Goal: Task Accomplishment & Management: Manage account settings

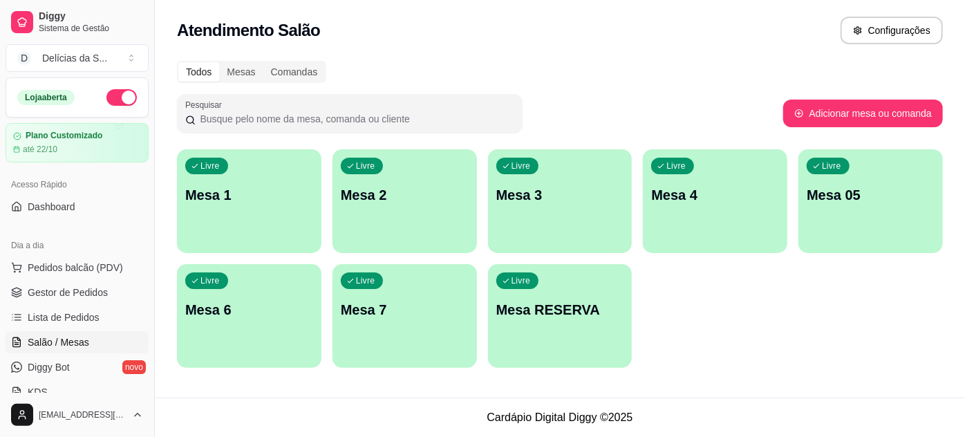
click at [527, 309] on p "Mesa RESERVA" at bounding box center [560, 309] width 128 height 19
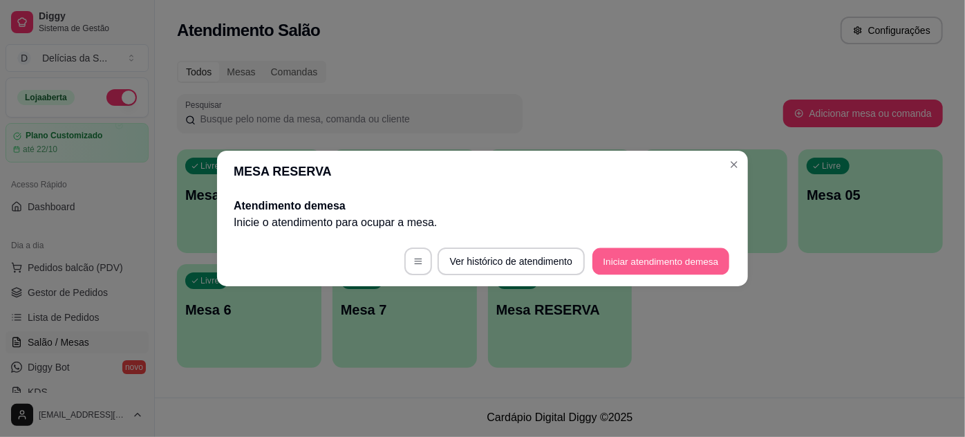
click at [644, 261] on button "Iniciar atendimento de mesa" at bounding box center [660, 261] width 137 height 27
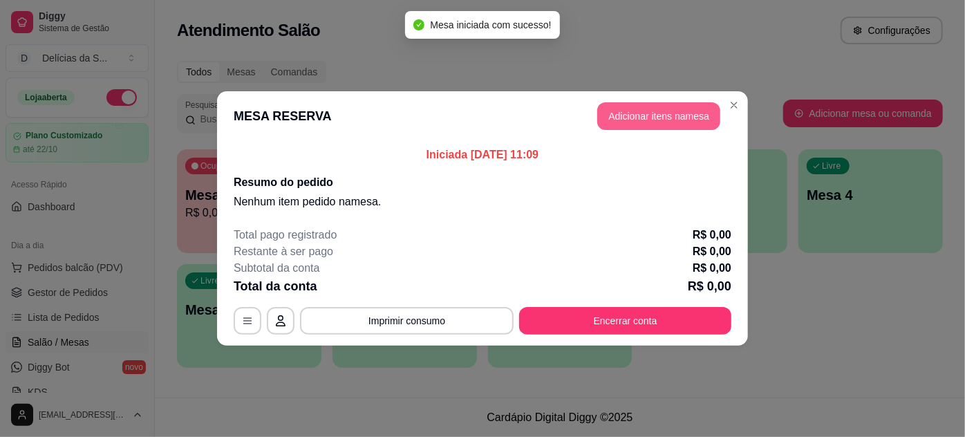
click at [615, 123] on button "Adicionar itens na mesa" at bounding box center [658, 116] width 123 height 28
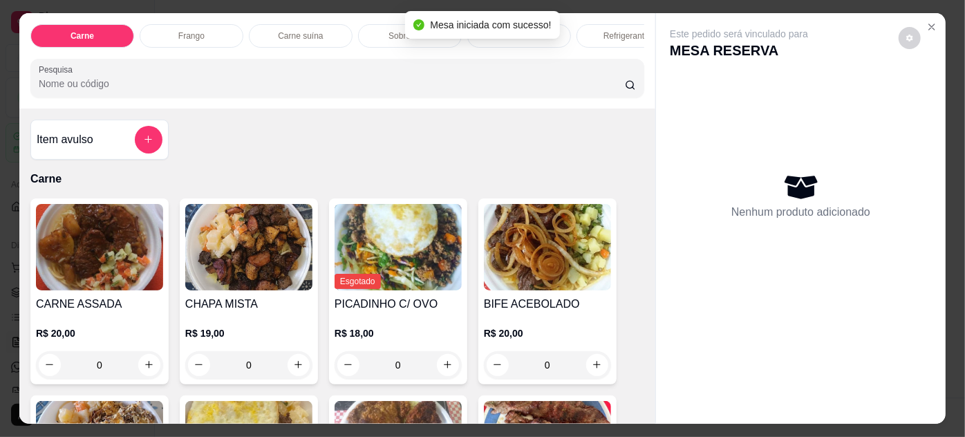
click at [512, 275] on img at bounding box center [547, 247] width 127 height 86
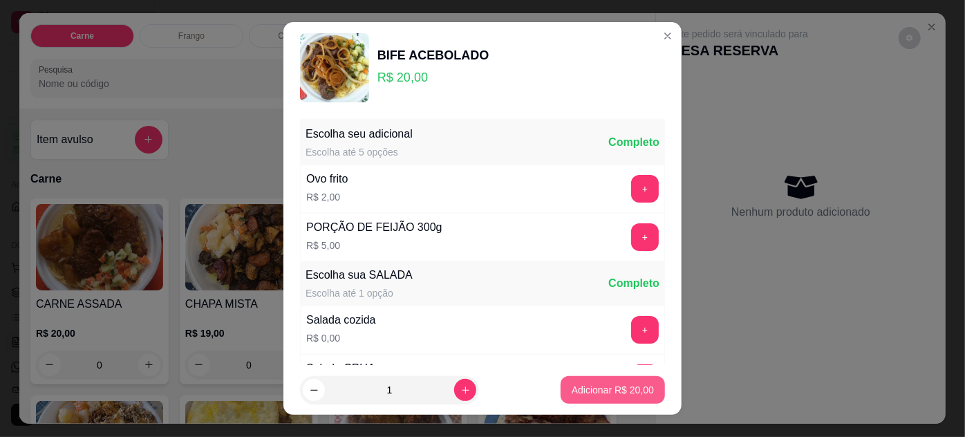
click at [577, 387] on p "Adicionar R$ 20,00" at bounding box center [613, 390] width 82 height 14
type input "1"
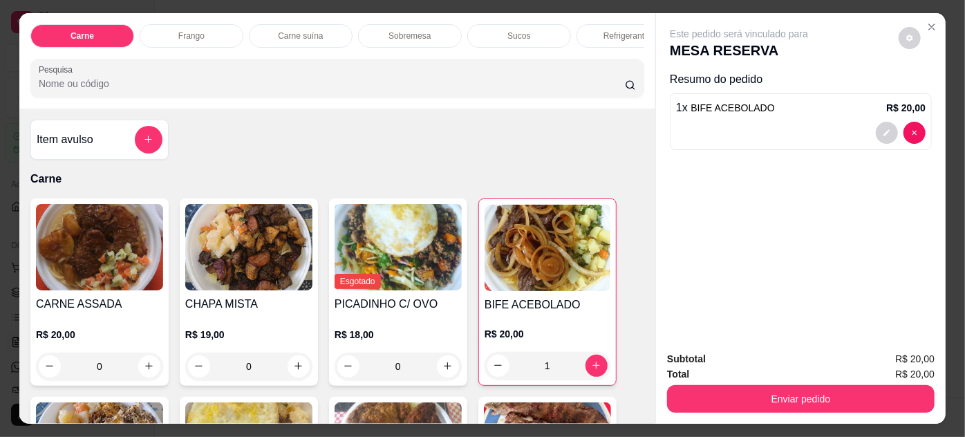
scroll to position [125, 0]
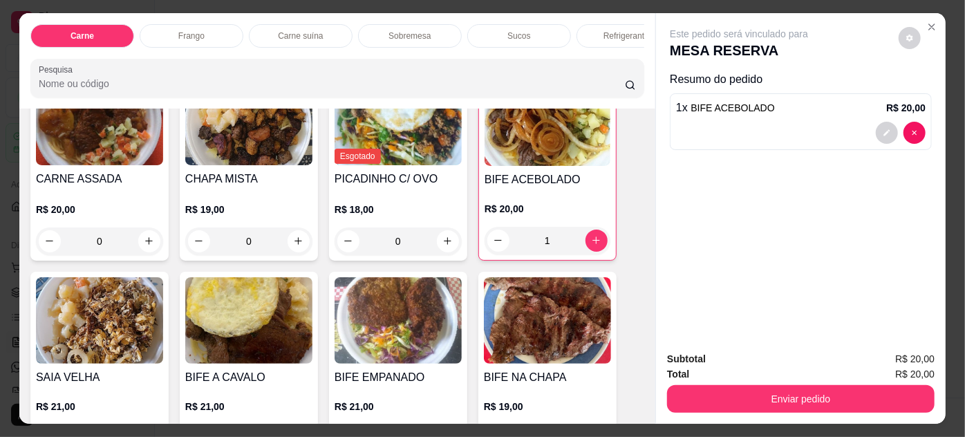
click at [252, 302] on img at bounding box center [248, 320] width 127 height 86
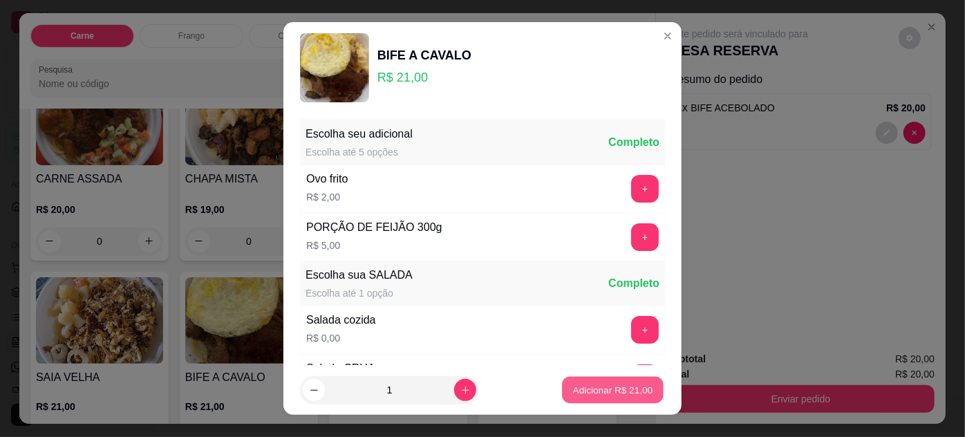
click at [582, 386] on p "Adicionar R$ 21,00" at bounding box center [613, 390] width 80 height 13
type input "1"
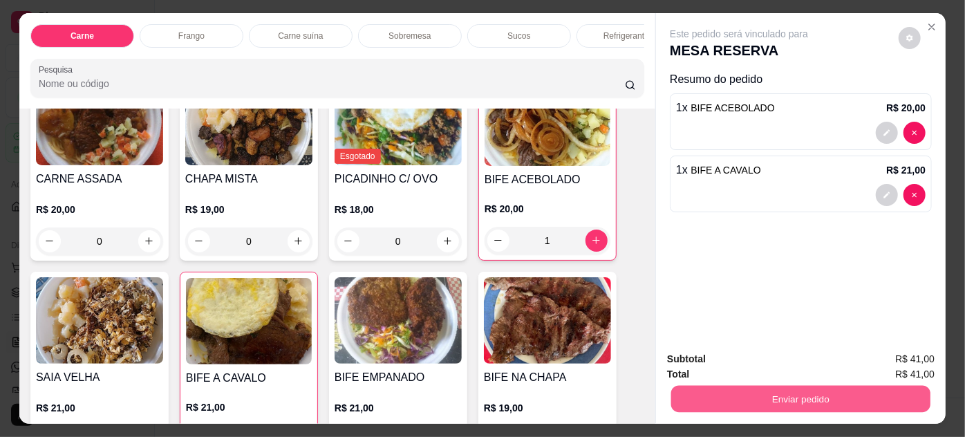
click at [708, 389] on button "Enviar pedido" at bounding box center [800, 399] width 259 height 27
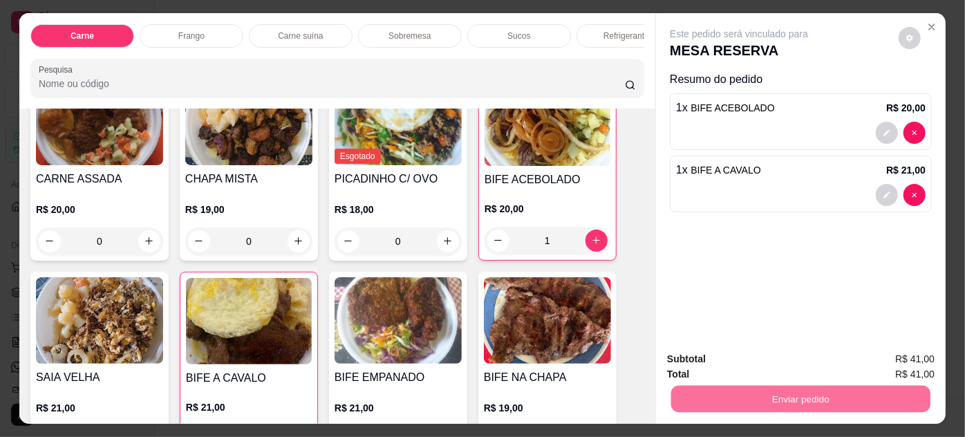
click at [884, 364] on button "Enviar pedido" at bounding box center [899, 360] width 76 height 26
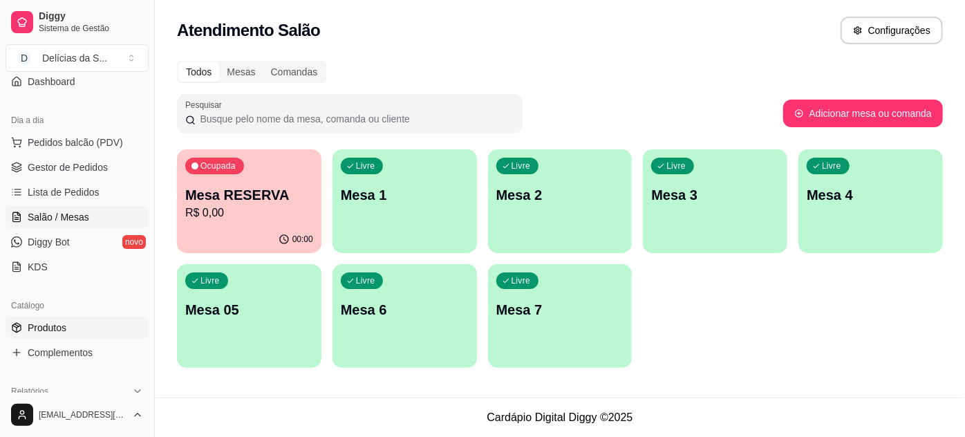
click at [49, 324] on span "Produtos" at bounding box center [47, 328] width 39 height 14
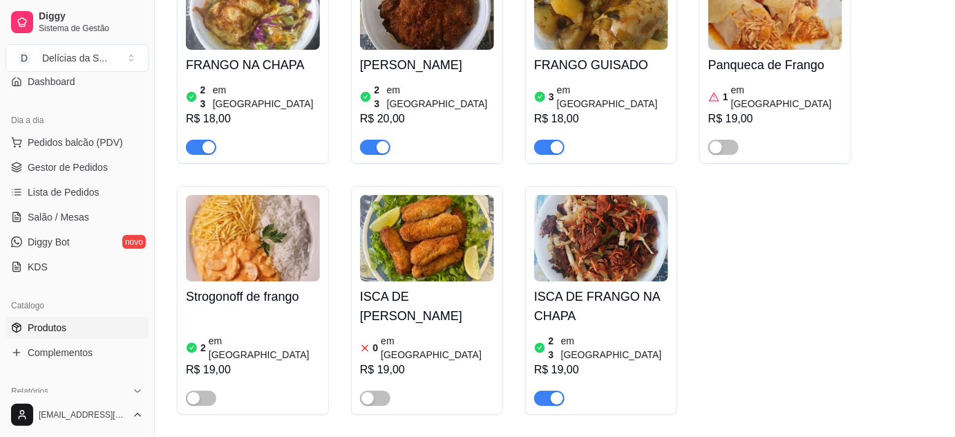
scroll to position [1759, 0]
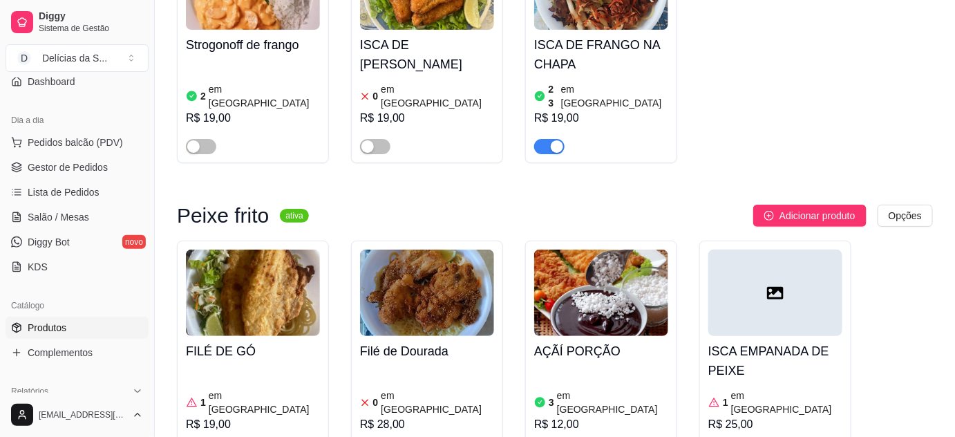
click at [263, 250] on img at bounding box center [253, 293] width 134 height 86
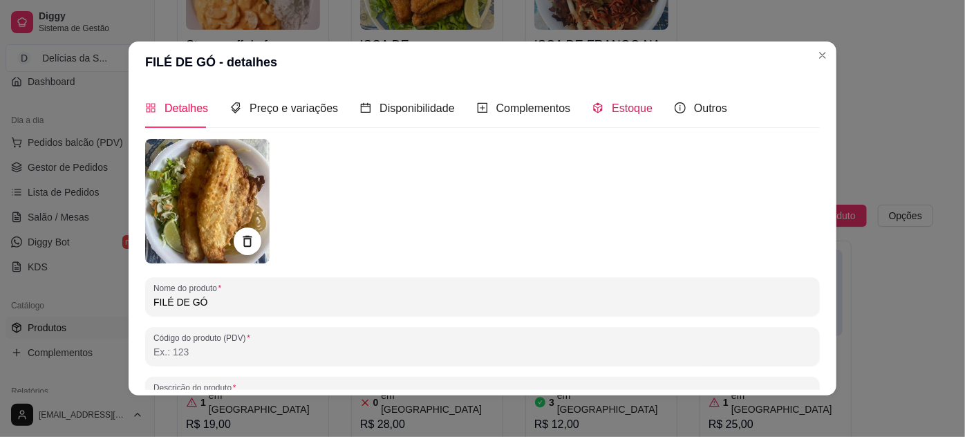
click at [615, 109] on span "Estoque" at bounding box center [632, 108] width 41 height 12
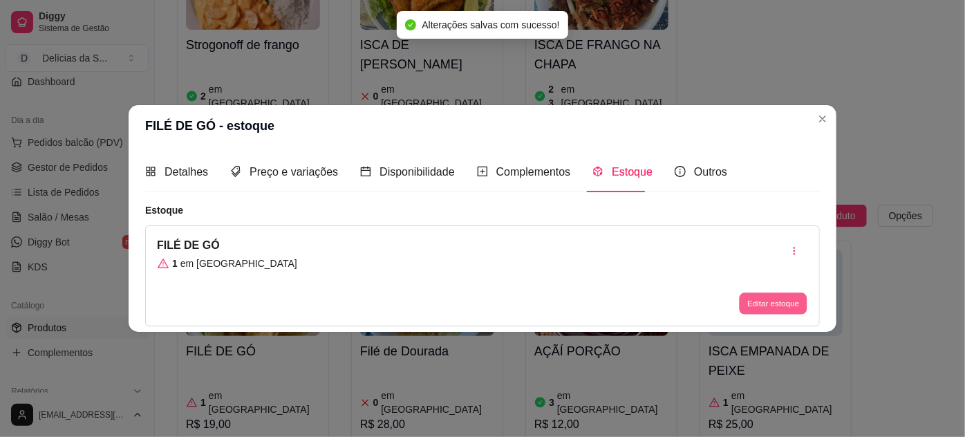
click at [751, 299] on button "Editar estoque" at bounding box center [773, 302] width 68 height 21
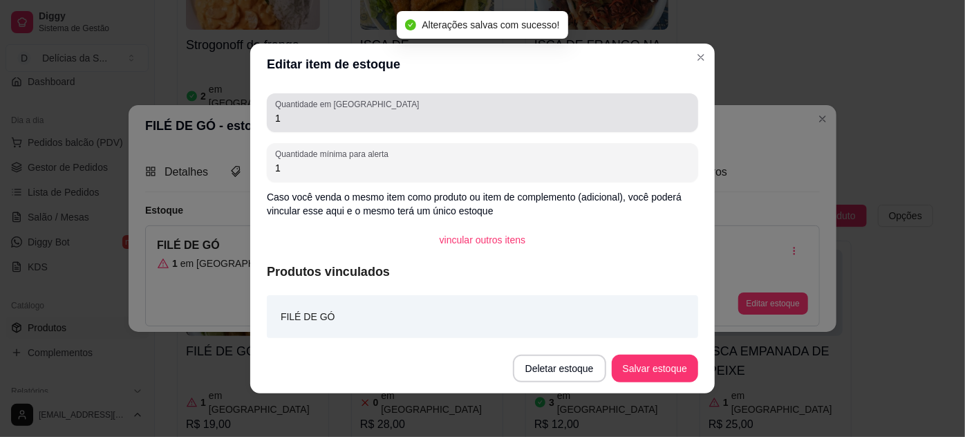
click at [593, 122] on input "1" at bounding box center [482, 118] width 415 height 14
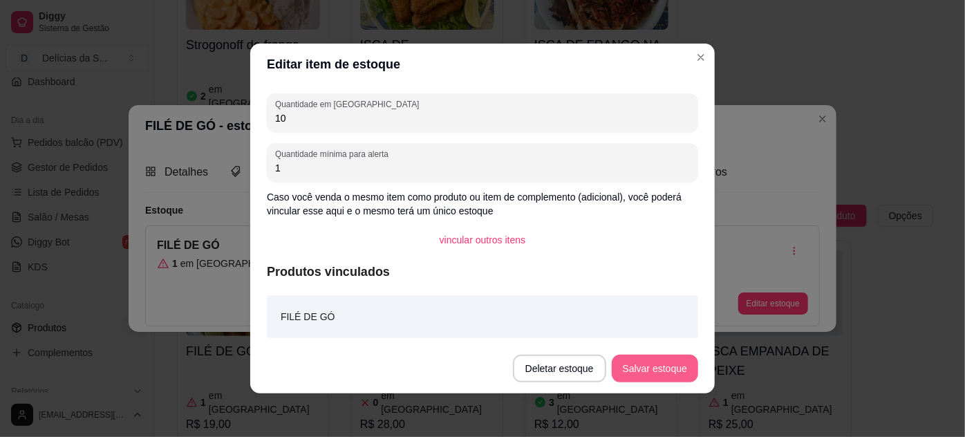
type input "10"
click at [666, 362] on button "Salvar estoque" at bounding box center [655, 368] width 84 height 27
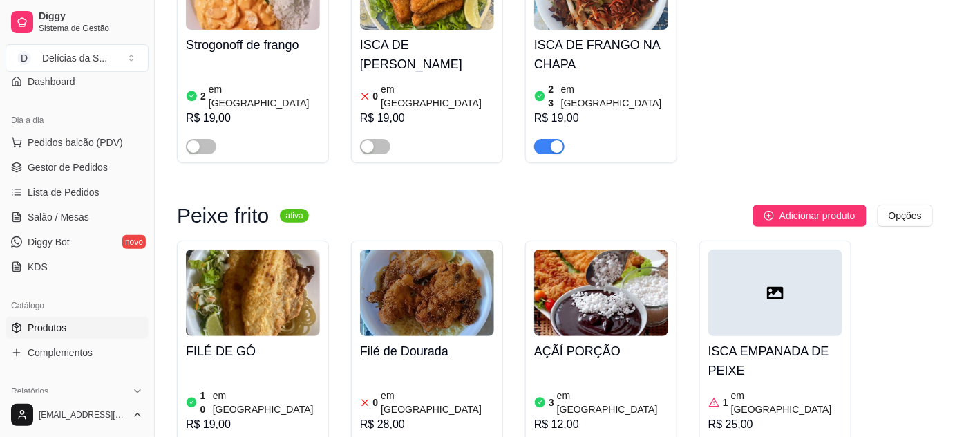
scroll to position [1634, 0]
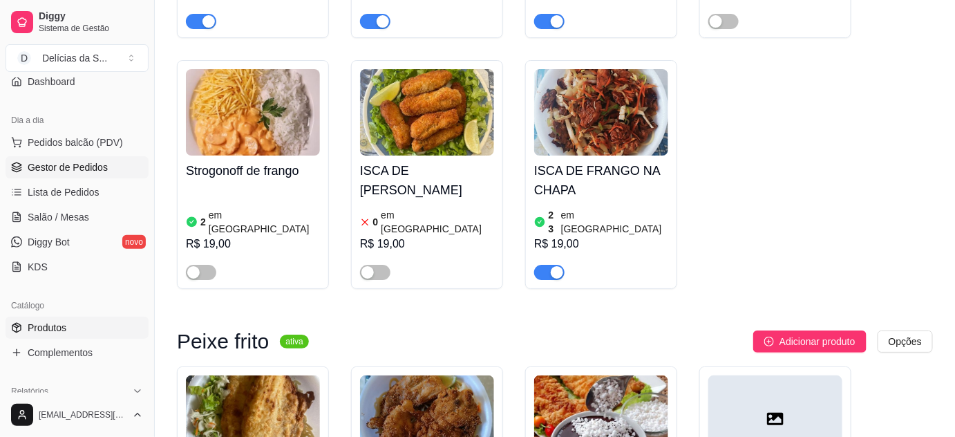
click at [89, 171] on span "Gestor de Pedidos" at bounding box center [68, 167] width 80 height 14
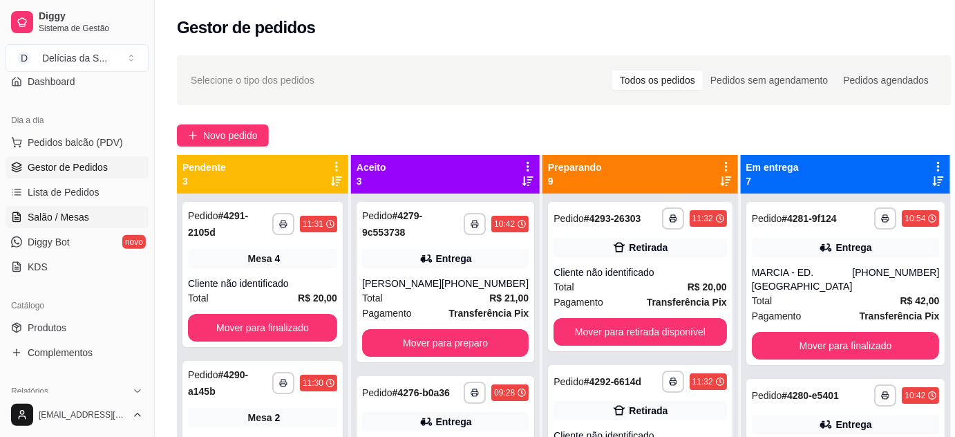
click at [56, 210] on span "Salão / Mesas" at bounding box center [59, 217] width 62 height 14
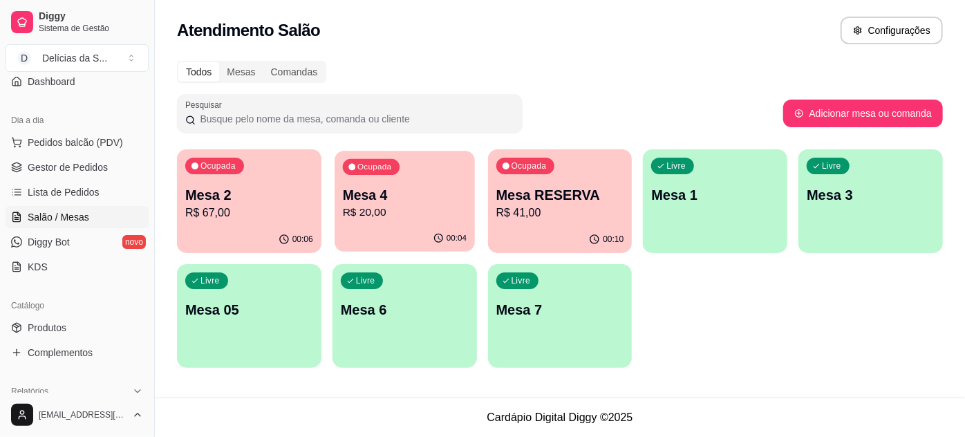
click at [409, 209] on p "R$ 20,00" at bounding box center [405, 213] width 124 height 16
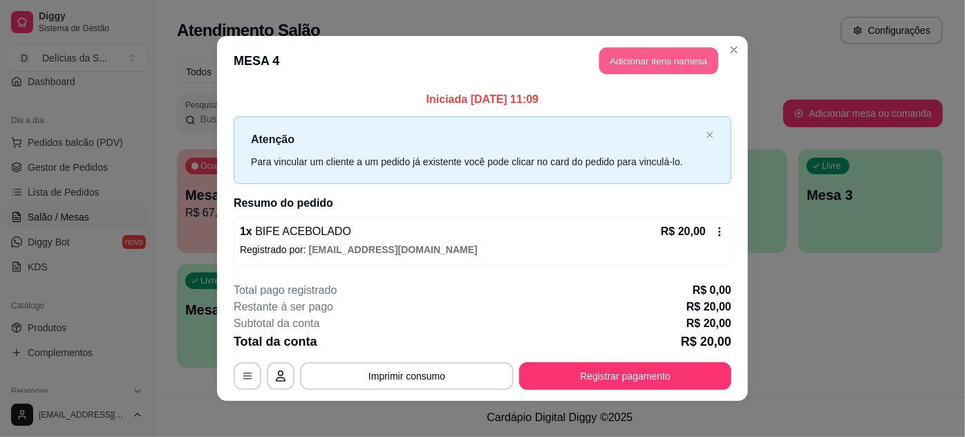
click at [634, 57] on button "Adicionar itens na mesa" at bounding box center [658, 61] width 119 height 27
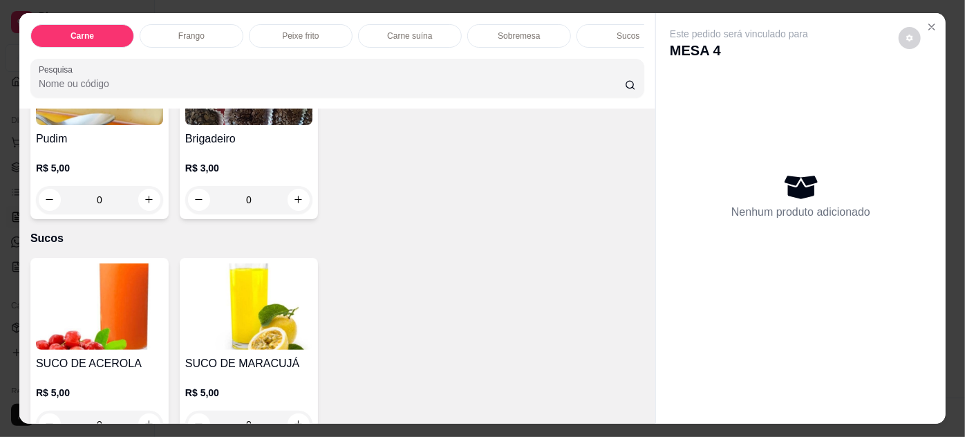
scroll to position [1634, 0]
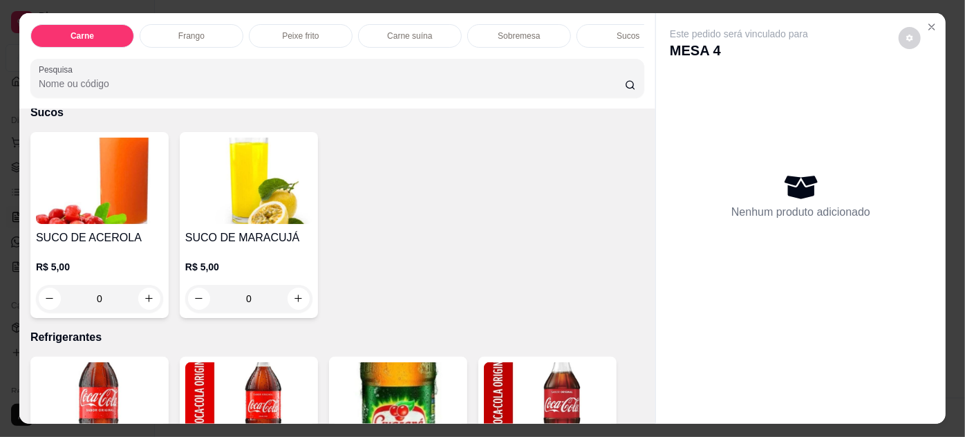
click at [144, 285] on div "0" at bounding box center [99, 299] width 127 height 28
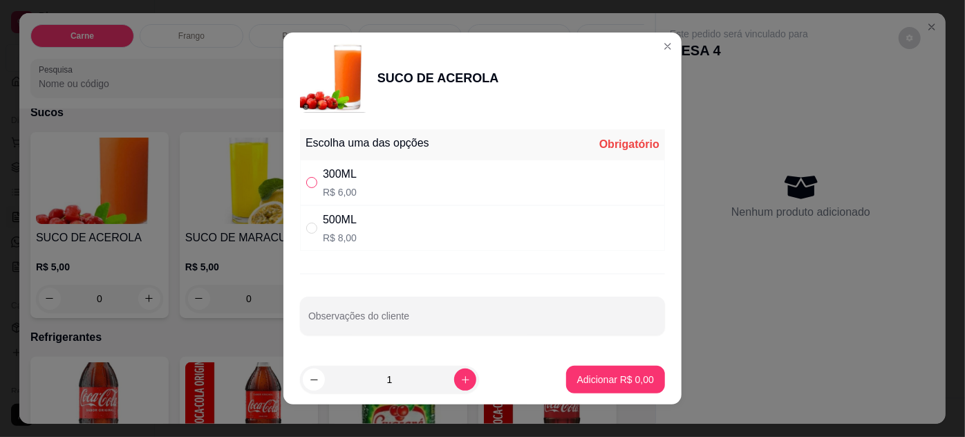
click at [306, 184] on input "" at bounding box center [311, 182] width 11 height 11
radio input "true"
click at [626, 381] on p "Adicionar R$ 6,00" at bounding box center [615, 380] width 77 height 14
type input "1"
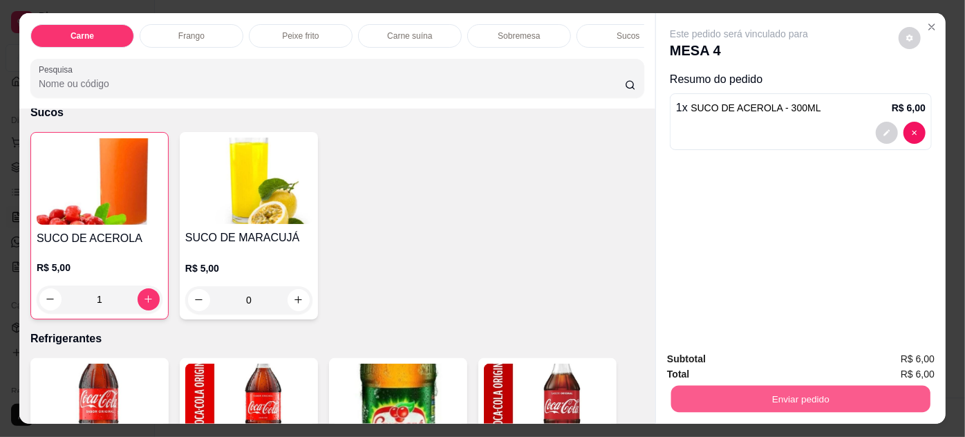
click at [792, 394] on button "Enviar pedido" at bounding box center [800, 399] width 259 height 27
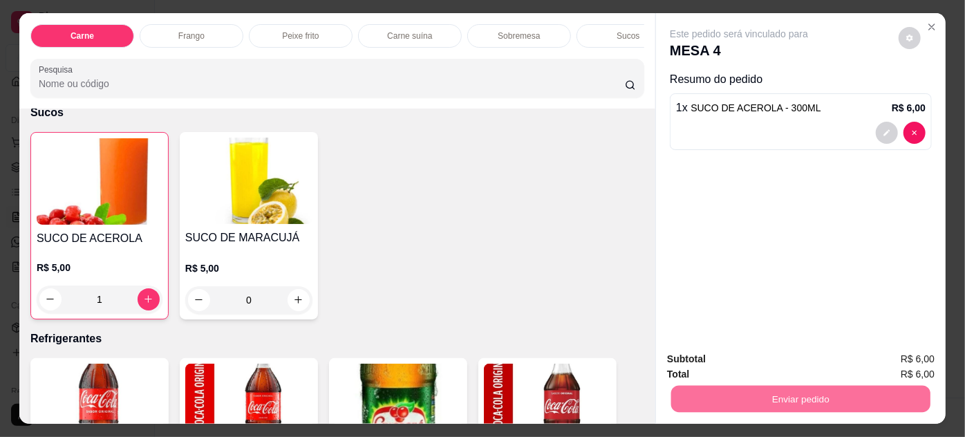
click at [899, 357] on button "Enviar pedido" at bounding box center [899, 360] width 78 height 26
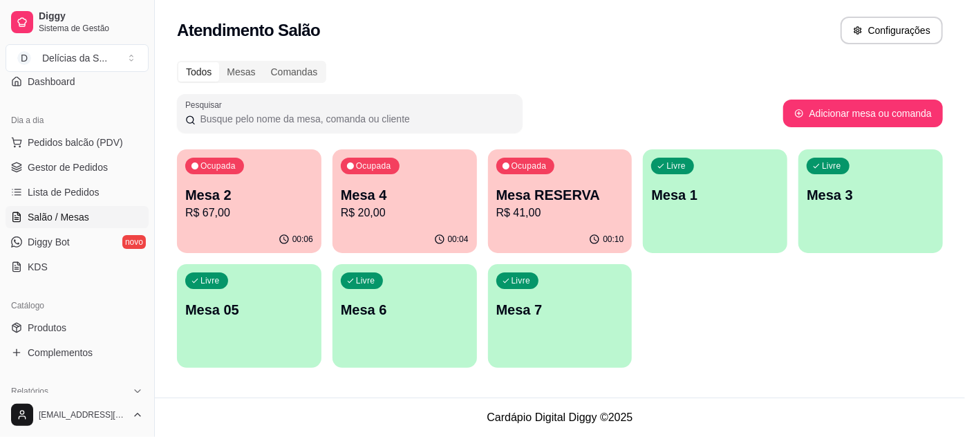
click at [431, 192] on p "Mesa 4" at bounding box center [405, 194] width 128 height 19
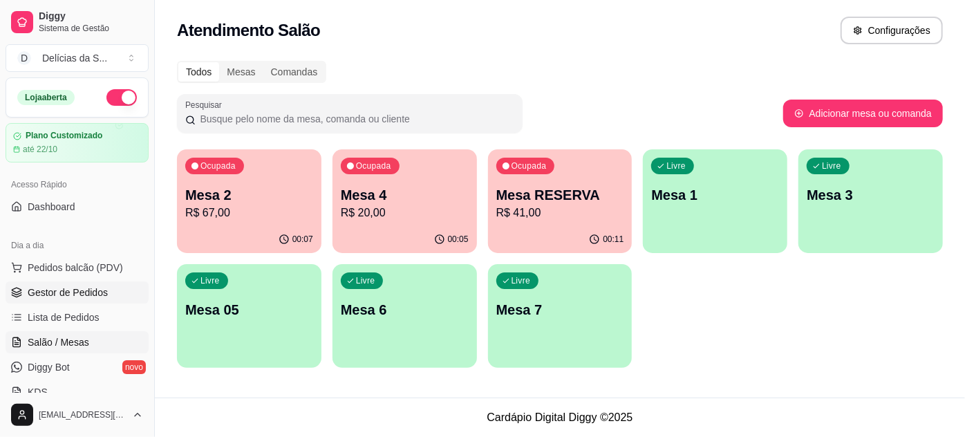
click at [70, 290] on span "Gestor de Pedidos" at bounding box center [68, 293] width 80 height 14
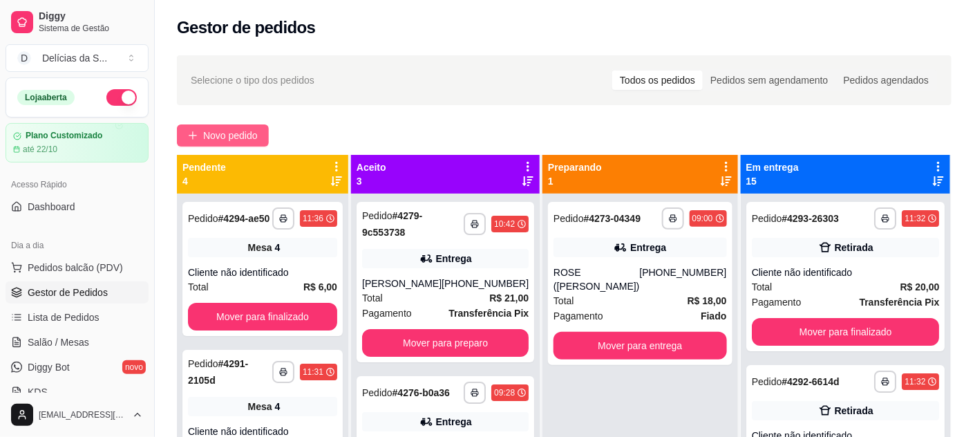
click at [207, 139] on span "Novo pedido" at bounding box center [230, 135] width 55 height 15
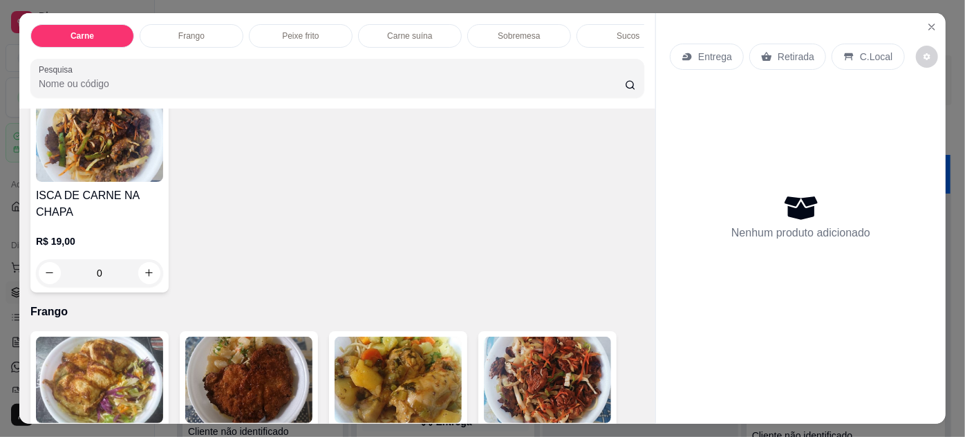
scroll to position [628, 0]
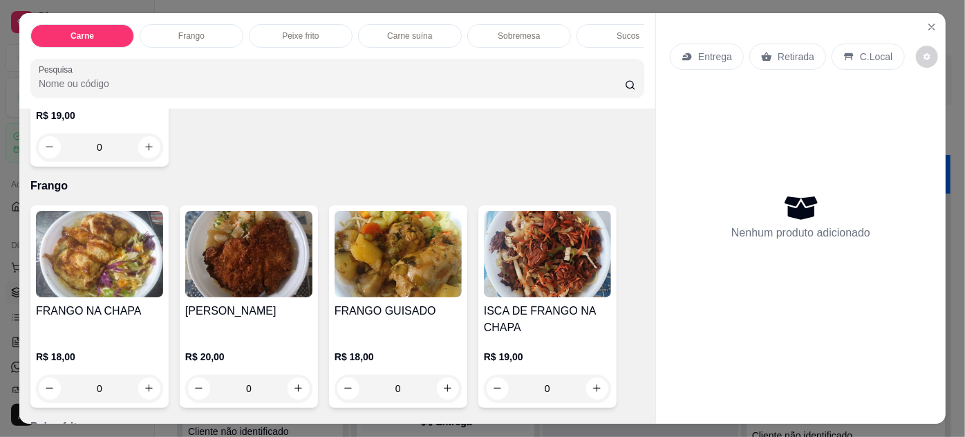
click at [368, 258] on img at bounding box center [398, 254] width 127 height 86
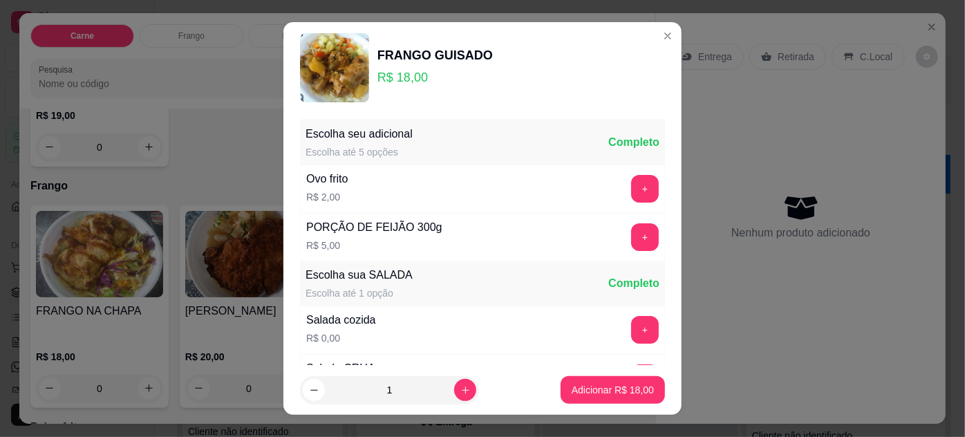
scroll to position [138, 0]
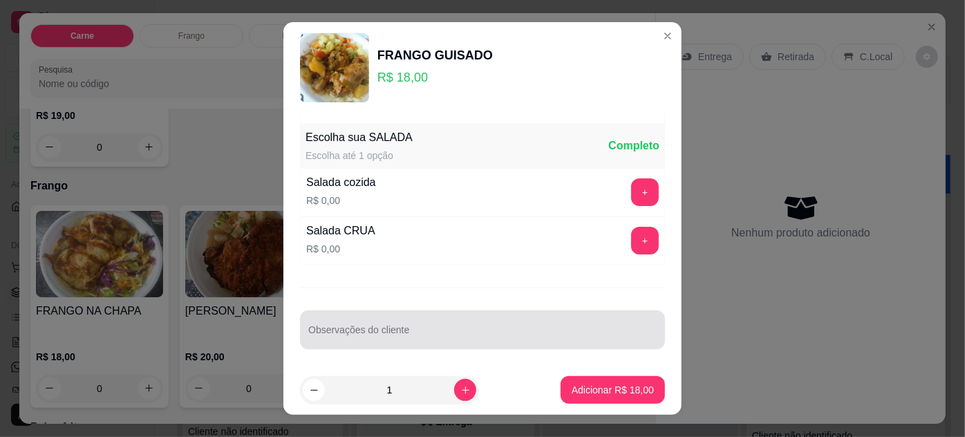
click at [478, 317] on div at bounding box center [482, 330] width 348 height 28
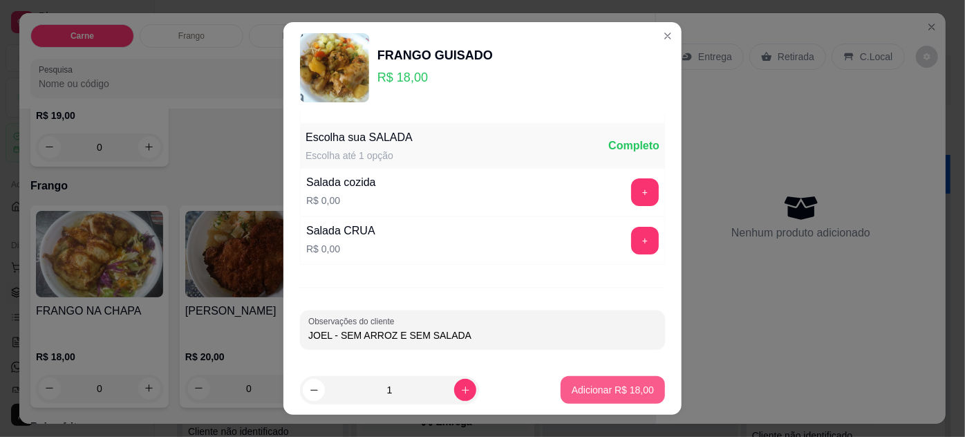
type input "JOEL - SEM ARROZ E SEM SALADA"
click at [577, 386] on p "Adicionar R$ 18,00" at bounding box center [613, 390] width 82 height 14
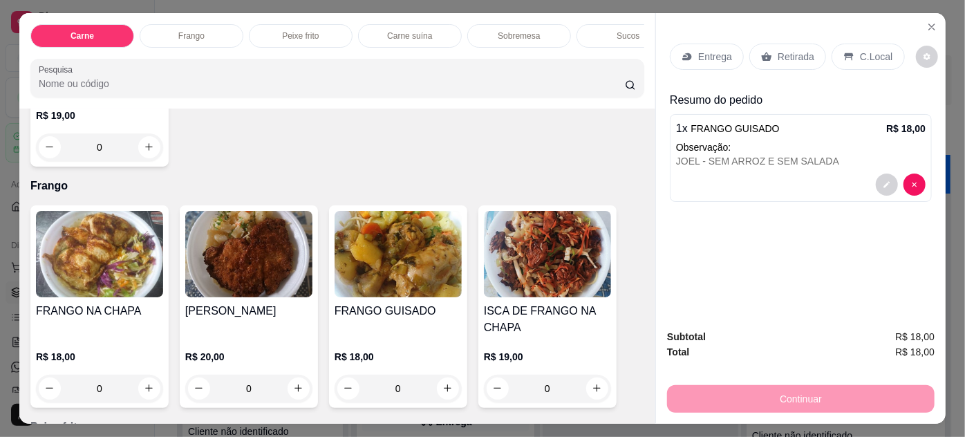
click at [409, 263] on img at bounding box center [398, 254] width 127 height 86
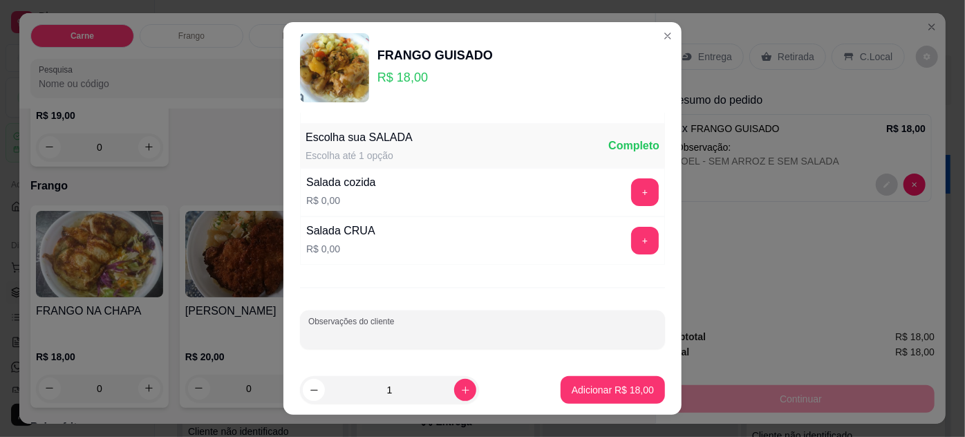
click at [429, 332] on input "Observações do cliente" at bounding box center [482, 335] width 348 height 14
click at [405, 332] on input "ZEZINHO - SEM ARROZ SEM SALADA" at bounding box center [482, 335] width 348 height 14
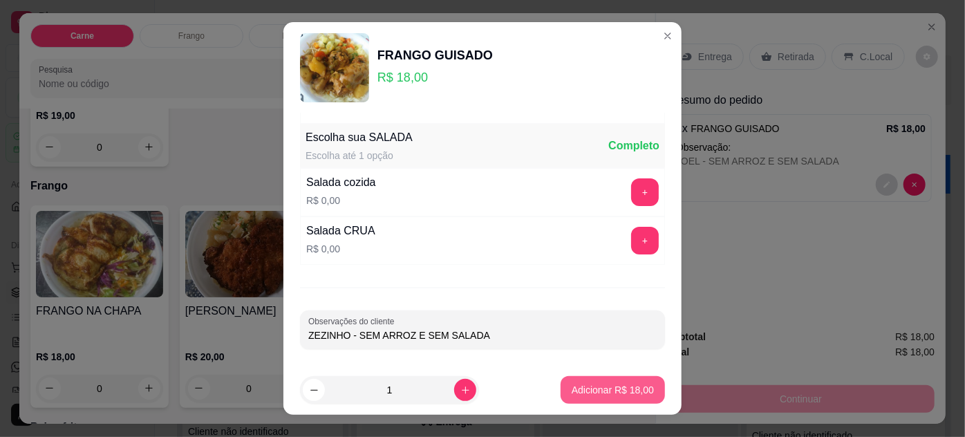
type input "ZEZINHO - SEM ARROZ E SEM SALADA"
click at [598, 389] on p "Adicionar R$ 18,00" at bounding box center [613, 390] width 80 height 13
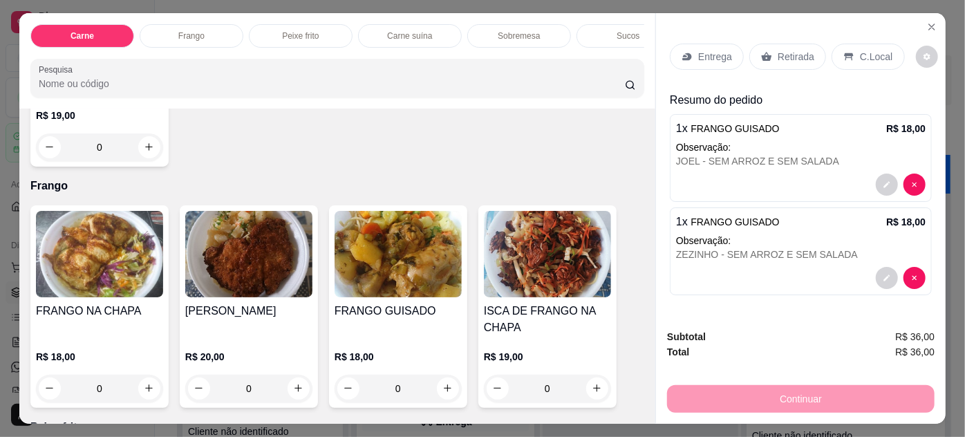
click at [401, 266] on img at bounding box center [398, 254] width 127 height 86
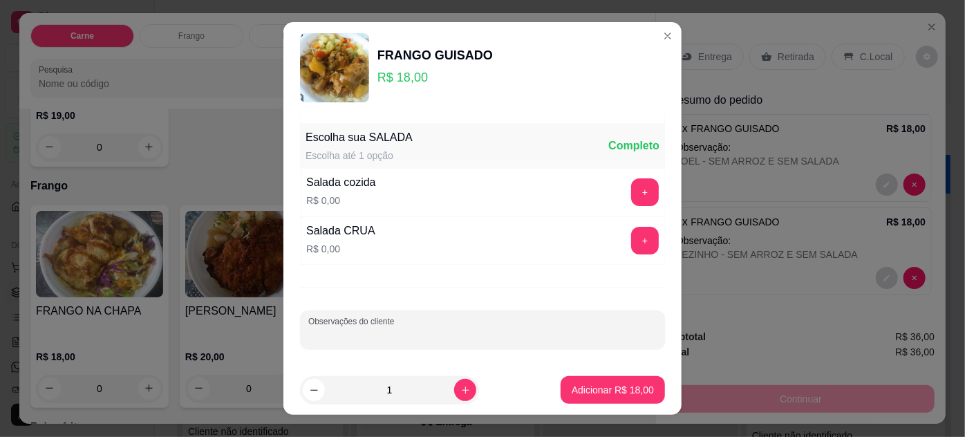
click at [466, 334] on input "Observações do cliente" at bounding box center [482, 335] width 348 height 14
type input "[PERSON_NAME]"
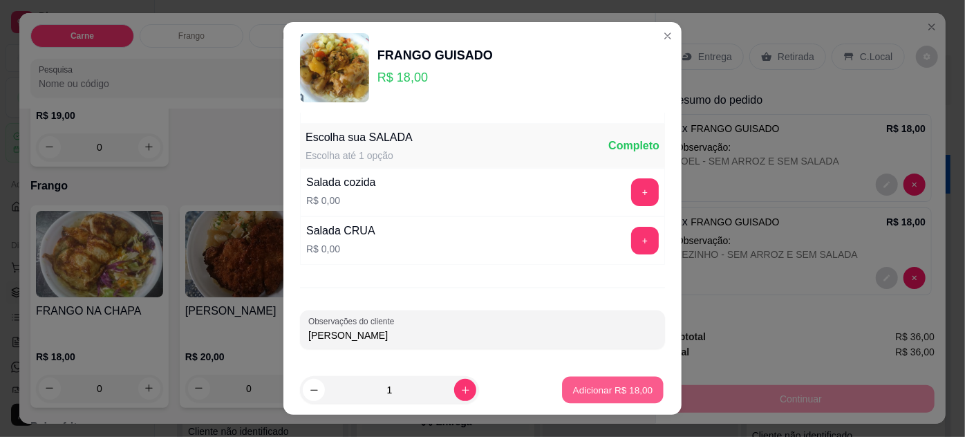
click at [613, 390] on p "Adicionar R$ 18,00" at bounding box center [613, 390] width 80 height 13
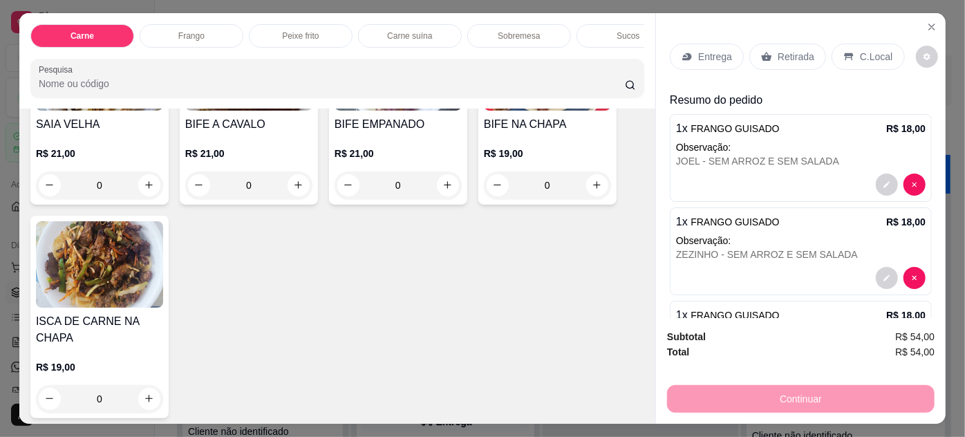
scroll to position [251, 0]
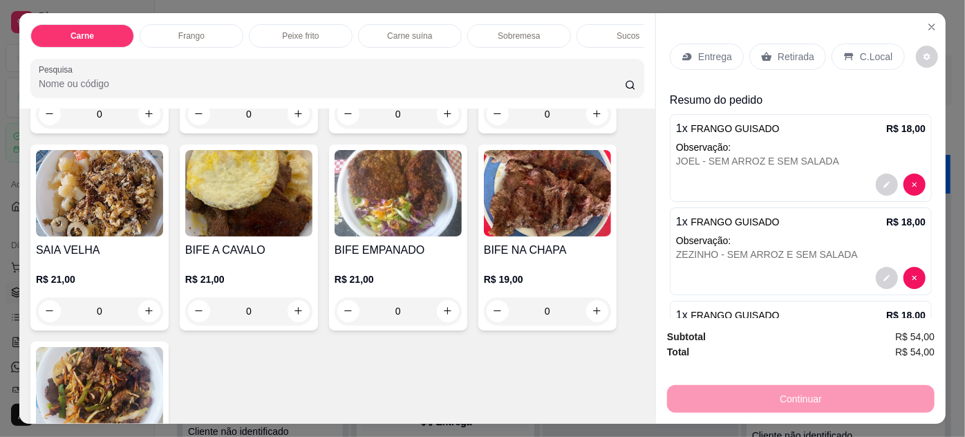
click at [420, 206] on img at bounding box center [398, 193] width 127 height 86
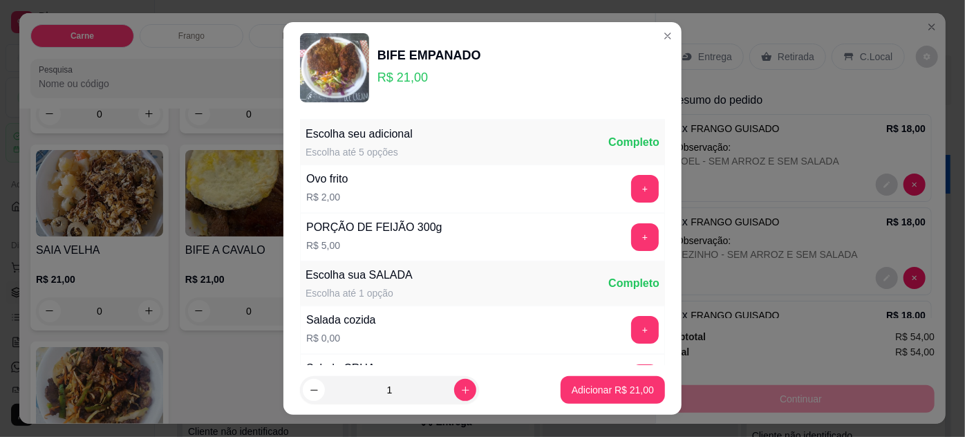
scroll to position [138, 0]
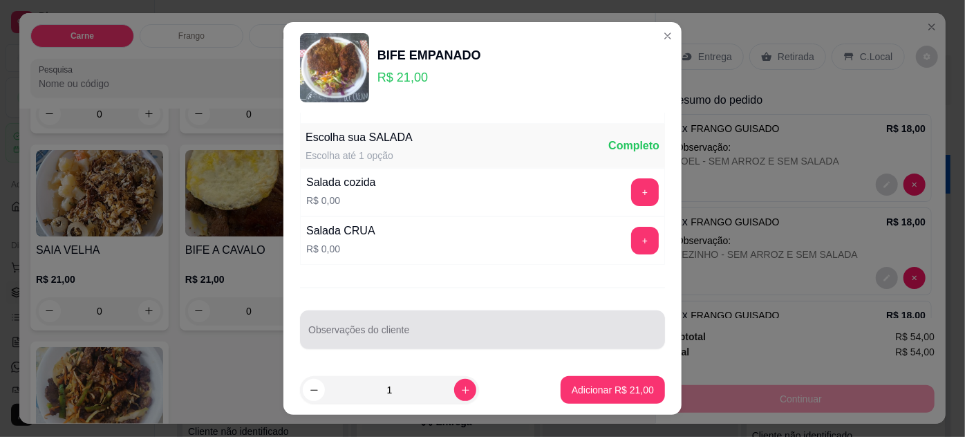
click at [418, 339] on input "Observações do cliente" at bounding box center [482, 335] width 348 height 14
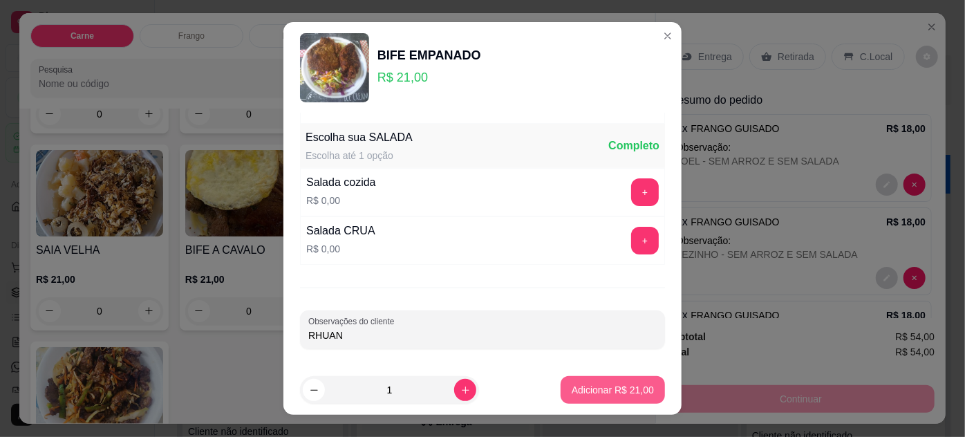
type input "RHUAN"
click at [572, 392] on p "Adicionar R$ 21,00" at bounding box center [613, 390] width 82 height 14
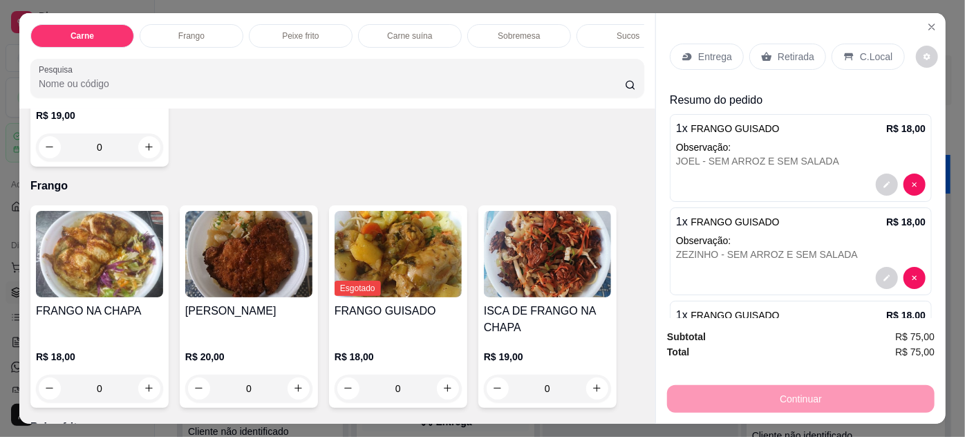
scroll to position [754, 0]
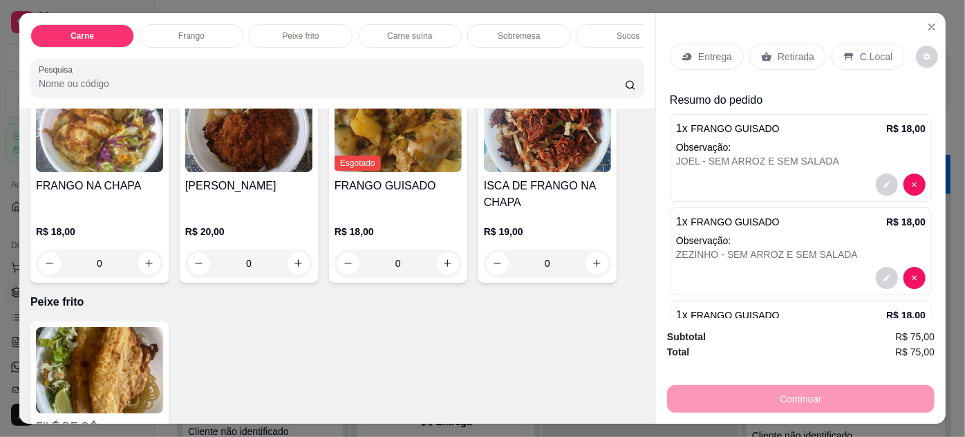
click at [78, 150] on img at bounding box center [99, 129] width 127 height 86
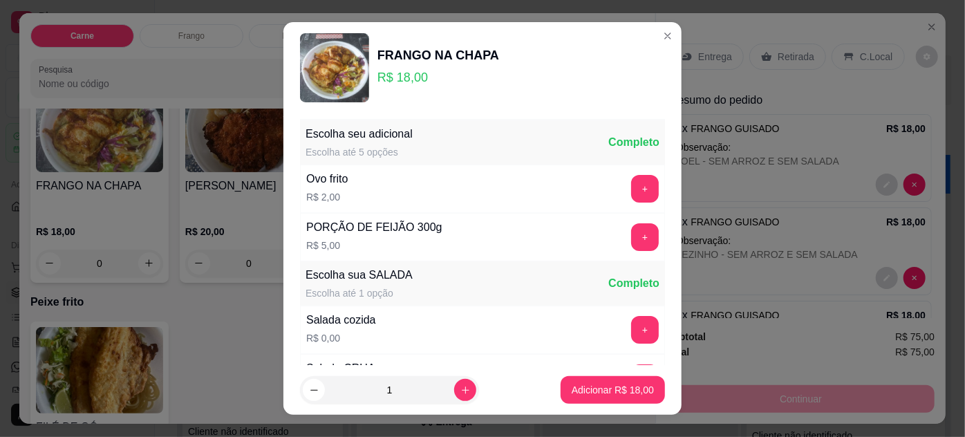
scroll to position [138, 0]
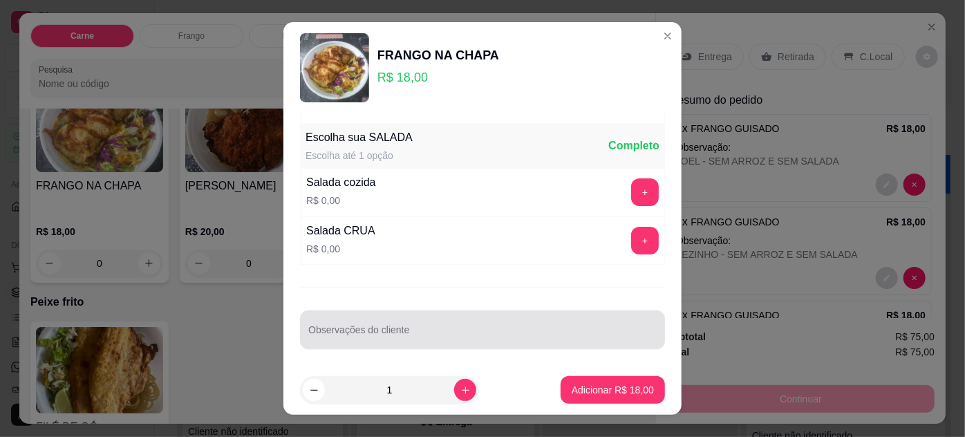
click at [386, 331] on input "Observações do cliente" at bounding box center [482, 335] width 348 height 14
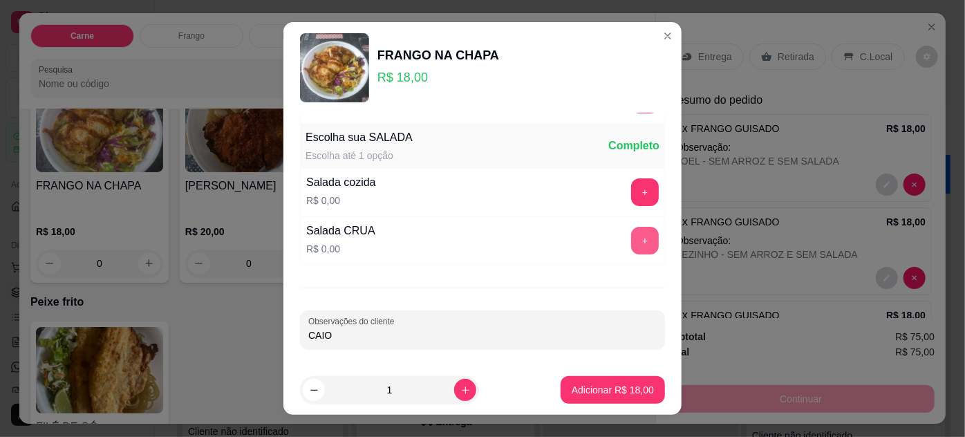
click at [631, 237] on button "+" at bounding box center [645, 241] width 28 height 28
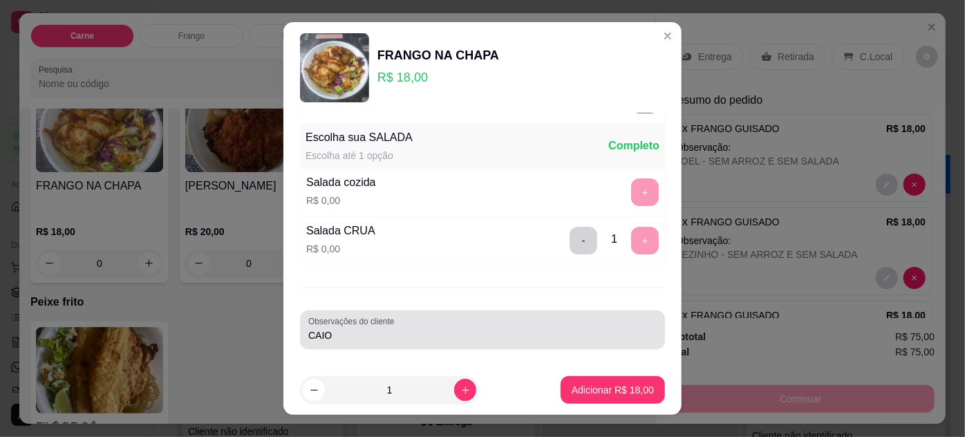
click at [521, 320] on div "CAIO" at bounding box center [482, 330] width 348 height 28
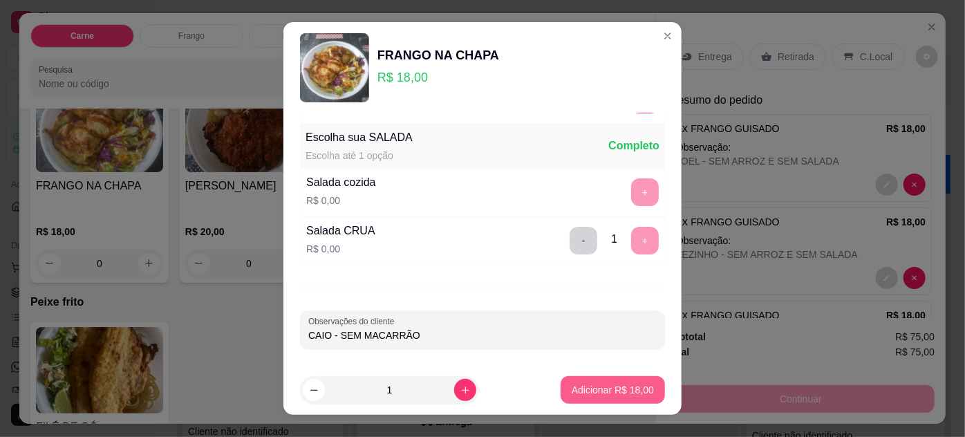
type input "CAIO - SEM MACARRÃO"
click at [617, 387] on p "Adicionar R$ 18,00" at bounding box center [613, 390] width 80 height 13
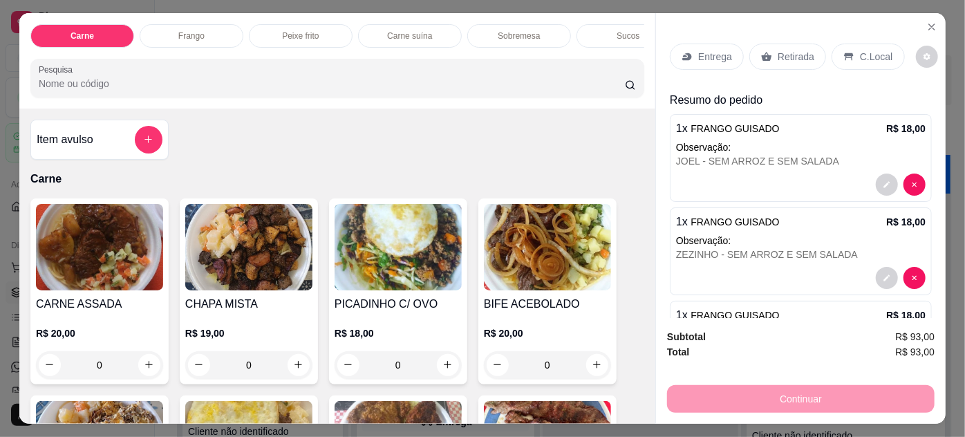
scroll to position [251, 0]
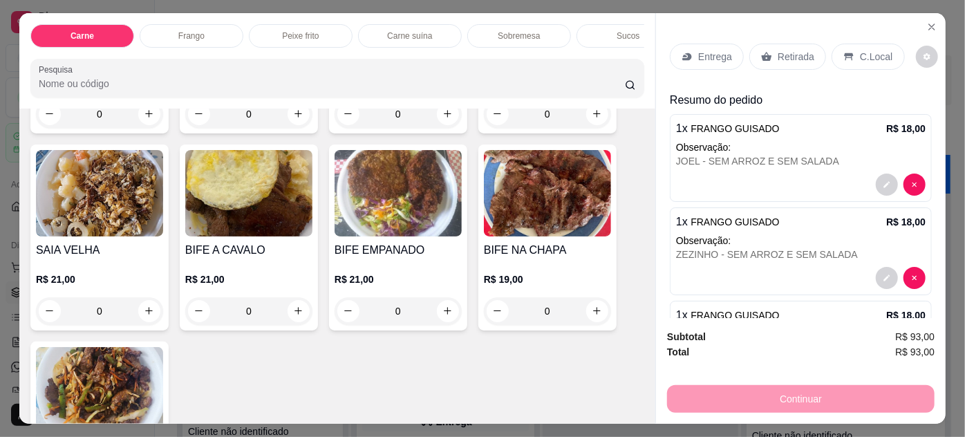
click at [111, 206] on img at bounding box center [99, 193] width 127 height 86
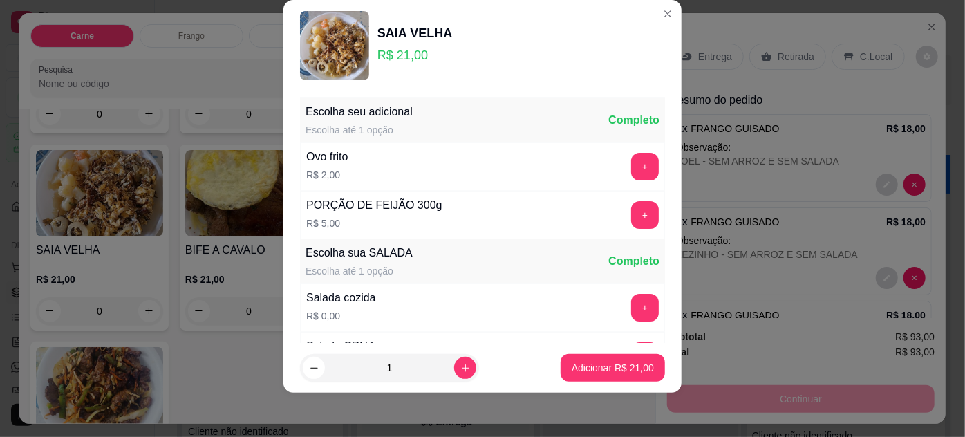
scroll to position [138, 0]
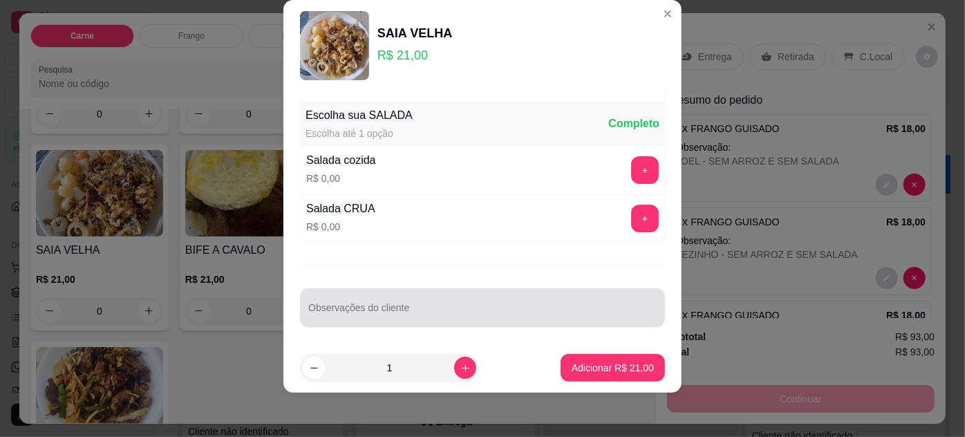
click at [429, 317] on div at bounding box center [482, 308] width 348 height 28
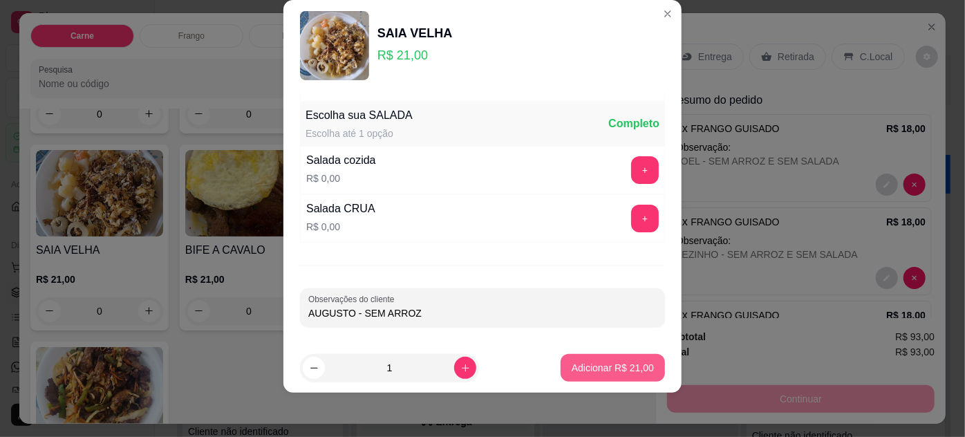
type input "AUGUSTO - SEM ARROZ"
click at [588, 369] on p "Adicionar R$ 21,00" at bounding box center [613, 368] width 82 height 14
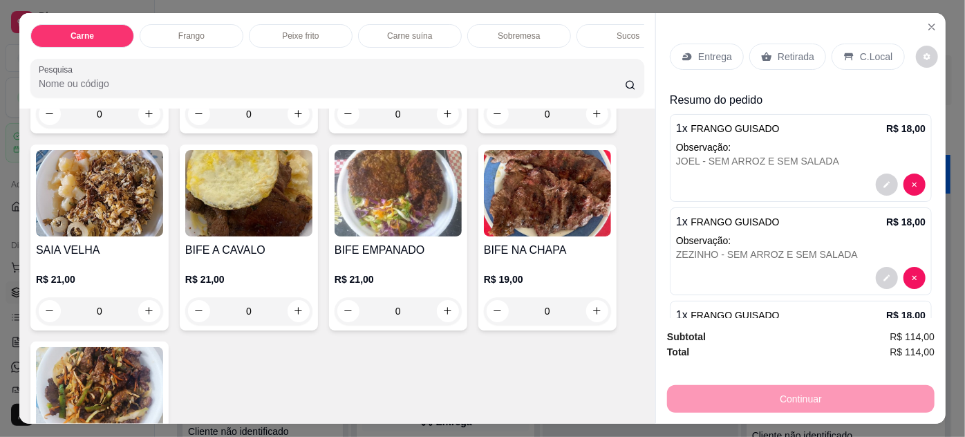
click at [95, 380] on img at bounding box center [99, 390] width 127 height 86
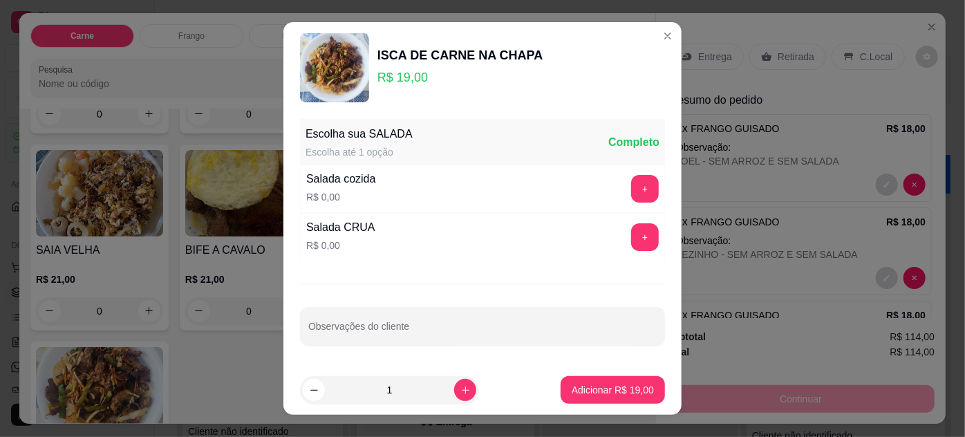
scroll to position [21, 0]
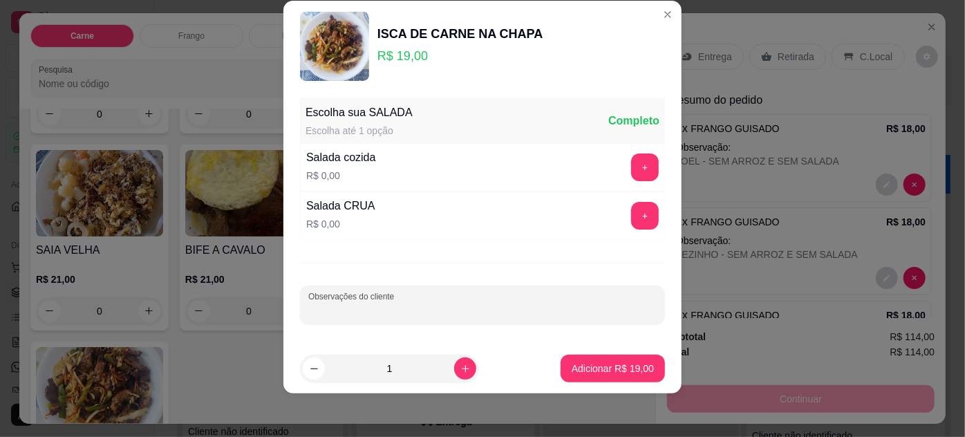
click at [376, 304] on input "Observações do cliente" at bounding box center [482, 311] width 348 height 14
type input "WILAME"
click at [575, 368] on p "Adicionar R$ 19,00" at bounding box center [613, 369] width 82 height 14
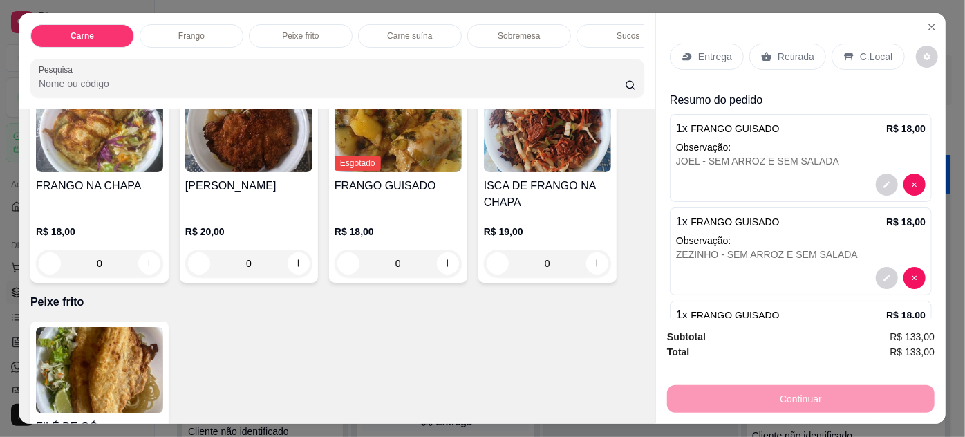
scroll to position [879, 0]
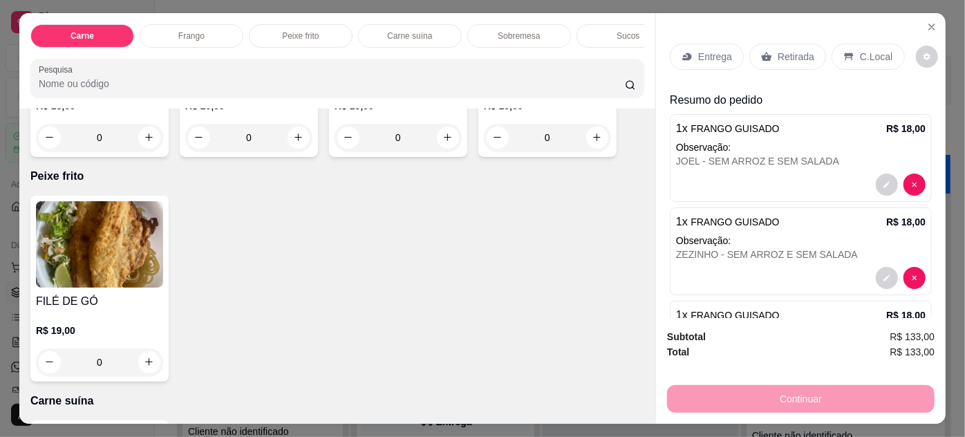
click at [122, 263] on img at bounding box center [99, 244] width 127 height 86
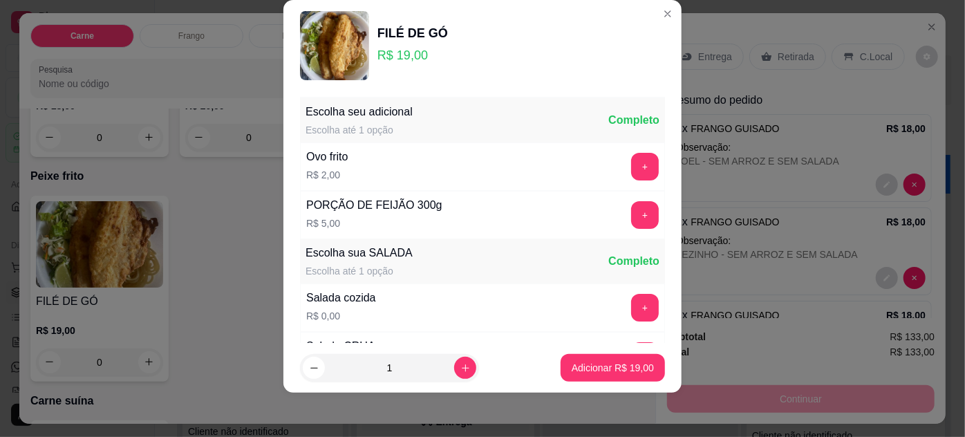
scroll to position [138, 0]
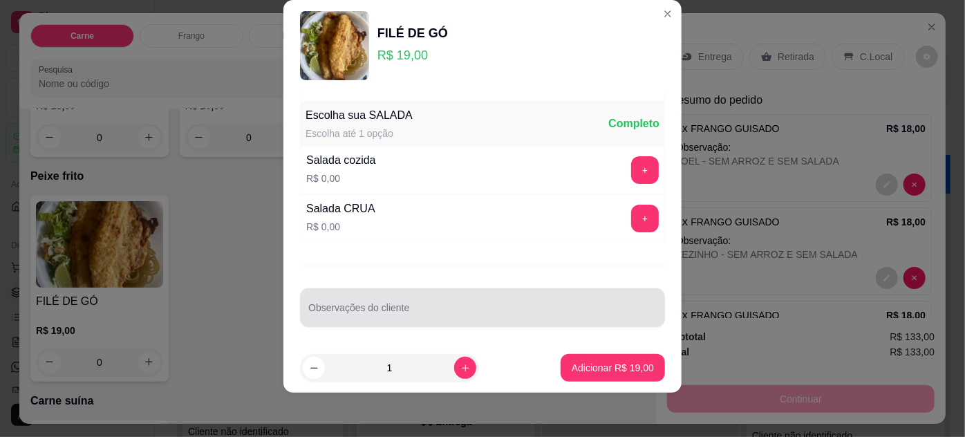
click at [395, 306] on input "Observações do cliente" at bounding box center [482, 313] width 348 height 14
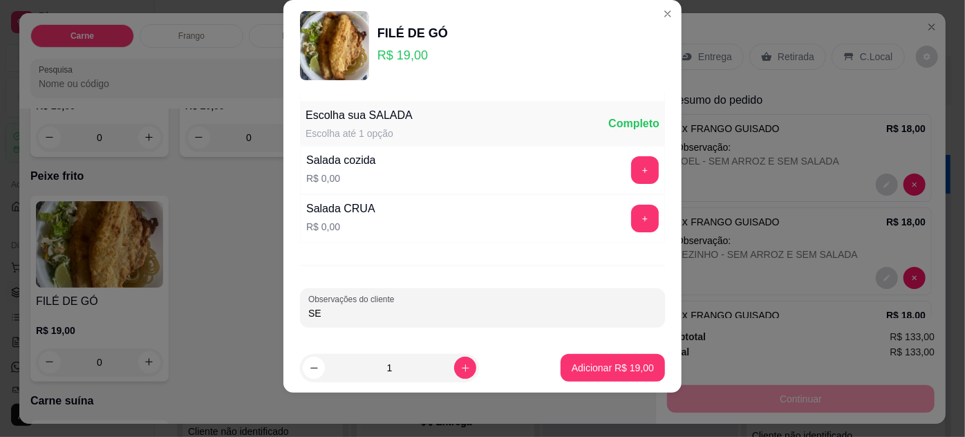
type input "S"
click at [348, 307] on input "[PERSON_NAME]" at bounding box center [482, 313] width 348 height 14
drag, startPoint x: 344, startPoint y: 307, endPoint x: 351, endPoint y: 302, distance: 8.4
click at [345, 307] on input "[PERSON_NAME]" at bounding box center [482, 313] width 348 height 14
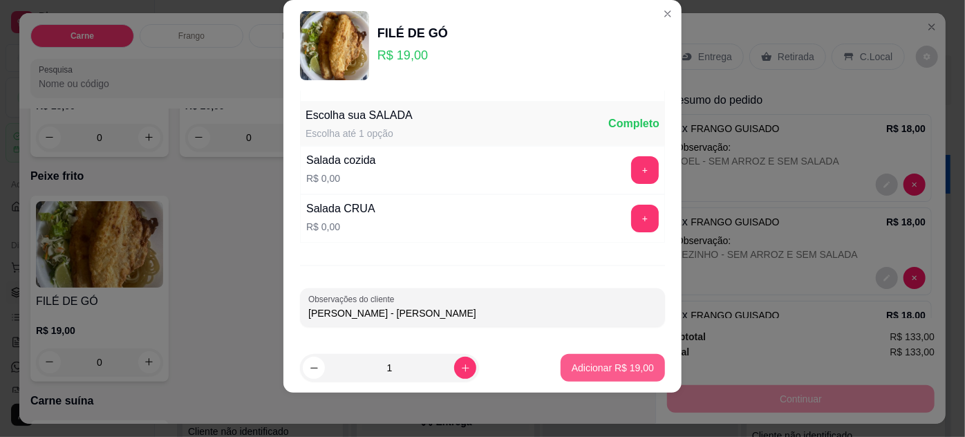
type input "[PERSON_NAME] - [PERSON_NAME]"
click at [626, 366] on p "Adicionar R$ 19,00" at bounding box center [613, 368] width 80 height 13
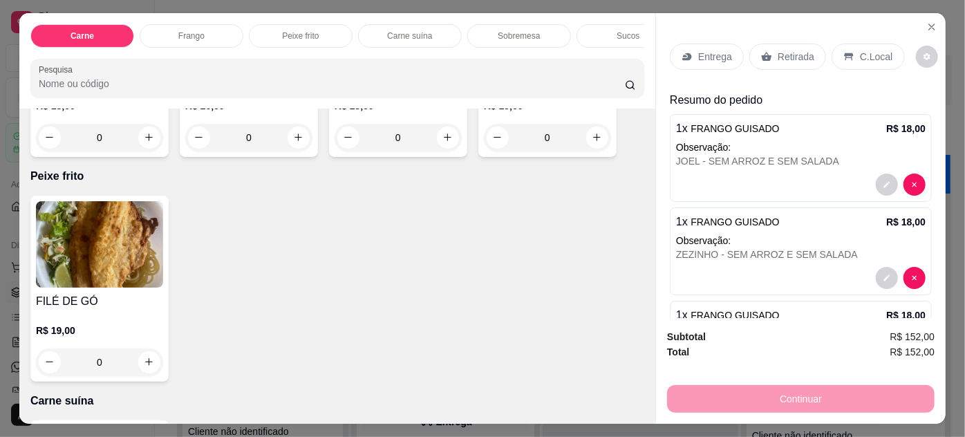
click at [95, 263] on img at bounding box center [99, 244] width 127 height 86
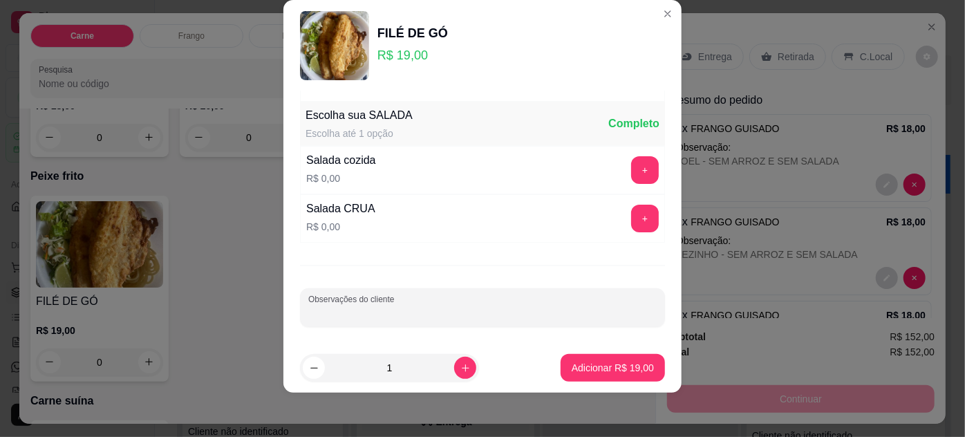
click at [374, 308] on input "Observações do cliente" at bounding box center [482, 313] width 348 height 14
type input "EDIVANE - SEM MACARRÃO"
click at [587, 366] on p "Adicionar R$ 19,00" at bounding box center [613, 368] width 82 height 14
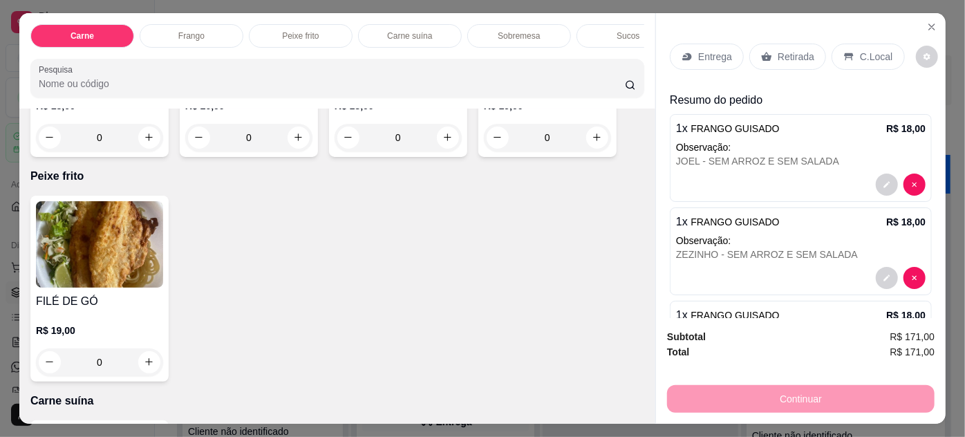
click at [698, 54] on p "Entrega" at bounding box center [715, 57] width 34 height 14
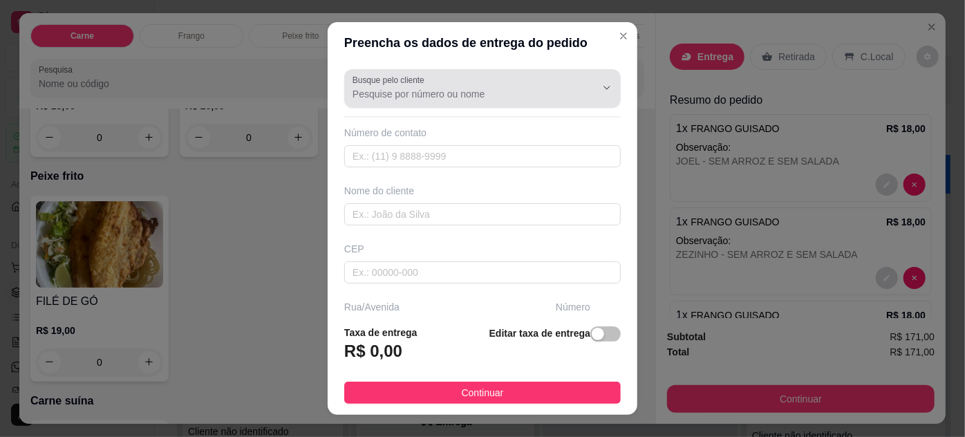
click at [499, 95] on input "Busque pelo cliente" at bounding box center [463, 94] width 221 height 14
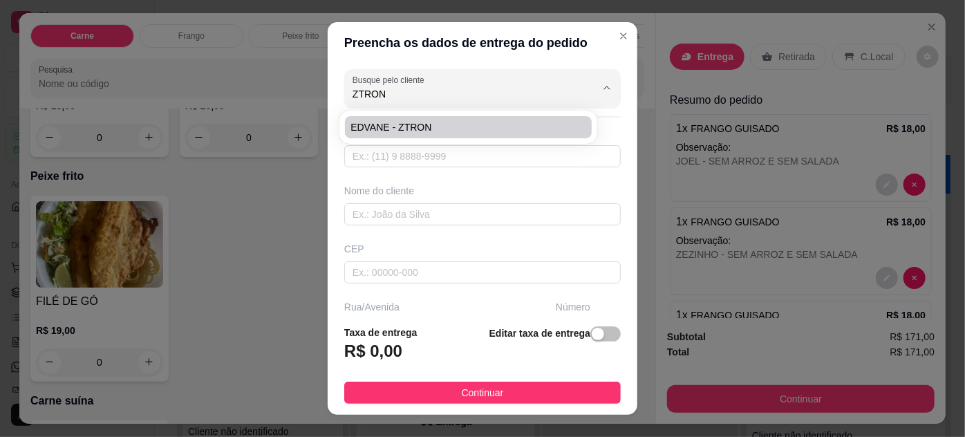
click at [438, 121] on span "EDVANE - ZTRON" at bounding box center [461, 127] width 221 height 14
type input "EDVANE - ZTRON"
type input "91989772480"
type input "EDVANE - ZTRON"
type input "ENTREGAR NA ZTRON, ESCRITORIO"
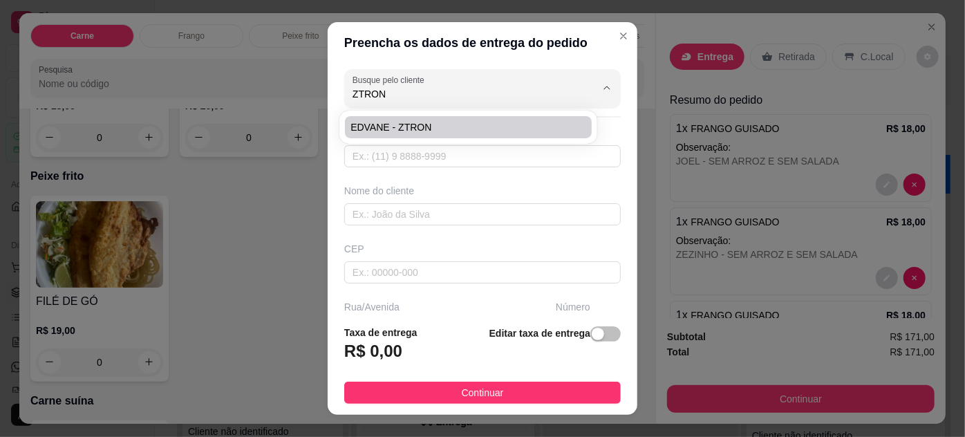
type input "1716"
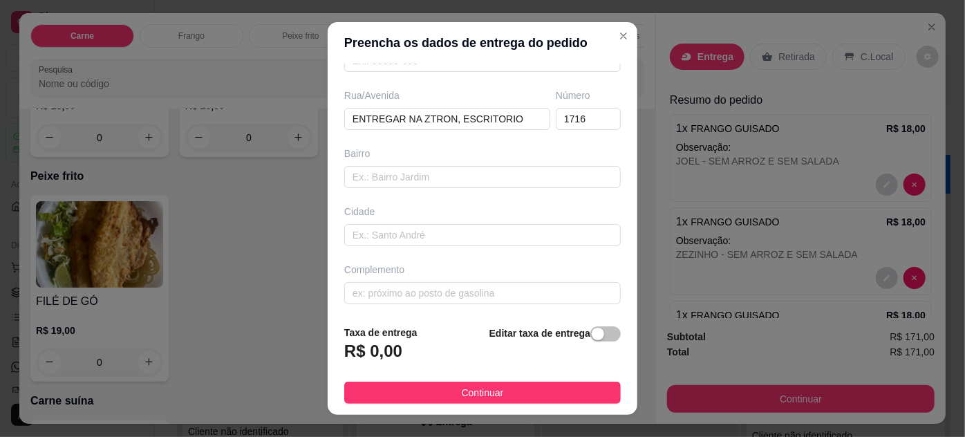
scroll to position [22, 0]
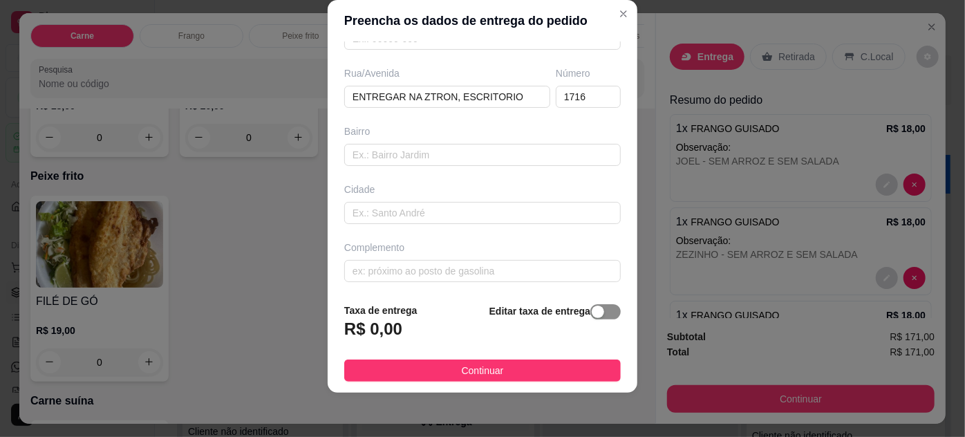
type input "EDVANE - ZTRON"
click at [591, 312] on button "button" at bounding box center [605, 311] width 30 height 15
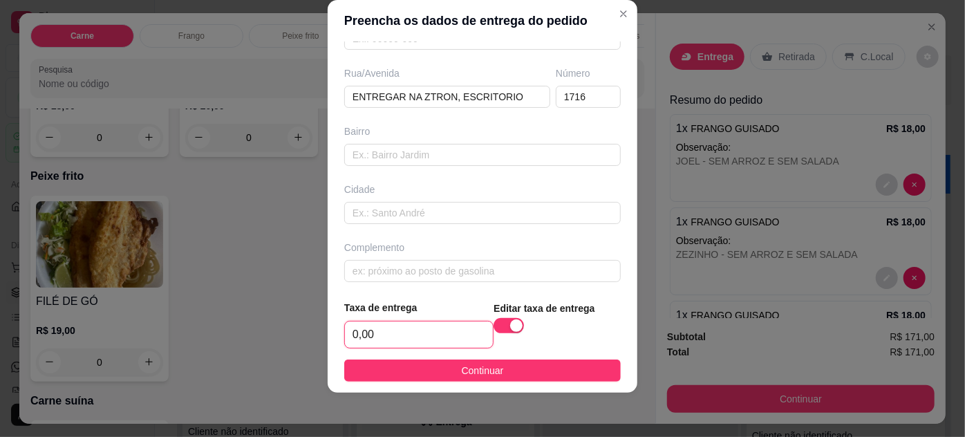
click at [449, 326] on input "0,00" at bounding box center [419, 334] width 148 height 26
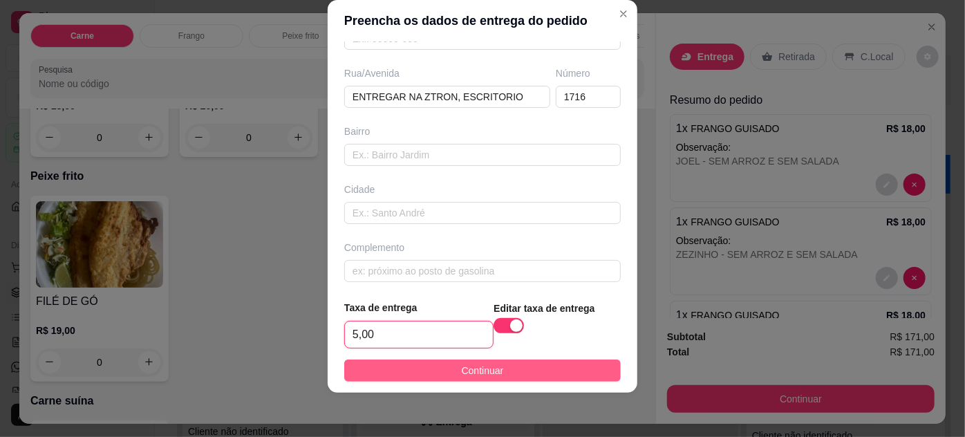
type input "5,00"
click at [496, 371] on button "Continuar" at bounding box center [482, 371] width 277 height 22
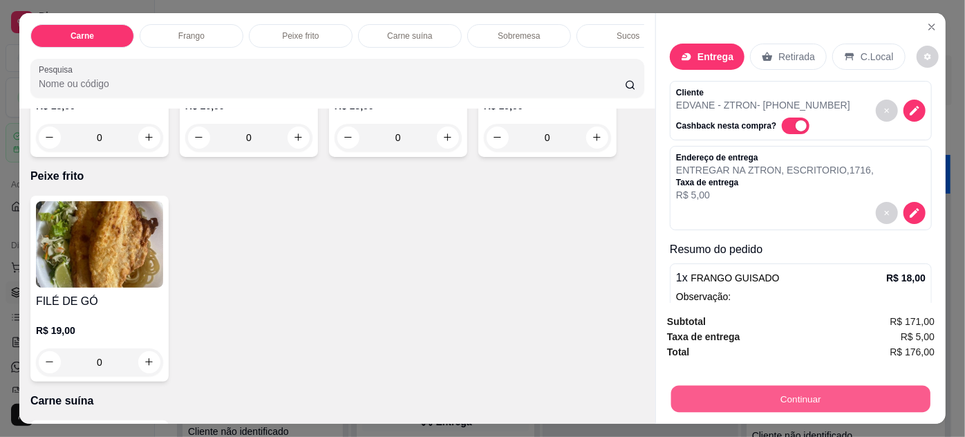
click at [805, 394] on button "Continuar" at bounding box center [800, 399] width 259 height 27
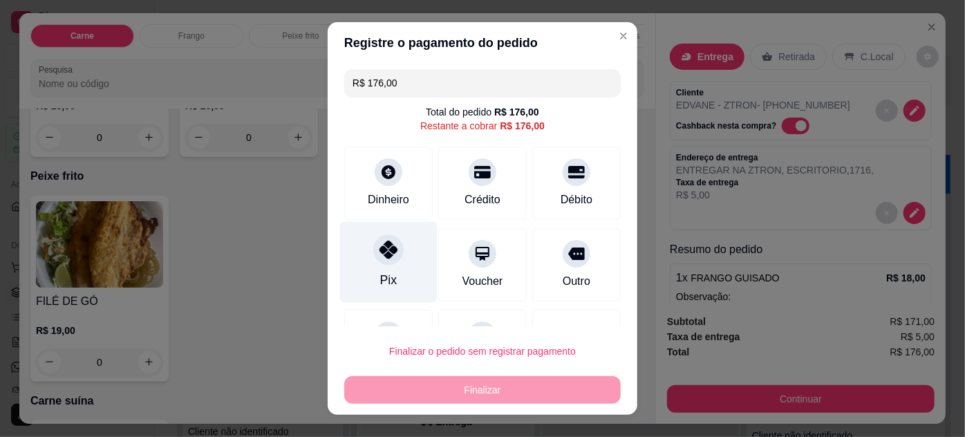
click at [388, 257] on icon at bounding box center [389, 250] width 18 height 18
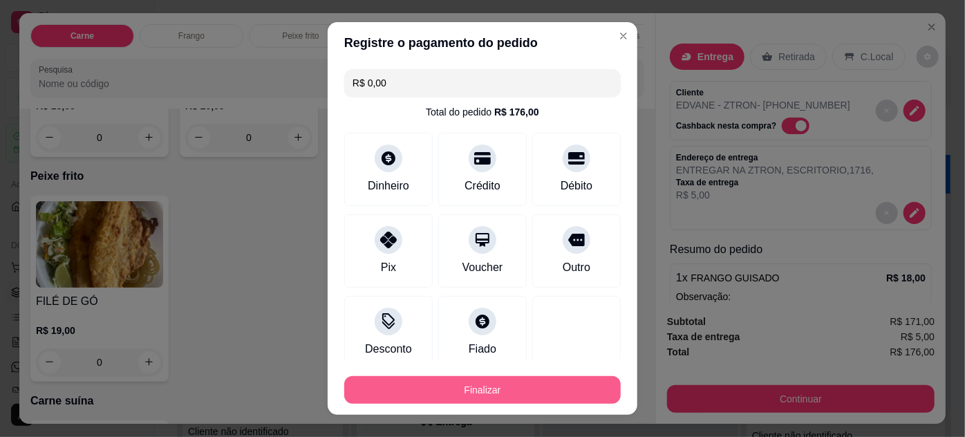
click at [485, 386] on button "Finalizar" at bounding box center [482, 390] width 277 height 28
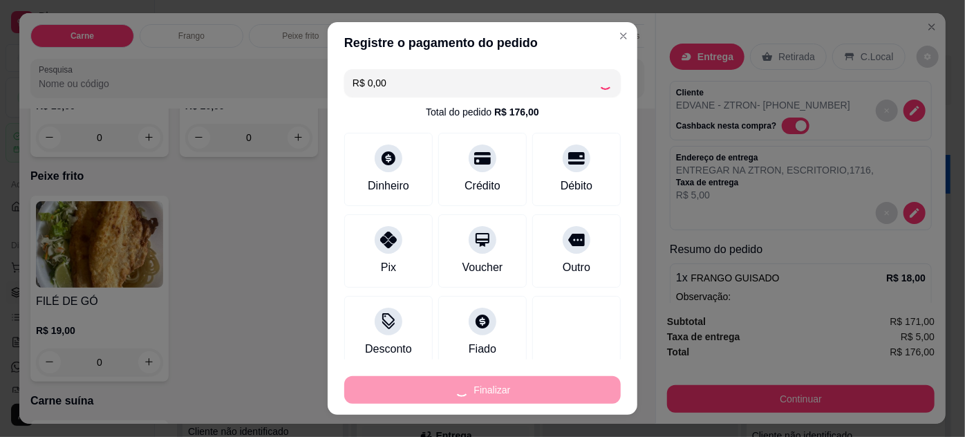
type input "-R$ 176,00"
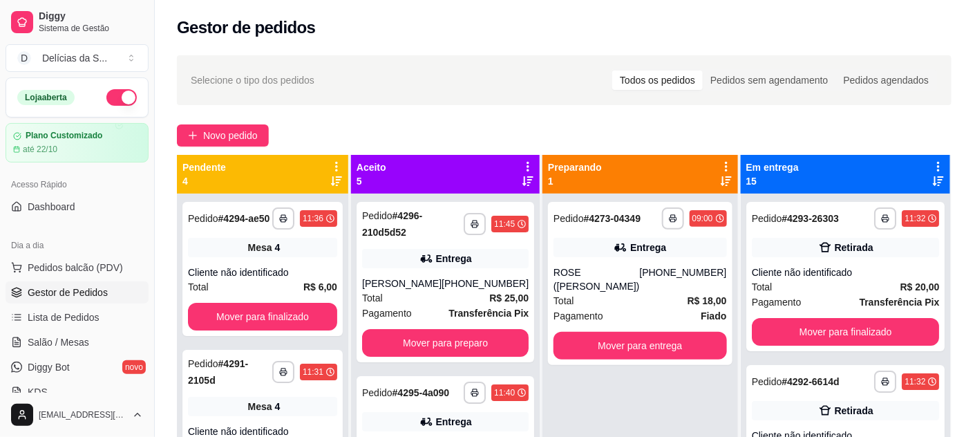
click at [234, 123] on div "**********" at bounding box center [564, 327] width 819 height 561
click at [226, 133] on span "Novo pedido" at bounding box center [230, 135] width 55 height 15
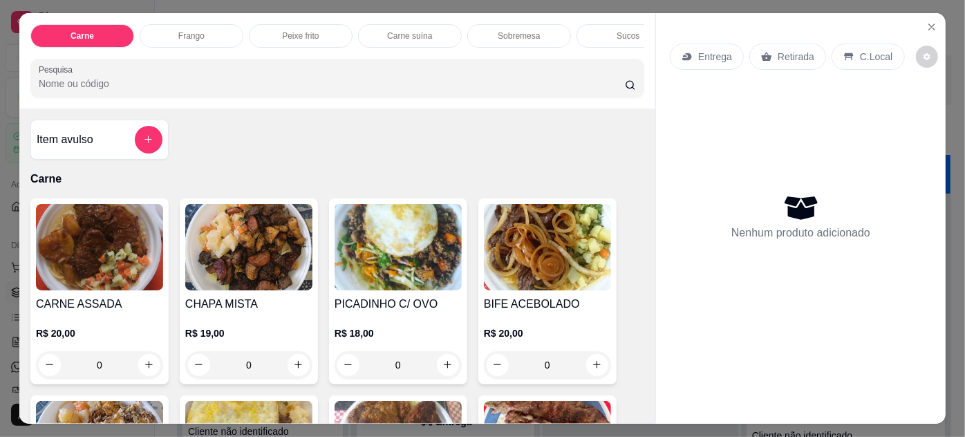
click at [118, 243] on img at bounding box center [99, 247] width 127 height 86
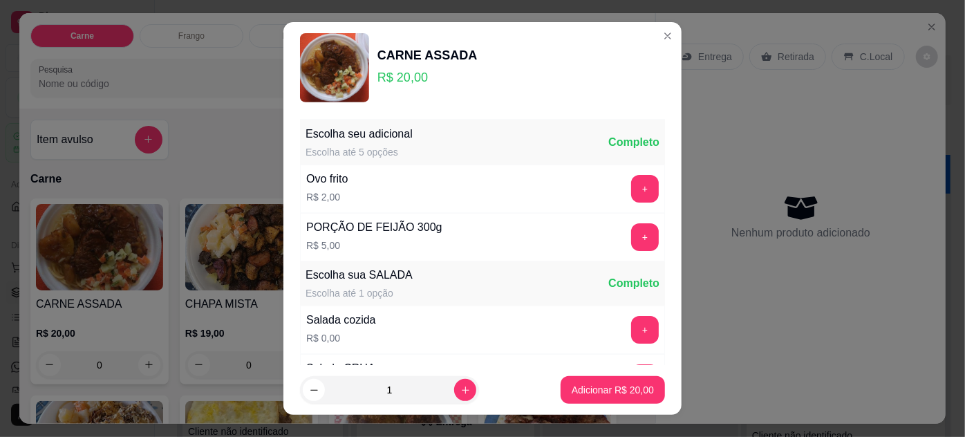
scroll to position [138, 0]
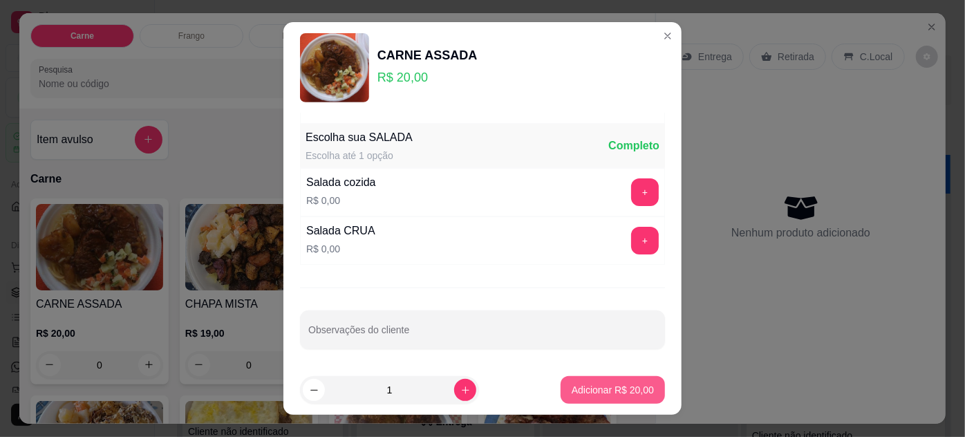
click at [607, 391] on p "Adicionar R$ 20,00" at bounding box center [613, 390] width 82 height 14
type input "1"
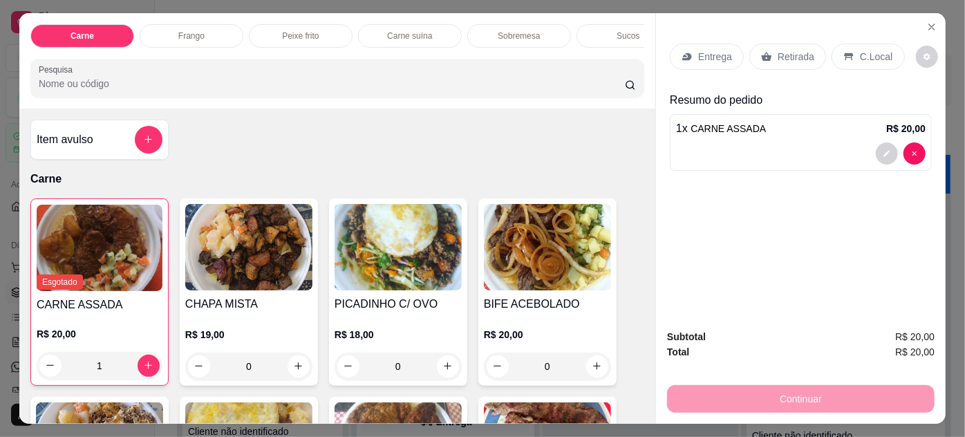
click at [704, 53] on p "Entrega" at bounding box center [715, 57] width 34 height 14
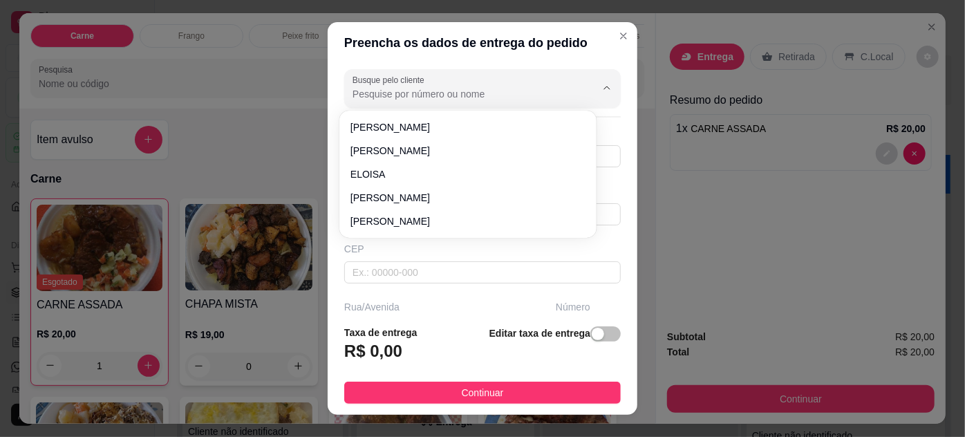
click at [469, 96] on input "Busque pelo cliente" at bounding box center [463, 94] width 221 height 14
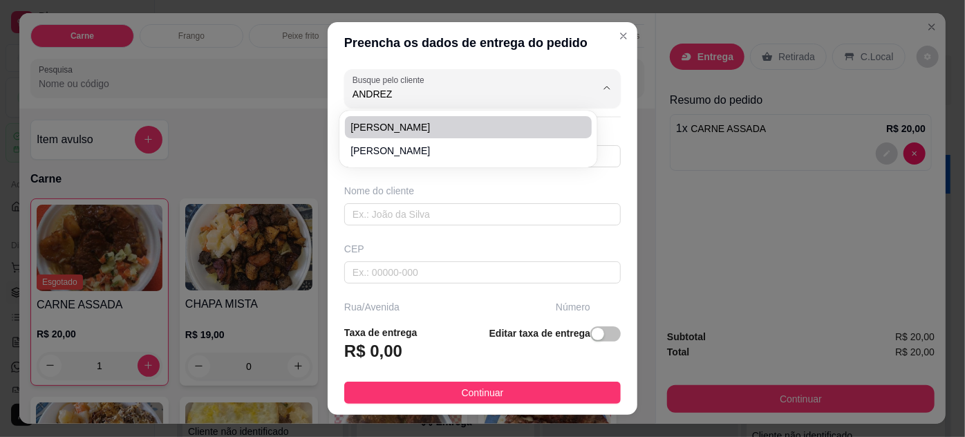
click at [355, 129] on span "[PERSON_NAME]" at bounding box center [461, 127] width 221 height 14
type input "[PERSON_NAME]"
type input "91998297717"
type input "[PERSON_NAME]"
type input "66087422"
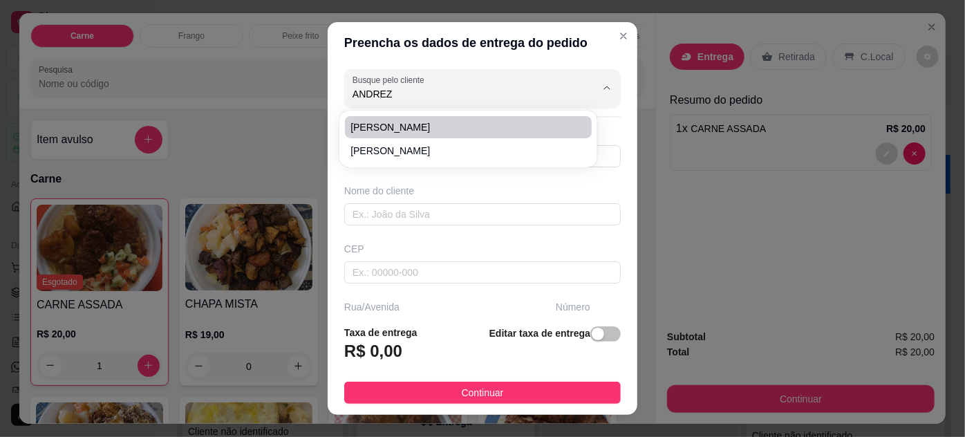
type input "Travessa Vileta"
type input "0"
type input "Pedreira"
type input "[GEOGRAPHIC_DATA]"
type input "Edifício [PERSON_NAME], portaria"
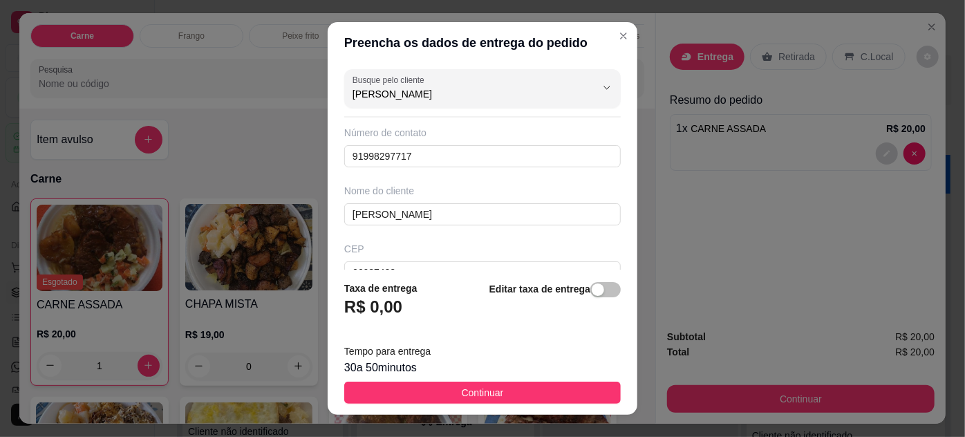
scroll to position [125, 0]
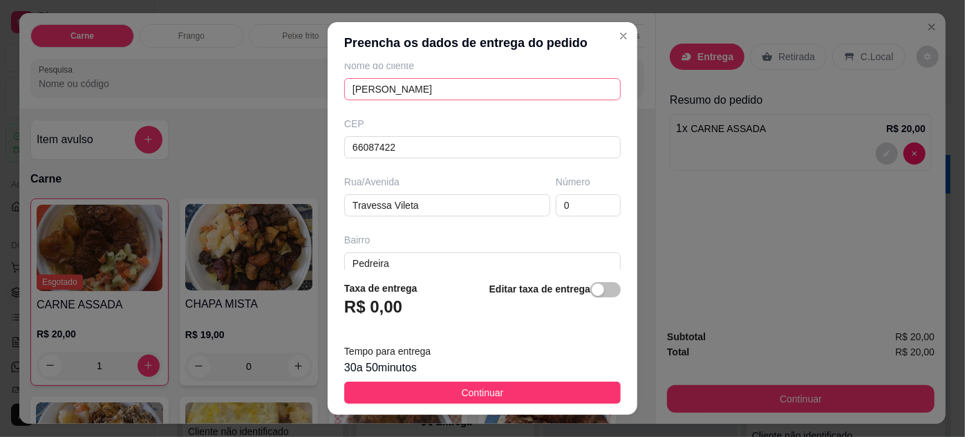
type input "[PERSON_NAME]"
click at [577, 86] on input "[PERSON_NAME]" at bounding box center [482, 89] width 277 height 22
type input "A"
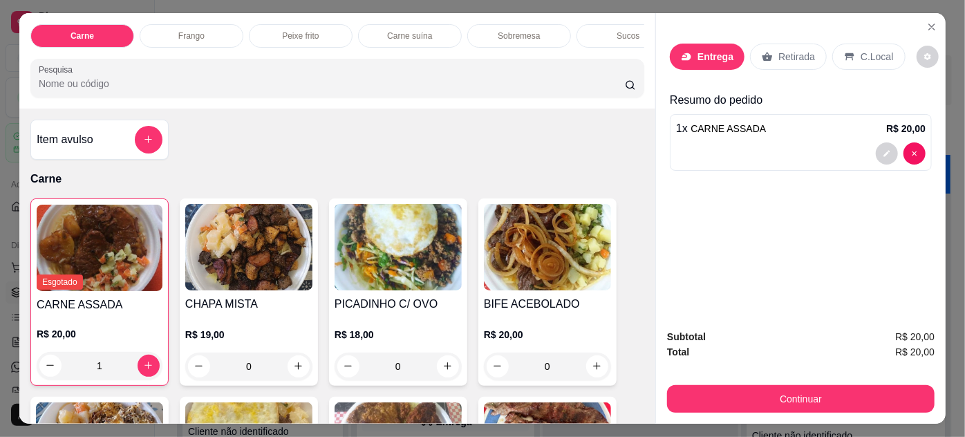
click at [698, 50] on p "Entrega" at bounding box center [716, 57] width 36 height 14
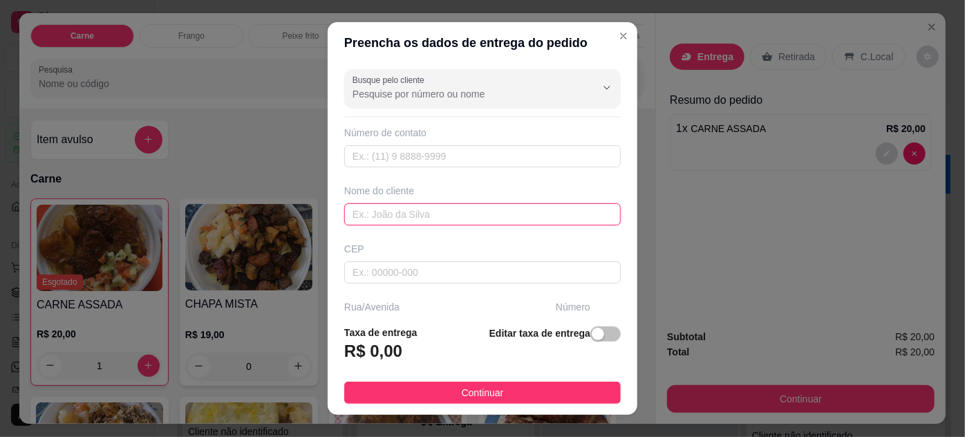
click at [396, 211] on input "text" at bounding box center [482, 214] width 277 height 22
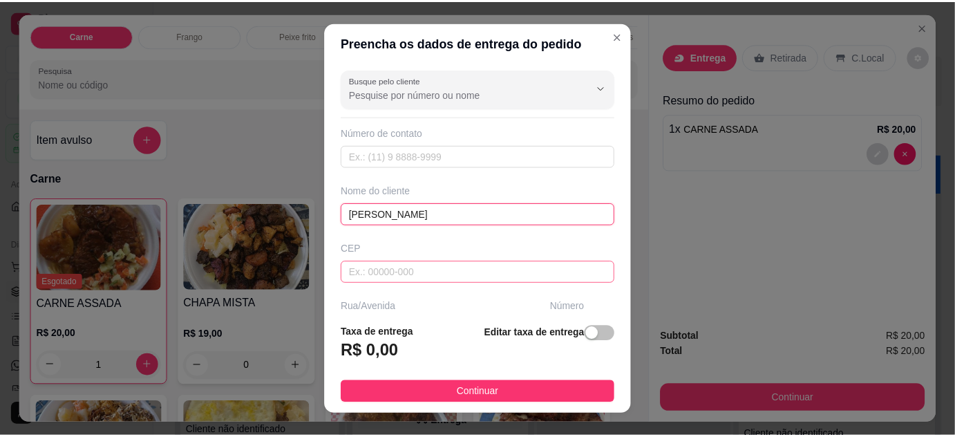
scroll to position [212, 0]
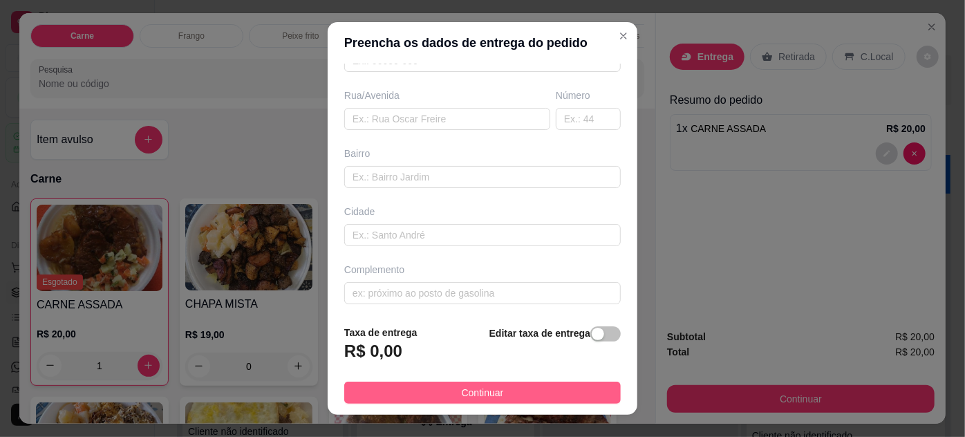
type input "[PERSON_NAME]"
click at [511, 394] on button "Continuar" at bounding box center [482, 393] width 277 height 22
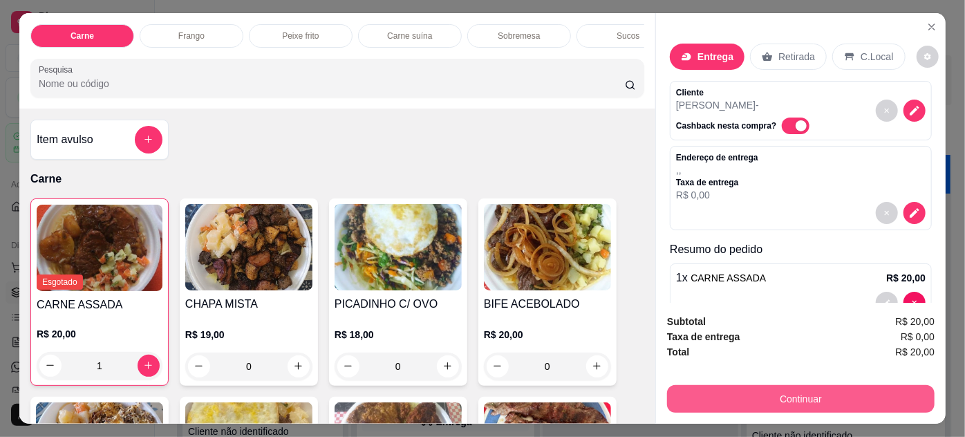
click at [697, 391] on button "Continuar" at bounding box center [801, 399] width 268 height 28
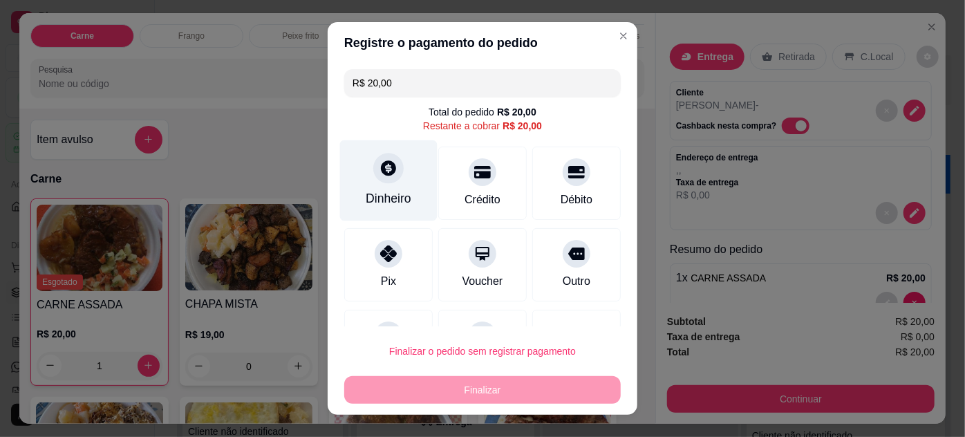
click at [398, 174] on div "Dinheiro" at bounding box center [388, 180] width 97 height 81
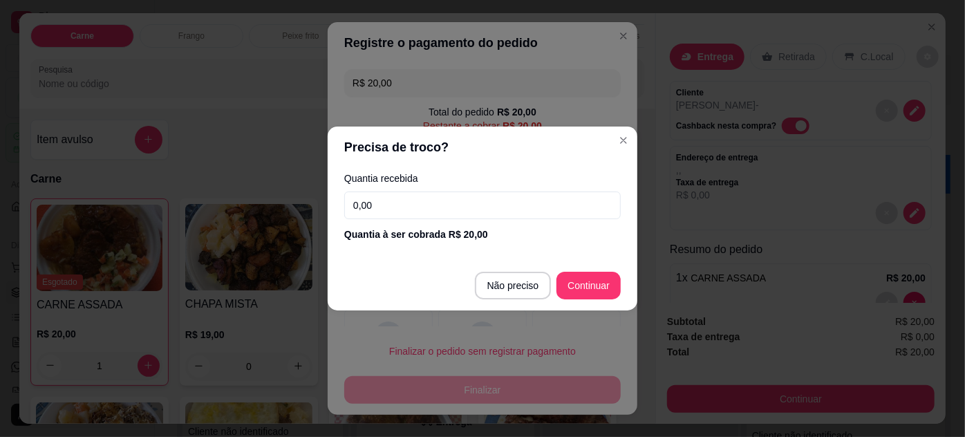
click at [516, 203] on input "0,00" at bounding box center [482, 206] width 277 height 28
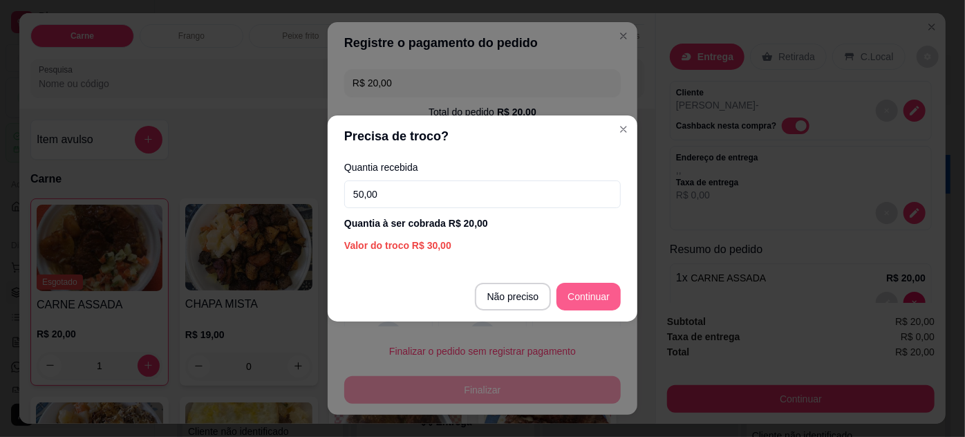
type input "50,00"
type input "R$ 0,00"
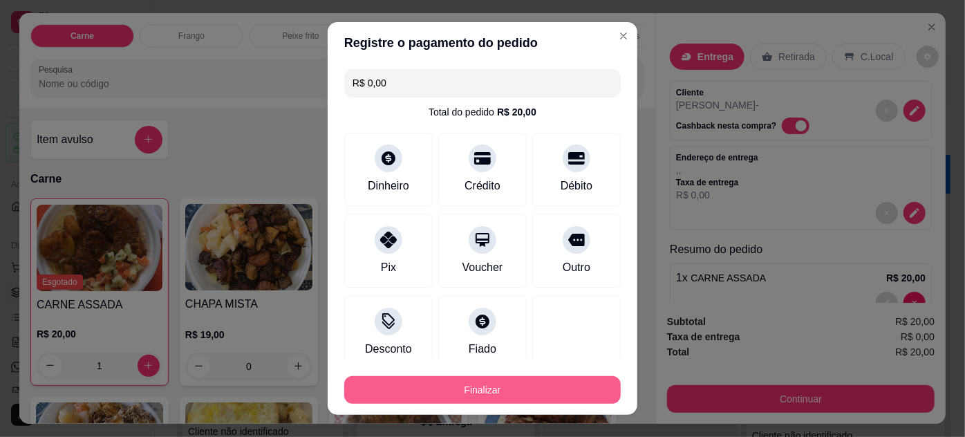
click at [531, 391] on button "Finalizar" at bounding box center [482, 390] width 277 height 28
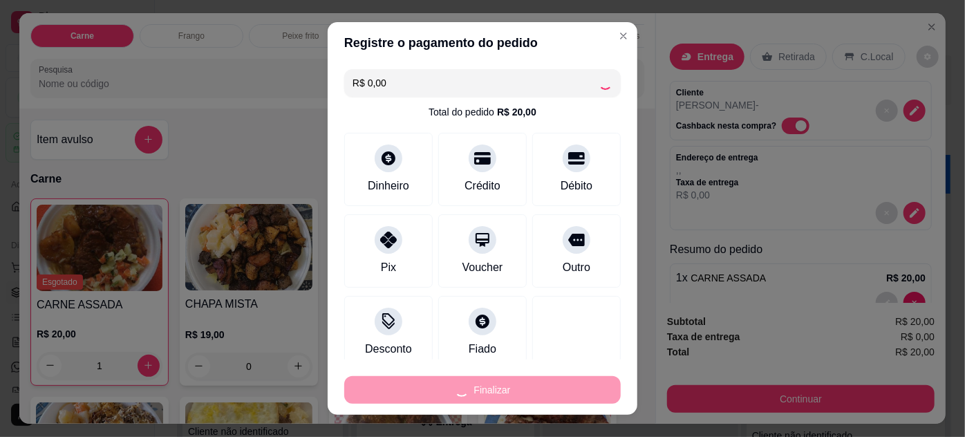
type input "0"
type input "-R$ 20,00"
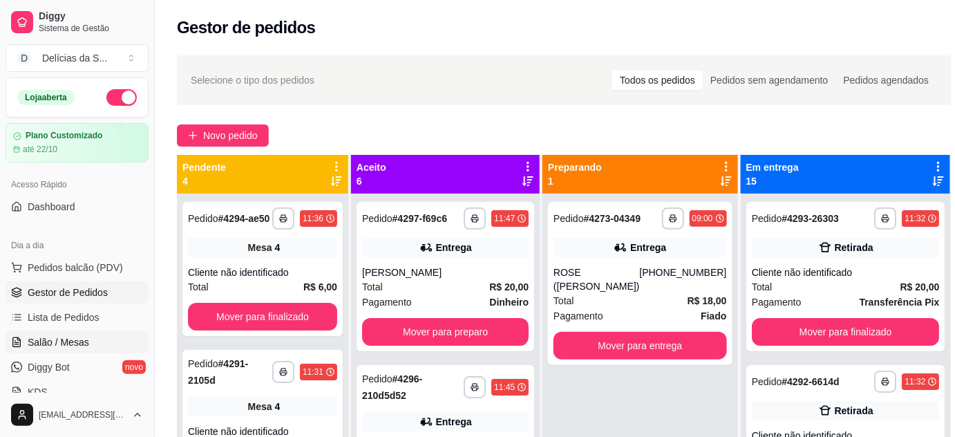
scroll to position [125, 0]
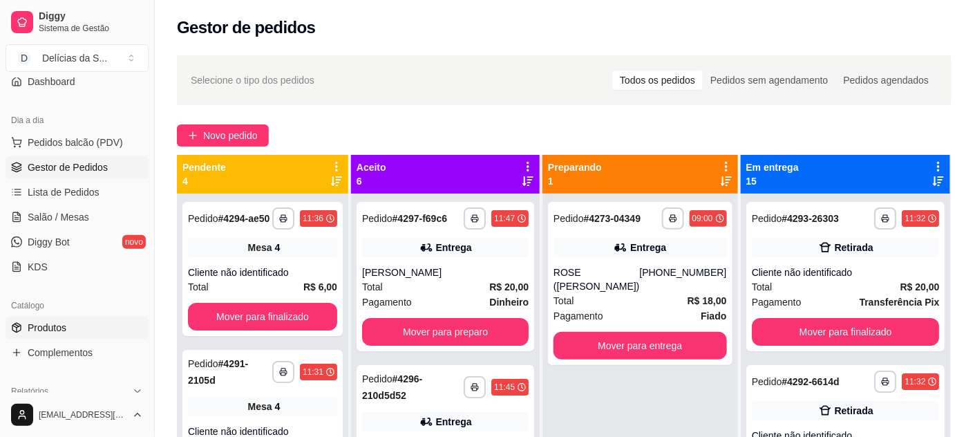
click at [49, 329] on span "Produtos" at bounding box center [47, 328] width 39 height 14
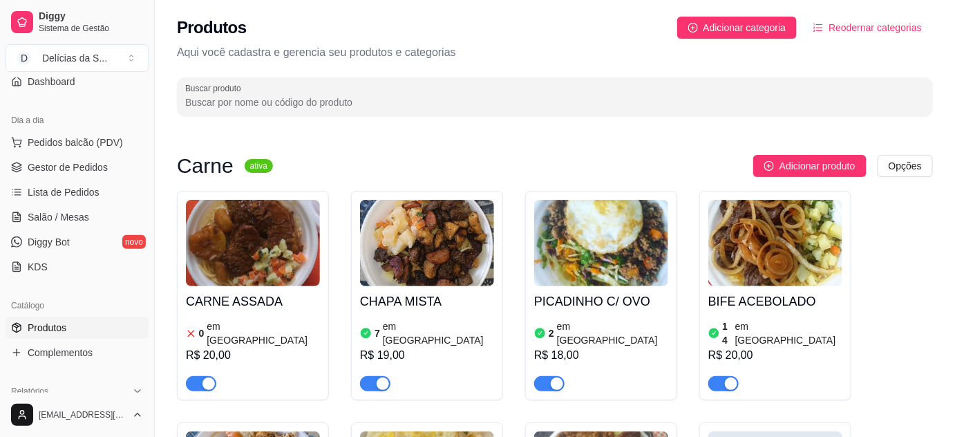
click at [250, 286] on div "CARNE ASSADA 0 em estoque R$ 20,00" at bounding box center [253, 338] width 134 height 105
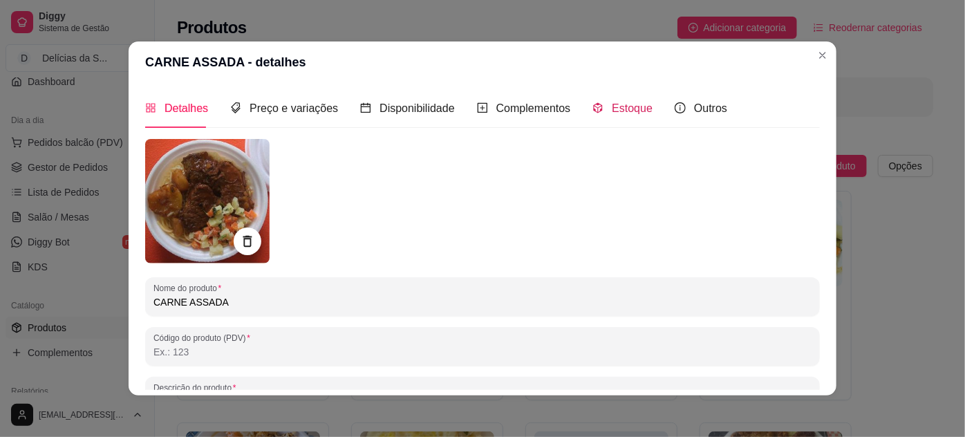
click at [616, 104] on span "Estoque" at bounding box center [632, 108] width 41 height 12
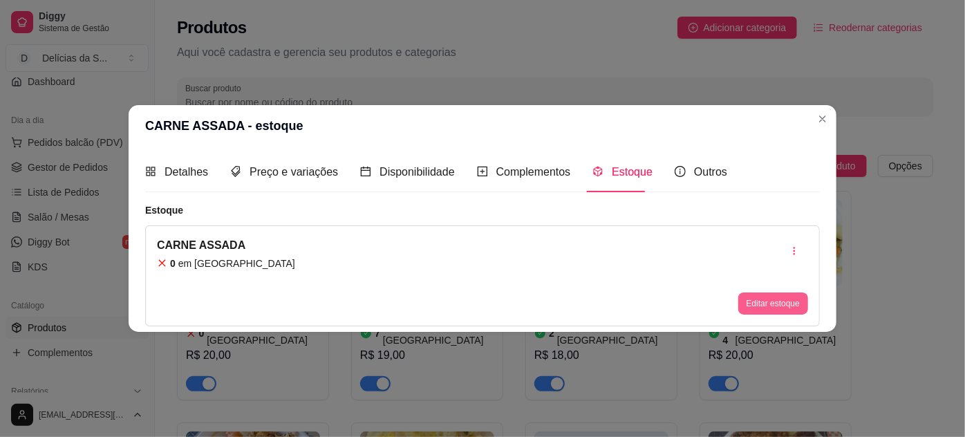
click at [767, 310] on button "Editar estoque" at bounding box center [773, 303] width 70 height 22
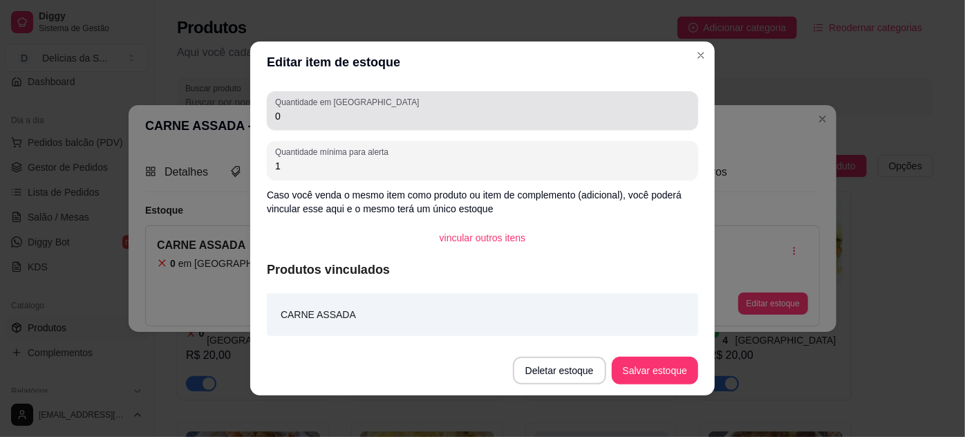
click at [539, 119] on input "0" at bounding box center [482, 116] width 415 height 14
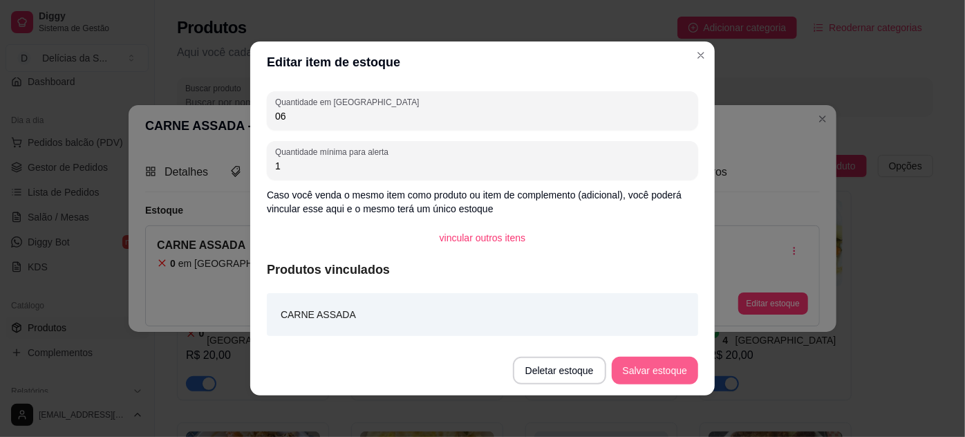
type input "06"
click at [660, 362] on button "Salvar estoque" at bounding box center [655, 370] width 84 height 27
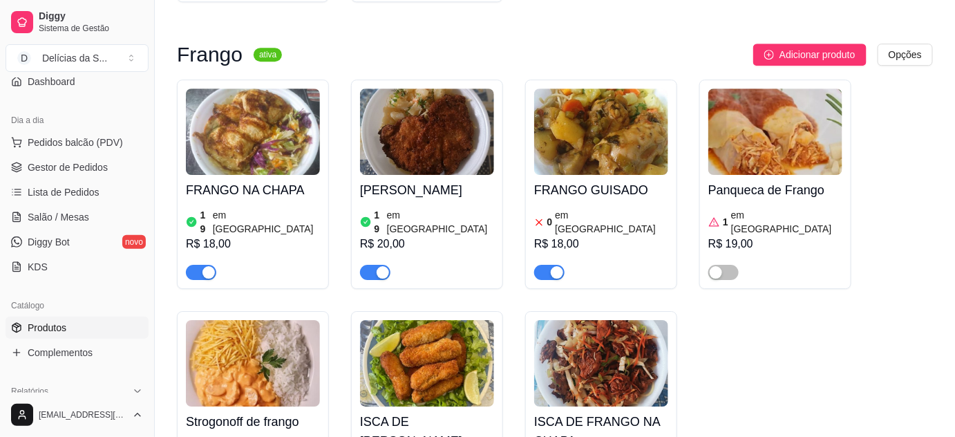
scroll to position [1257, 0]
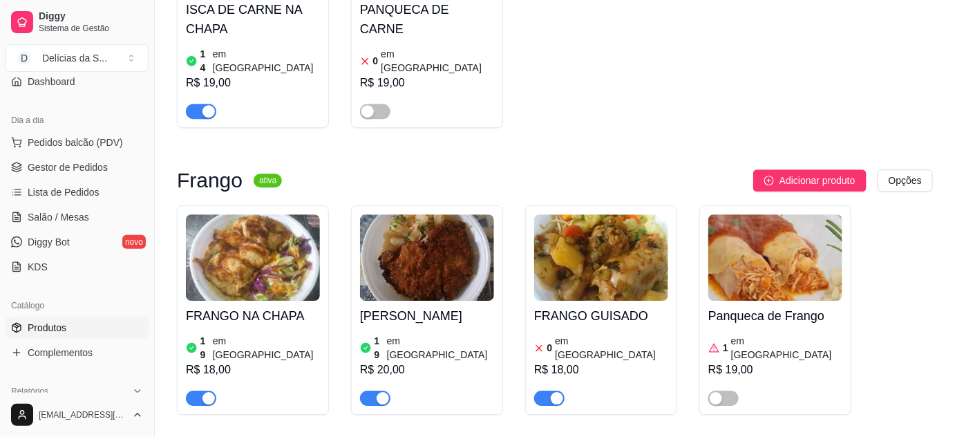
click at [266, 214] on img at bounding box center [253, 257] width 134 height 86
click at [93, 167] on span "Gestor de Pedidos" at bounding box center [68, 167] width 80 height 14
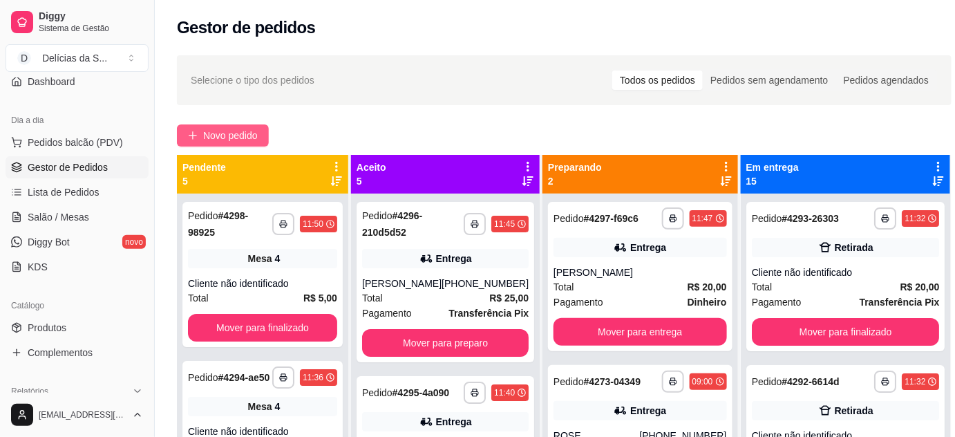
click at [230, 132] on span "Novo pedido" at bounding box center [230, 135] width 55 height 15
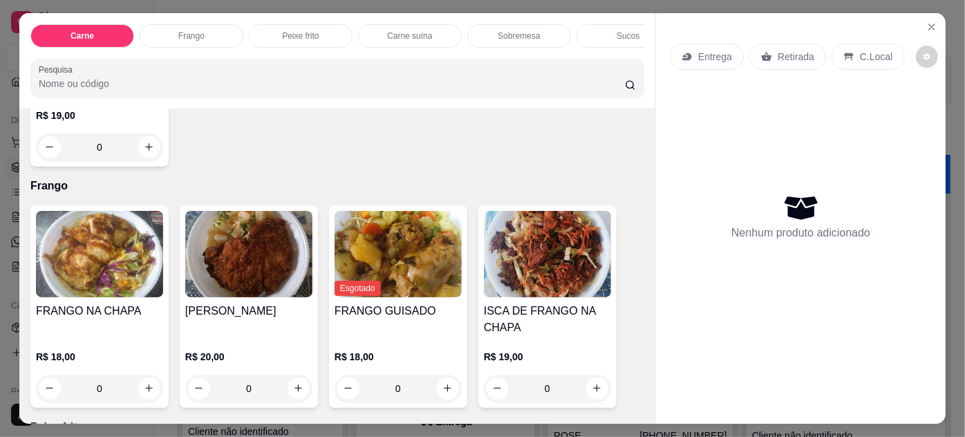
scroll to position [754, 0]
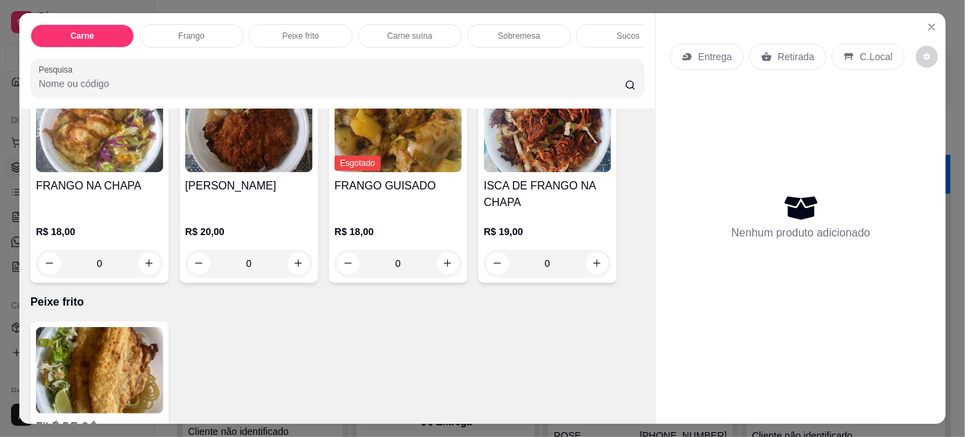
click at [68, 163] on img at bounding box center [99, 129] width 127 height 86
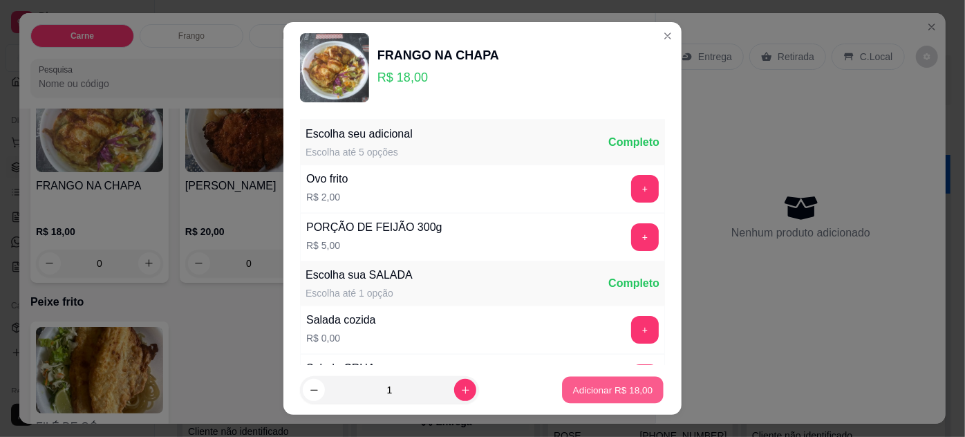
click at [577, 384] on p "Adicionar R$ 18,00" at bounding box center [613, 390] width 80 height 13
type input "1"
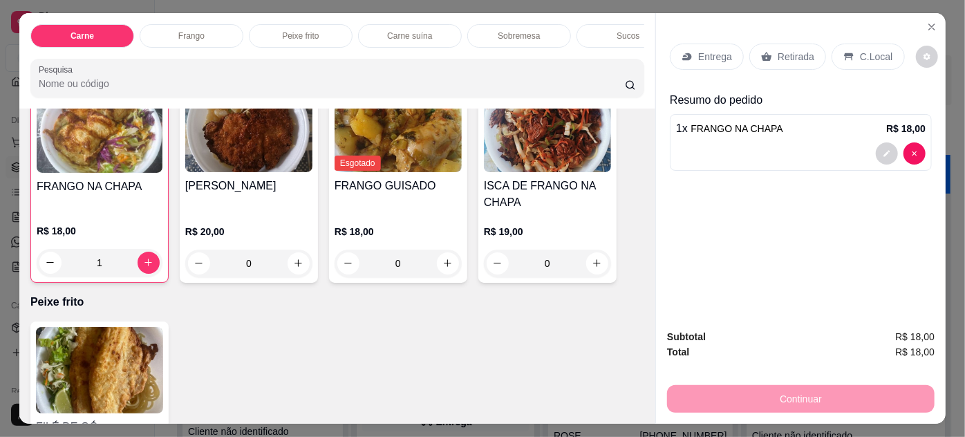
scroll to position [754, 0]
click at [711, 53] on p "Entrega" at bounding box center [715, 57] width 34 height 14
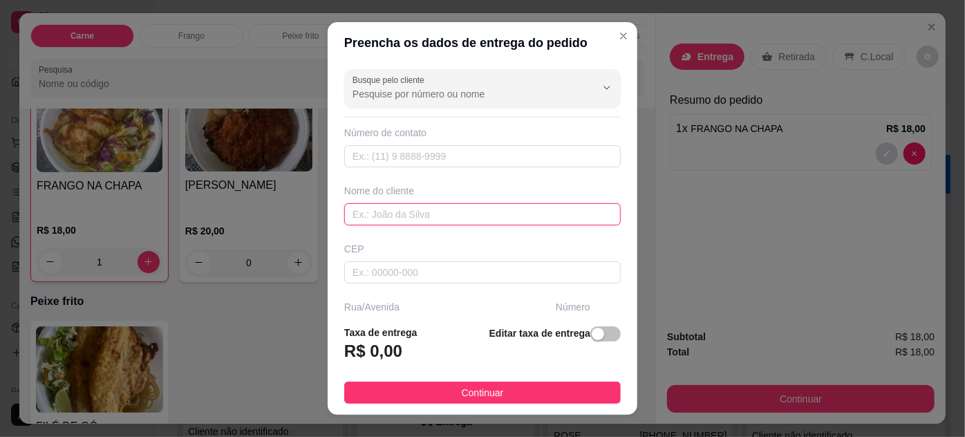
click at [460, 216] on input "text" at bounding box center [482, 214] width 277 height 22
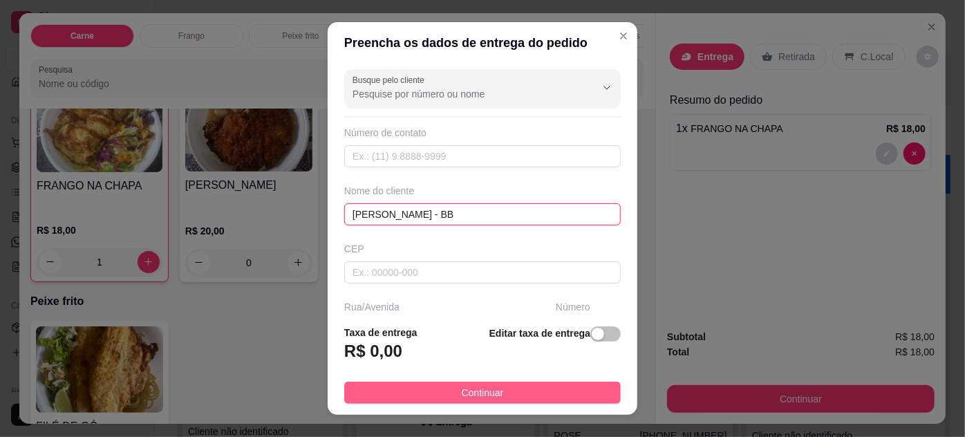
type input "[PERSON_NAME] - BB"
click at [513, 391] on button "Continuar" at bounding box center [482, 393] width 277 height 22
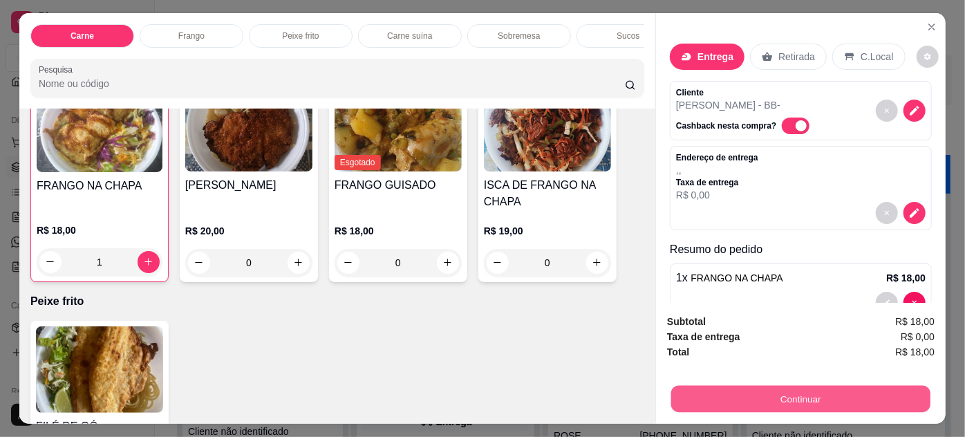
click at [792, 394] on button "Continuar" at bounding box center [800, 399] width 259 height 27
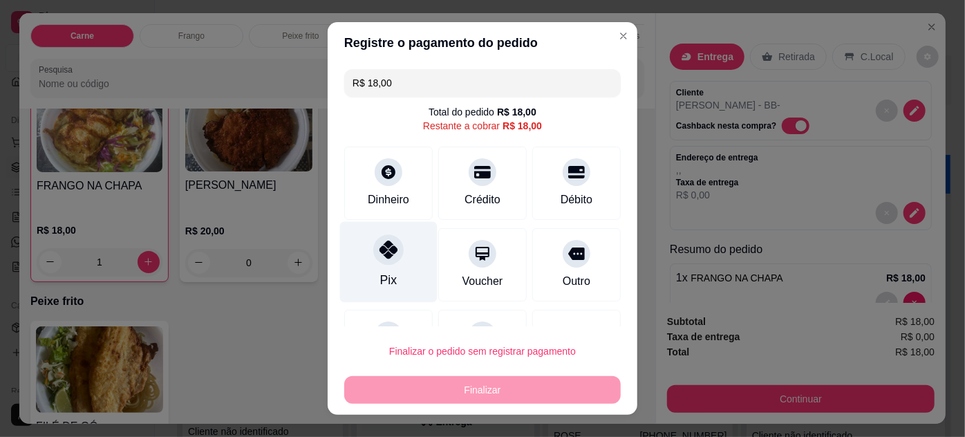
click at [382, 254] on icon at bounding box center [389, 250] width 18 height 18
type input "R$ 0,00"
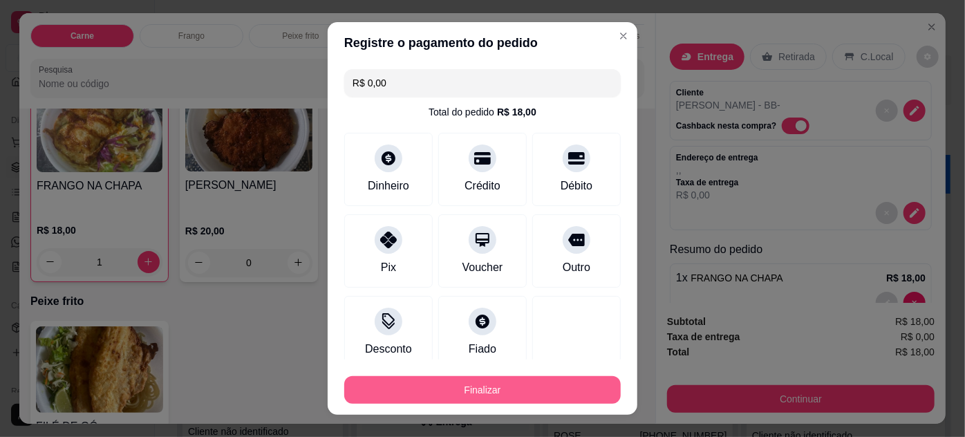
click at [483, 384] on button "Finalizar" at bounding box center [482, 390] width 277 height 28
click at [483, 384] on div "Finalizar" at bounding box center [482, 390] width 277 height 28
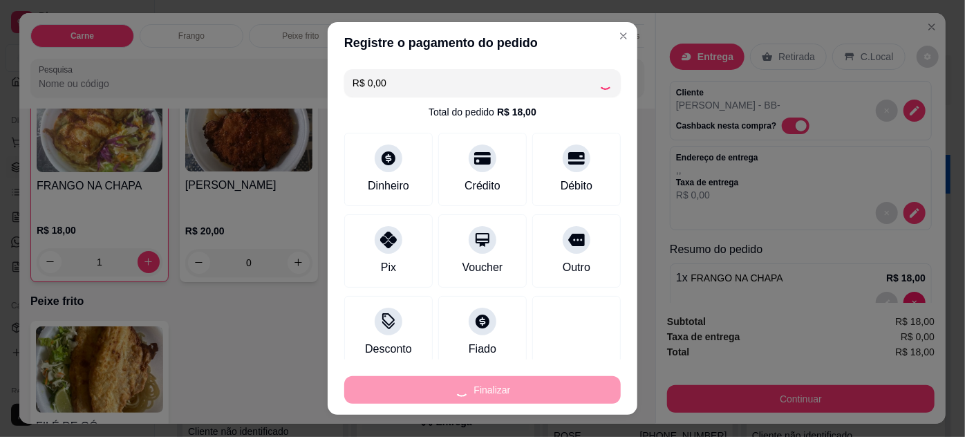
type input "0"
type input "-R$ 18,00"
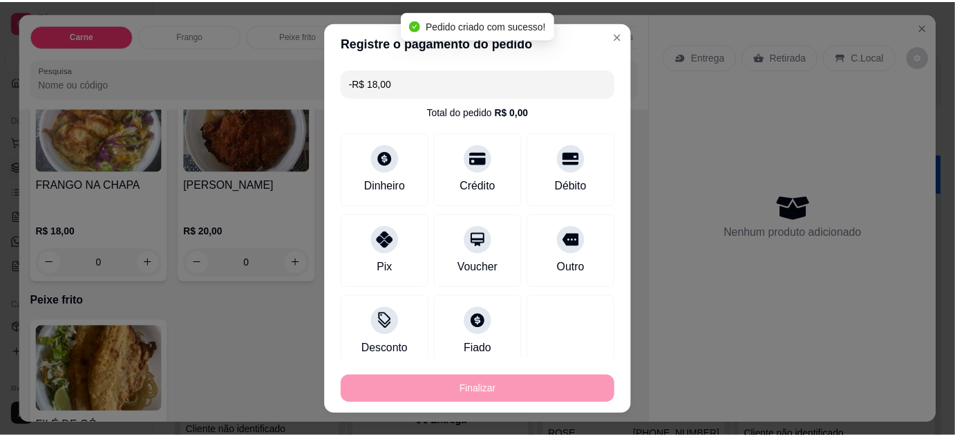
scroll to position [754, 0]
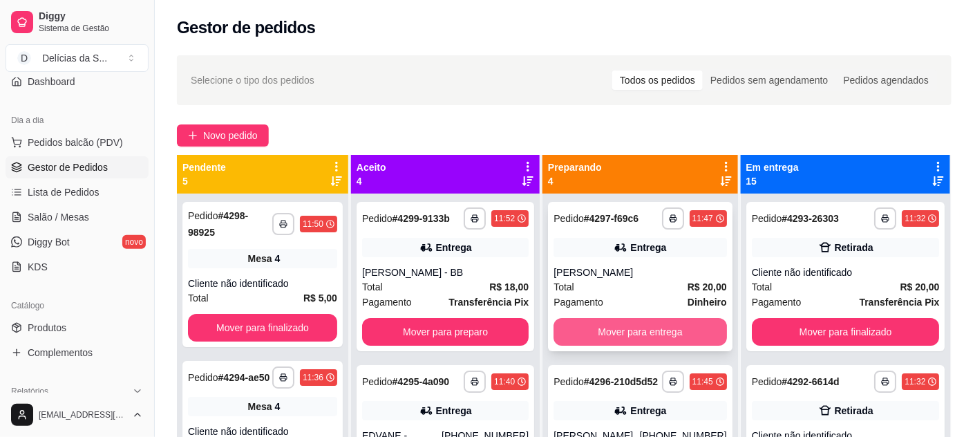
click at [653, 329] on button "Mover para entrega" at bounding box center [640, 332] width 173 height 28
click at [664, 342] on button "Mover para entrega" at bounding box center [641, 332] width 168 height 27
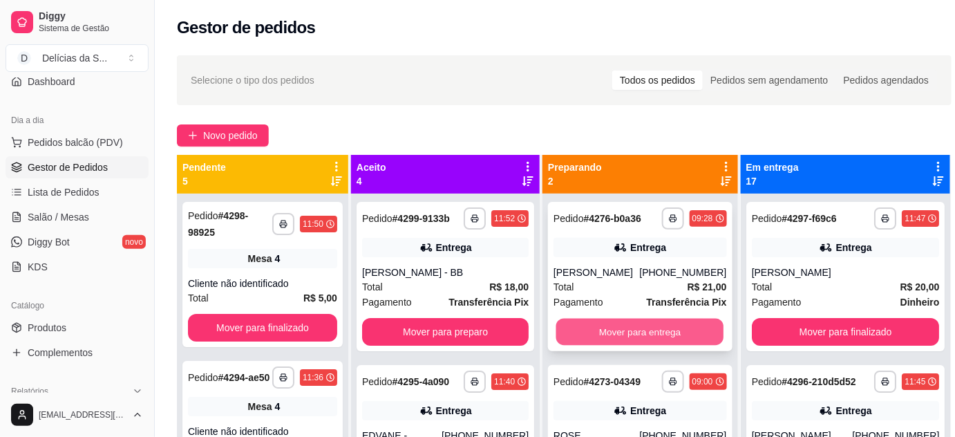
click at [645, 333] on button "Mover para entrega" at bounding box center [641, 332] width 168 height 27
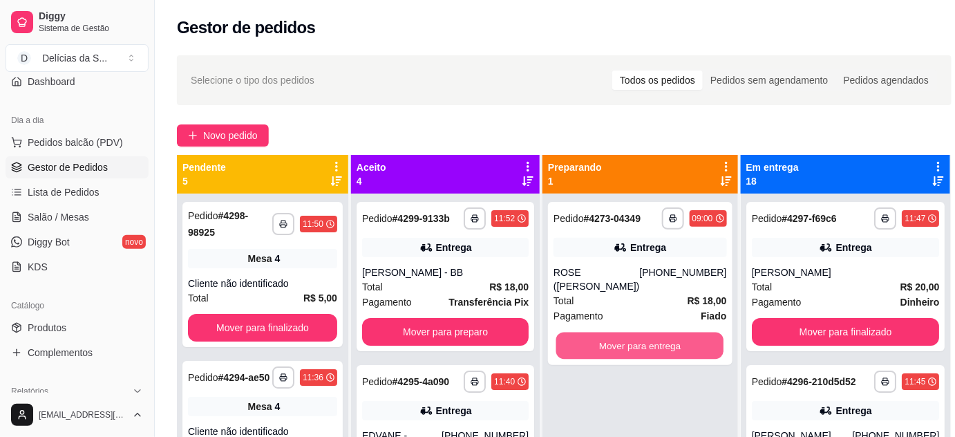
click at [645, 333] on button "Mover para entrega" at bounding box center [641, 346] width 168 height 27
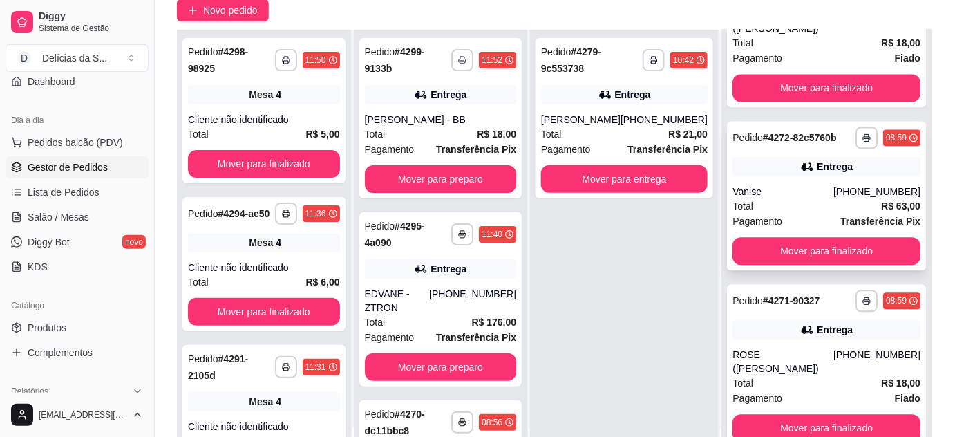
scroll to position [210, 0]
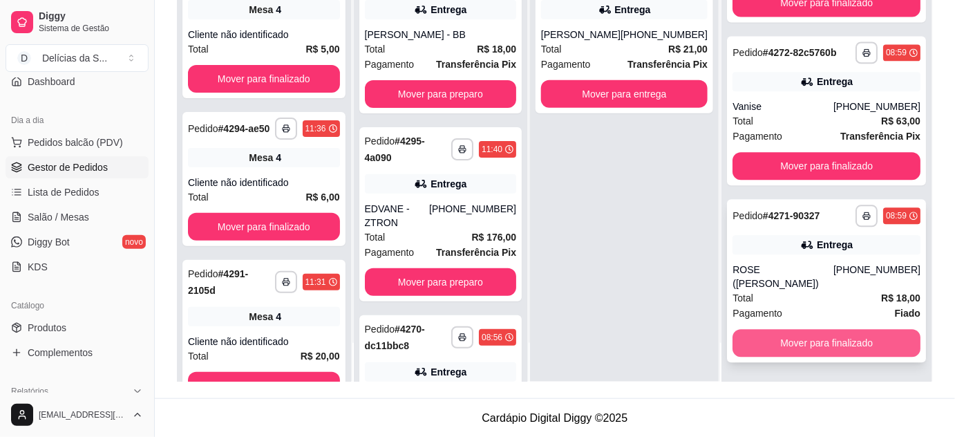
click at [843, 340] on button "Mover para finalizado" at bounding box center [827, 343] width 188 height 28
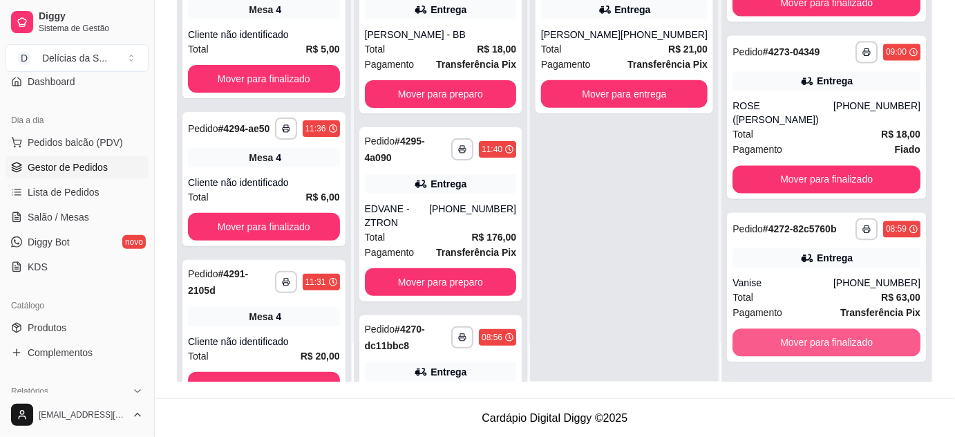
scroll to position [2686, 0]
click at [843, 340] on button "Mover para finalizado" at bounding box center [827, 343] width 188 height 28
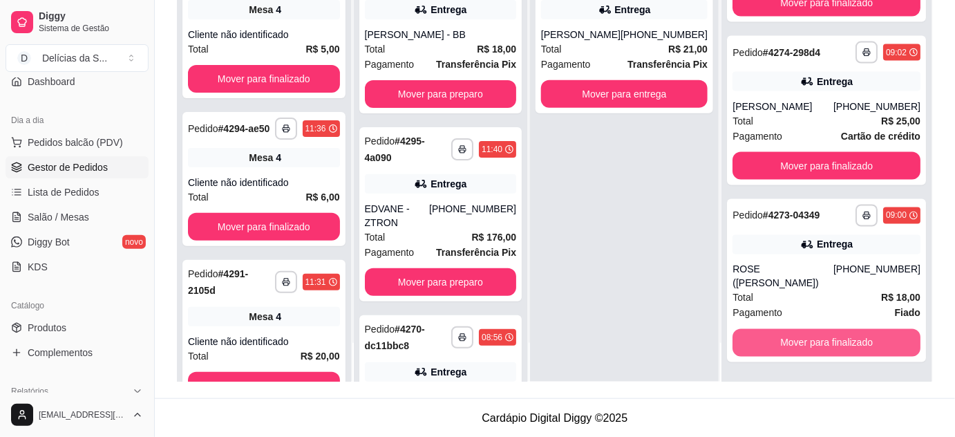
scroll to position [2511, 0]
click at [843, 340] on button "Mover para finalizado" at bounding box center [827, 343] width 188 height 28
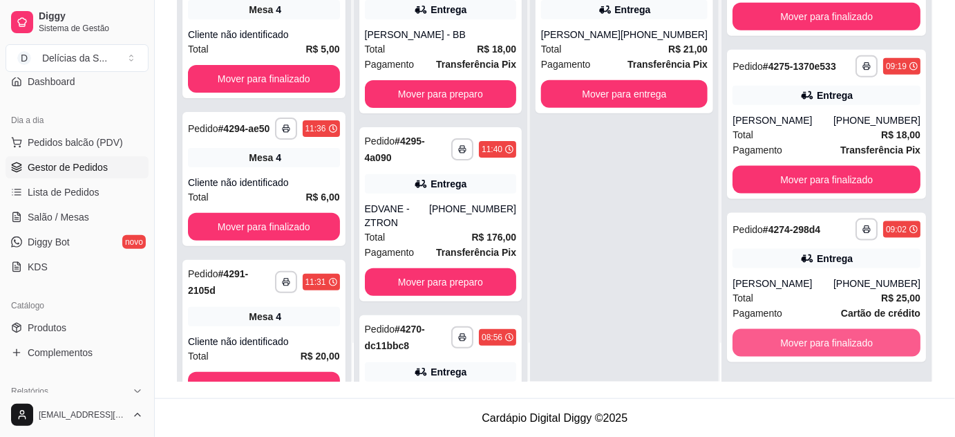
scroll to position [2337, 0]
click at [843, 340] on button "Mover para finalizado" at bounding box center [827, 343] width 183 height 27
click at [843, 340] on button "Mover para finalizado" at bounding box center [827, 343] width 188 height 28
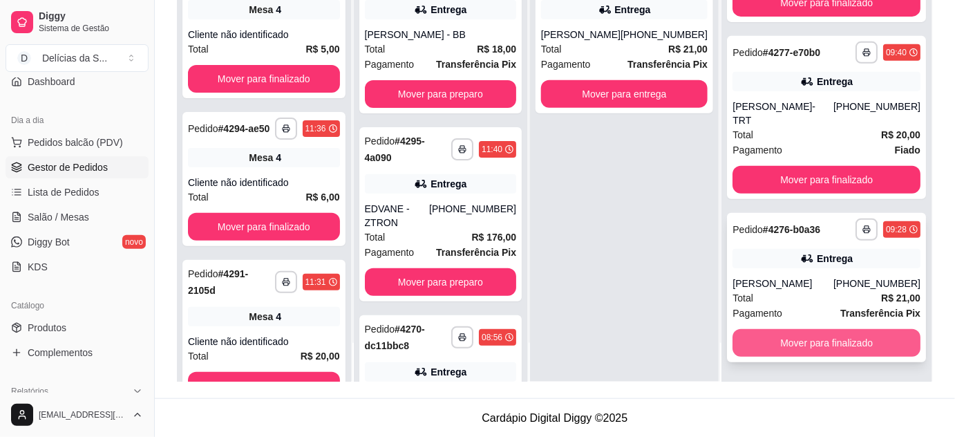
scroll to position [1988, 0]
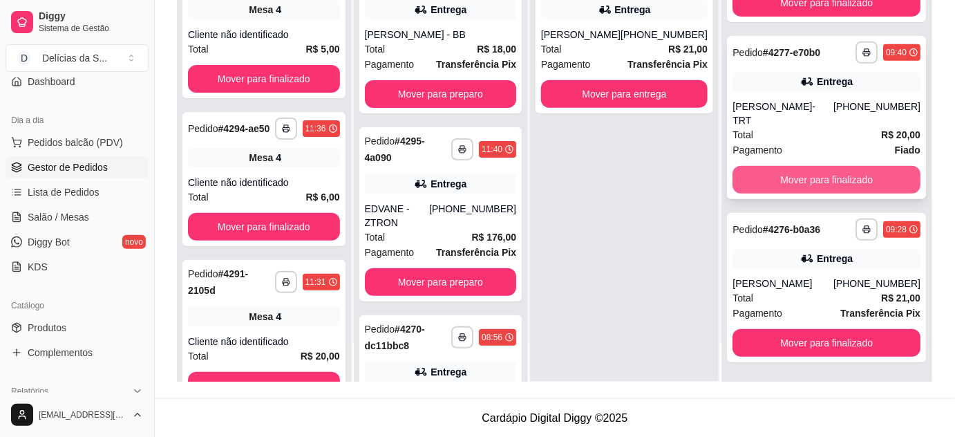
click at [814, 166] on button "Mover para finalizado" at bounding box center [827, 180] width 188 height 28
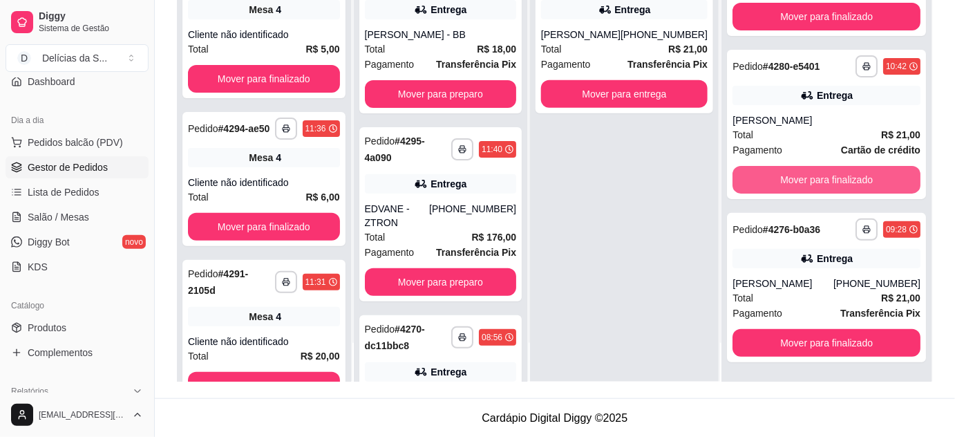
scroll to position [1825, 0]
click at [815, 166] on button "Mover para finalizado" at bounding box center [827, 180] width 188 height 28
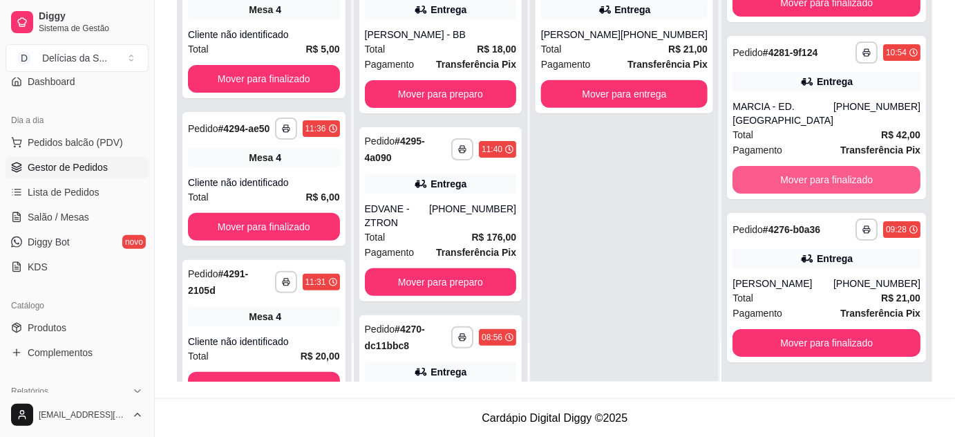
scroll to position [1661, 0]
click at [815, 166] on button "Mover para finalizado" at bounding box center [827, 180] width 188 height 28
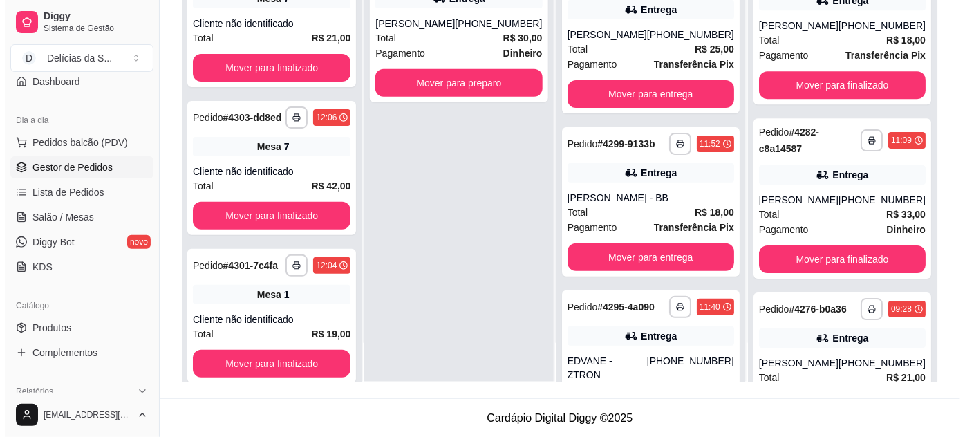
scroll to position [0, 0]
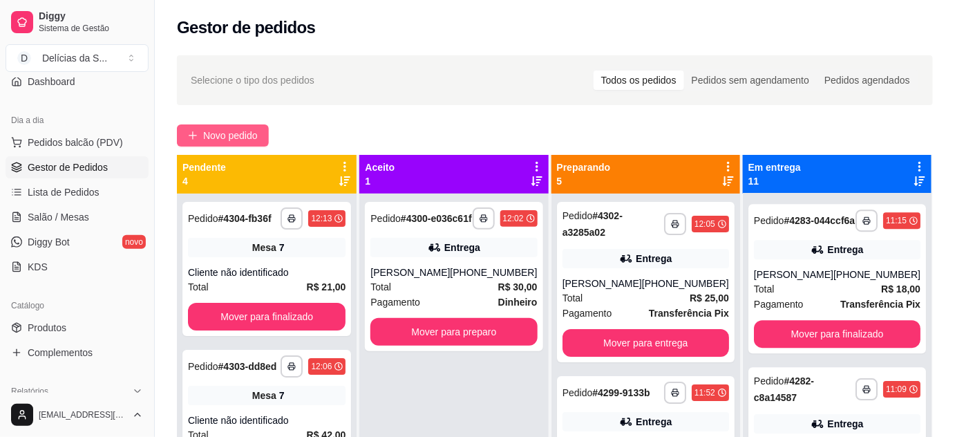
click at [214, 133] on span "Novo pedido" at bounding box center [230, 135] width 55 height 15
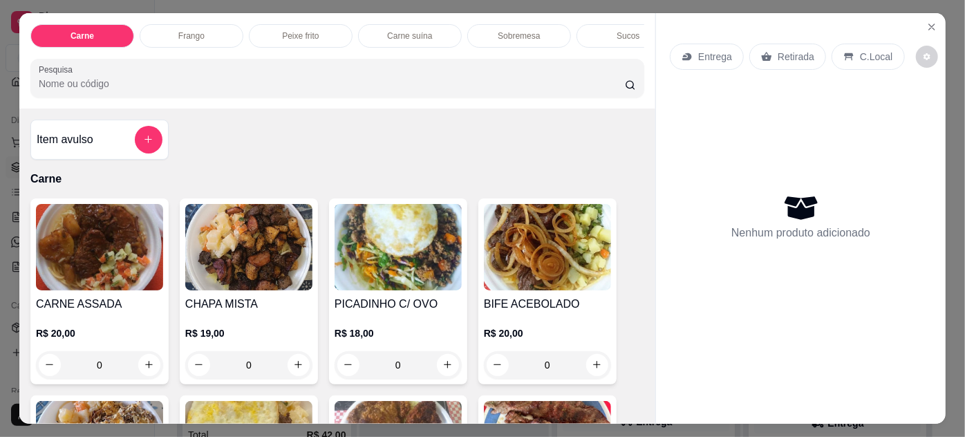
click at [532, 263] on img at bounding box center [547, 247] width 127 height 86
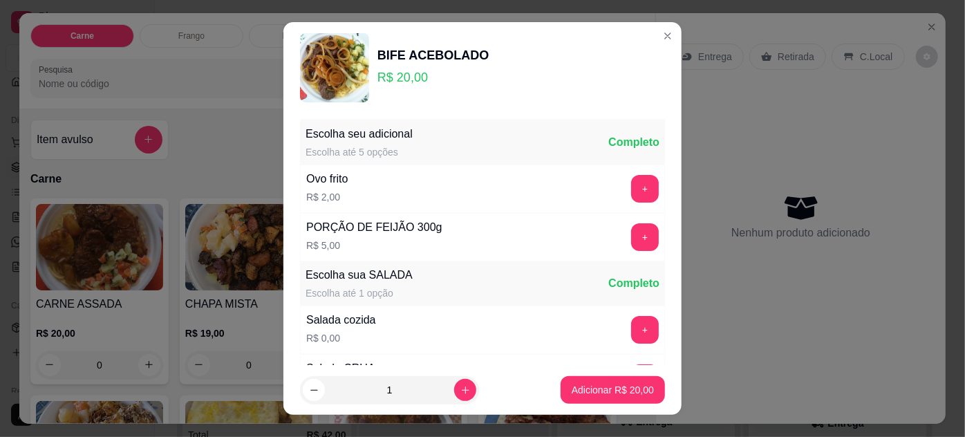
scroll to position [138, 0]
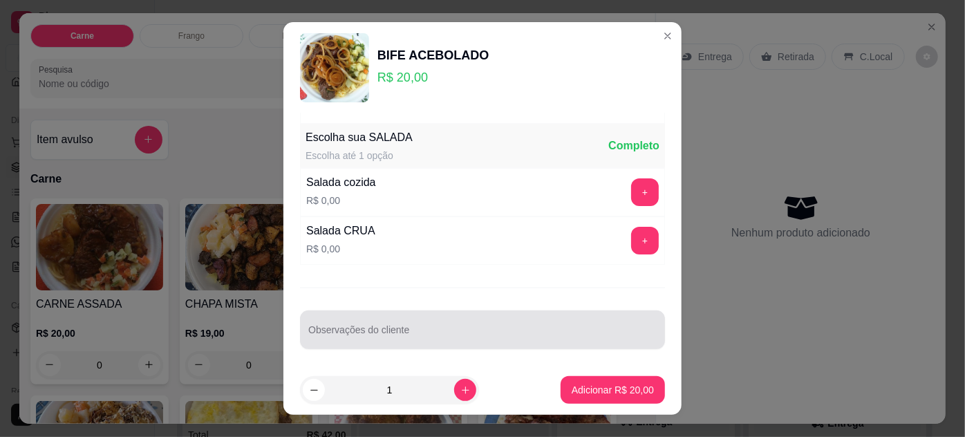
click at [476, 324] on div at bounding box center [482, 330] width 348 height 28
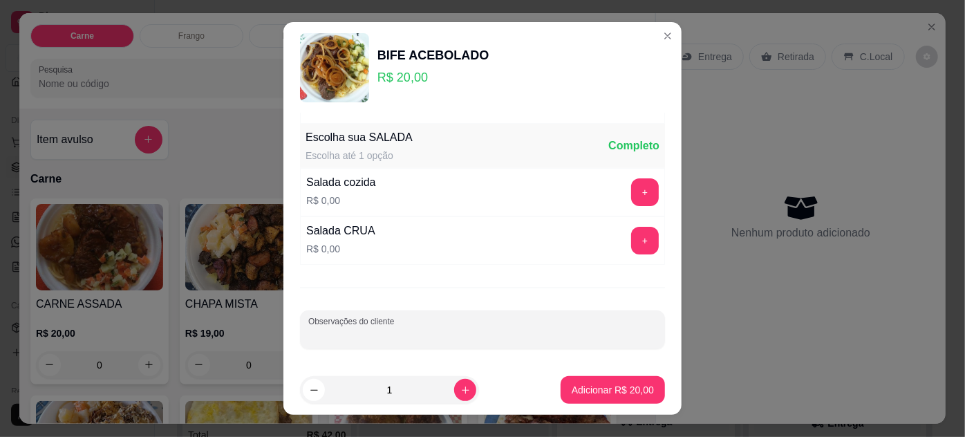
click at [368, 329] on input "Observações do cliente" at bounding box center [482, 335] width 348 height 14
type input "IFOOD 6922 [PERSON_NAME]"
click at [600, 393] on p "Adicionar R$ 20,00" at bounding box center [613, 390] width 82 height 14
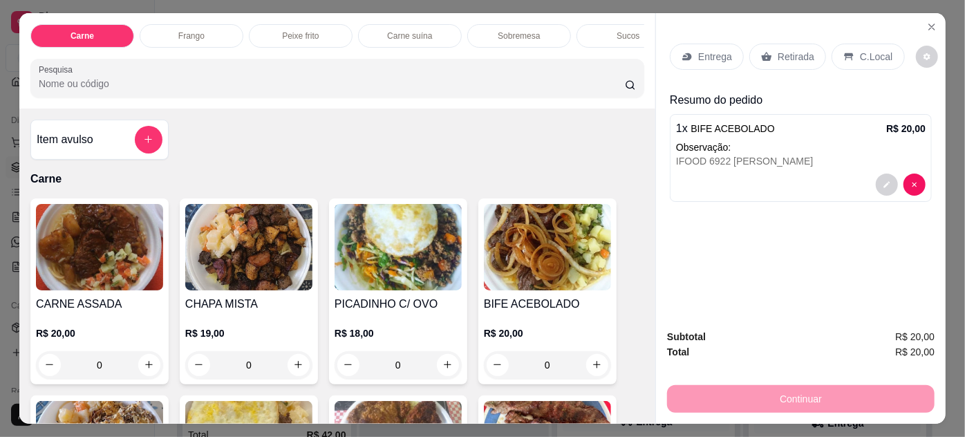
click at [713, 58] on div "Entrega" at bounding box center [707, 57] width 74 height 26
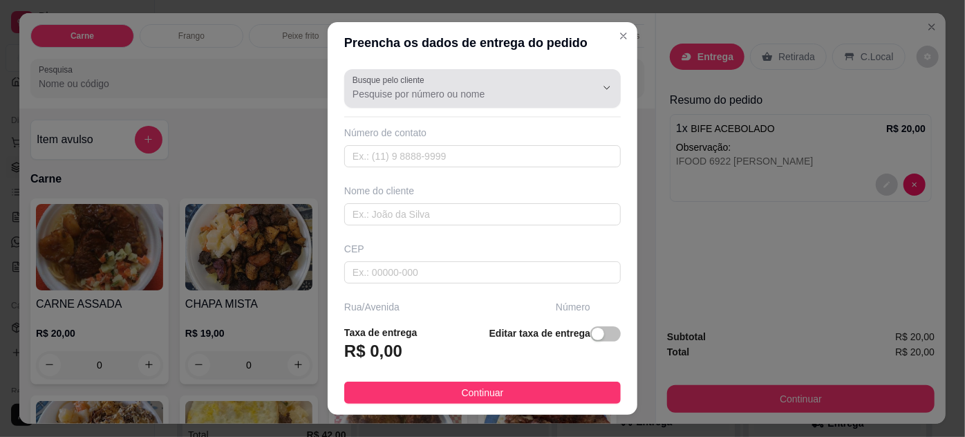
click at [523, 100] on div at bounding box center [483, 89] width 260 height 28
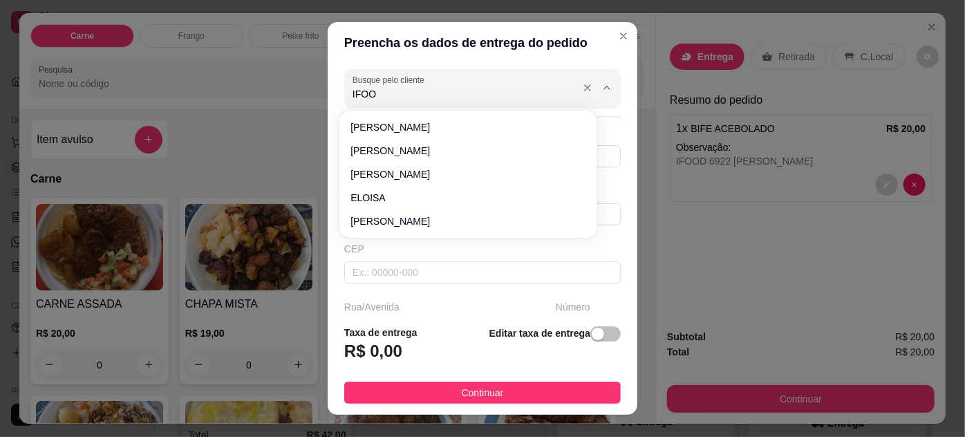
type input "IFOOD"
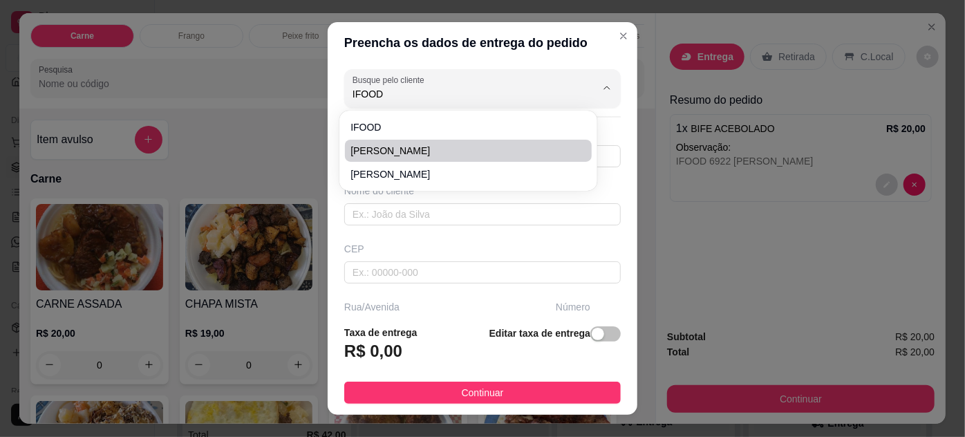
click at [364, 132] on span "IFOOD" at bounding box center [461, 127] width 221 height 14
type input "00000000"
type input "IFOOD"
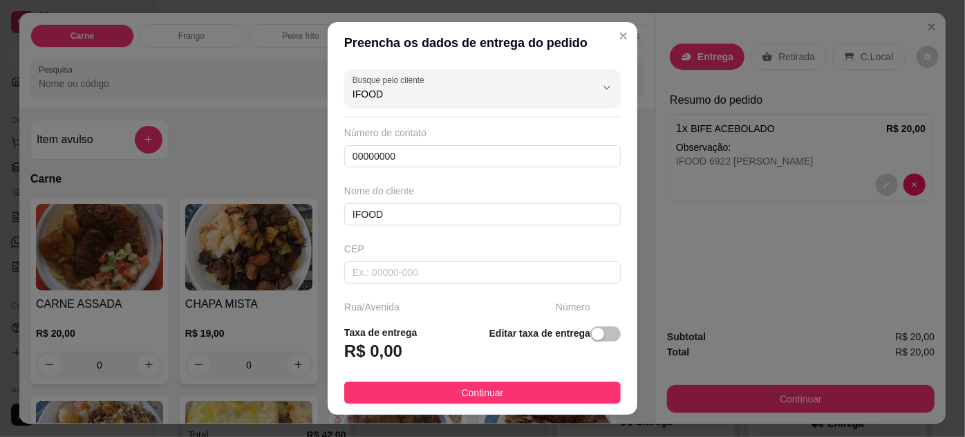
scroll to position [125, 0]
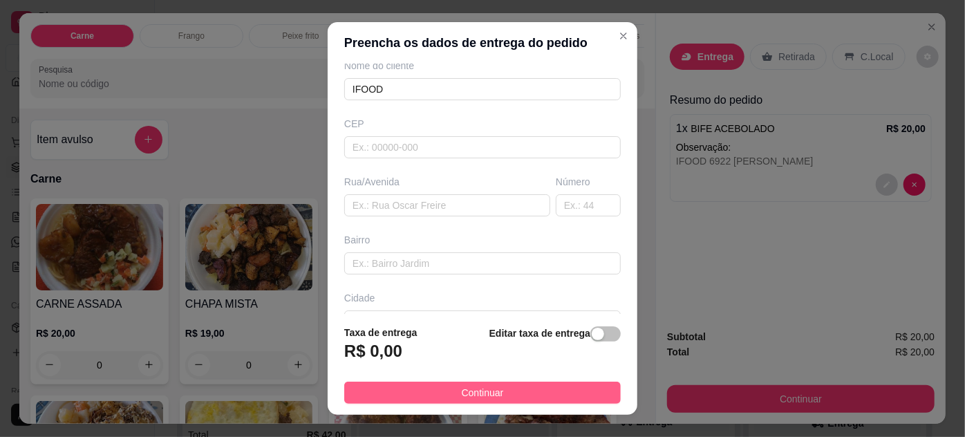
type input "IFOOD"
click at [448, 393] on button "Continuar" at bounding box center [482, 393] width 277 height 22
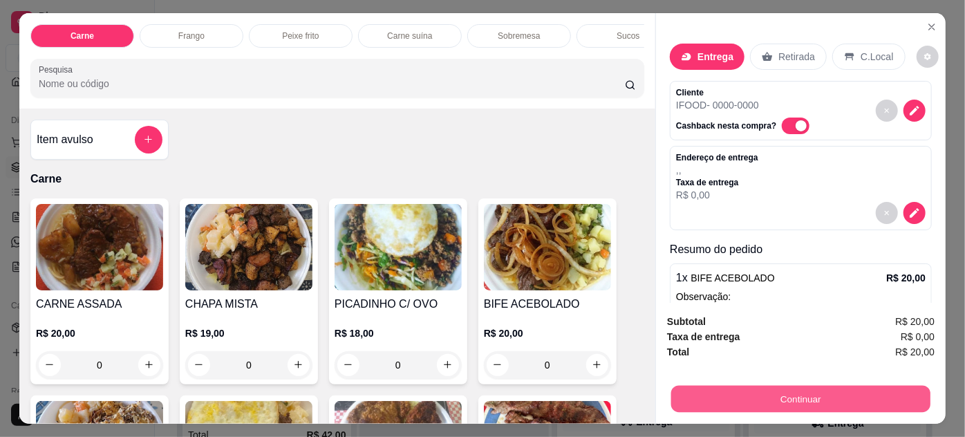
click at [680, 394] on button "Continuar" at bounding box center [800, 399] width 259 height 27
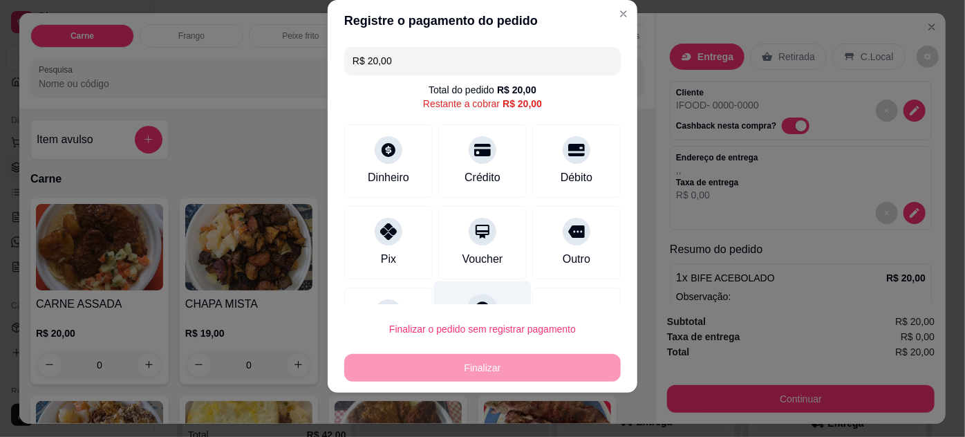
scroll to position [60, 0]
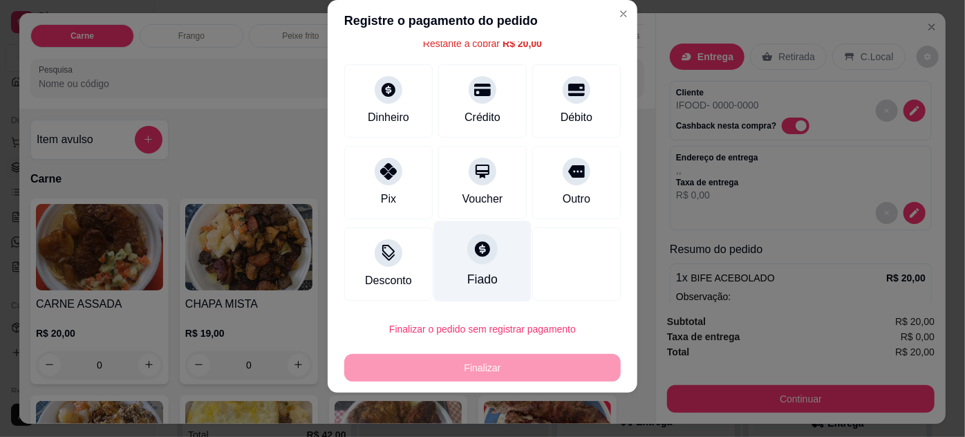
click at [474, 255] on icon at bounding box center [483, 249] width 18 height 18
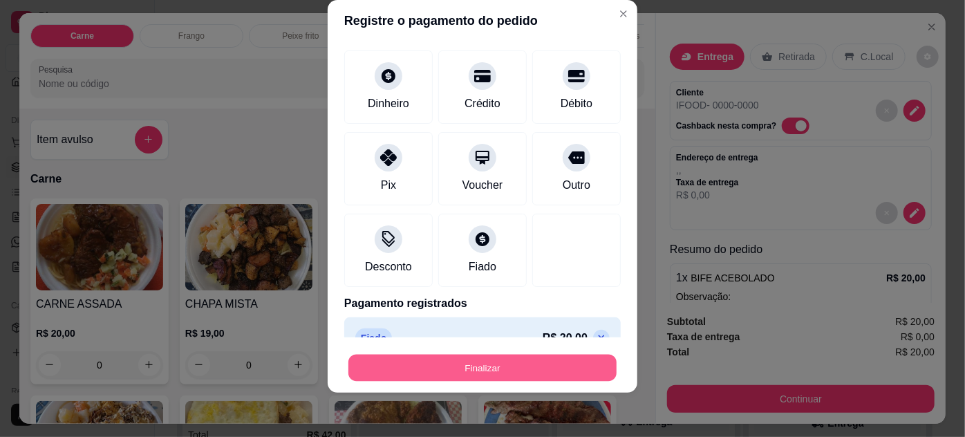
click at [480, 372] on button "Finalizar" at bounding box center [482, 368] width 268 height 27
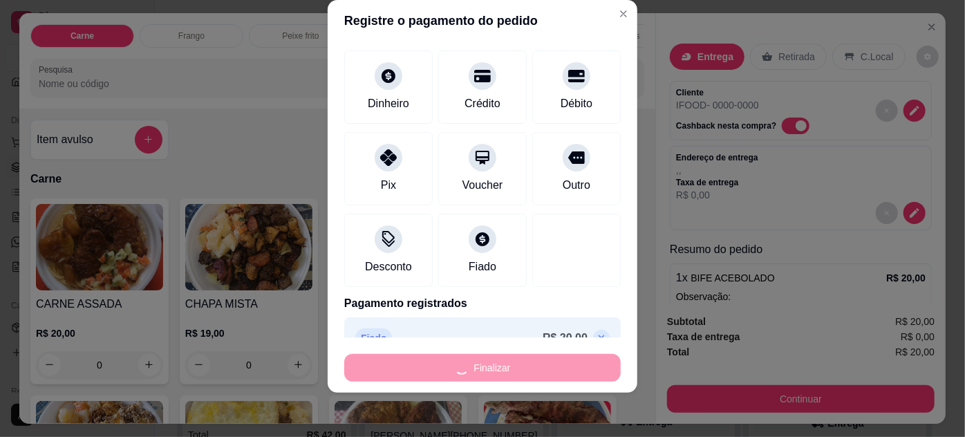
type input "-R$ 20,00"
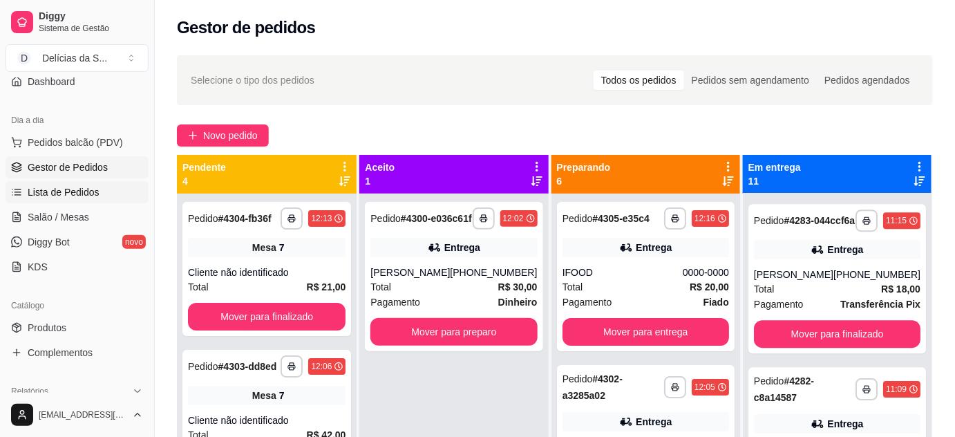
click at [61, 189] on span "Lista de Pedidos" at bounding box center [64, 192] width 72 height 14
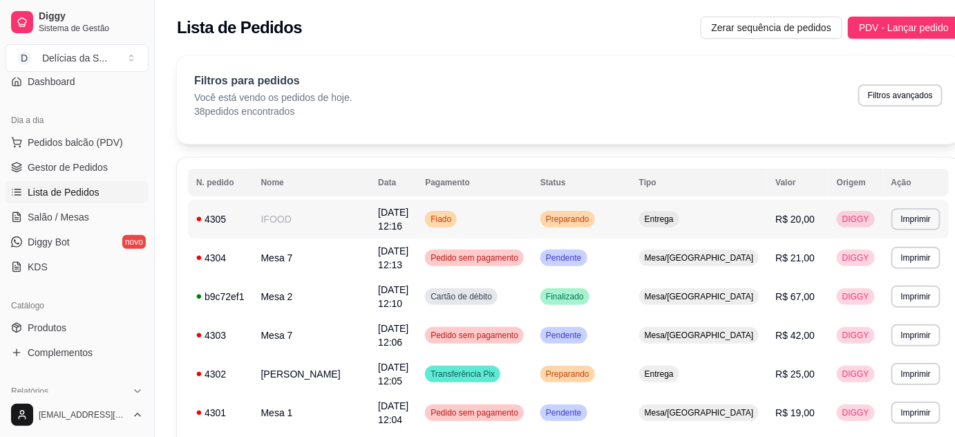
click at [343, 223] on td "IFOOD" at bounding box center [312, 219] width 118 height 39
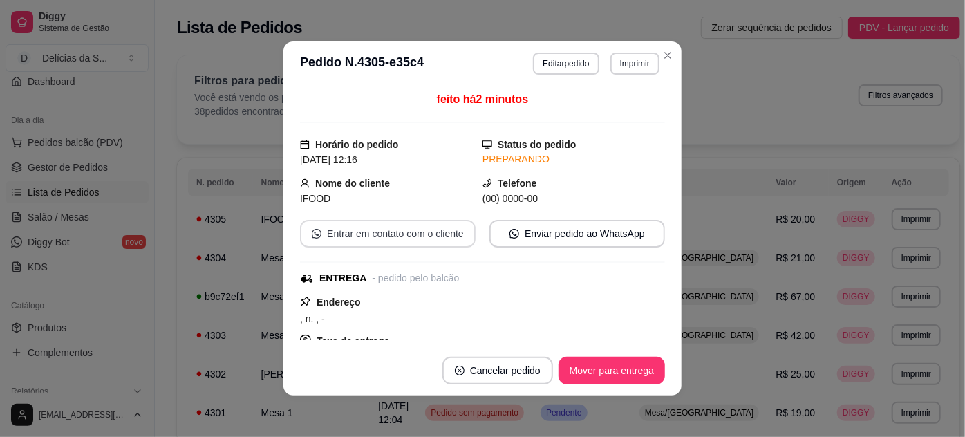
scroll to position [281, 0]
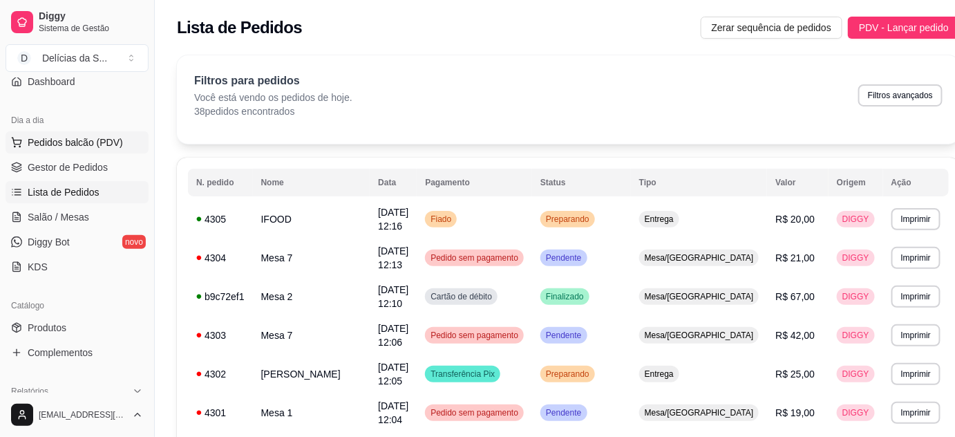
click at [90, 140] on span "Pedidos balcão (PDV)" at bounding box center [75, 143] width 95 height 14
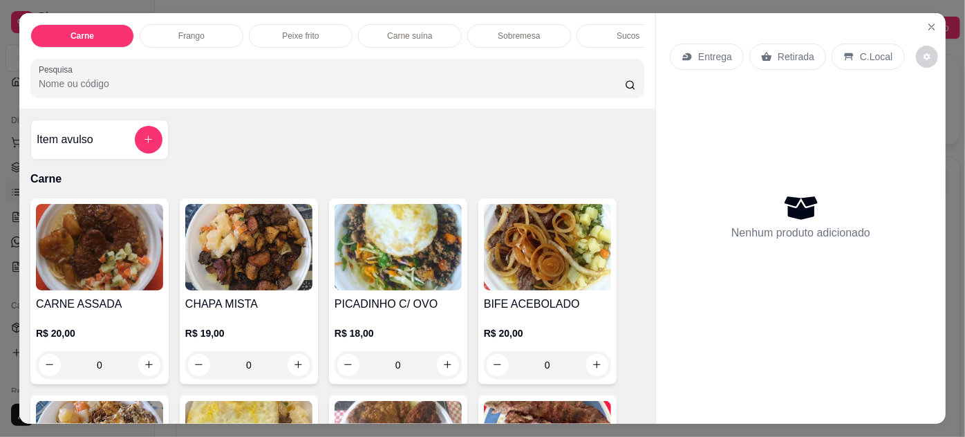
click at [95, 256] on img at bounding box center [99, 247] width 127 height 86
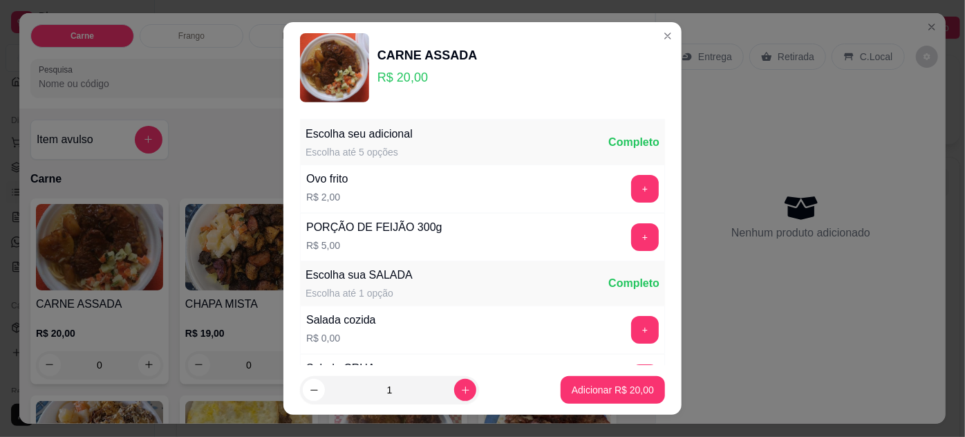
scroll to position [138, 0]
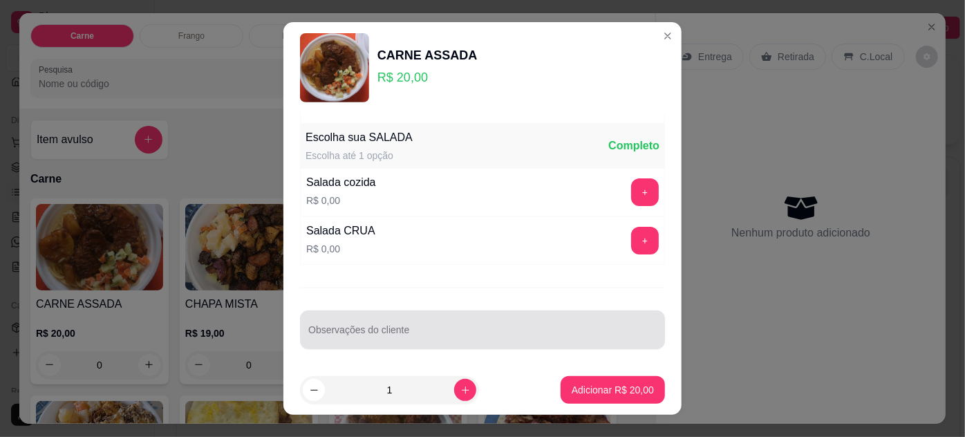
click at [427, 322] on div at bounding box center [482, 330] width 348 height 28
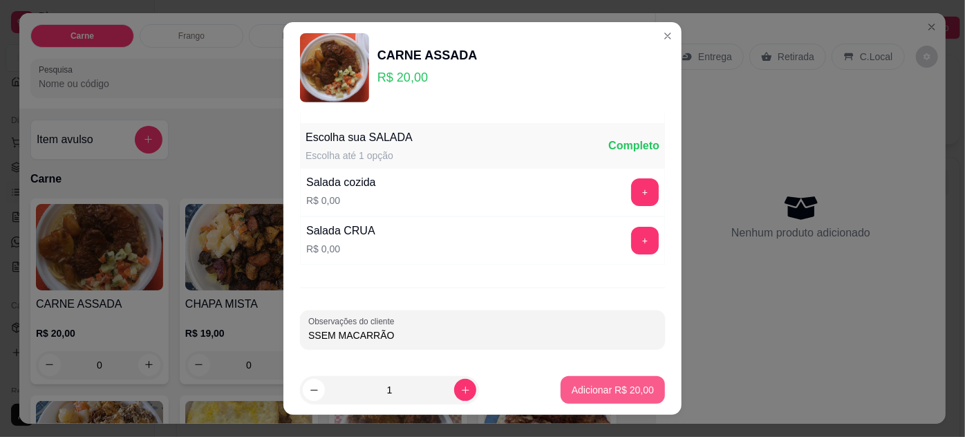
type input "SSEM MACARRÃO"
click at [615, 391] on p "Adicionar R$ 20,00" at bounding box center [613, 390] width 82 height 14
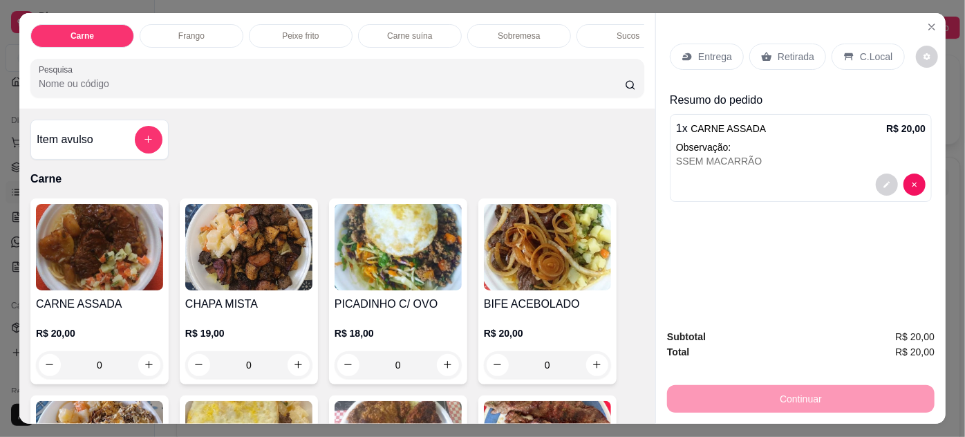
click at [82, 139] on h4 "Item avulso" at bounding box center [65, 139] width 57 height 17
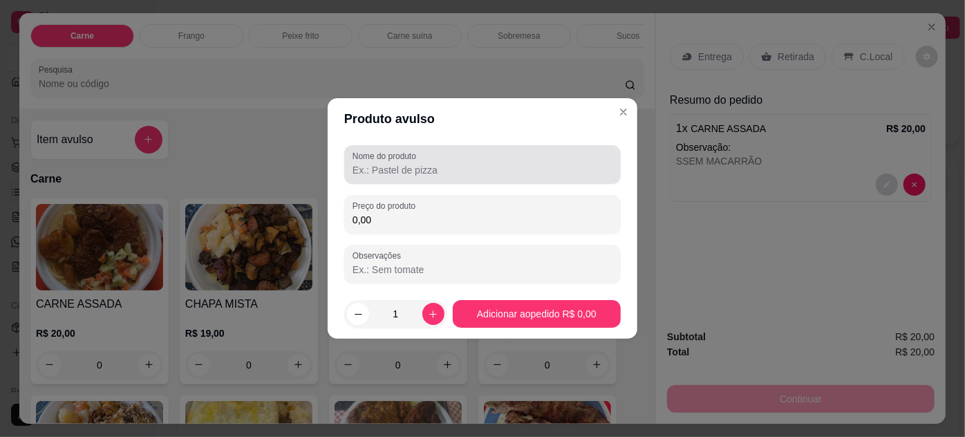
click at [415, 171] on input "Nome do produto" at bounding box center [483, 170] width 260 height 14
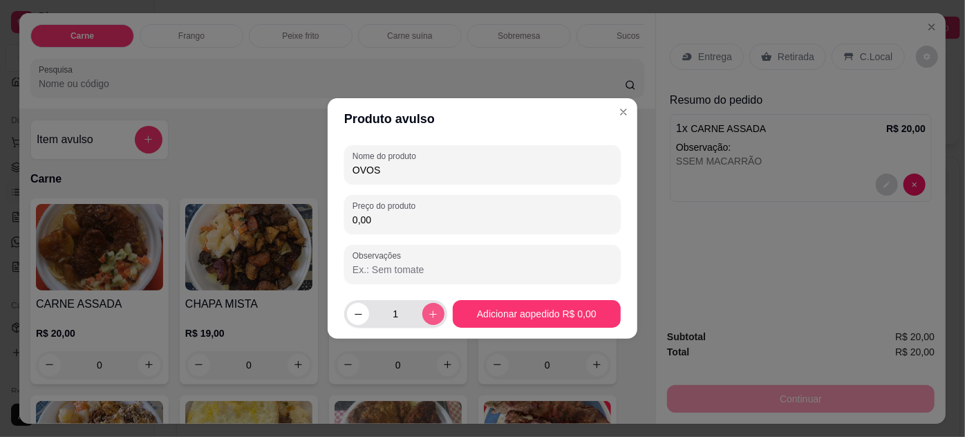
type input "OVOS"
click at [427, 320] on button "increase-product-quantity" at bounding box center [433, 314] width 22 height 22
click at [429, 315] on icon "increase-product-quantity" at bounding box center [433, 314] width 8 height 8
type input "3"
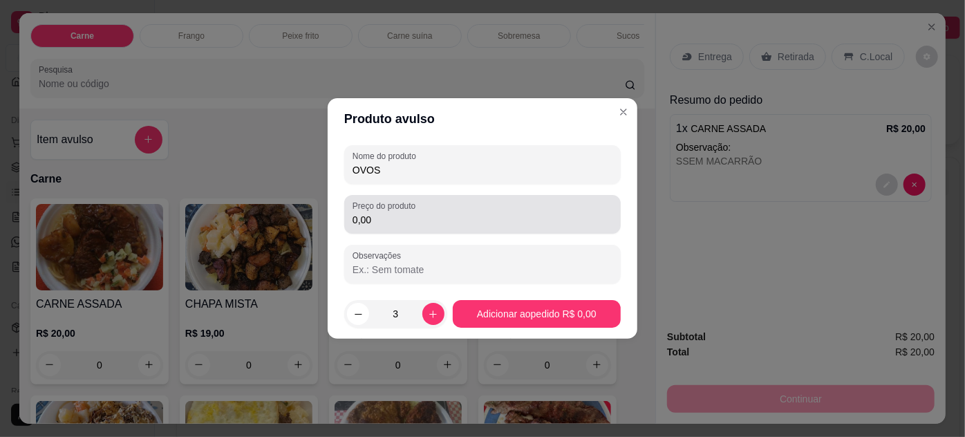
click at [457, 221] on input "0,00" at bounding box center [483, 220] width 260 height 14
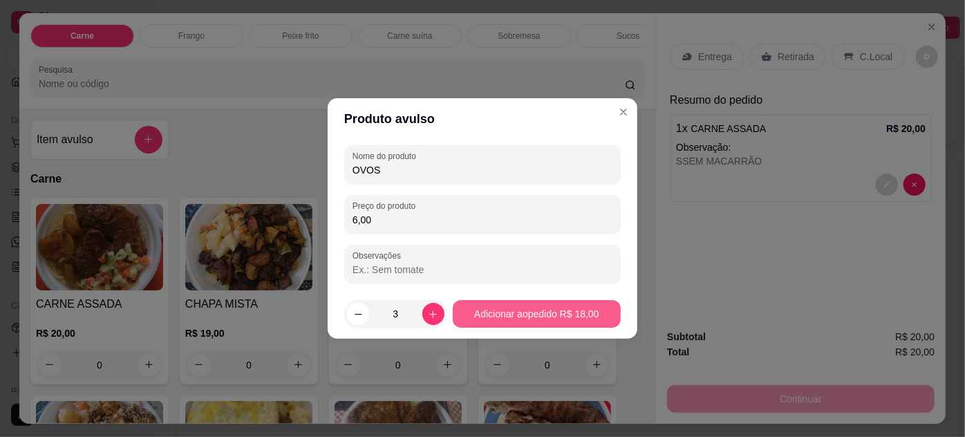
type input "6,00"
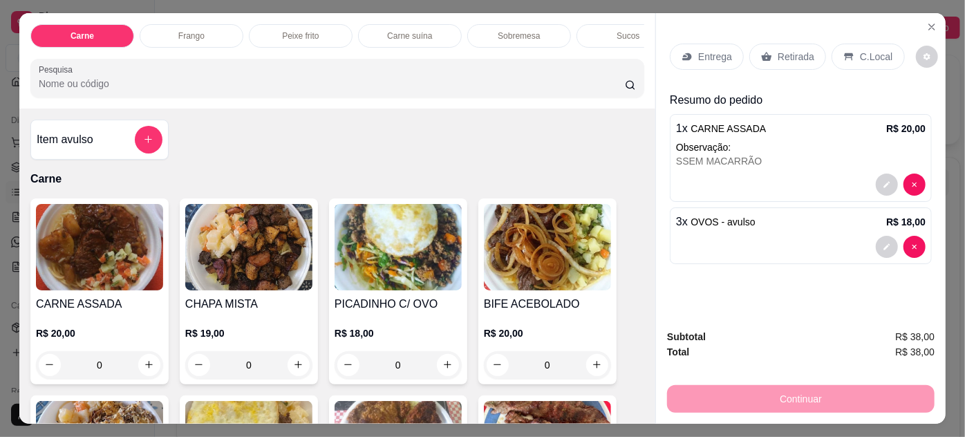
click at [726, 223] on p "3 x OVOS - avulso" at bounding box center [716, 222] width 80 height 17
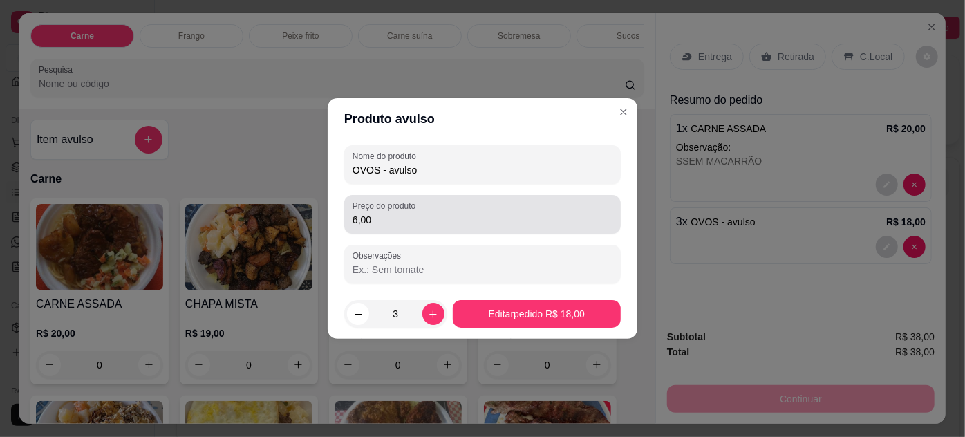
click at [441, 227] on div "Preço do produto 6,00" at bounding box center [482, 214] width 277 height 39
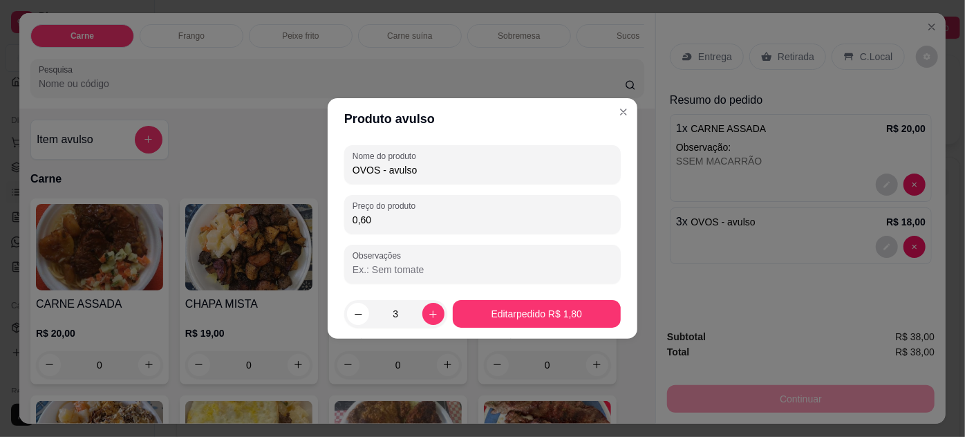
type input "6,00"
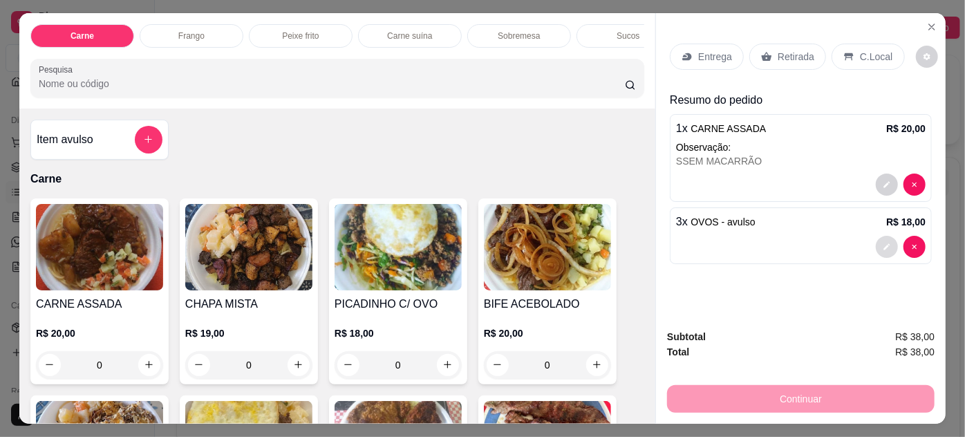
click at [883, 243] on icon "decrease-product-quantity" at bounding box center [887, 247] width 8 height 8
click at [731, 154] on div "SSEM MACARRÃO" at bounding box center [801, 161] width 250 height 14
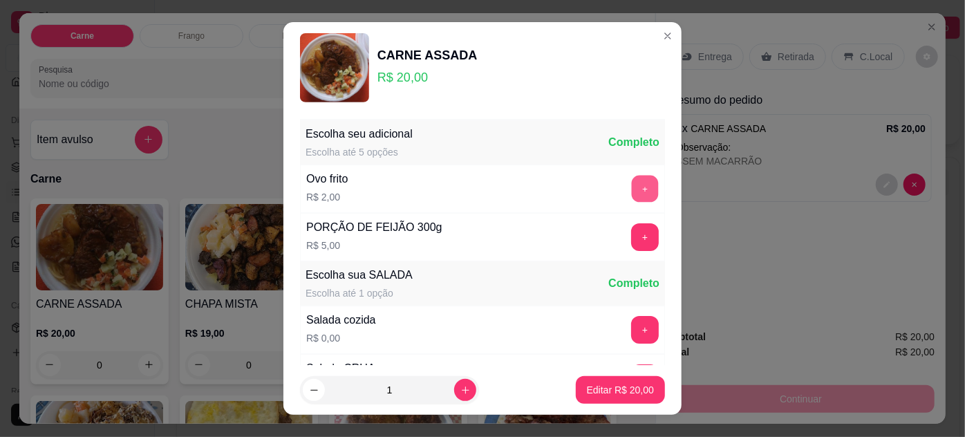
click at [632, 181] on button "+" at bounding box center [645, 188] width 27 height 27
click at [631, 181] on button "+" at bounding box center [645, 189] width 28 height 28
click at [632, 181] on button "+" at bounding box center [645, 188] width 27 height 27
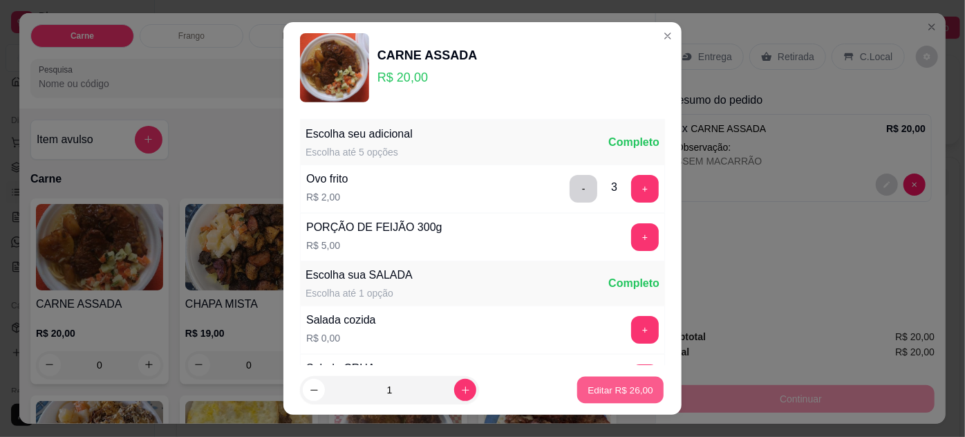
click at [601, 394] on p "Editar R$ 26,00" at bounding box center [620, 390] width 65 height 13
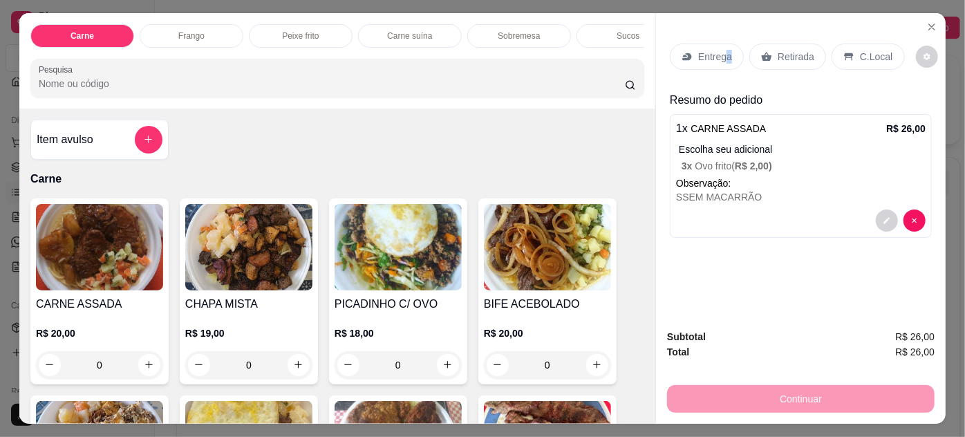
click at [722, 58] on div "Entrega" at bounding box center [707, 57] width 74 height 26
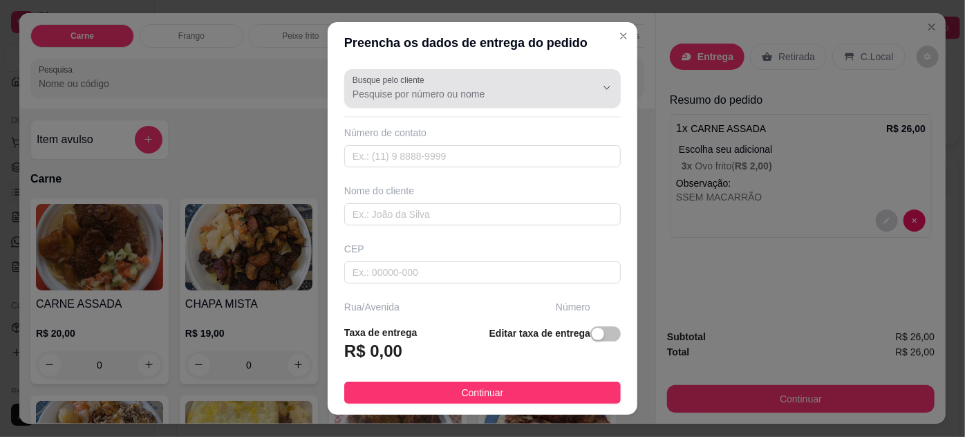
click at [393, 94] on input "Busque pelo cliente" at bounding box center [463, 94] width 221 height 14
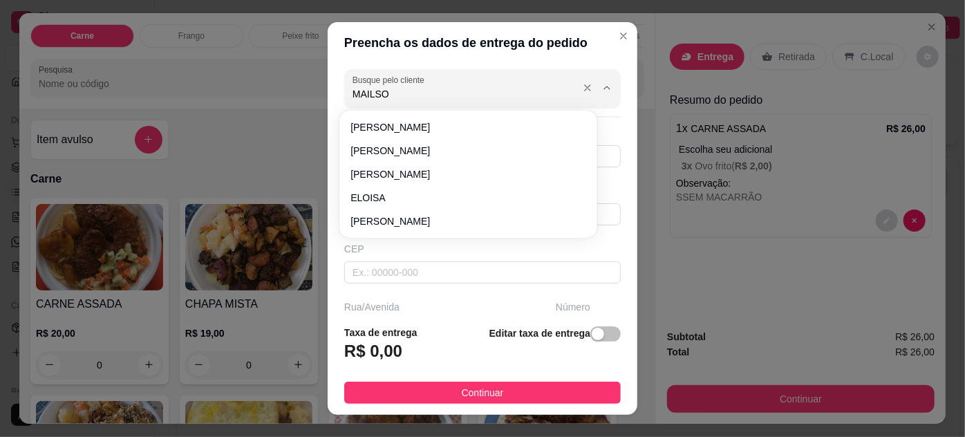
type input "MAILSON"
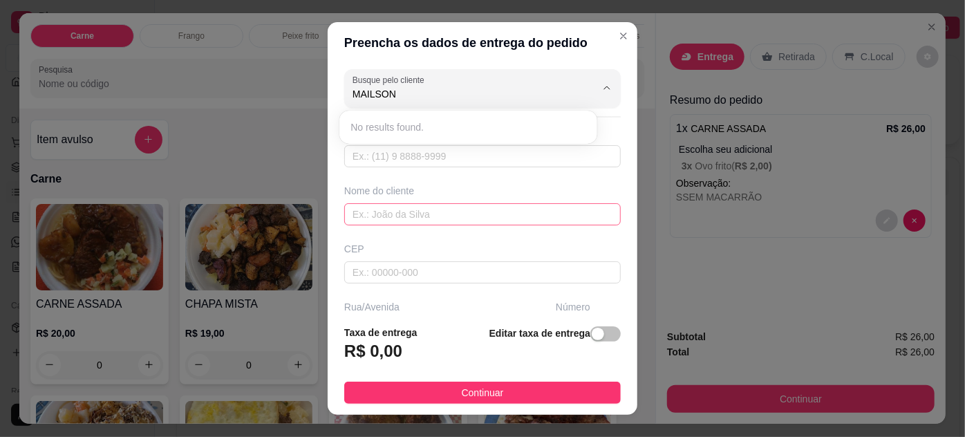
click at [422, 208] on input "text" at bounding box center [482, 214] width 277 height 22
type input "[PERSON_NAME]"
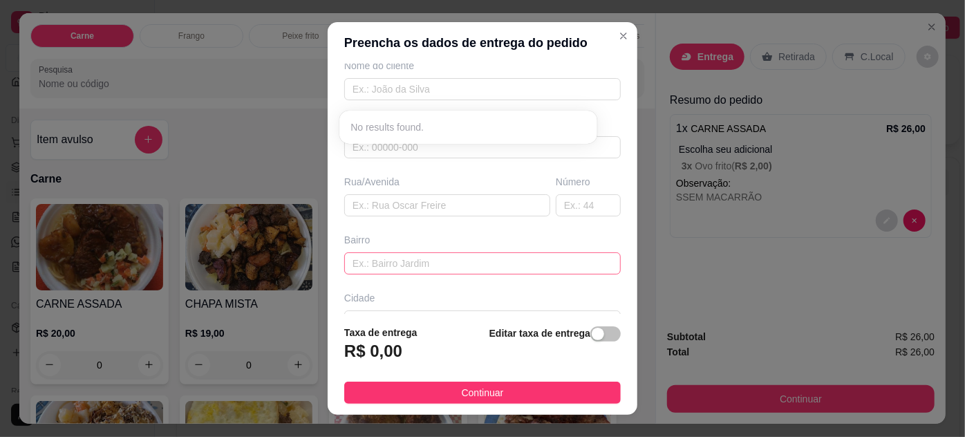
click at [428, 261] on input "text" at bounding box center [482, 263] width 277 height 22
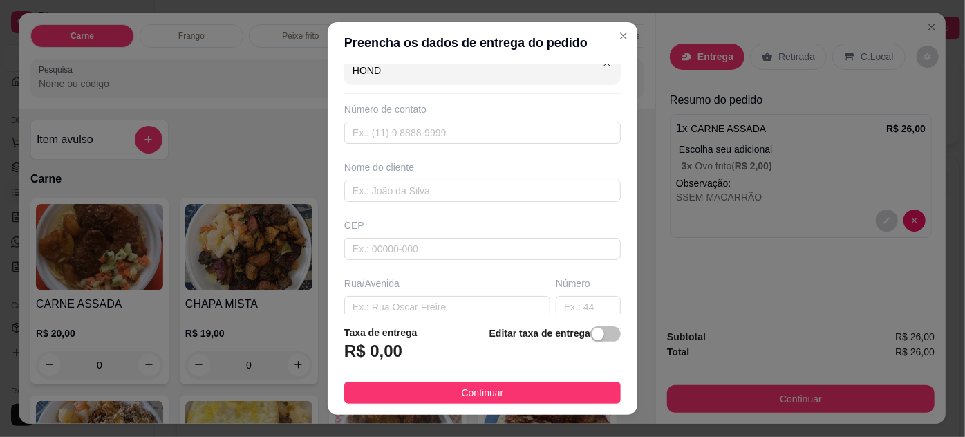
type input "HONDA"
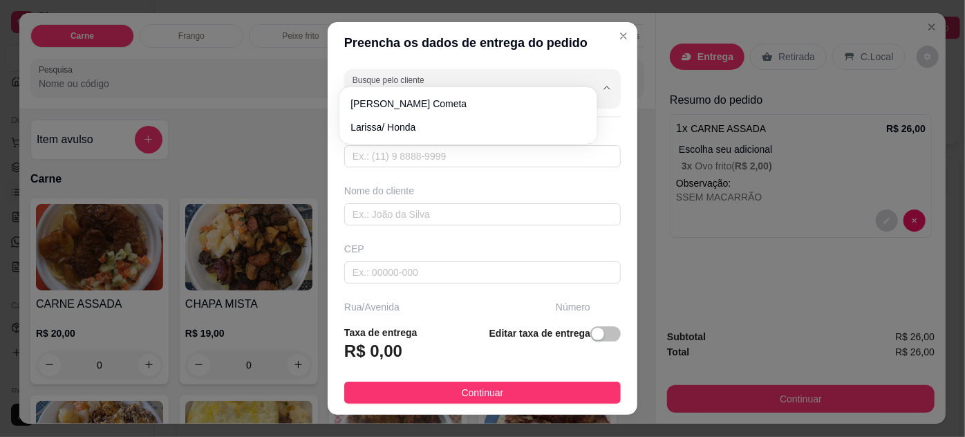
click at [446, 236] on div "Busque pelo cliente HONDA Número de contato Nome do cliente CEP Rua/[GEOGRAPHIC…" at bounding box center [483, 189] width 310 height 251
click at [409, 213] on input "text" at bounding box center [482, 214] width 277 height 22
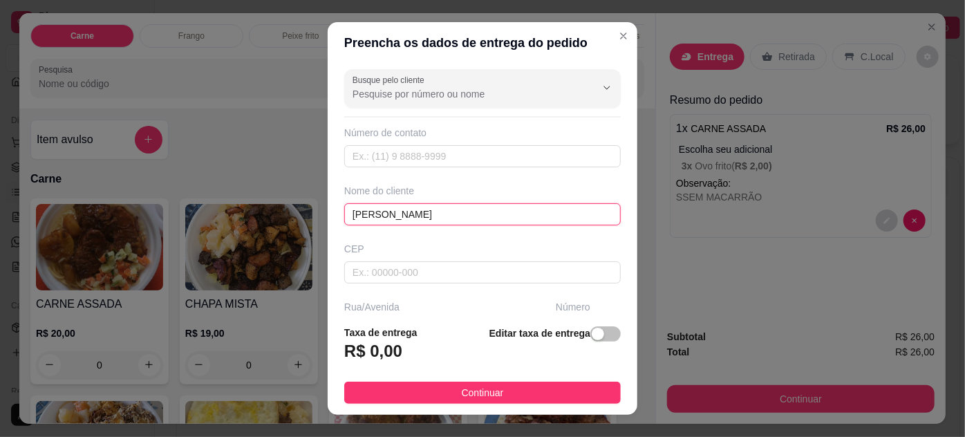
scroll to position [125, 0]
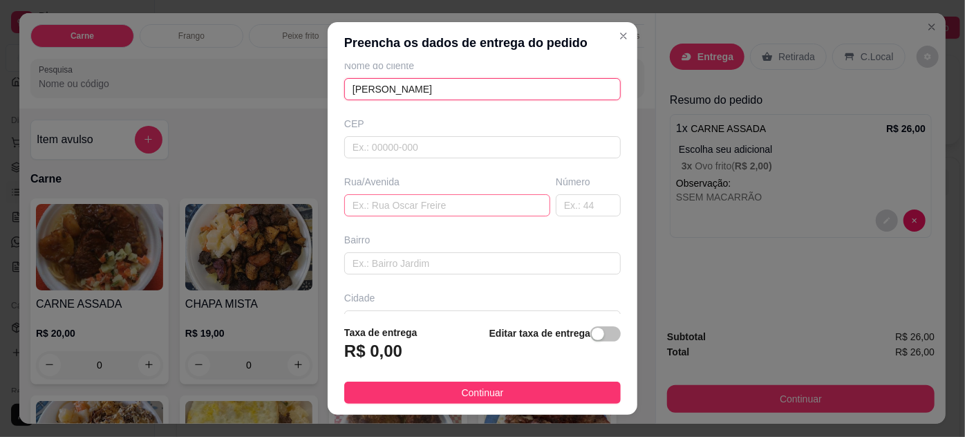
type input "[PERSON_NAME]"
click at [433, 212] on input "text" at bounding box center [447, 205] width 206 height 22
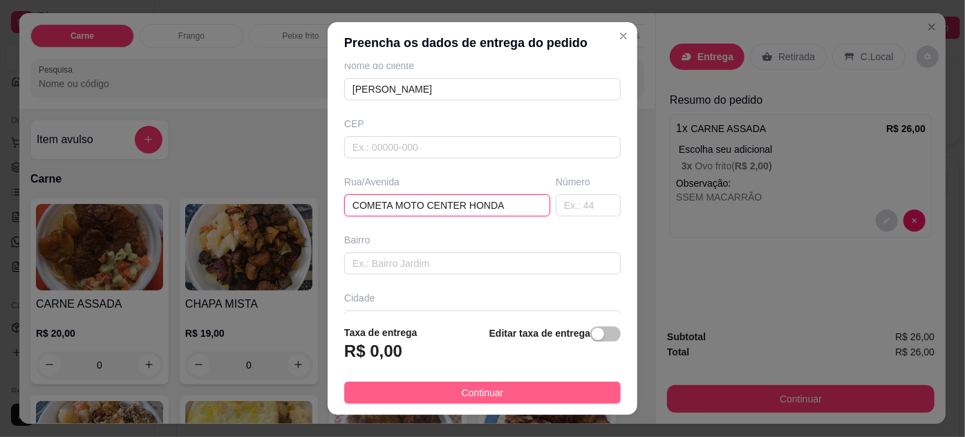
type input "COMETA MOTO CENTER HONDA"
drag, startPoint x: 514, startPoint y: 392, endPoint x: 552, endPoint y: 387, distance: 38.3
click at [514, 392] on button "Continuar" at bounding box center [482, 393] width 277 height 22
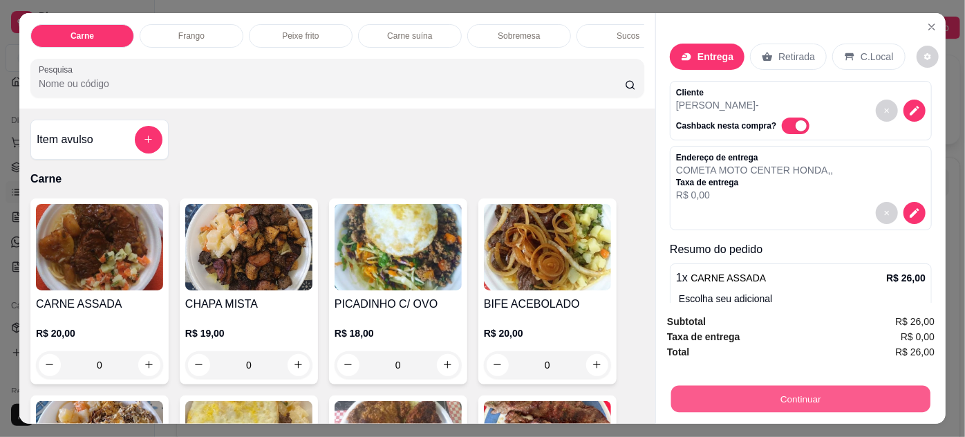
click at [702, 390] on button "Continuar" at bounding box center [800, 399] width 259 height 27
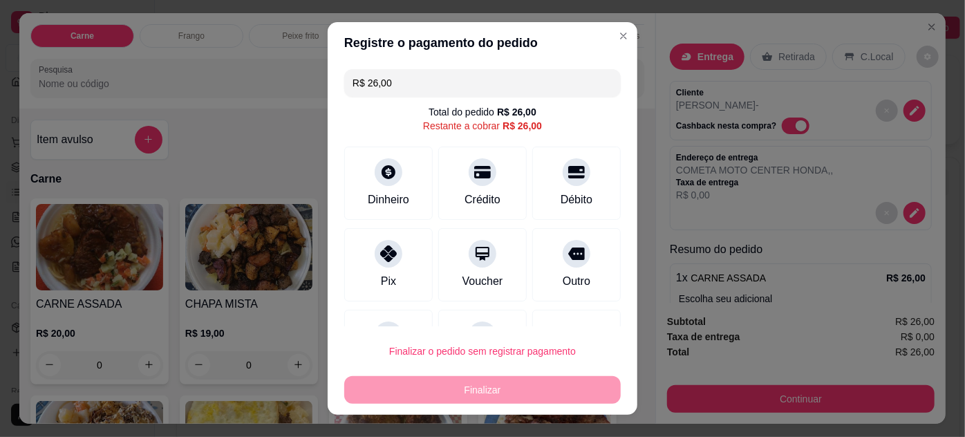
scroll to position [60, 0]
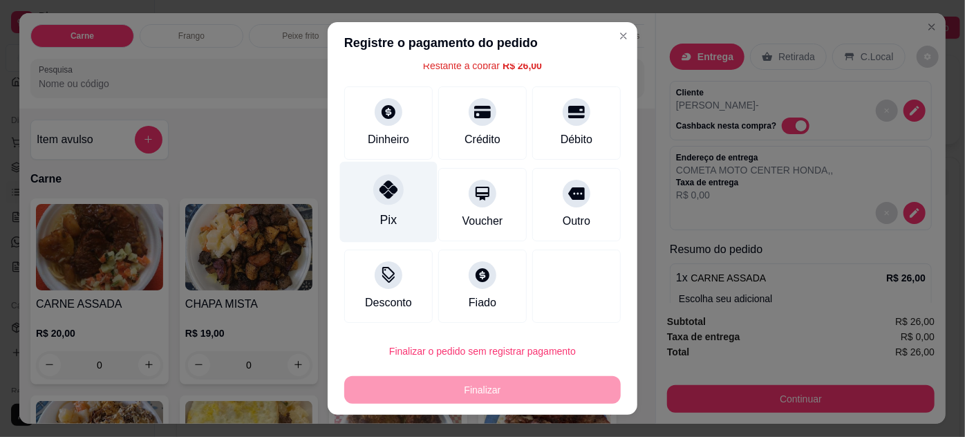
click at [388, 199] on div at bounding box center [388, 189] width 30 height 30
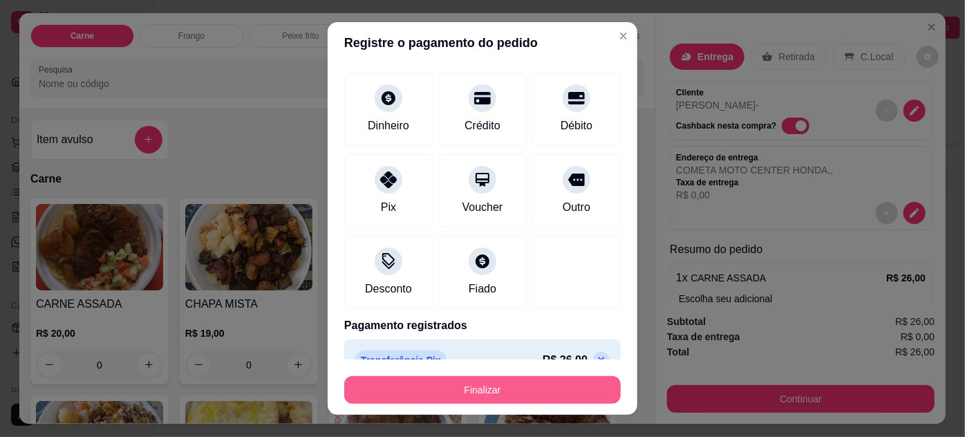
click at [502, 392] on button "Finalizar" at bounding box center [482, 390] width 277 height 28
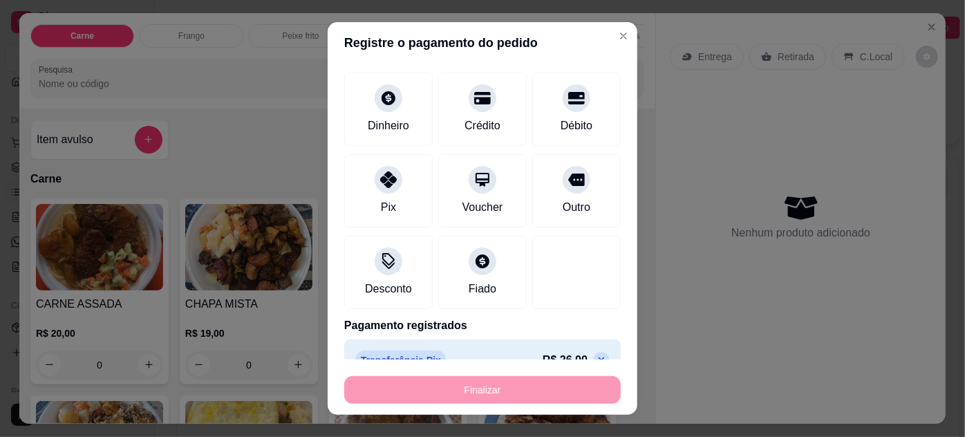
type input "-R$ 26,00"
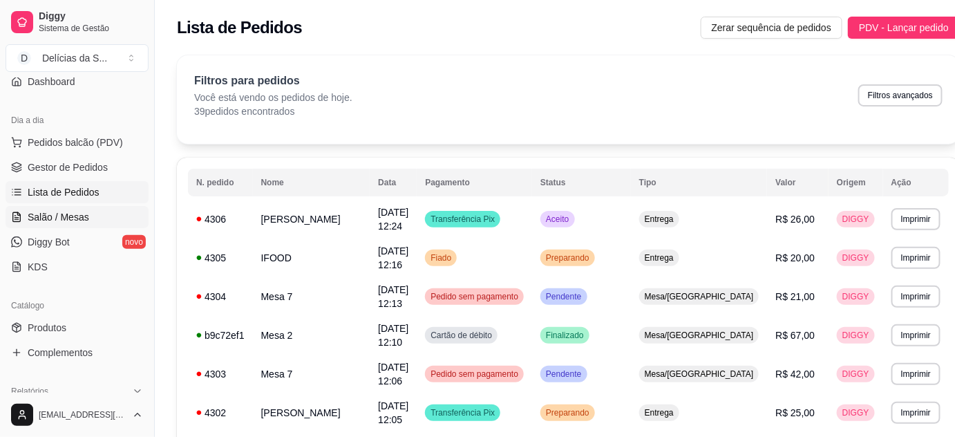
click at [77, 213] on span "Salão / Mesas" at bounding box center [59, 217] width 62 height 14
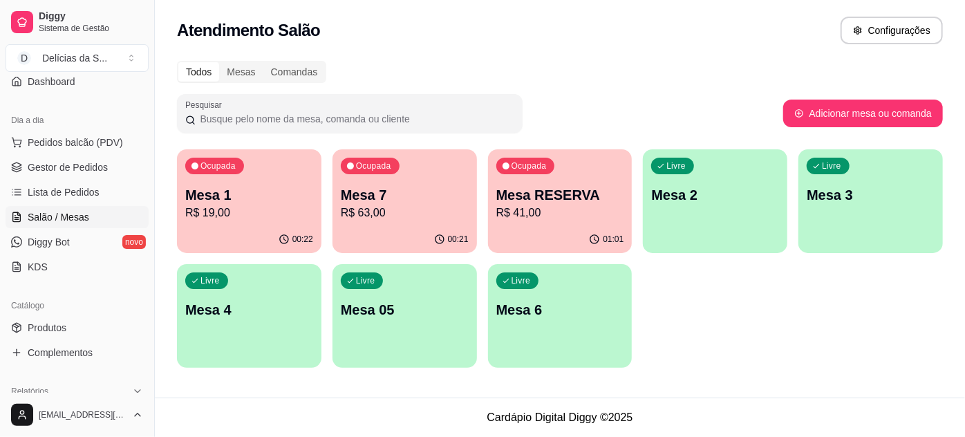
click at [442, 310] on p "Mesa 05" at bounding box center [405, 309] width 128 height 19
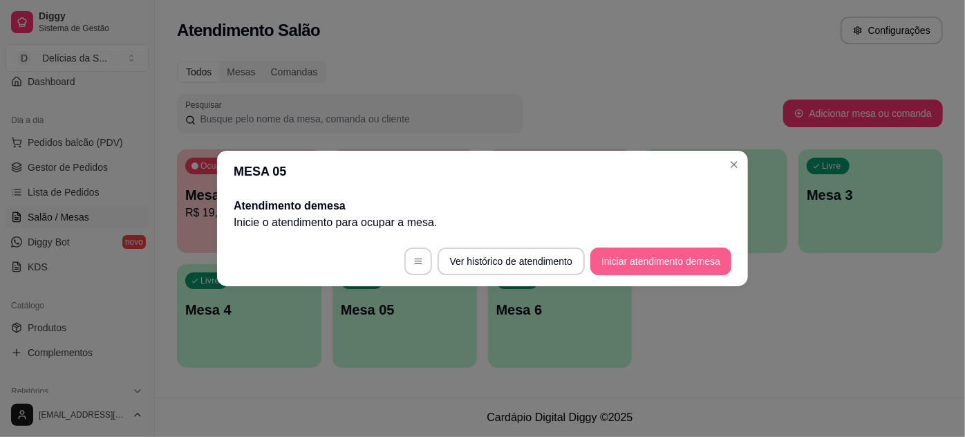
click at [651, 257] on button "Iniciar atendimento de mesa" at bounding box center [660, 262] width 141 height 28
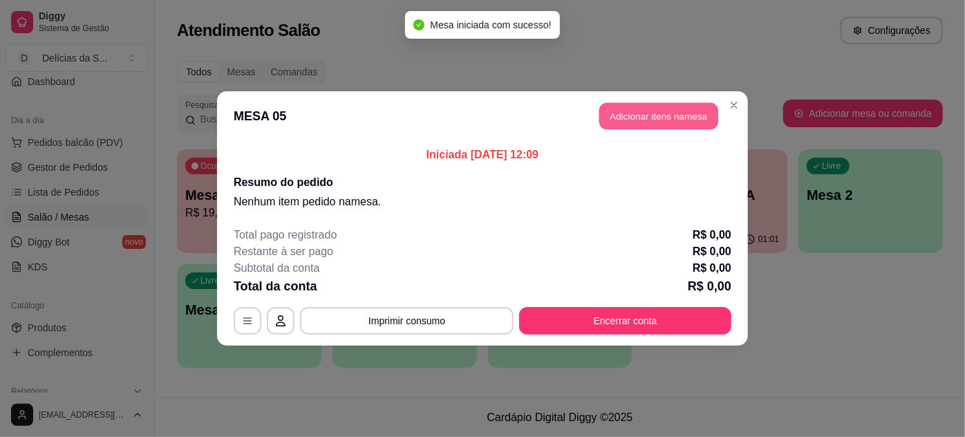
click at [684, 120] on button "Adicionar itens na mesa" at bounding box center [658, 116] width 119 height 27
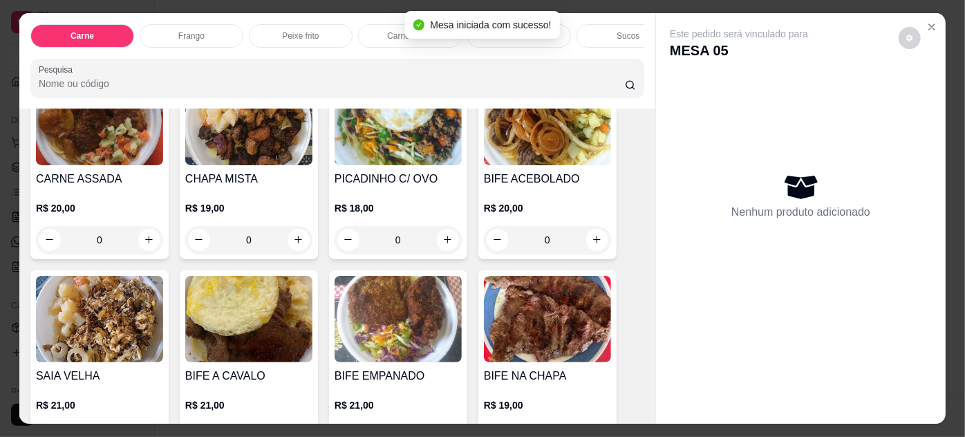
scroll to position [251, 0]
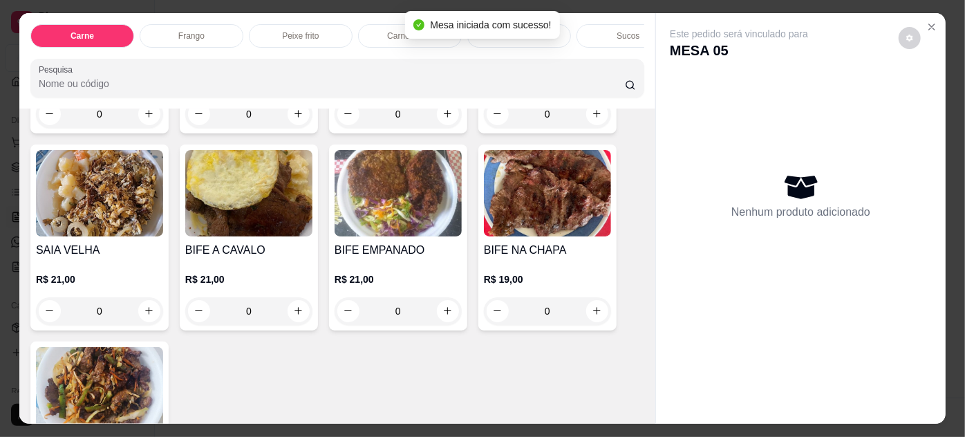
click at [388, 194] on img at bounding box center [398, 193] width 127 height 86
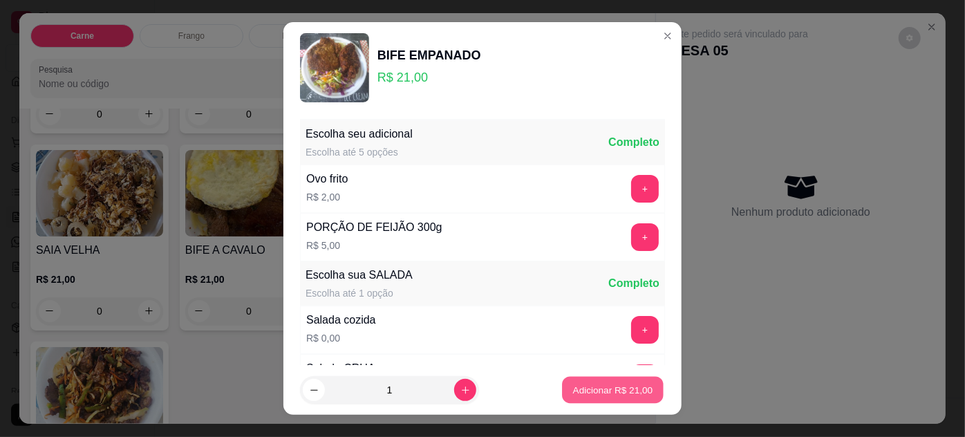
click at [606, 385] on p "Adicionar R$ 21,00" at bounding box center [613, 390] width 80 height 13
type input "1"
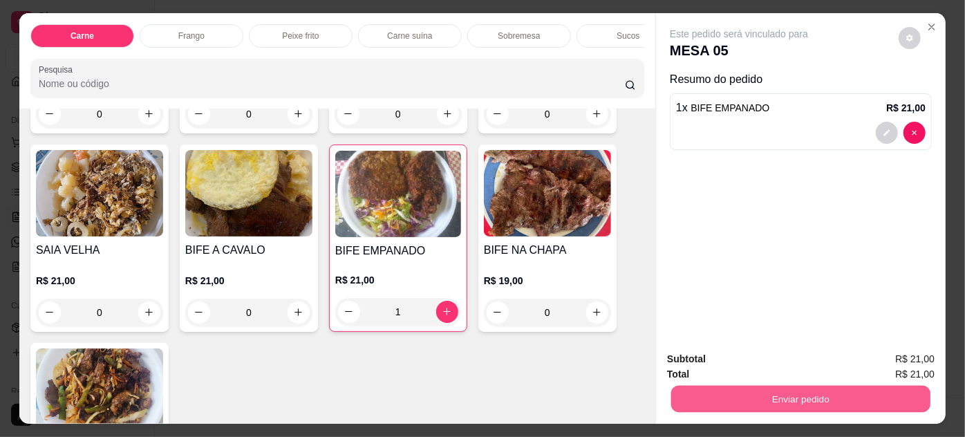
click at [703, 401] on button "Enviar pedido" at bounding box center [800, 399] width 259 height 27
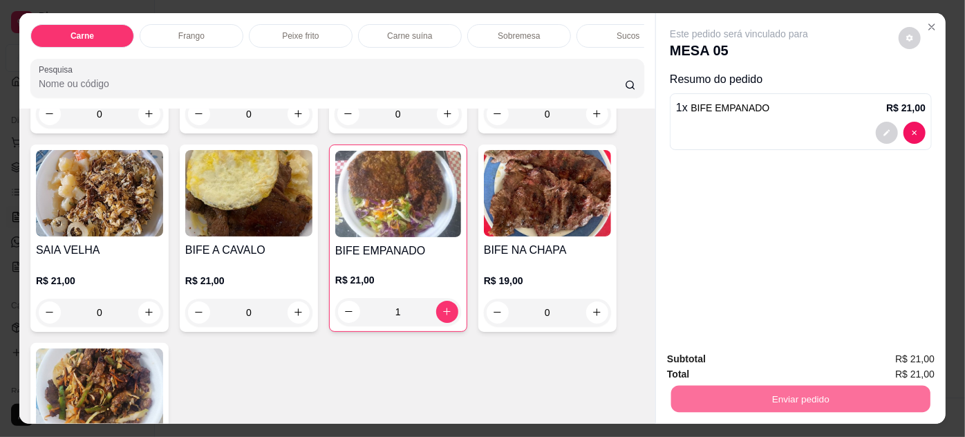
click at [809, 366] on button "Registrar cliente" at bounding box center [807, 360] width 88 height 26
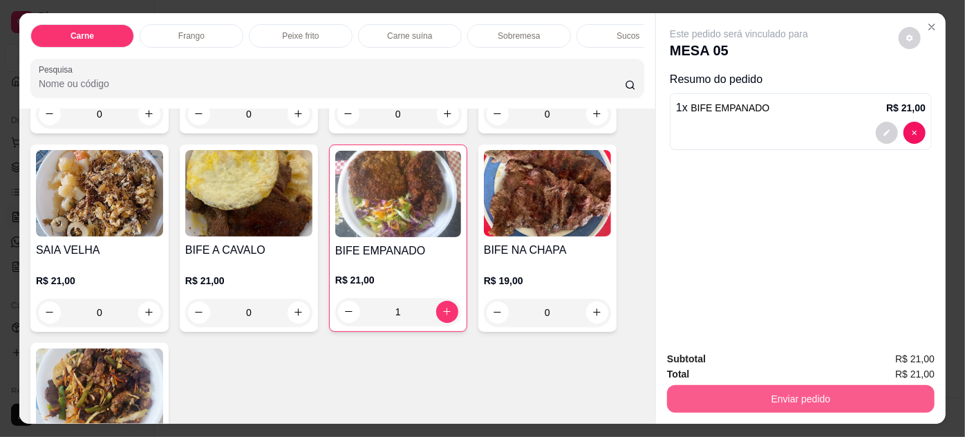
click at [759, 394] on button "Enviar pedido" at bounding box center [801, 399] width 268 height 28
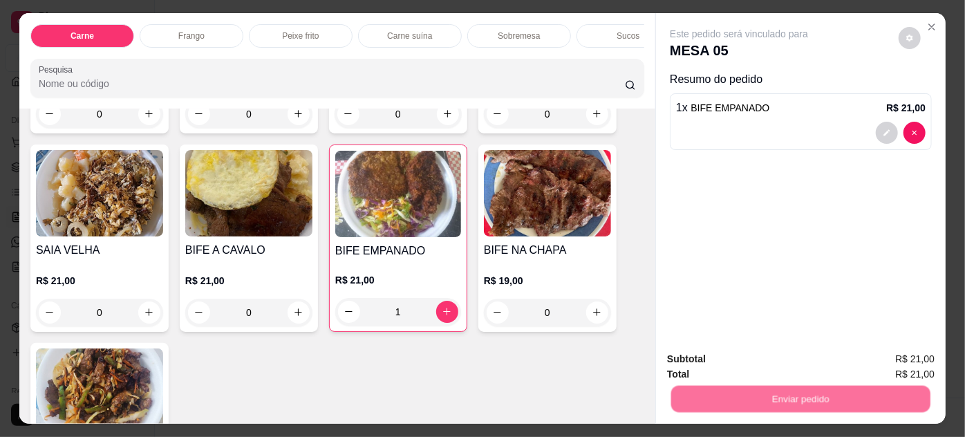
click at [920, 357] on button "Enviar pedido" at bounding box center [899, 360] width 76 height 26
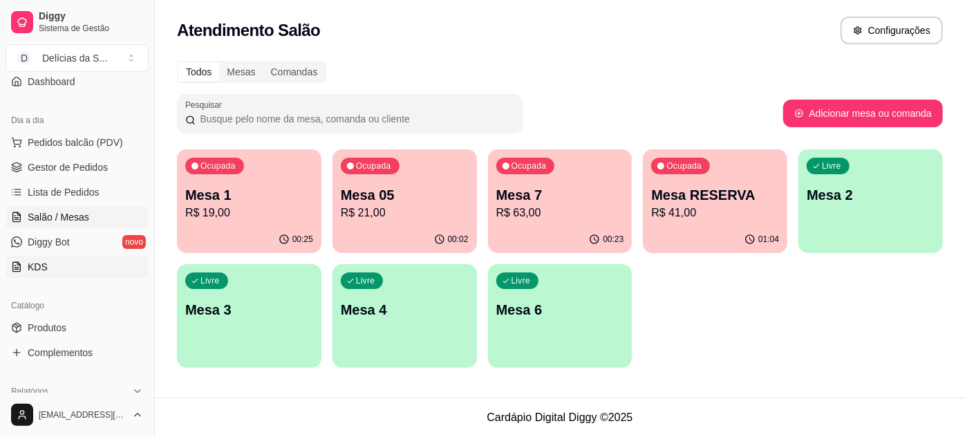
scroll to position [0, 0]
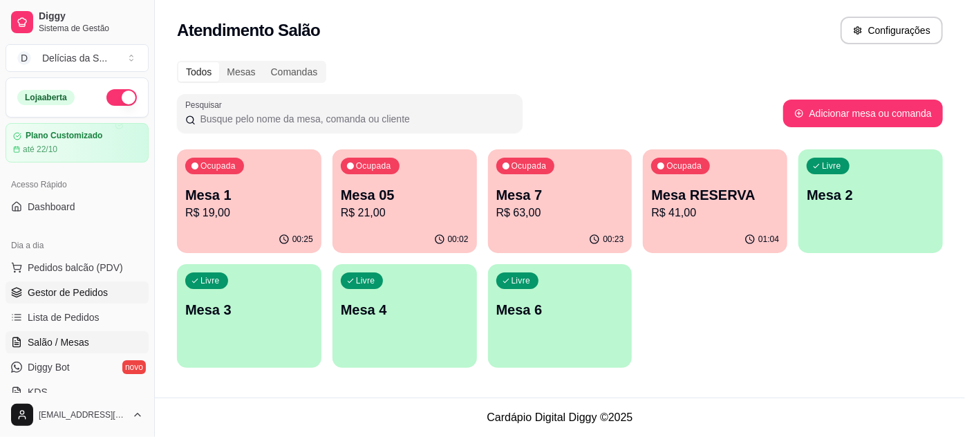
click at [91, 295] on span "Gestor de Pedidos" at bounding box center [68, 293] width 80 height 14
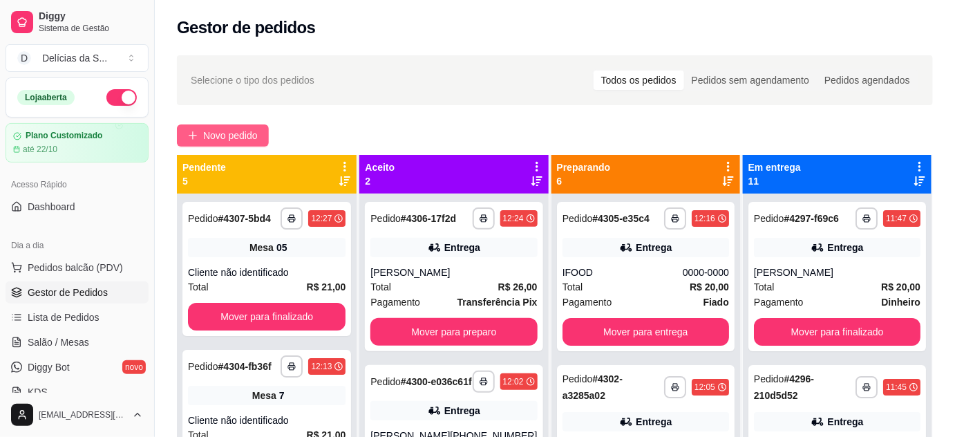
click at [236, 136] on span "Novo pedido" at bounding box center [230, 135] width 55 height 15
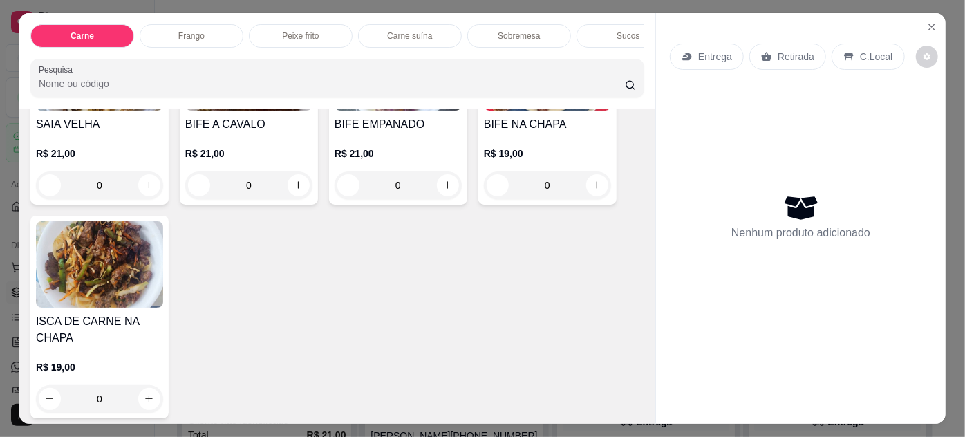
scroll to position [503, 0]
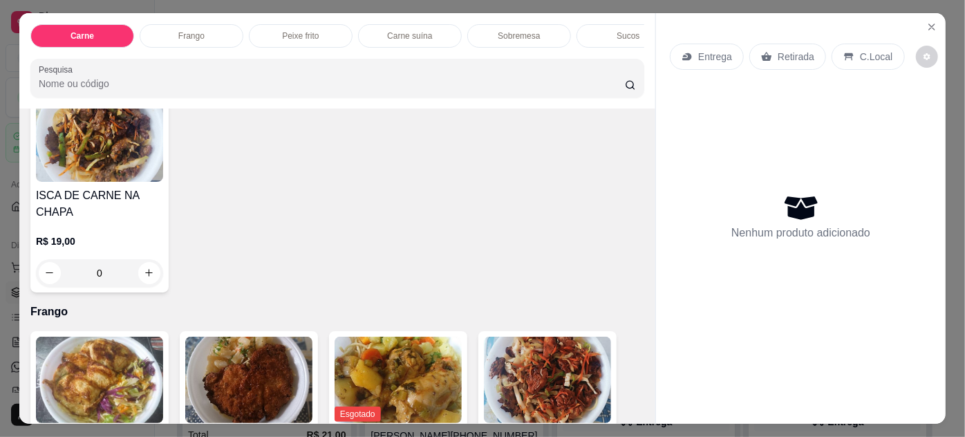
click at [111, 370] on img at bounding box center [99, 380] width 127 height 86
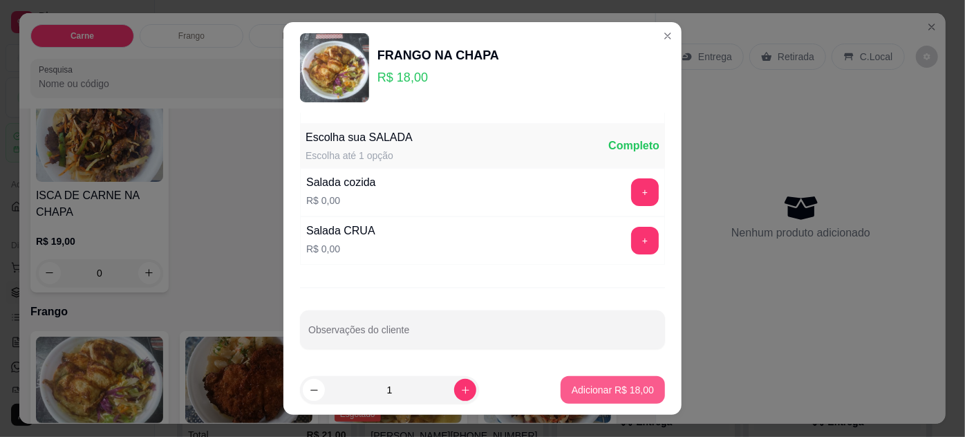
click at [583, 395] on p "Adicionar R$ 18,00" at bounding box center [613, 390] width 82 height 14
type input "1"
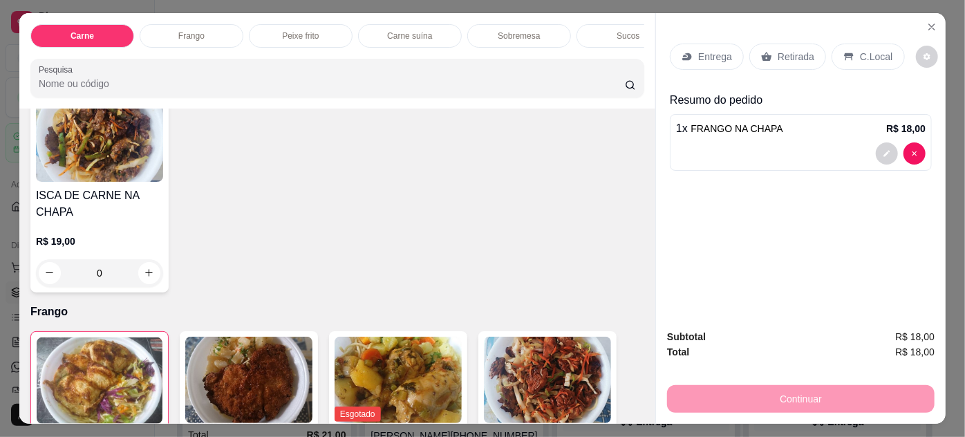
click at [702, 50] on p "Entrega" at bounding box center [715, 57] width 34 height 14
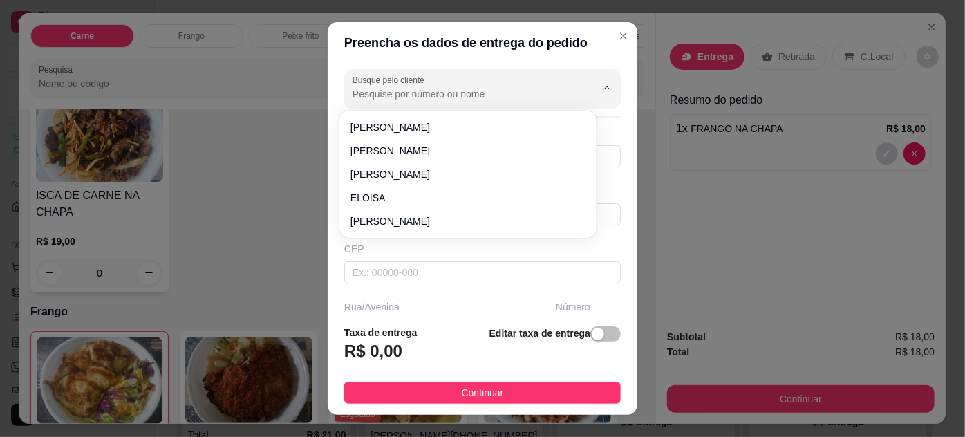
click at [447, 99] on input "Busque pelo cliente" at bounding box center [463, 94] width 221 height 14
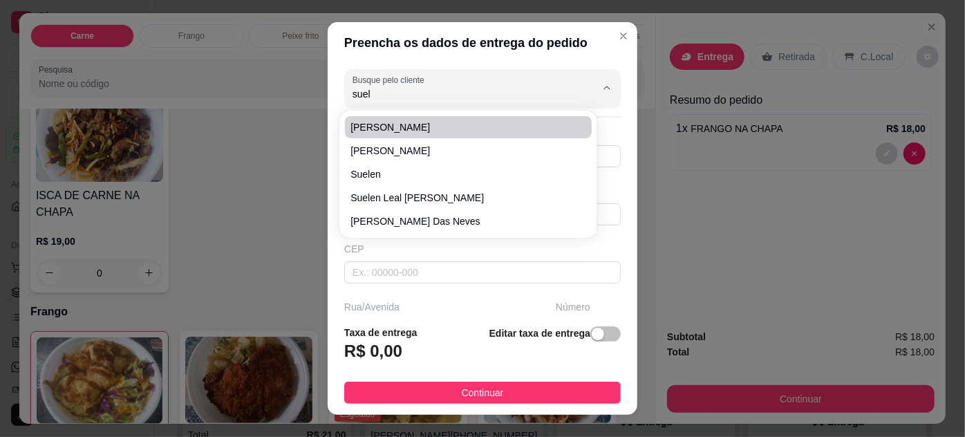
click at [416, 129] on span "[PERSON_NAME]" at bounding box center [461, 127] width 221 height 14
type input "[PERSON_NAME]"
type input "91991929365"
type input "[PERSON_NAME]"
type input "66085316"
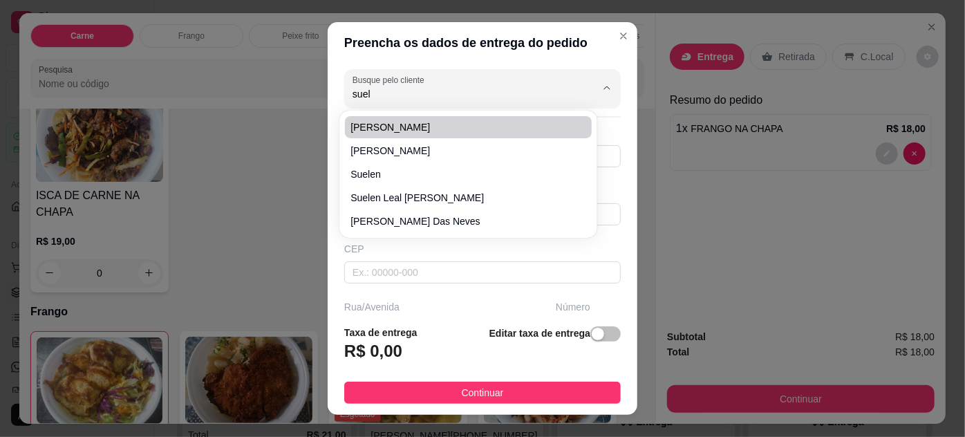
type input "[GEOGRAPHIC_DATA]"
type input "1734"
type input "Pedreira"
type input "[GEOGRAPHIC_DATA]"
type input "Entre Lomas"
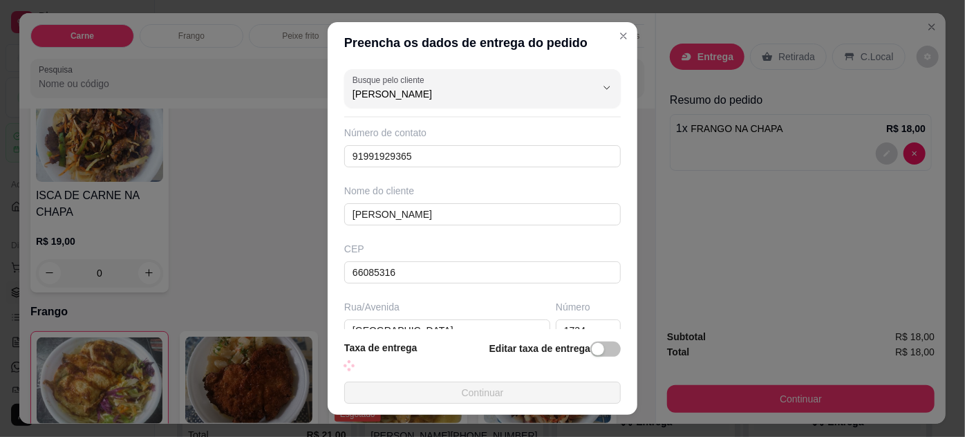
scroll to position [197, 0]
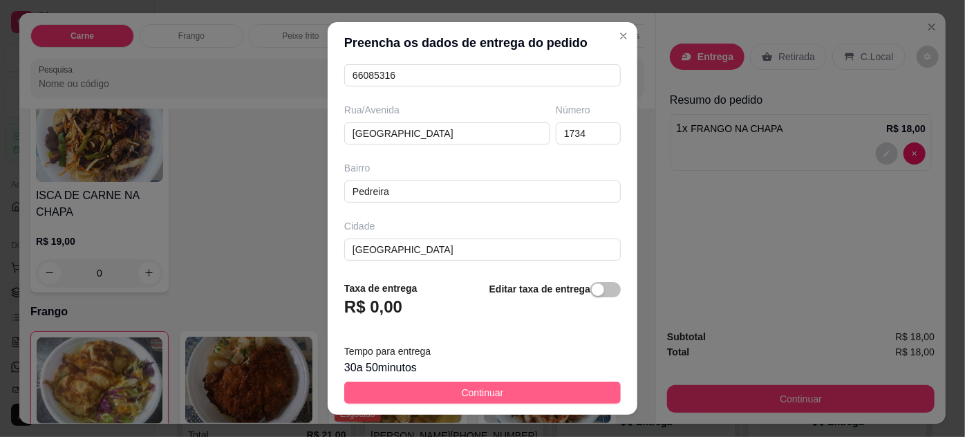
type input "[PERSON_NAME]"
click at [539, 394] on button "Continuar" at bounding box center [482, 393] width 277 height 22
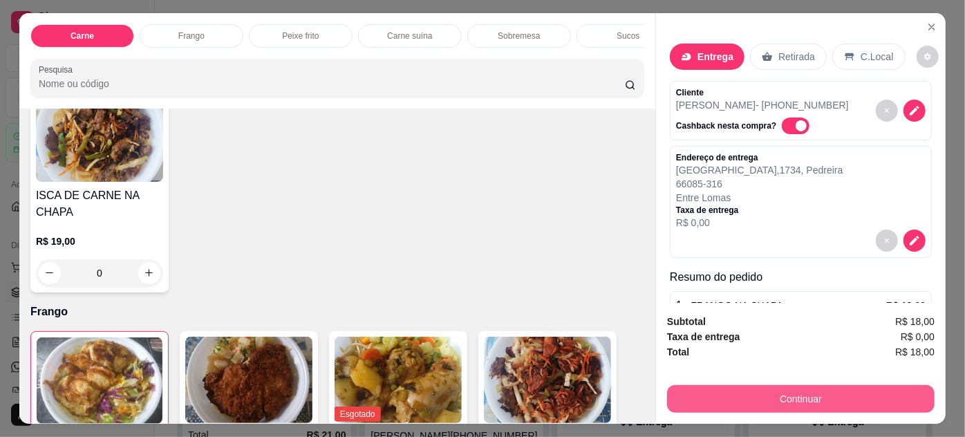
click at [734, 387] on button "Continuar" at bounding box center [801, 399] width 268 height 28
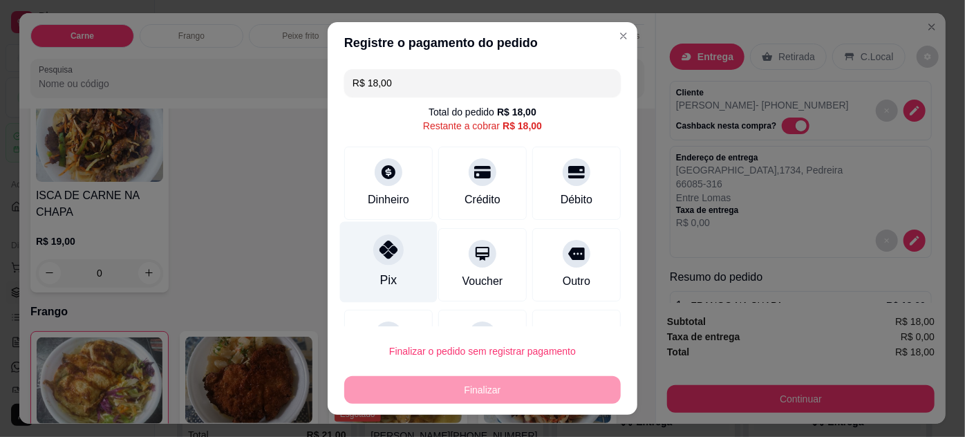
click at [384, 251] on icon at bounding box center [389, 250] width 18 height 18
type input "R$ 0,00"
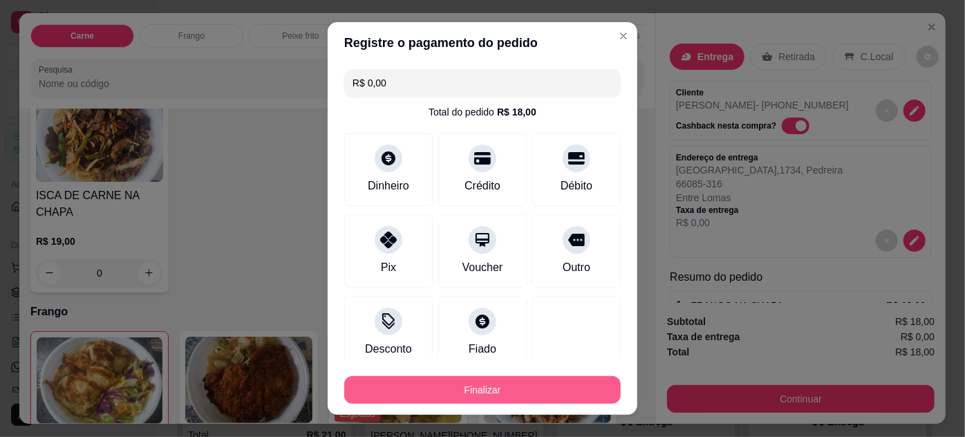
click at [474, 384] on button "Finalizar" at bounding box center [482, 390] width 277 height 28
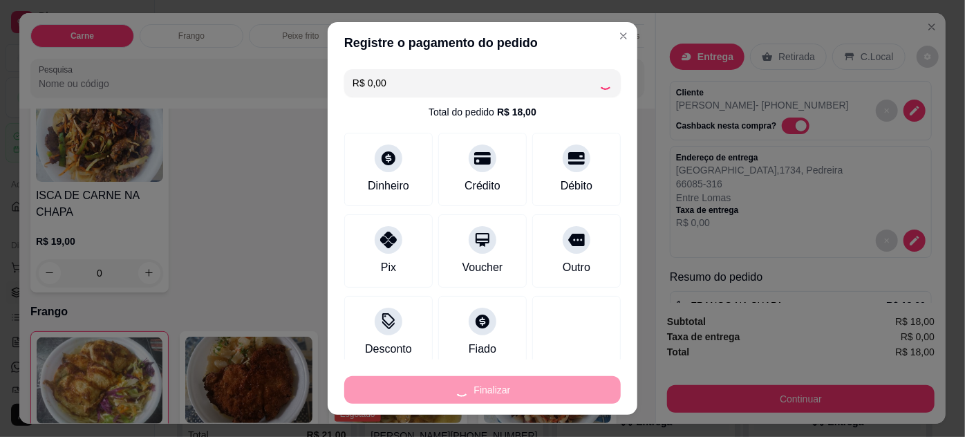
type input "0"
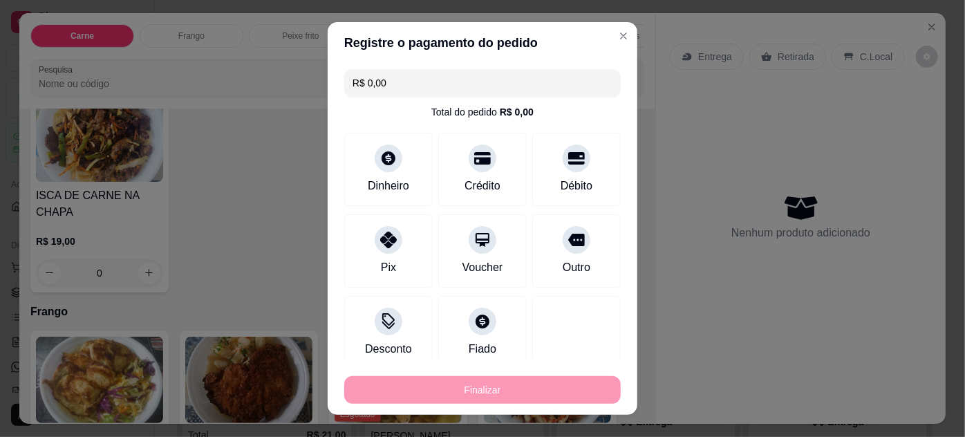
type input "-R$ 18,00"
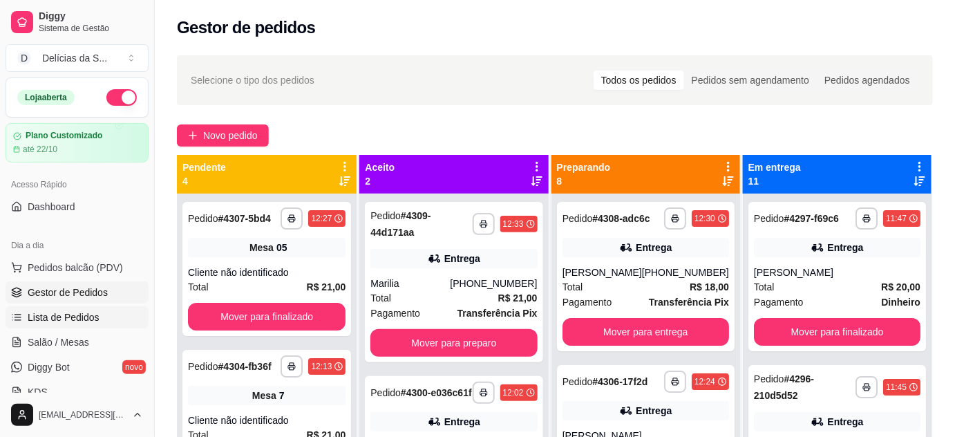
click at [77, 325] on link "Lista de Pedidos" at bounding box center [77, 317] width 143 height 22
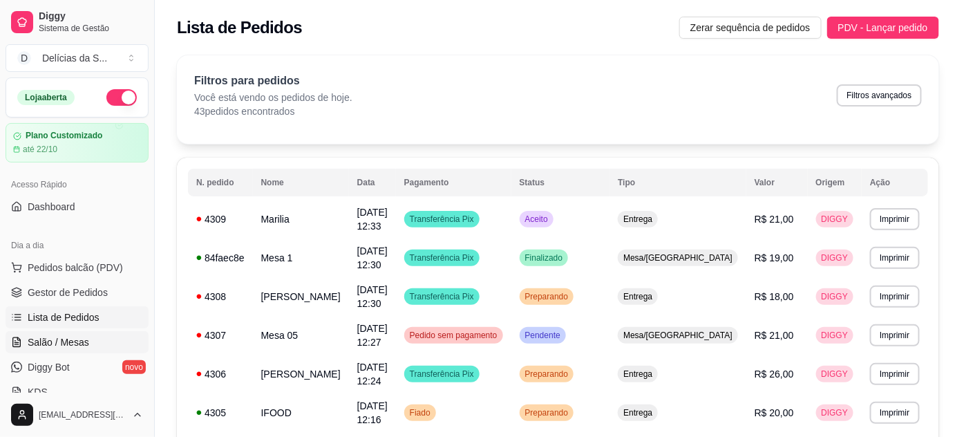
click at [77, 337] on span "Salão / Mesas" at bounding box center [59, 342] width 62 height 14
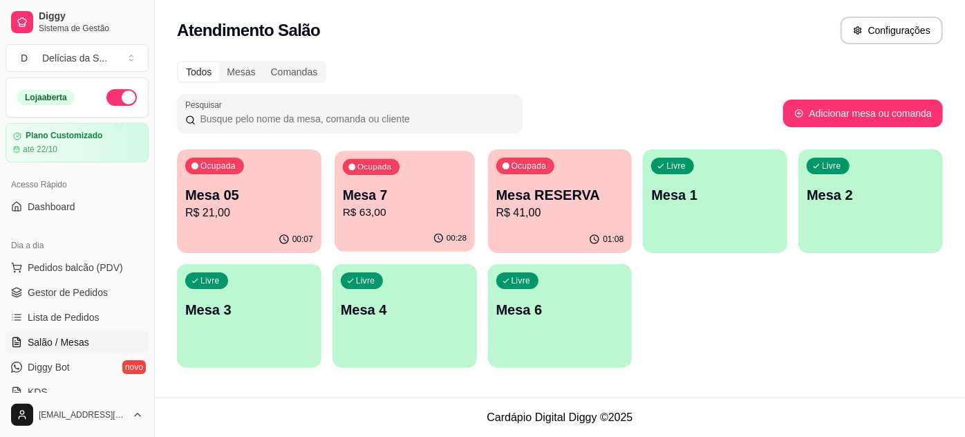
click at [407, 220] on p "R$ 63,00" at bounding box center [405, 213] width 124 height 16
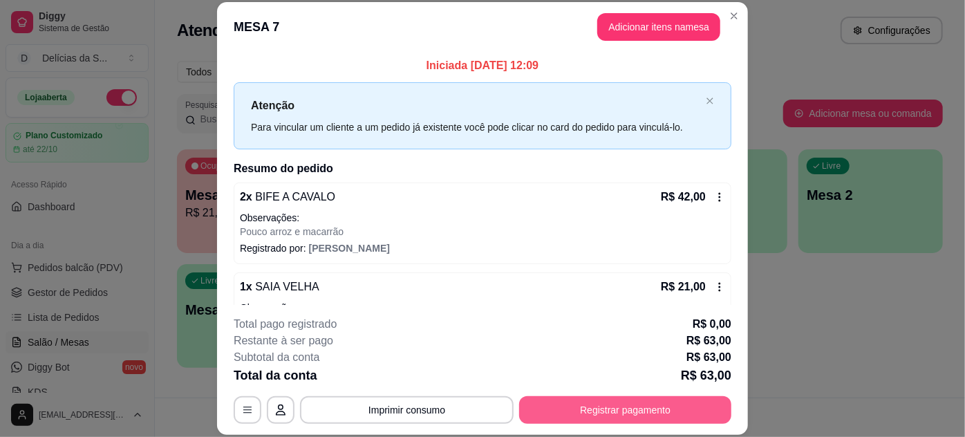
click at [602, 413] on button "Registrar pagamento" at bounding box center [625, 410] width 212 height 28
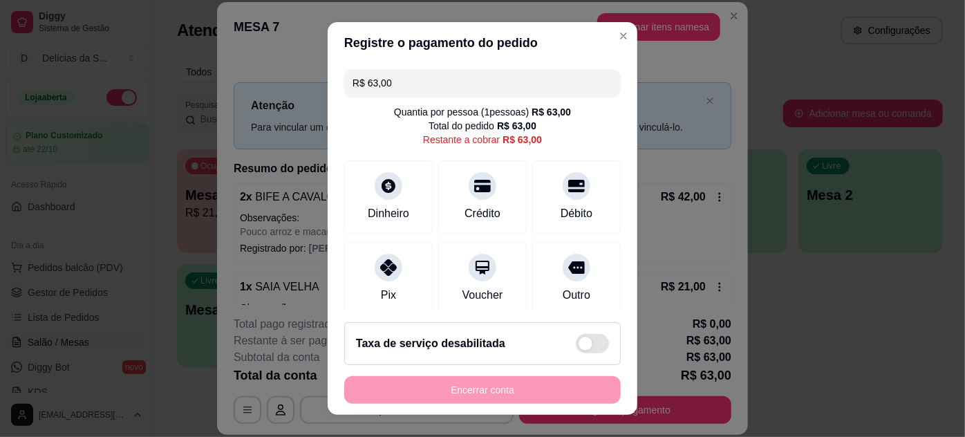
click at [542, 73] on input "R$ 63,00" at bounding box center [483, 83] width 260 height 28
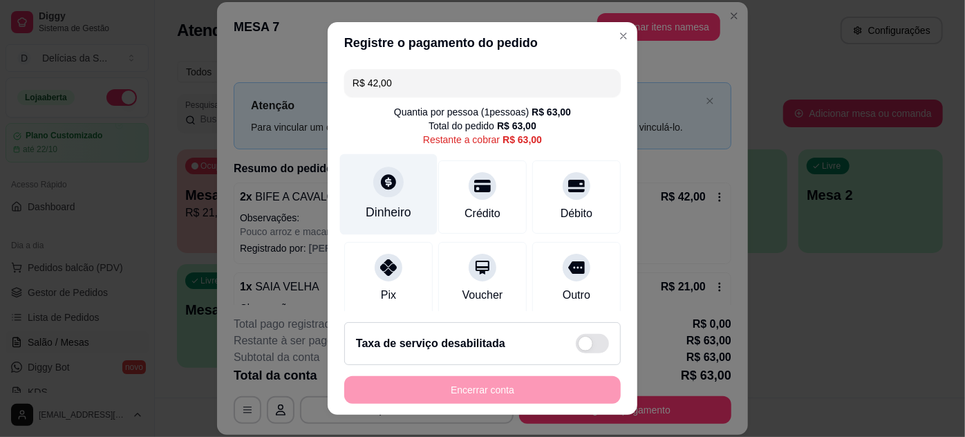
type input "R$ 42,00"
click at [375, 194] on div at bounding box center [388, 182] width 30 height 30
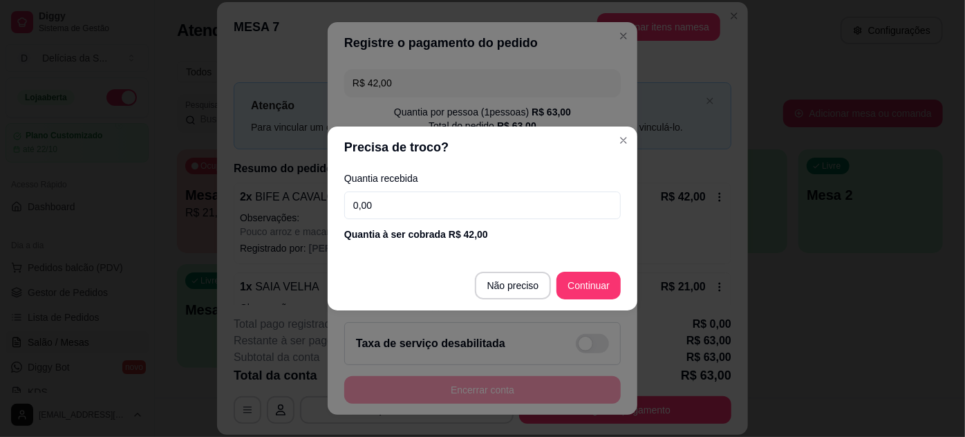
click at [525, 206] on input "0,00" at bounding box center [482, 206] width 277 height 28
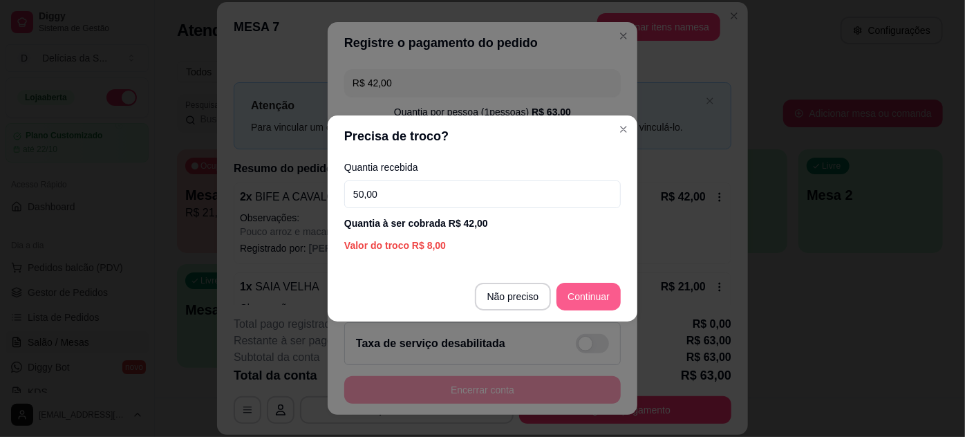
type input "50,00"
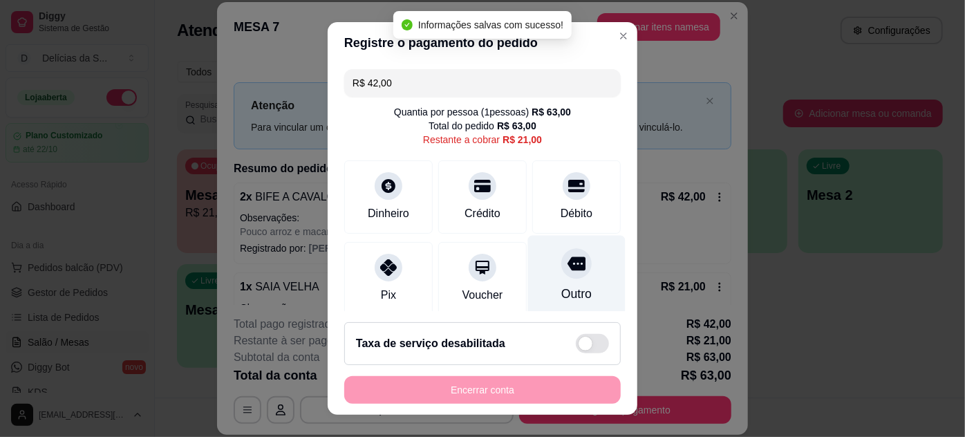
type input "R$ 21,00"
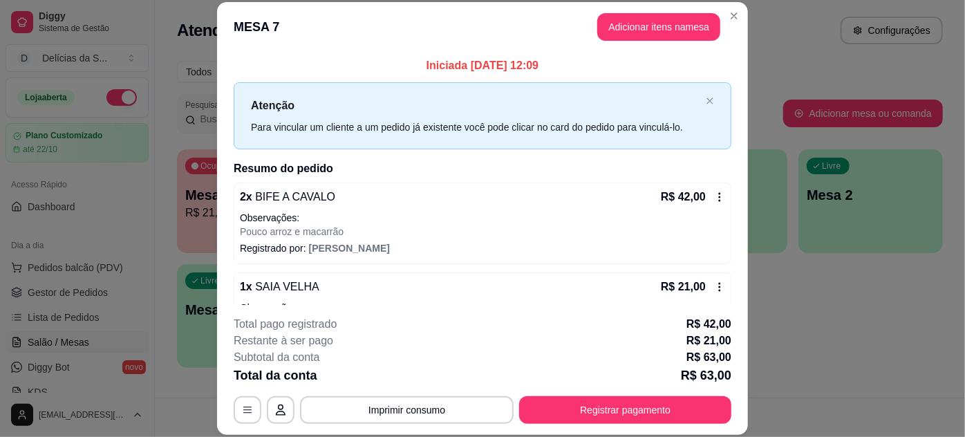
scroll to position [53, 0]
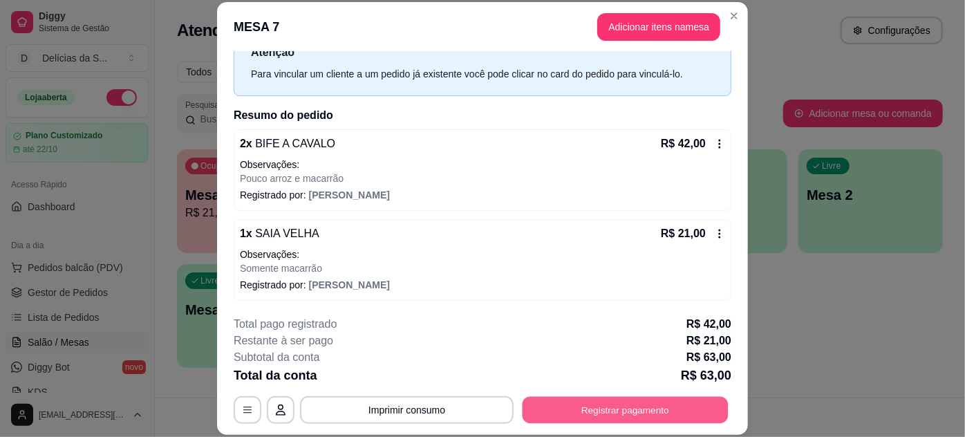
click at [581, 408] on button "Registrar pagamento" at bounding box center [626, 409] width 206 height 27
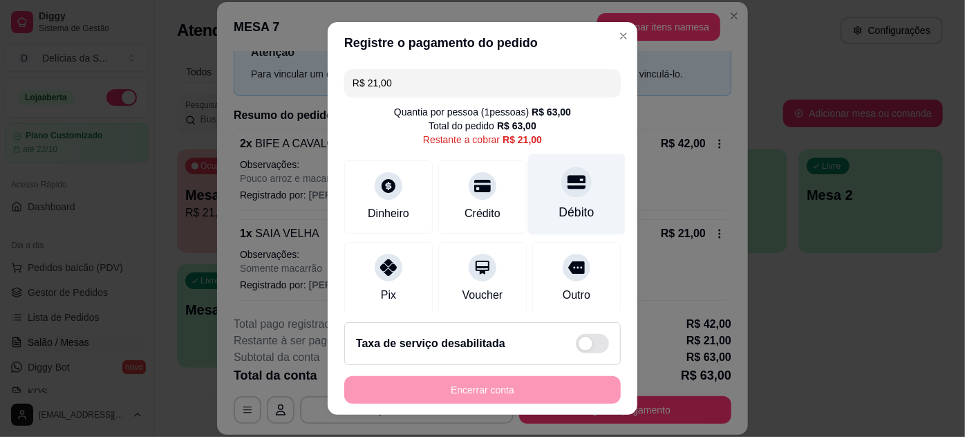
click at [541, 193] on div "Débito" at bounding box center [576, 193] width 97 height 81
type input "R$ 0,00"
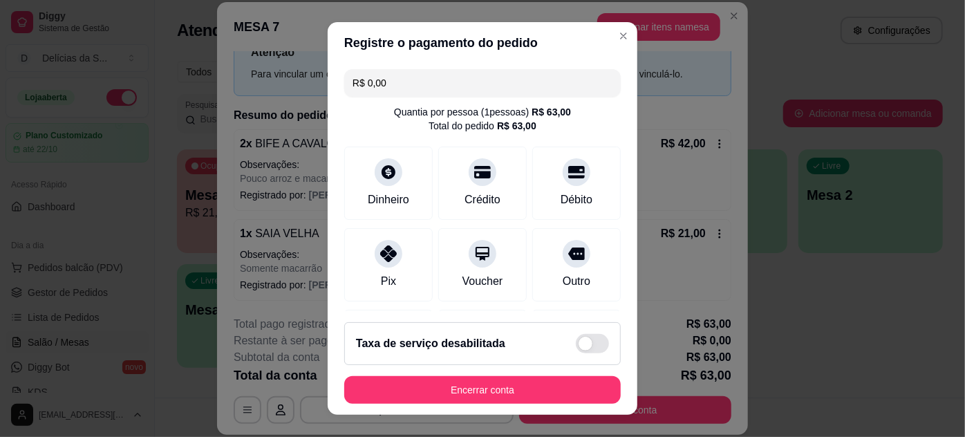
scroll to position [22, 0]
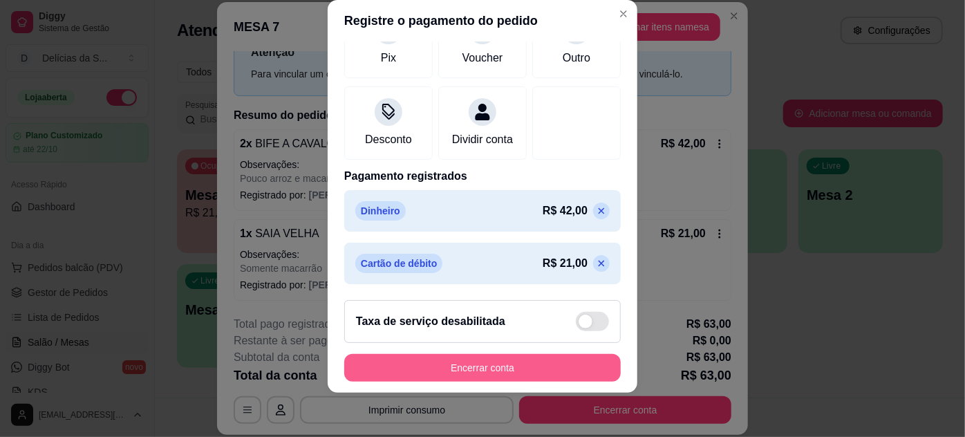
click at [485, 368] on button "Encerrar conta" at bounding box center [482, 368] width 277 height 28
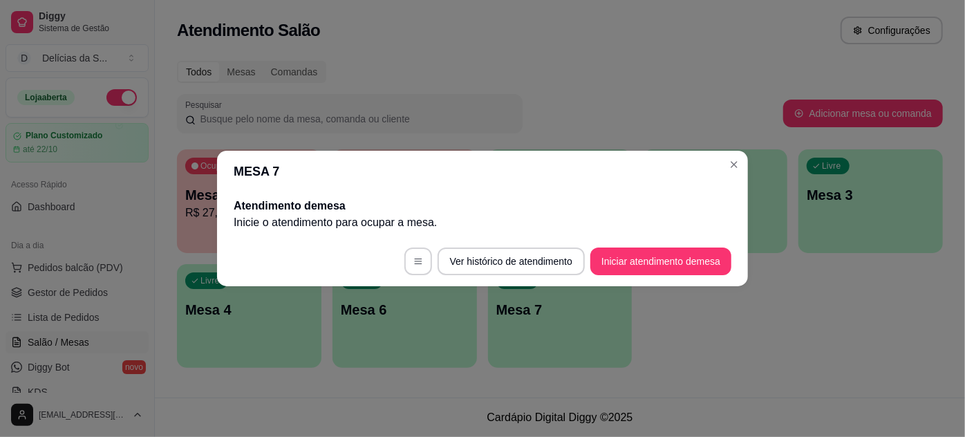
scroll to position [0, 0]
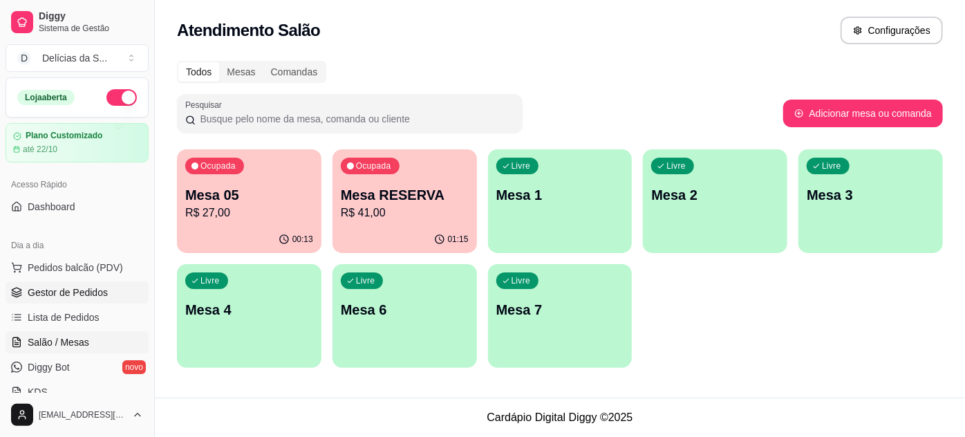
click at [67, 295] on span "Gestor de Pedidos" at bounding box center [68, 293] width 80 height 14
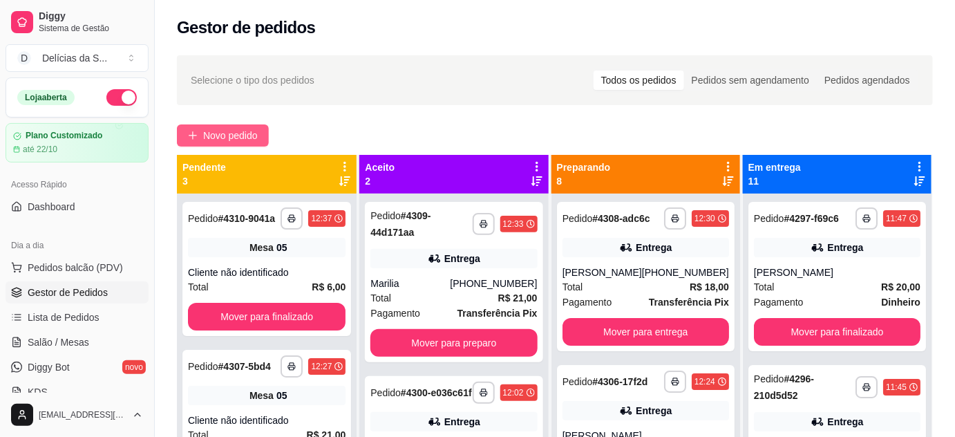
click at [248, 135] on span "Novo pedido" at bounding box center [230, 135] width 55 height 15
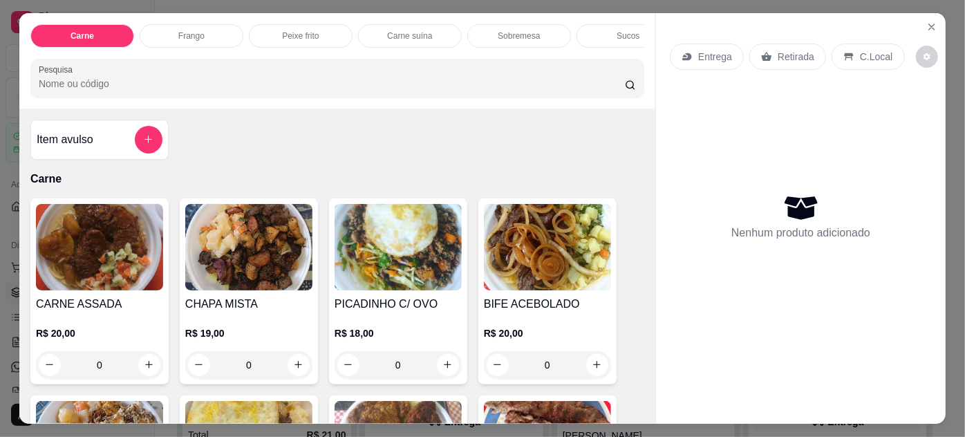
click at [64, 241] on img at bounding box center [99, 247] width 127 height 86
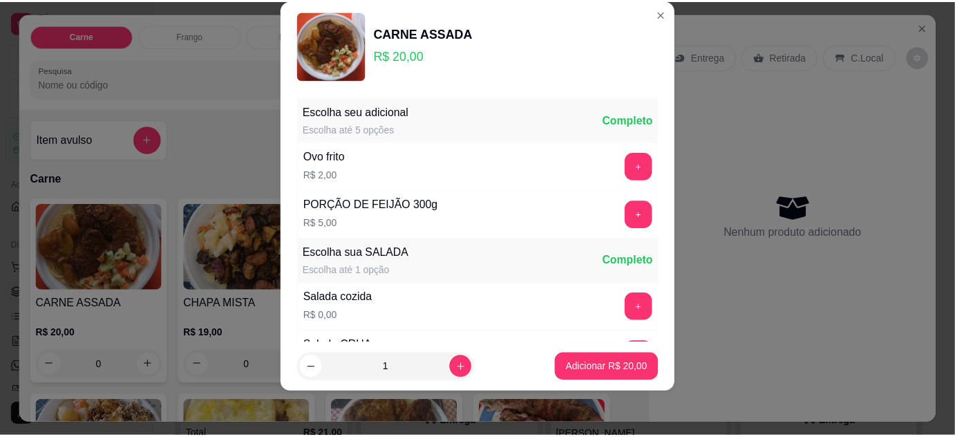
scroll to position [138, 0]
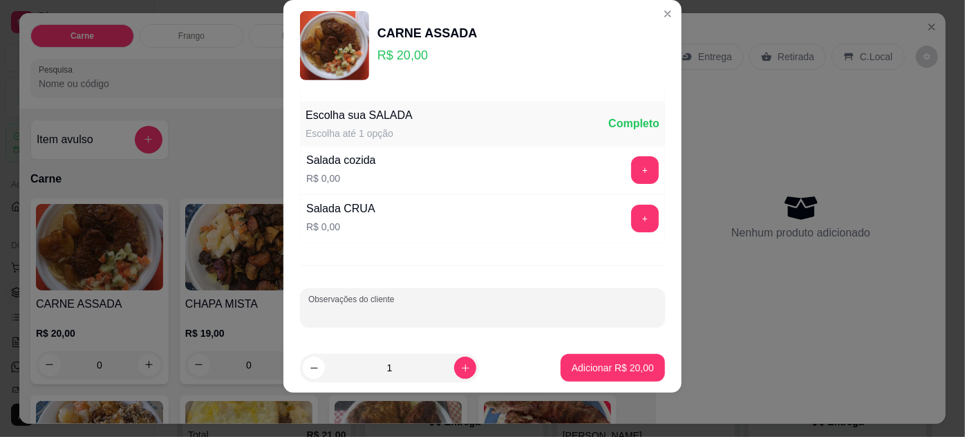
click at [419, 315] on input "Observações do cliente" at bounding box center [482, 313] width 348 height 14
type input "sem salada"
click at [584, 366] on p "Adicionar R$ 20,00" at bounding box center [613, 368] width 80 height 13
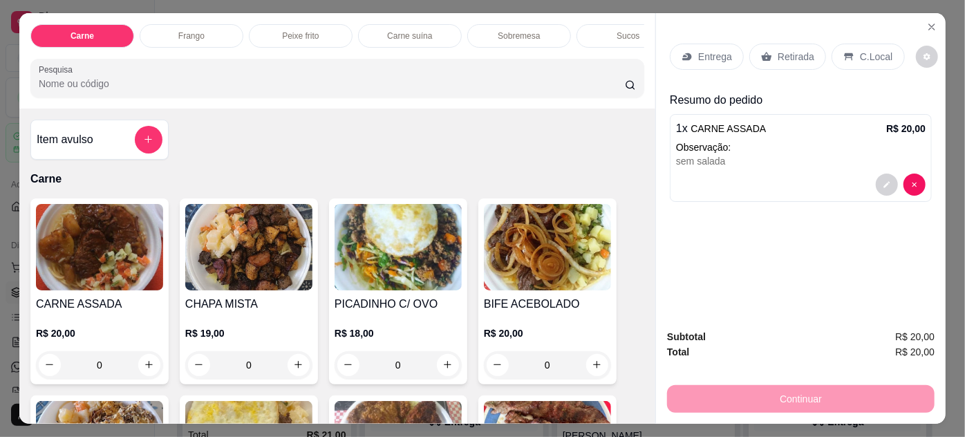
click at [769, 57] on div "Retirada" at bounding box center [787, 57] width 77 height 26
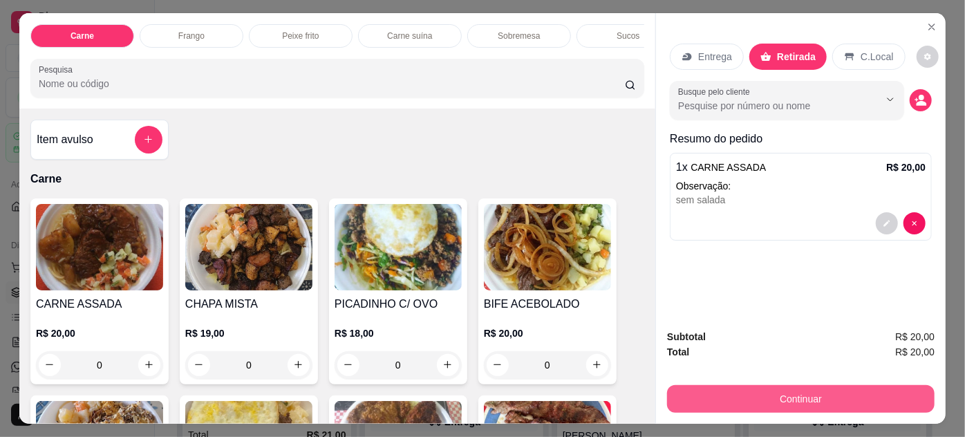
click at [815, 386] on button "Continuar" at bounding box center [801, 399] width 268 height 28
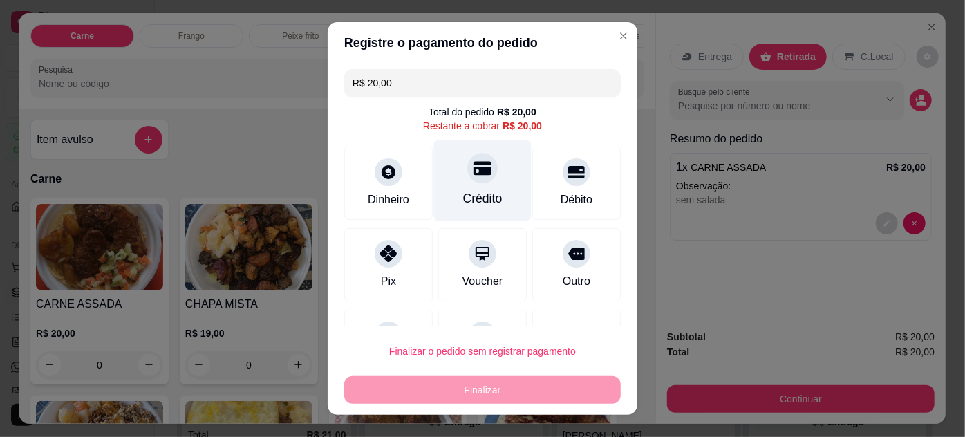
click at [481, 190] on div "Crédito" at bounding box center [482, 198] width 39 height 18
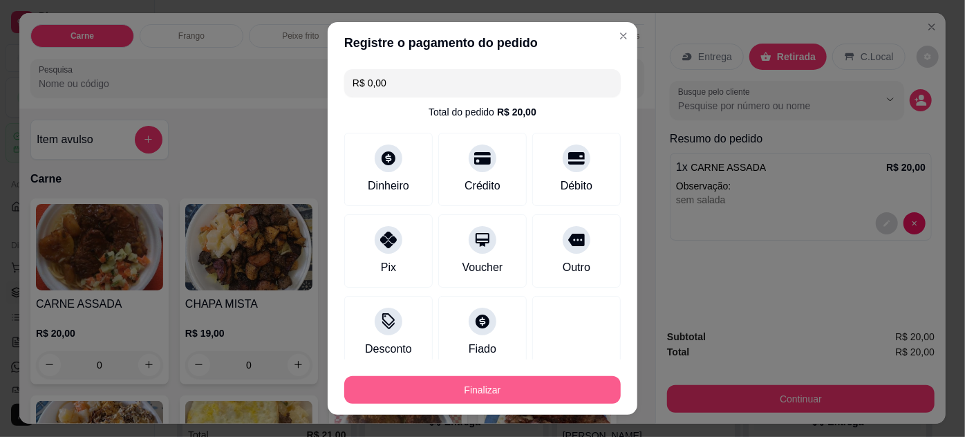
click at [523, 390] on button "Finalizar" at bounding box center [482, 390] width 277 height 28
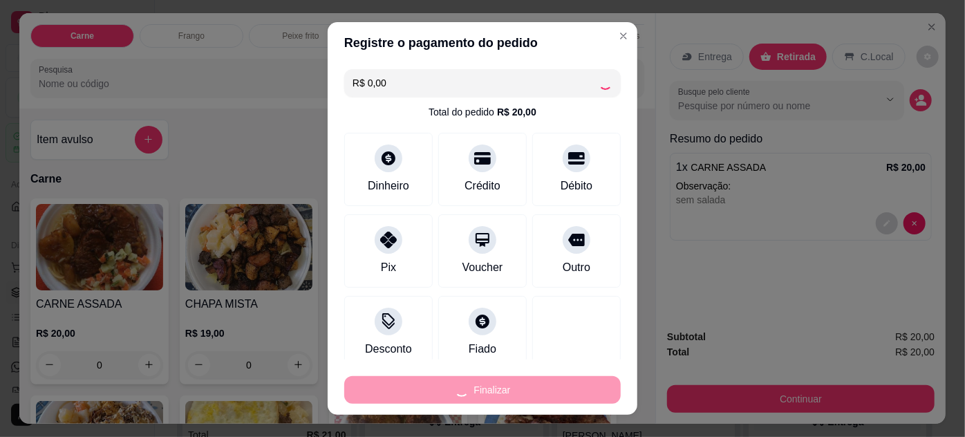
type input "-R$ 20,00"
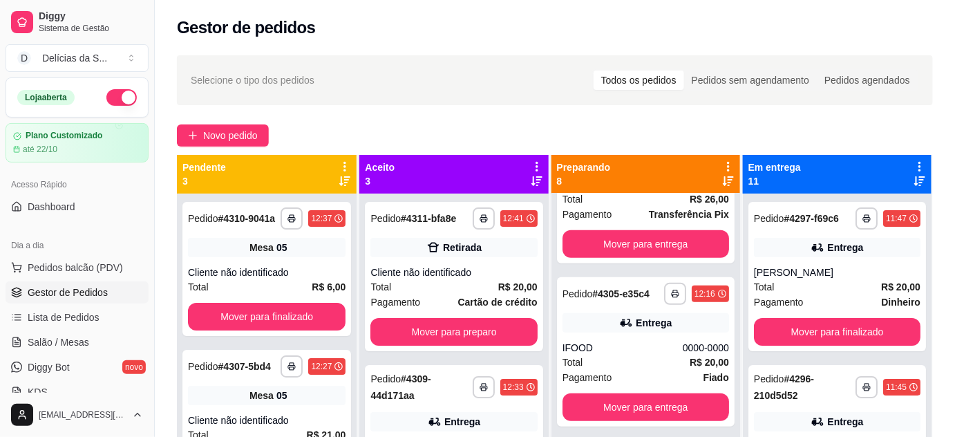
scroll to position [377, 0]
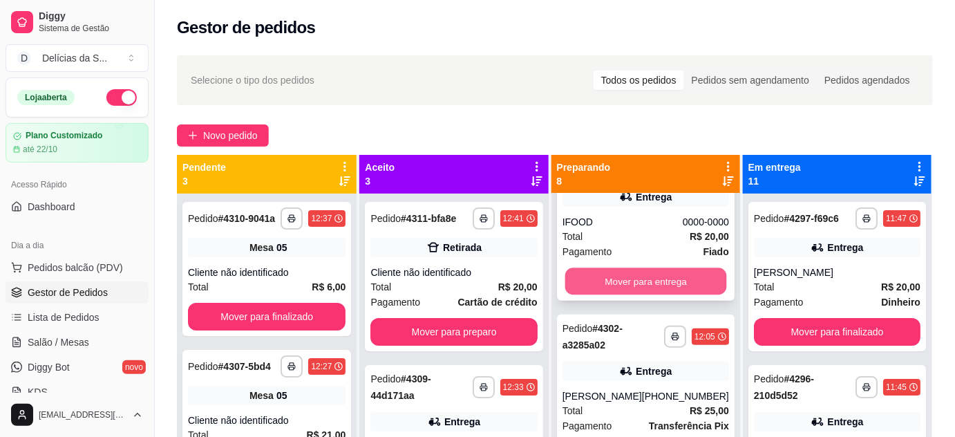
click at [634, 295] on button "Mover para entrega" at bounding box center [646, 281] width 162 height 27
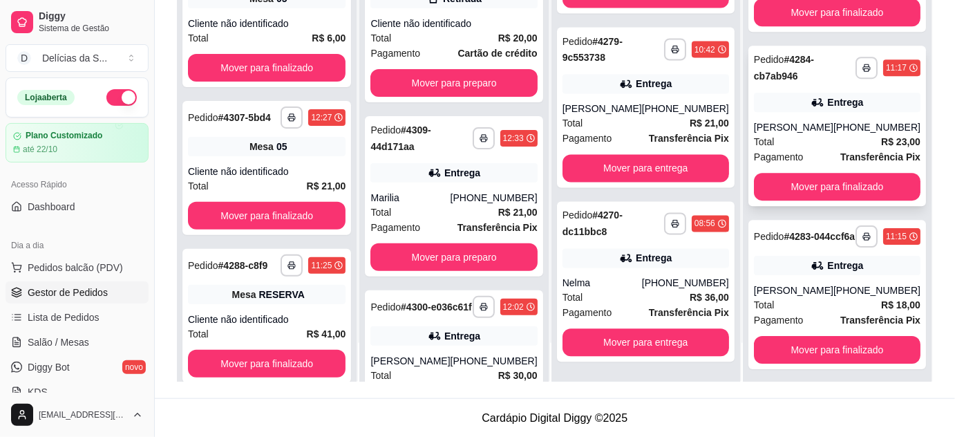
scroll to position [1659, 0]
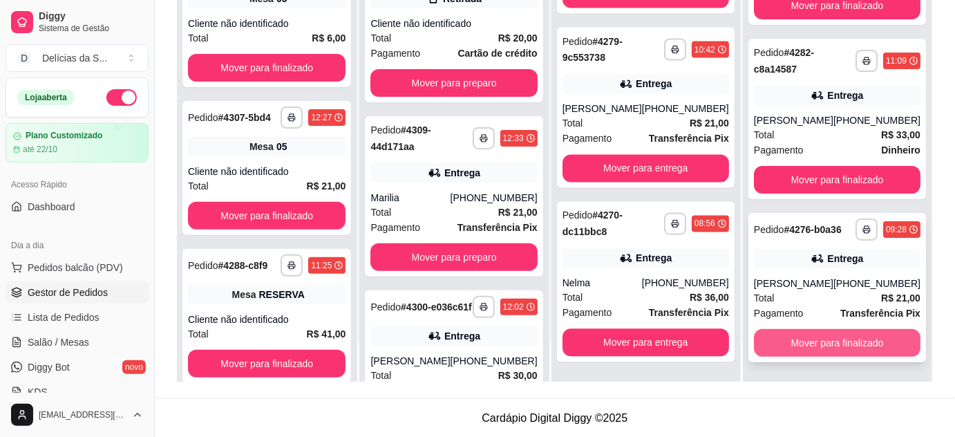
click at [842, 343] on button "Mover para finalizado" at bounding box center [837, 343] width 167 height 28
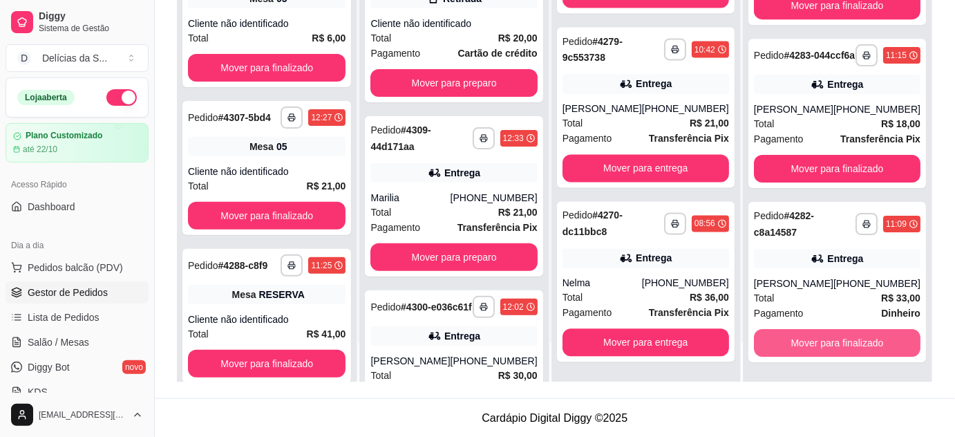
click at [842, 343] on button "Mover para finalizado" at bounding box center [837, 343] width 167 height 28
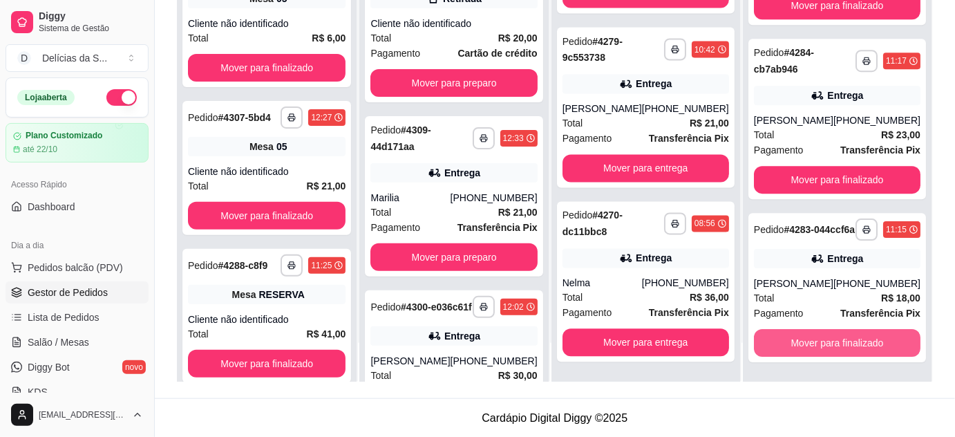
scroll to position [1310, 0]
click at [842, 343] on button "Mover para finalizado" at bounding box center [837, 343] width 162 height 27
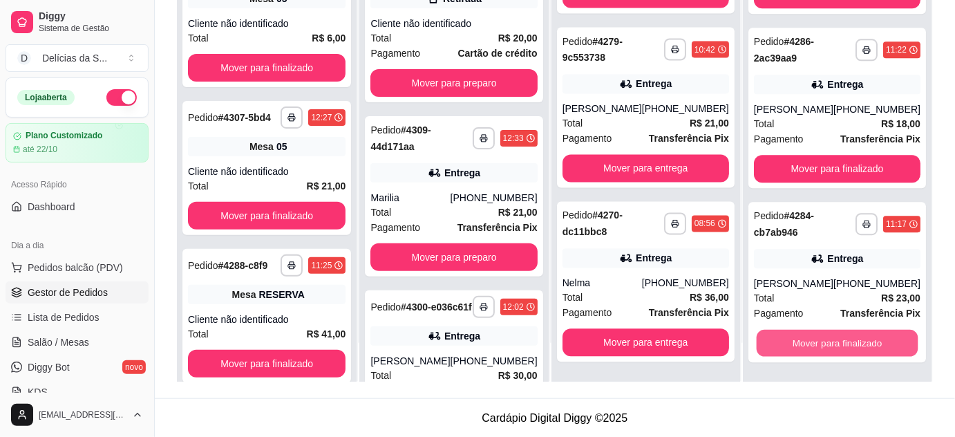
click at [842, 343] on button "Mover para finalizado" at bounding box center [837, 343] width 162 height 27
click at [842, 343] on button "Mover para finalizado" at bounding box center [837, 343] width 167 height 28
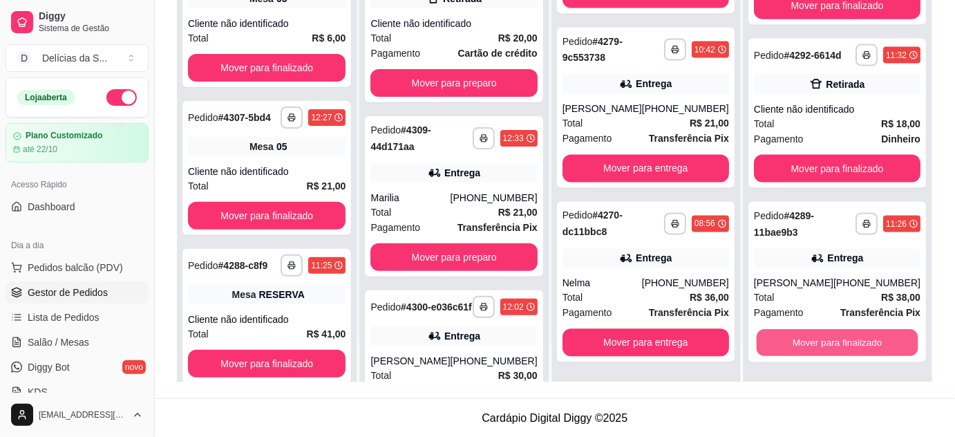
click at [842, 343] on button "Mover para finalizado" at bounding box center [837, 343] width 162 height 27
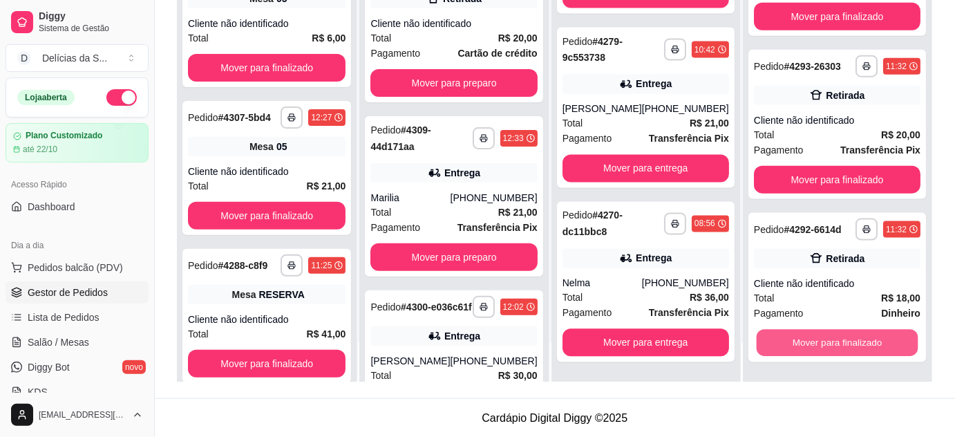
click at [842, 343] on button "Mover para finalizado" at bounding box center [837, 343] width 162 height 27
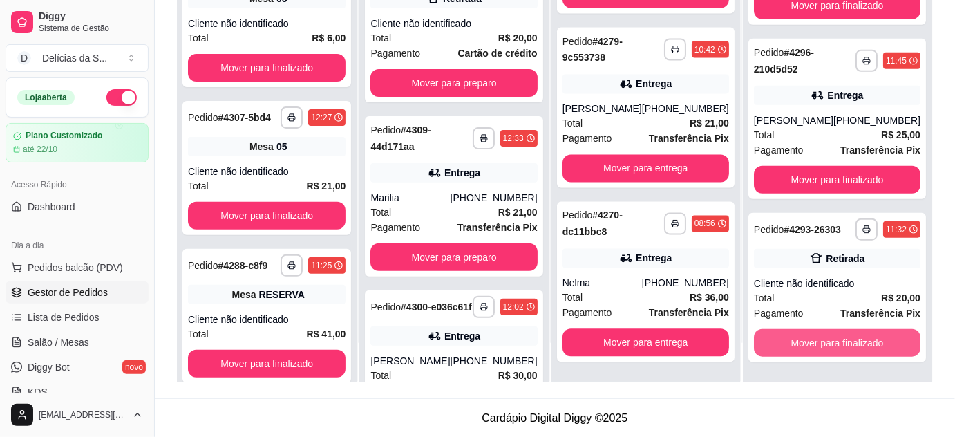
scroll to position [263, 0]
click at [842, 343] on button "Mover para finalizado" at bounding box center [837, 343] width 162 height 27
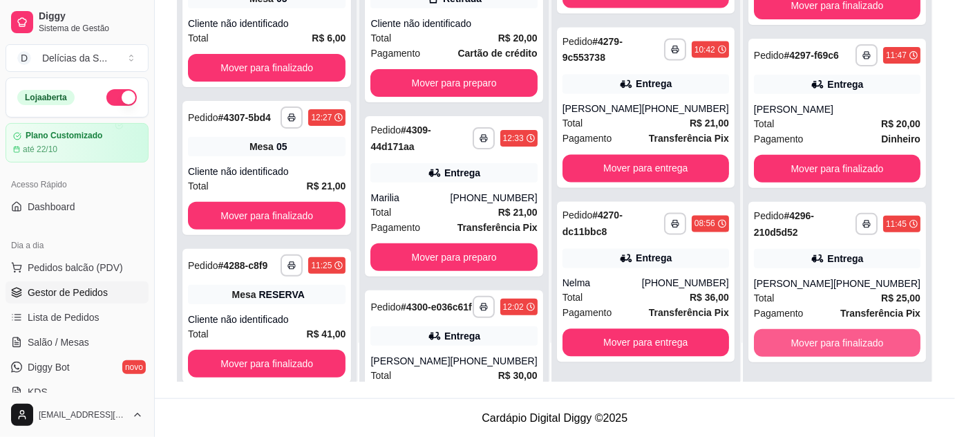
scroll to position [88, 0]
click at [842, 343] on button "Mover para finalizado" at bounding box center [837, 343] width 167 height 28
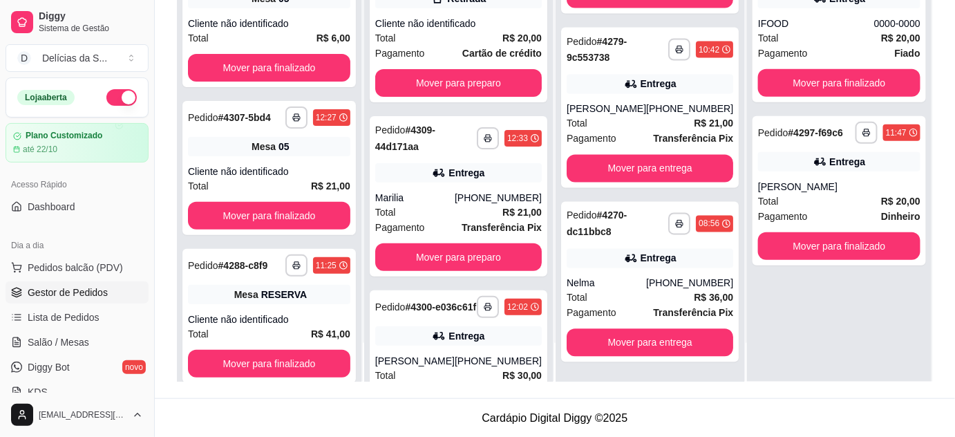
scroll to position [0, 0]
click at [843, 246] on button "Mover para finalizado" at bounding box center [839, 246] width 162 height 28
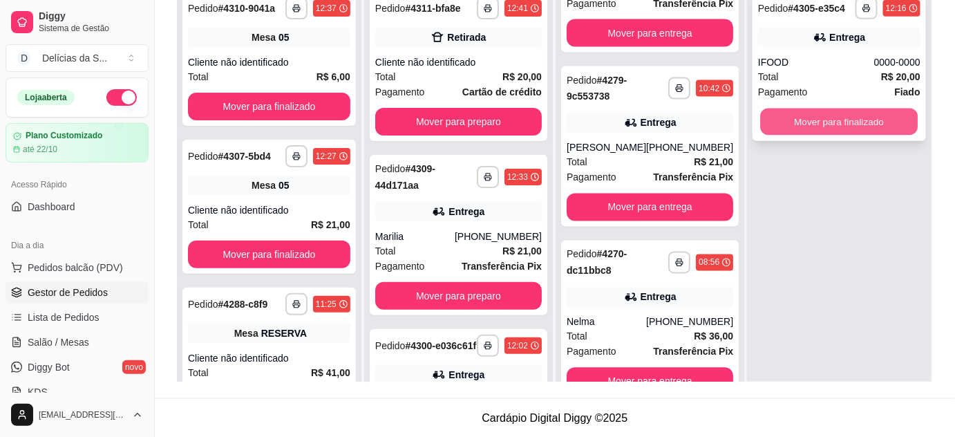
click at [849, 113] on button "Mover para finalizado" at bounding box center [840, 122] width 158 height 27
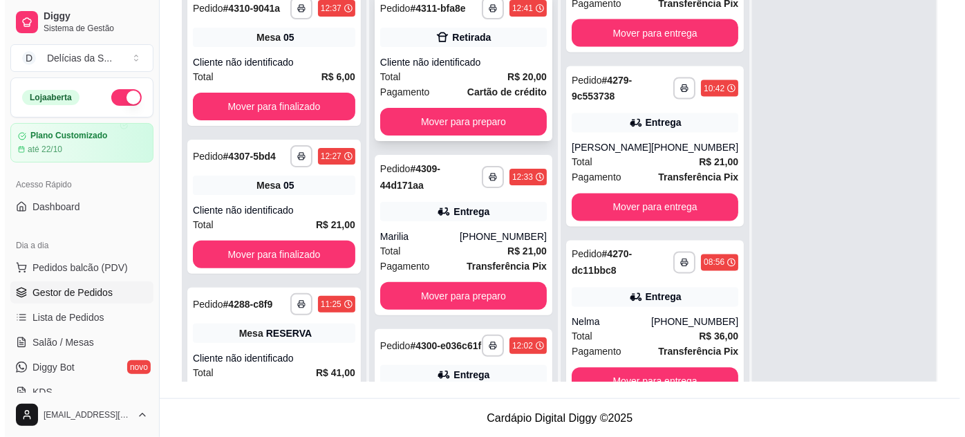
scroll to position [84, 0]
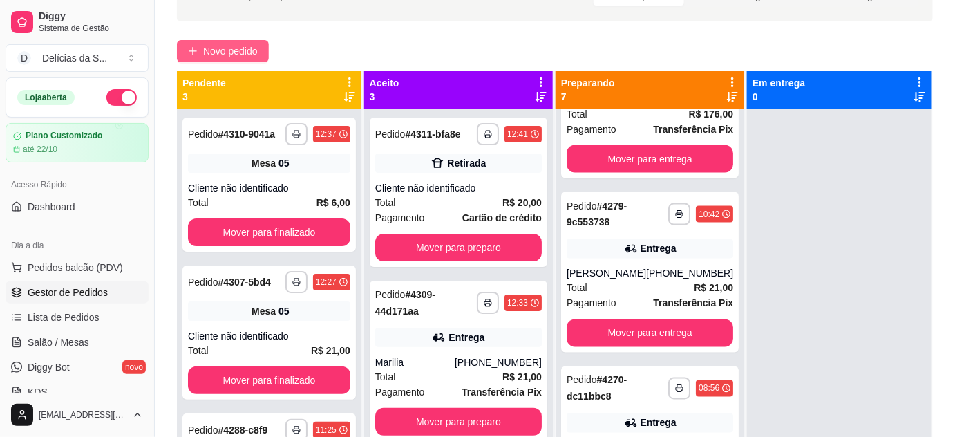
click at [225, 48] on span "Novo pedido" at bounding box center [230, 51] width 55 height 15
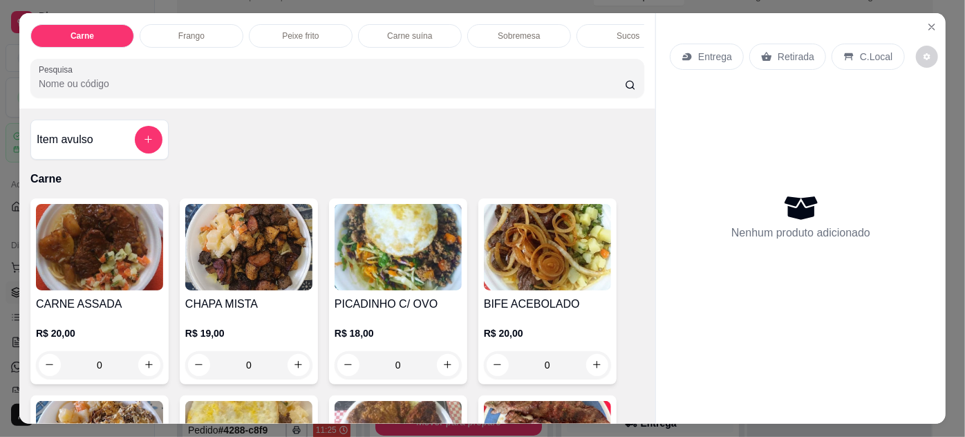
click at [134, 232] on img at bounding box center [99, 247] width 127 height 86
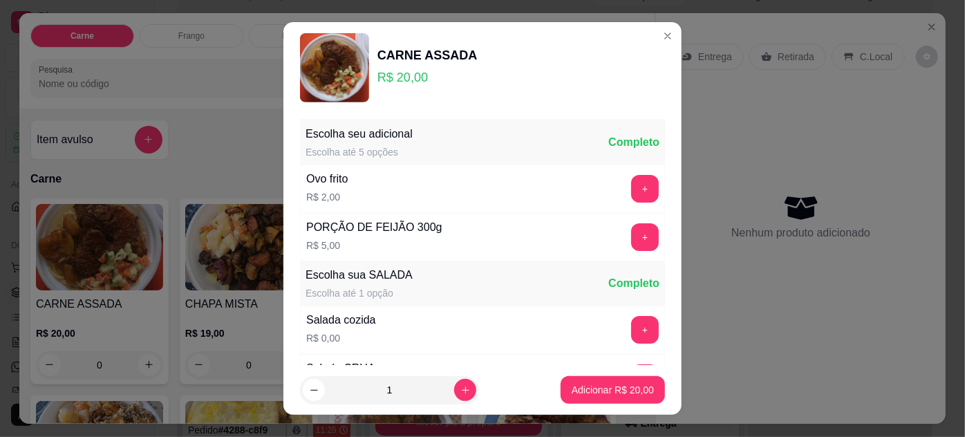
scroll to position [138, 0]
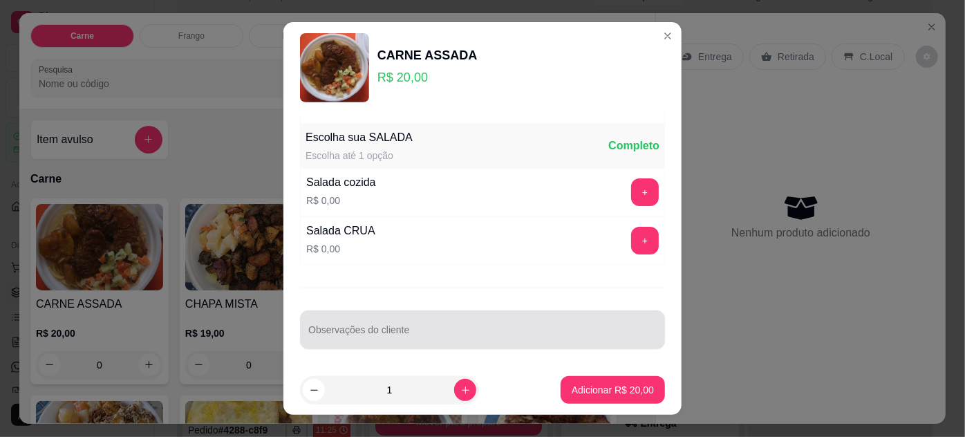
click at [385, 328] on input "Observações do cliente" at bounding box center [482, 335] width 348 height 14
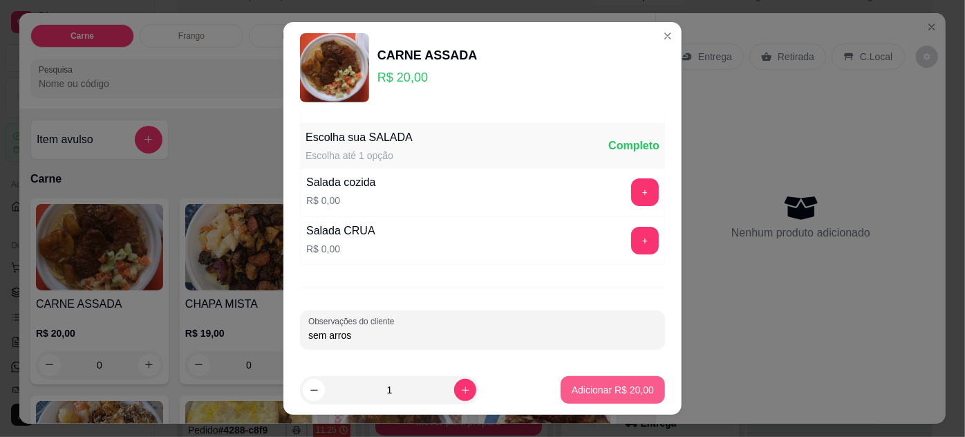
type input "sem arros"
click at [587, 389] on p "Adicionar R$ 20,00" at bounding box center [613, 390] width 82 height 14
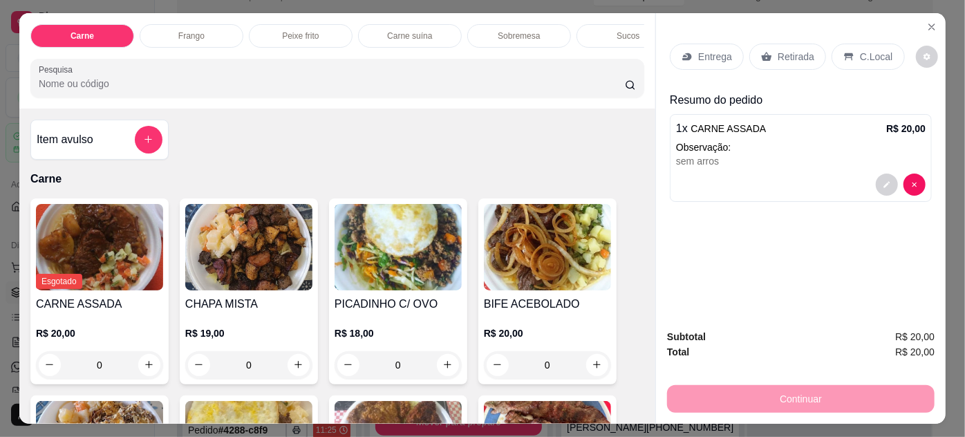
scroll to position [938, 0]
click at [698, 55] on p "Entrega" at bounding box center [715, 57] width 34 height 14
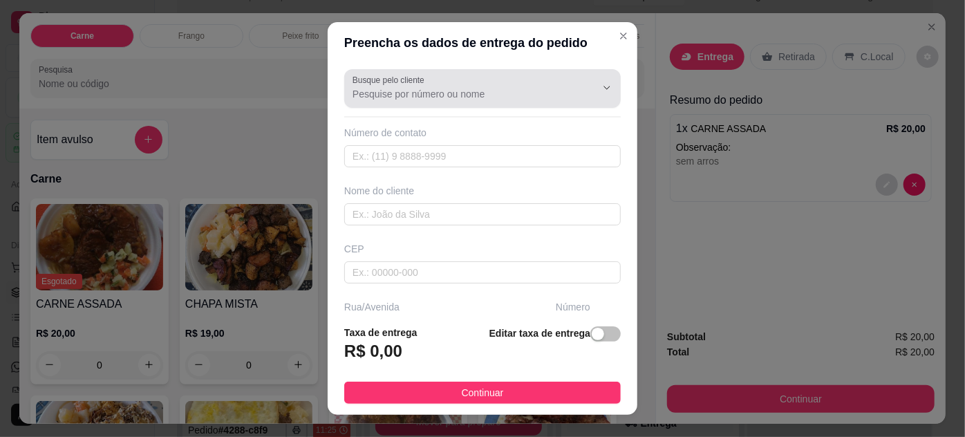
click at [489, 82] on div at bounding box center [483, 89] width 260 height 28
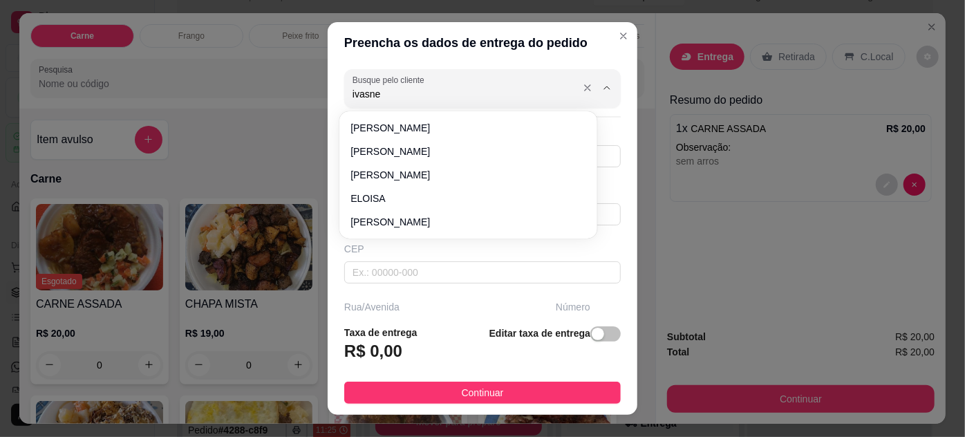
scroll to position [1113, 0]
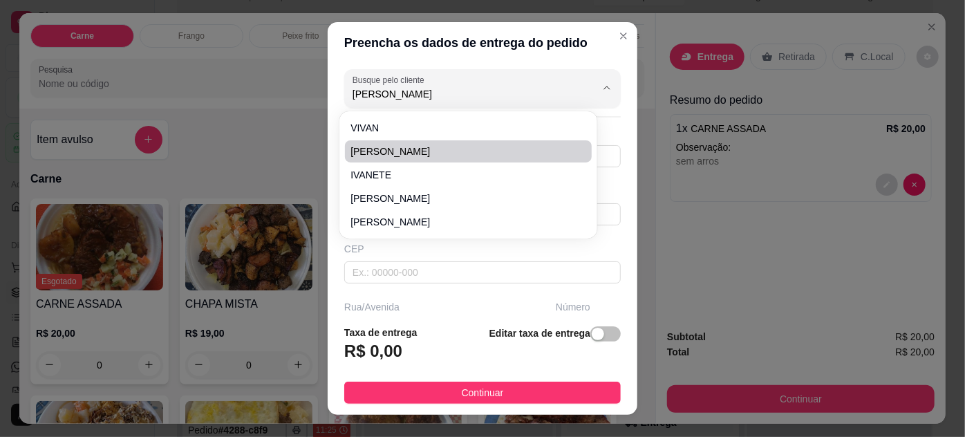
click at [438, 146] on span "[PERSON_NAME]" at bounding box center [461, 151] width 221 height 14
type input "[PERSON_NAME]"
type input "91984855912"
type input "[PERSON_NAME]"
type input "CRESCI-[GEOGRAPHIC_DATA]"
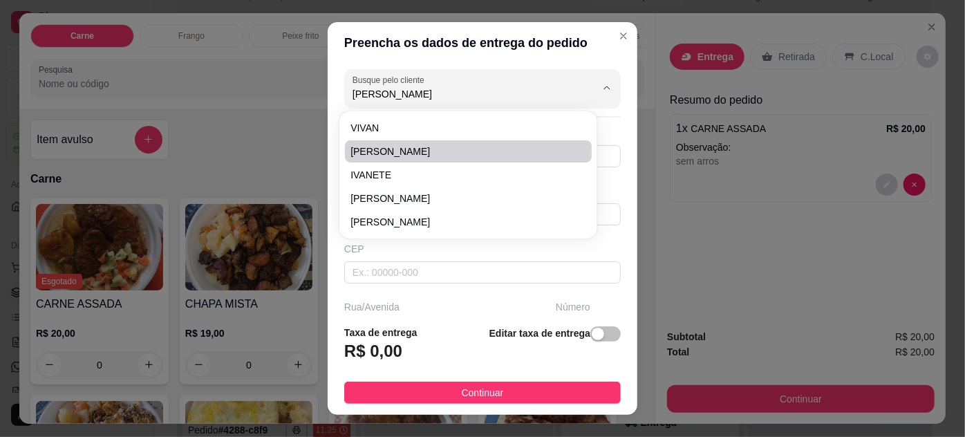
type input "12H"
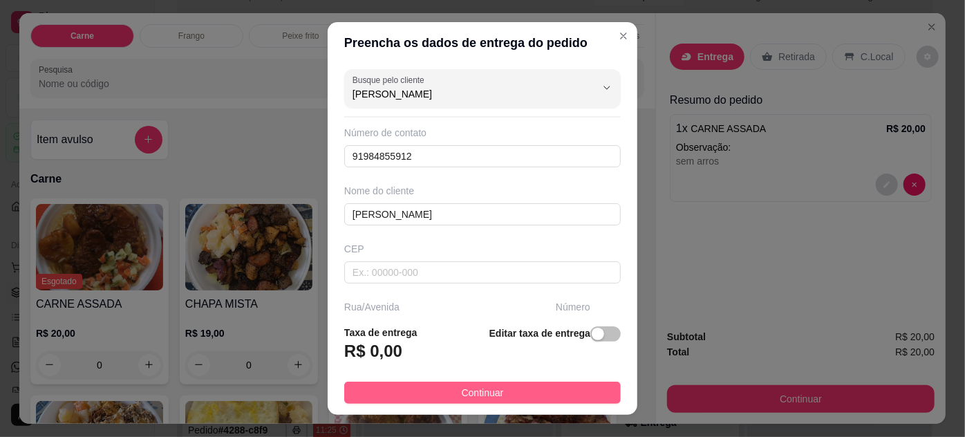
type input "[PERSON_NAME]"
click at [528, 391] on button "Continuar" at bounding box center [482, 393] width 277 height 22
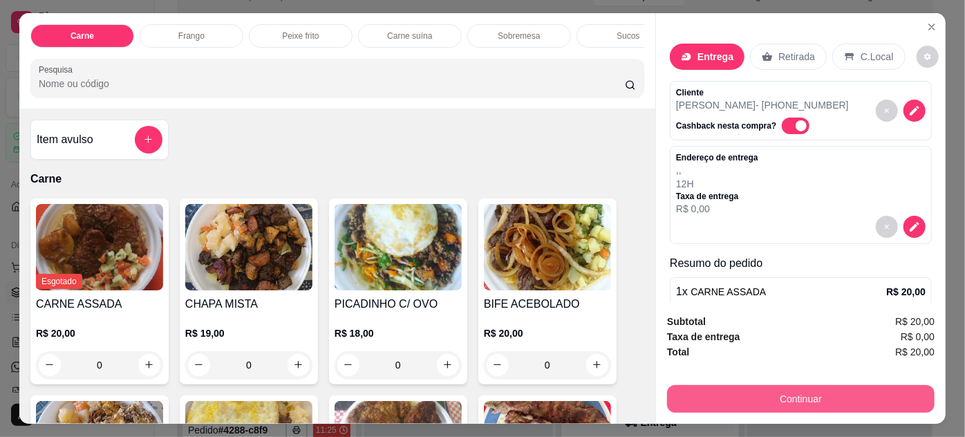
click at [756, 385] on button "Continuar" at bounding box center [801, 399] width 268 height 28
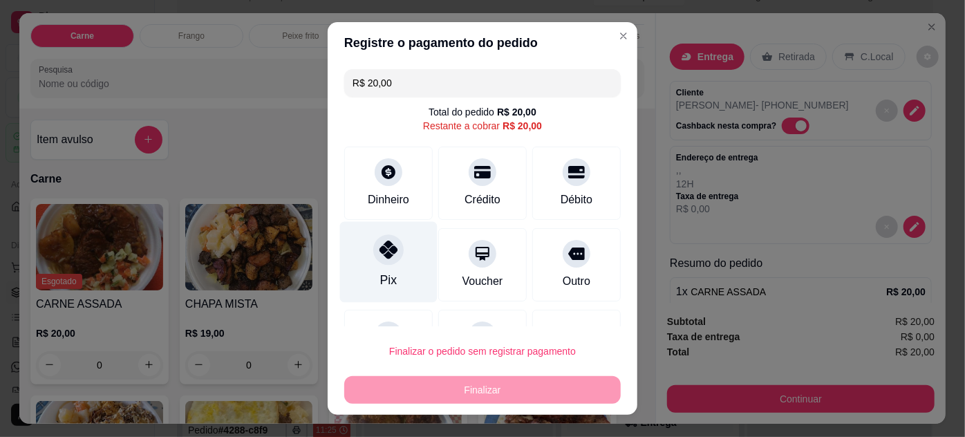
click at [387, 259] on div at bounding box center [388, 249] width 30 height 30
type input "R$ 0,00"
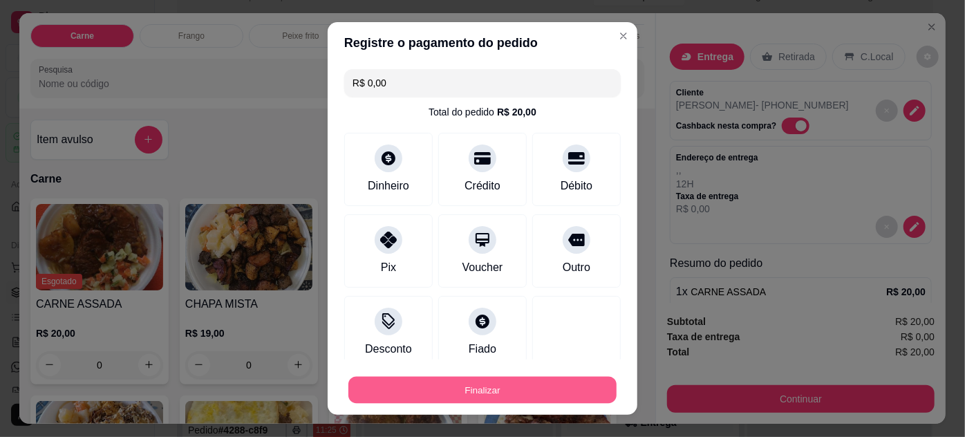
click at [463, 384] on button "Finalizar" at bounding box center [482, 390] width 268 height 27
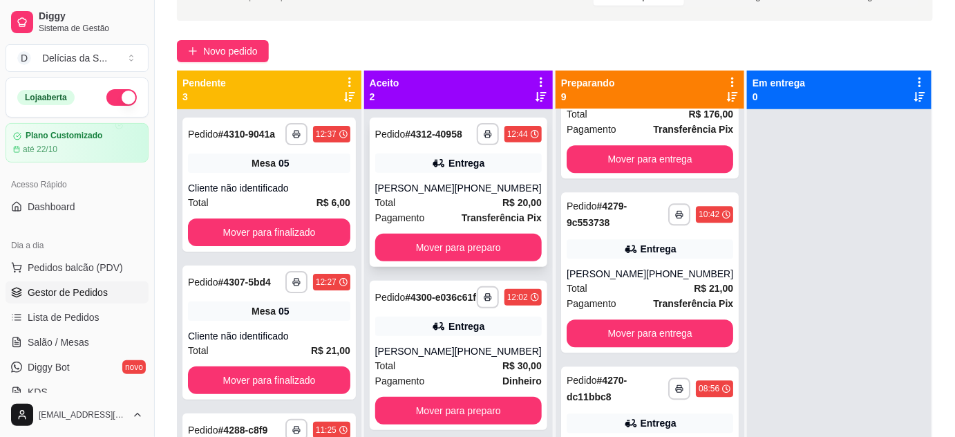
click at [455, 187] on div "[PERSON_NAME]" at bounding box center [415, 188] width 80 height 14
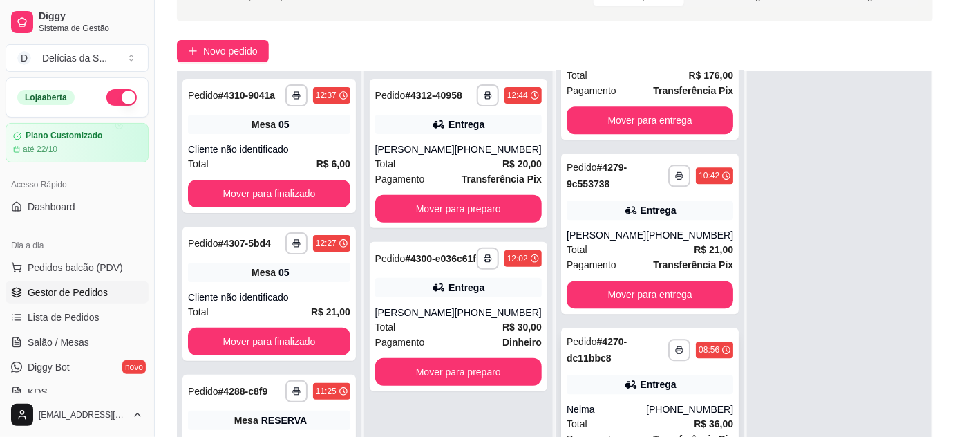
scroll to position [210, 0]
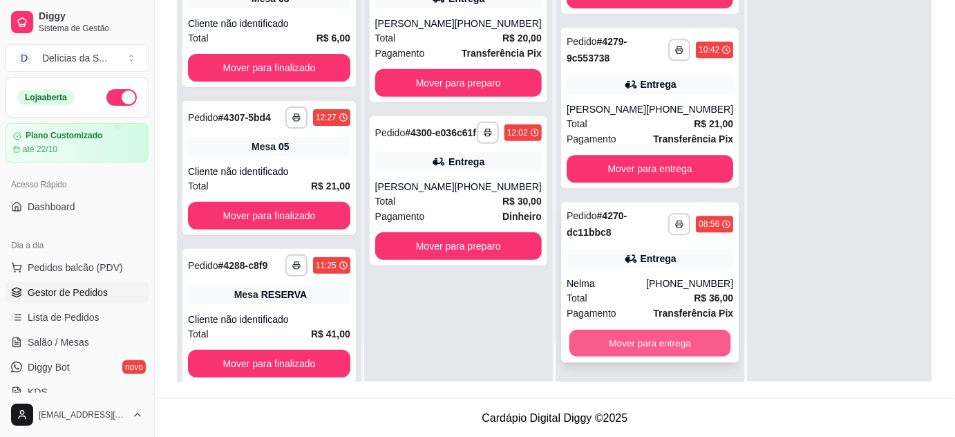
click at [626, 348] on button "Mover para entrega" at bounding box center [651, 343] width 162 height 27
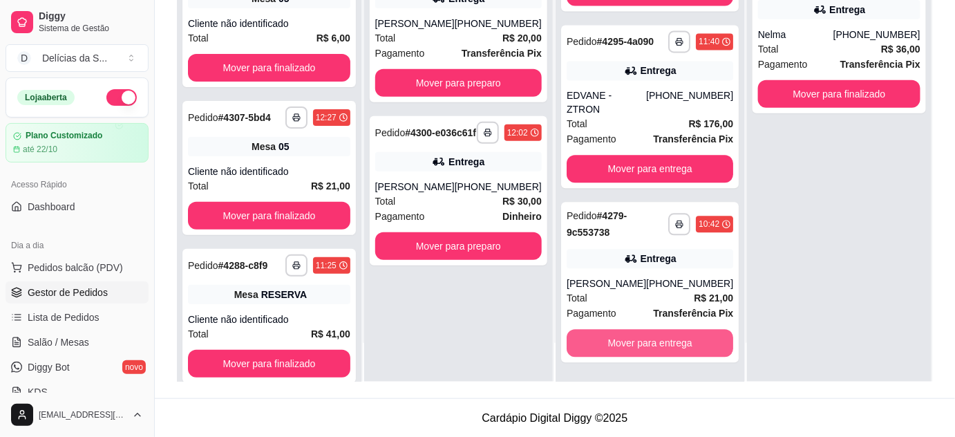
scroll to position [938, 0]
click at [626, 348] on button "Mover para entrega" at bounding box center [651, 343] width 162 height 27
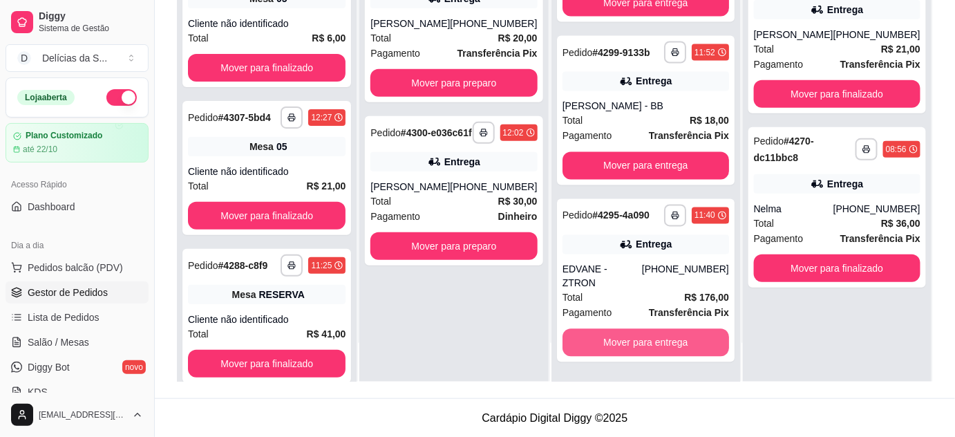
scroll to position [764, 0]
click at [626, 348] on button "Mover para entrega" at bounding box center [646, 343] width 167 height 28
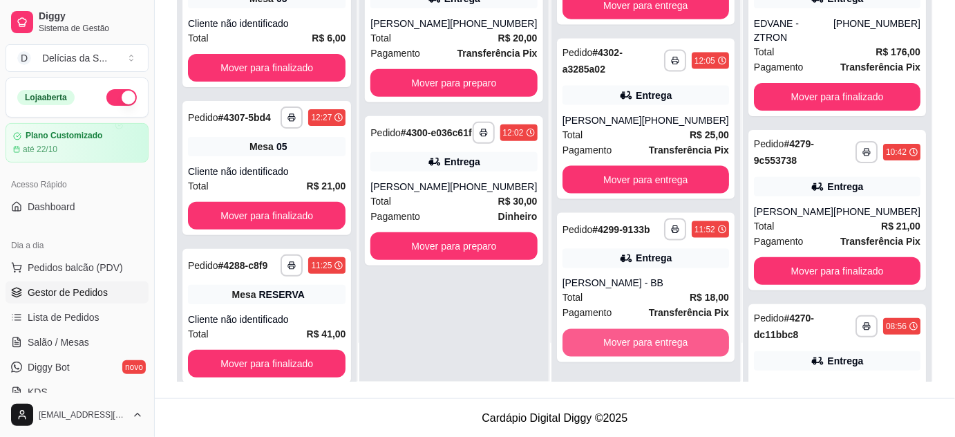
scroll to position [590, 0]
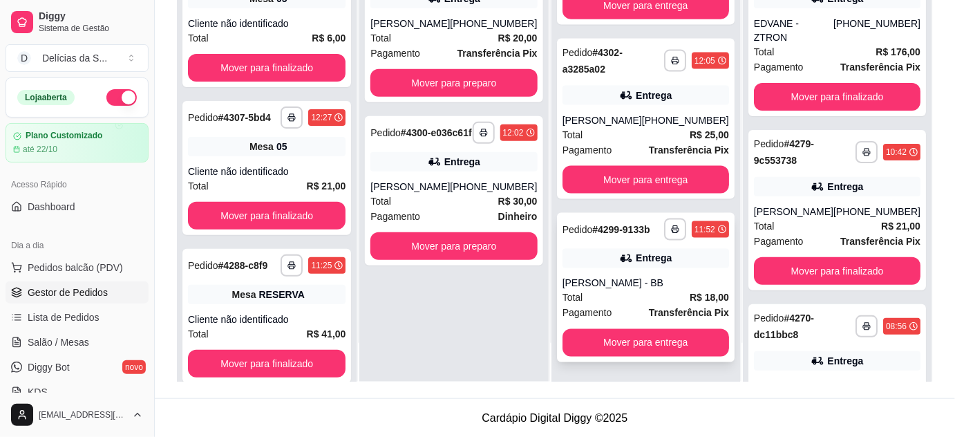
click at [644, 302] on div "Total R$ 18,00" at bounding box center [646, 297] width 167 height 15
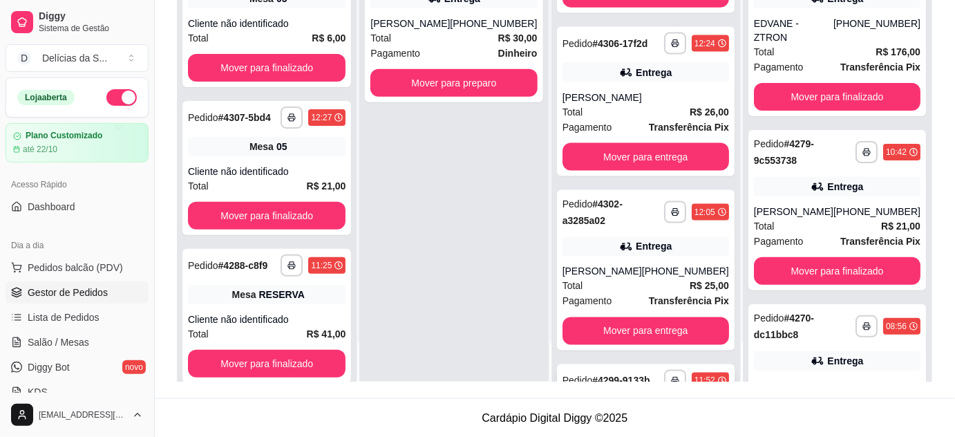
scroll to position [764, 0]
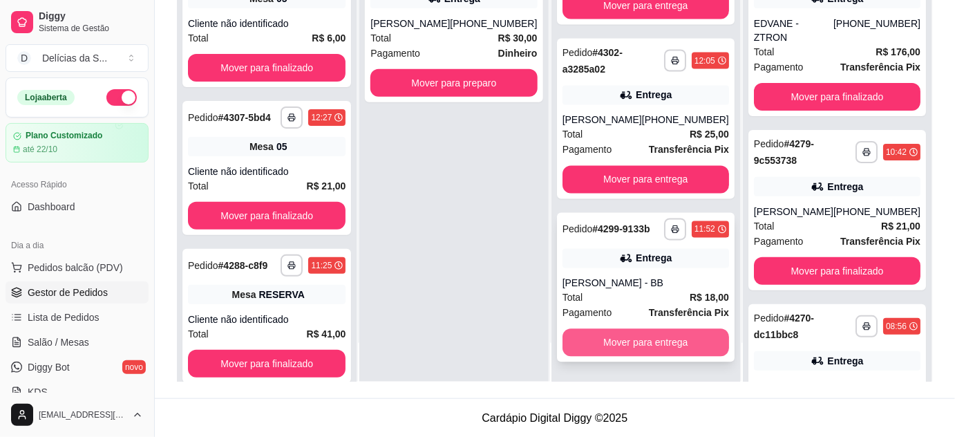
click at [633, 344] on button "Mover para entrega" at bounding box center [646, 343] width 167 height 28
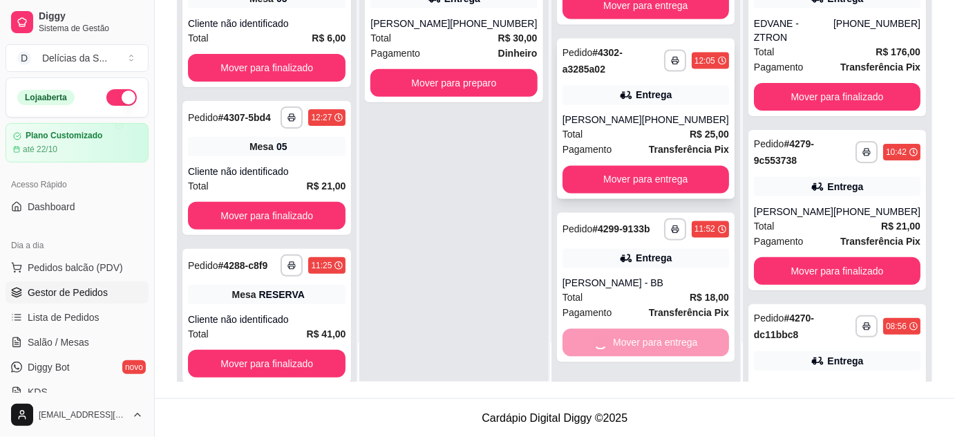
scroll to position [590, 0]
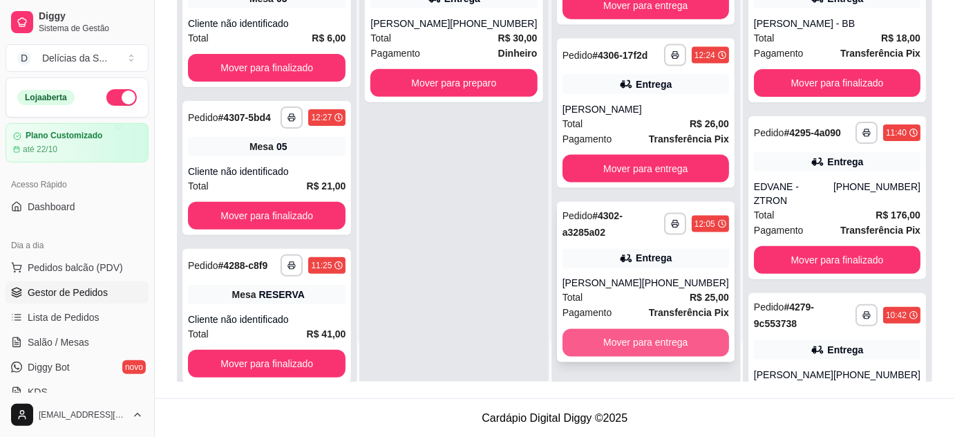
click at [643, 342] on button "Mover para entrega" at bounding box center [646, 343] width 167 height 28
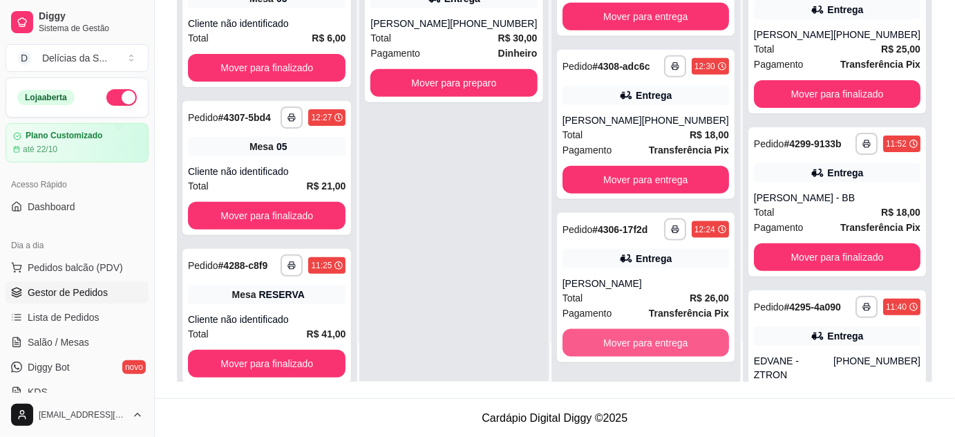
scroll to position [415, 0]
click at [631, 333] on button "Mover para entrega" at bounding box center [646, 343] width 162 height 27
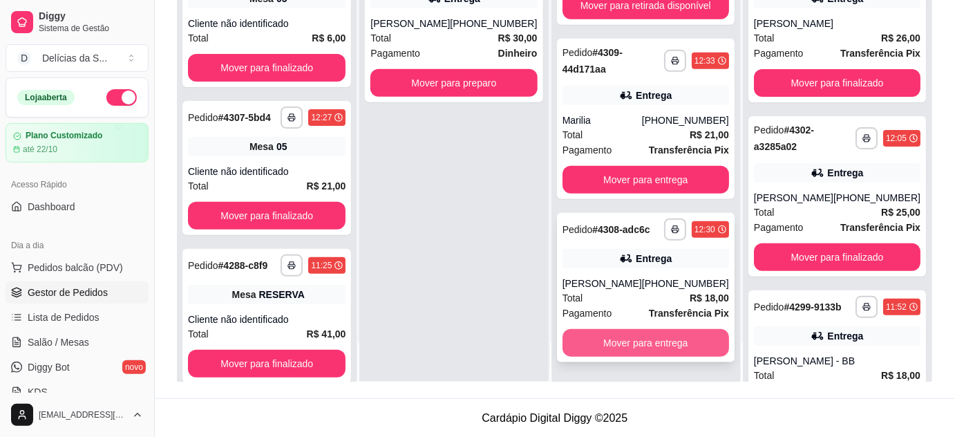
click at [635, 337] on button "Mover para entrega" at bounding box center [646, 343] width 167 height 28
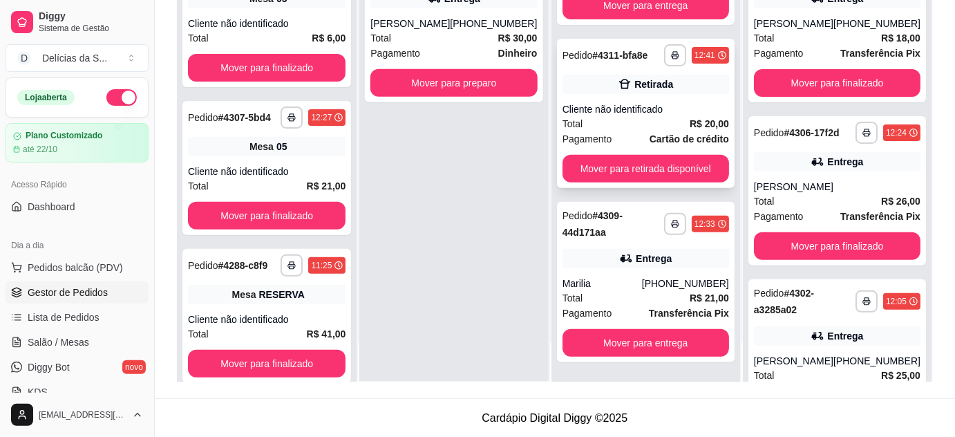
scroll to position [0, 0]
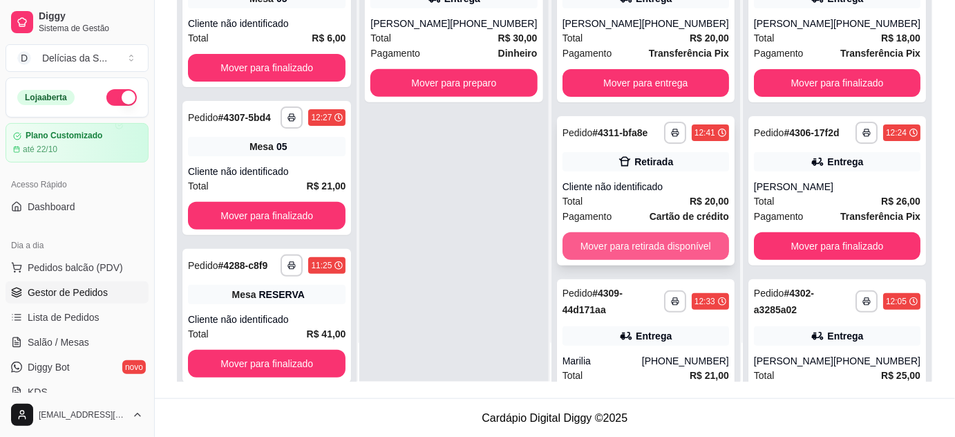
click at [670, 254] on button "Mover para retirada disponível" at bounding box center [646, 246] width 167 height 28
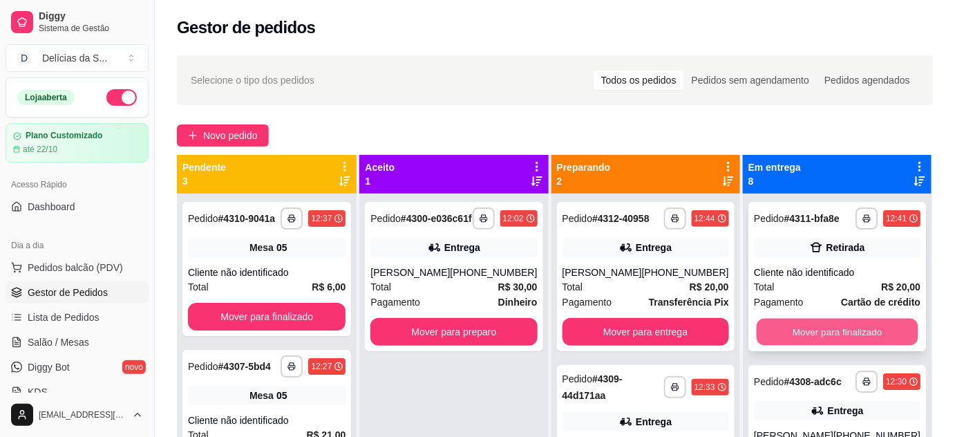
click at [847, 333] on button "Mover para finalizado" at bounding box center [837, 332] width 162 height 27
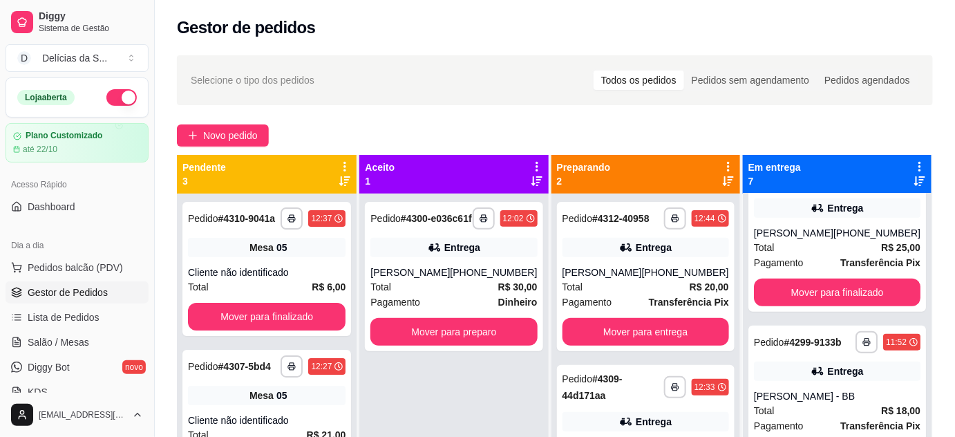
scroll to position [503, 0]
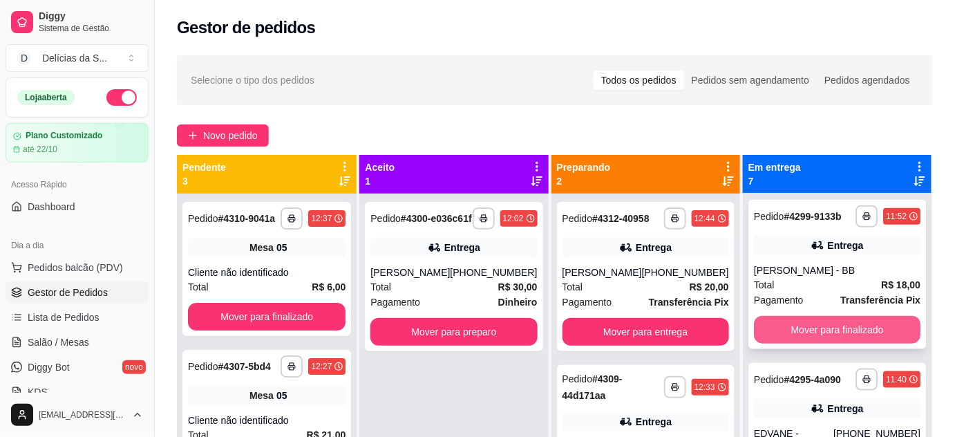
click at [850, 337] on button "Mover para finalizado" at bounding box center [837, 330] width 167 height 28
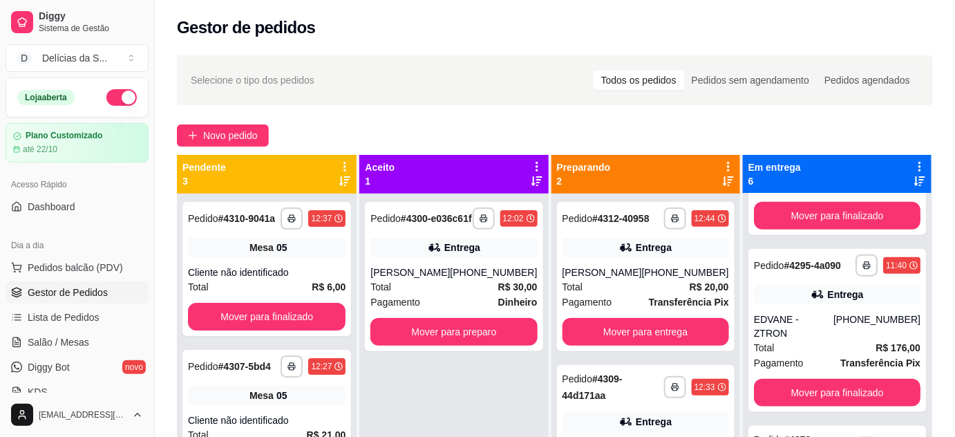
scroll to position [579, 0]
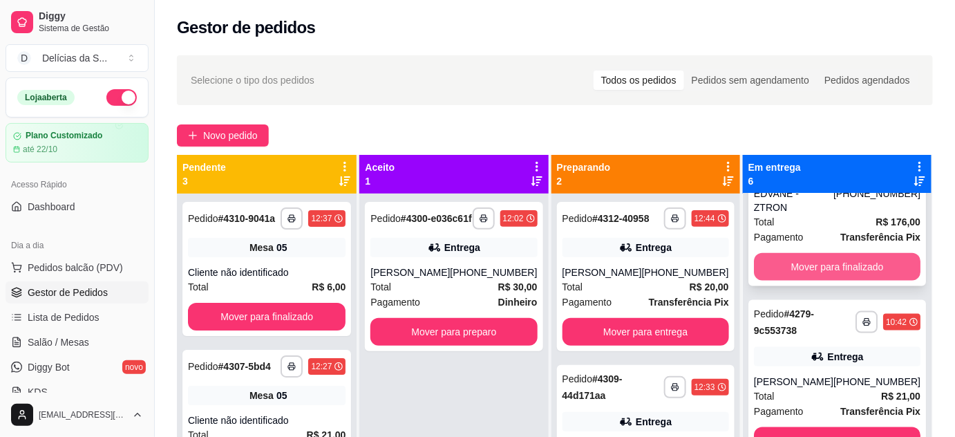
click at [866, 263] on button "Mover para finalizado" at bounding box center [837, 267] width 167 height 28
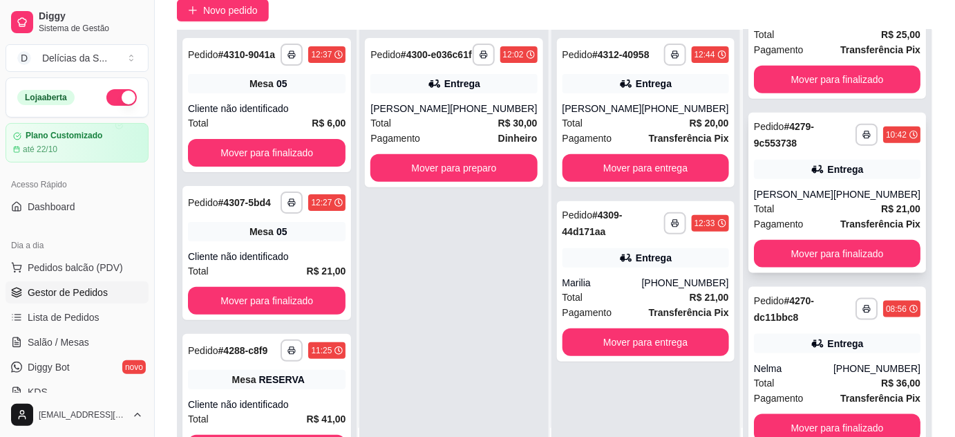
scroll to position [210, 0]
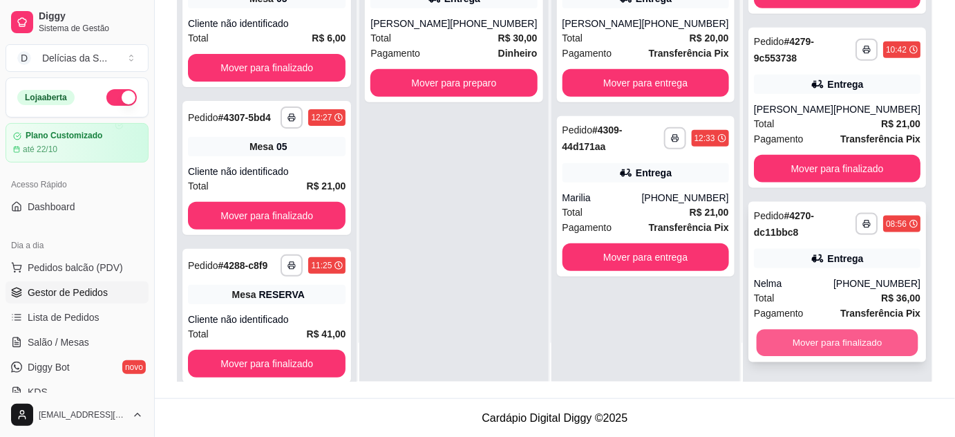
click at [861, 346] on button "Mover para finalizado" at bounding box center [837, 343] width 162 height 27
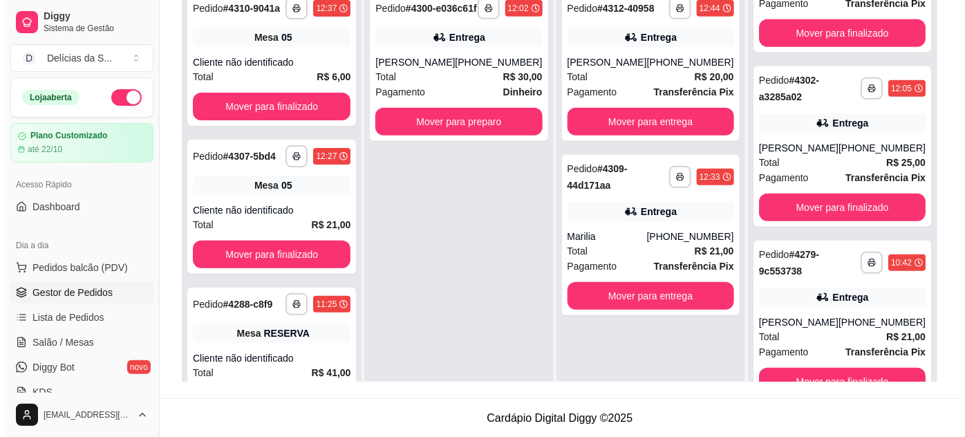
scroll to position [0, 0]
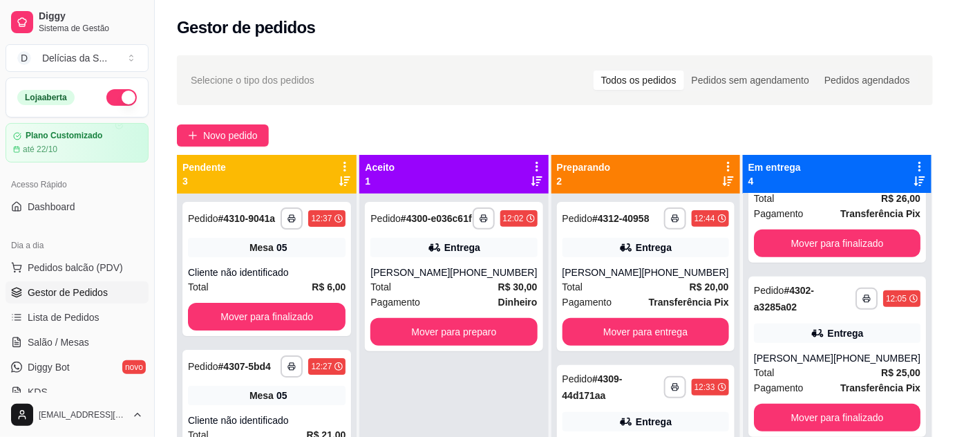
click at [86, 292] on span "Gestor de Pedidos" at bounding box center [68, 293] width 80 height 14
click at [86, 336] on link "Salão / Mesas" at bounding box center [77, 342] width 143 height 22
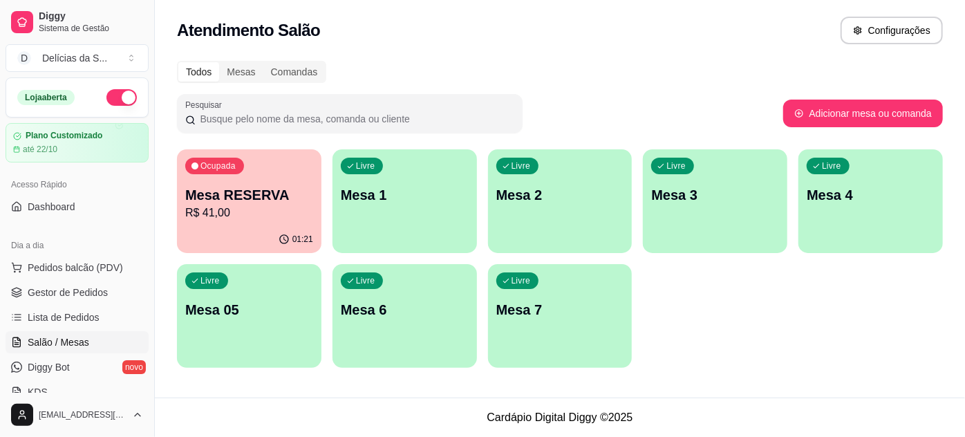
click at [385, 209] on div "Livre Mesa 1" at bounding box center [405, 192] width 144 height 87
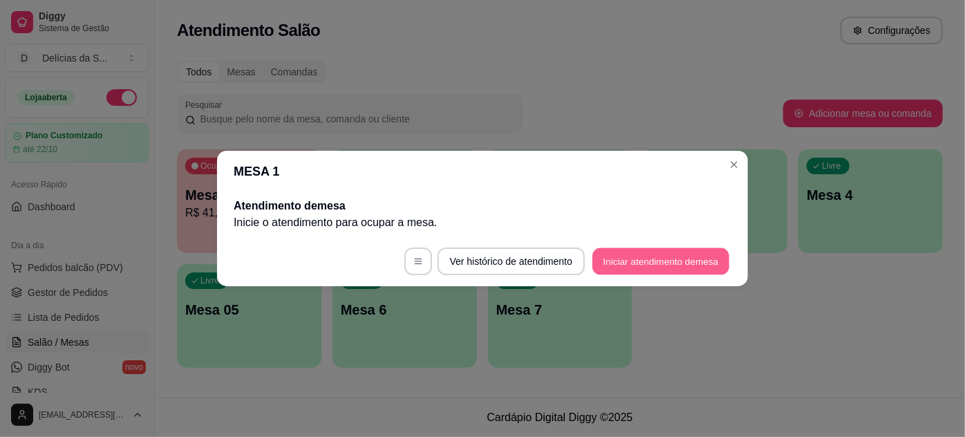
click at [631, 250] on button "Iniciar atendimento de mesa" at bounding box center [660, 261] width 137 height 27
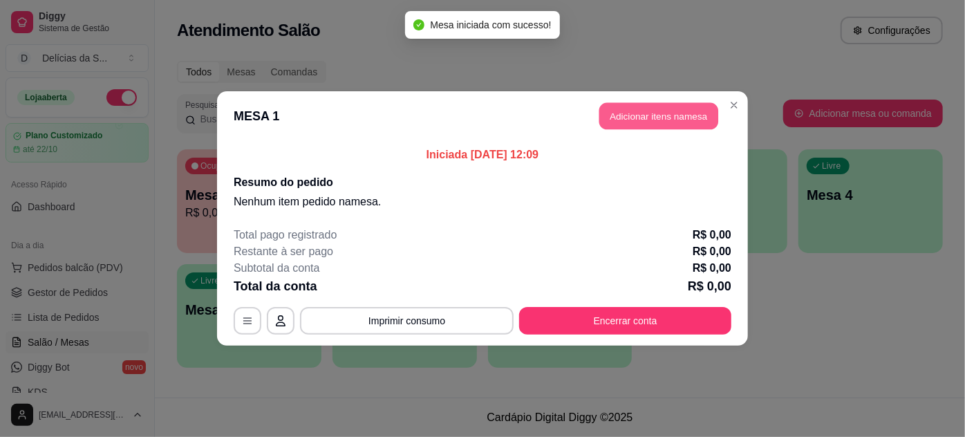
click at [635, 119] on button "Adicionar itens na mesa" at bounding box center [658, 116] width 119 height 27
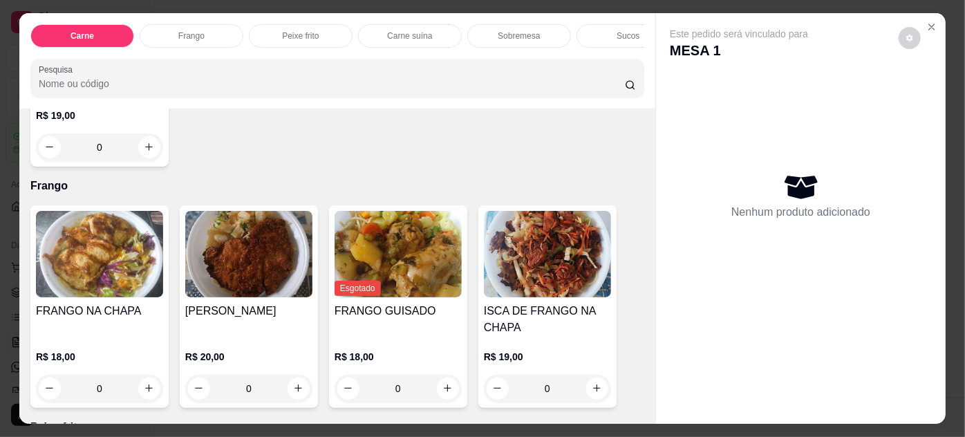
scroll to position [754, 0]
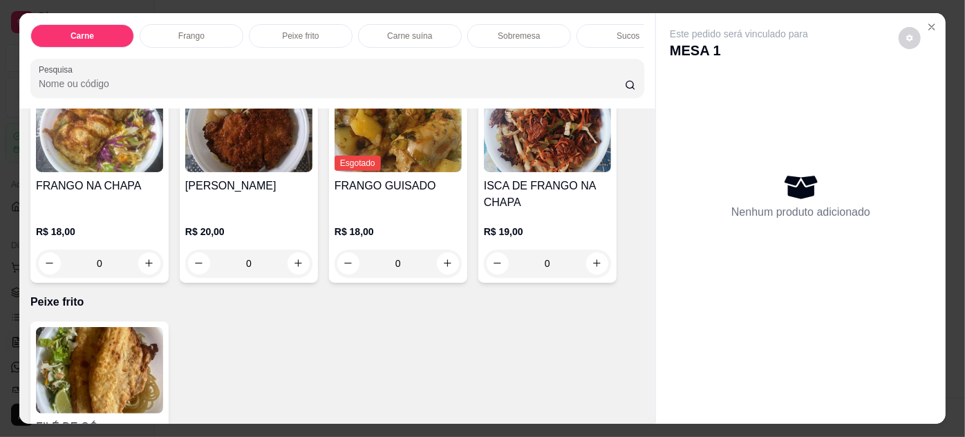
click at [125, 362] on img at bounding box center [99, 370] width 127 height 86
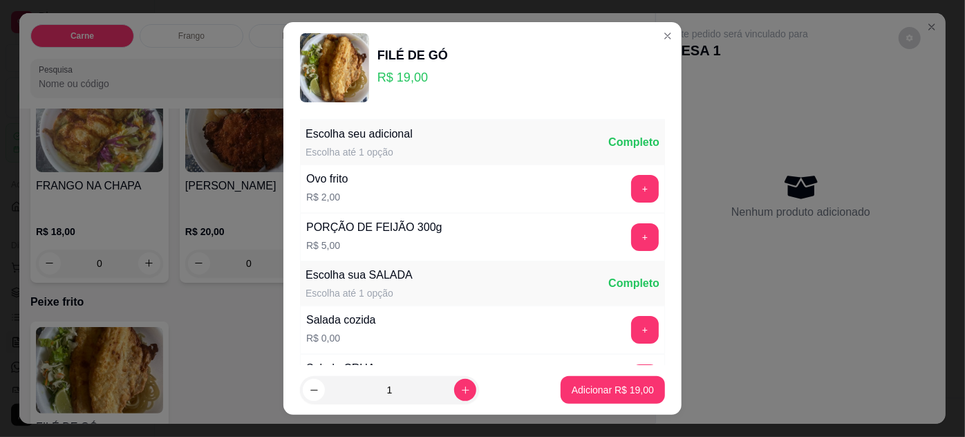
scroll to position [138, 0]
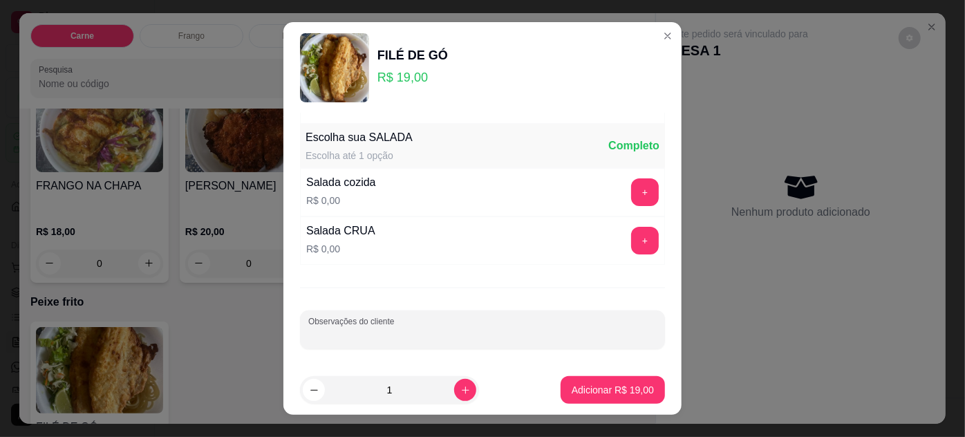
click at [420, 328] on input "Observações do cliente" at bounding box center [482, 335] width 348 height 14
type input "LEVAR"
click at [615, 386] on p "Adicionar R$ 19,00" at bounding box center [613, 390] width 82 height 14
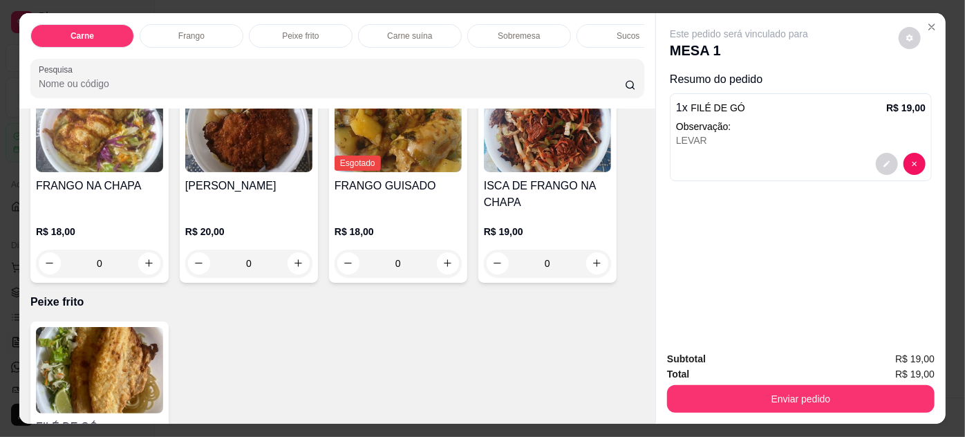
click at [69, 356] on img at bounding box center [99, 370] width 127 height 86
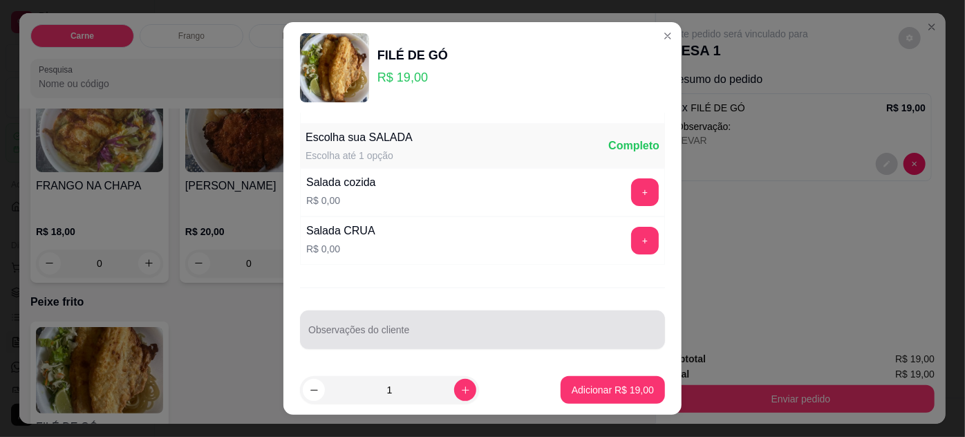
click at [474, 320] on div at bounding box center [482, 330] width 348 height 28
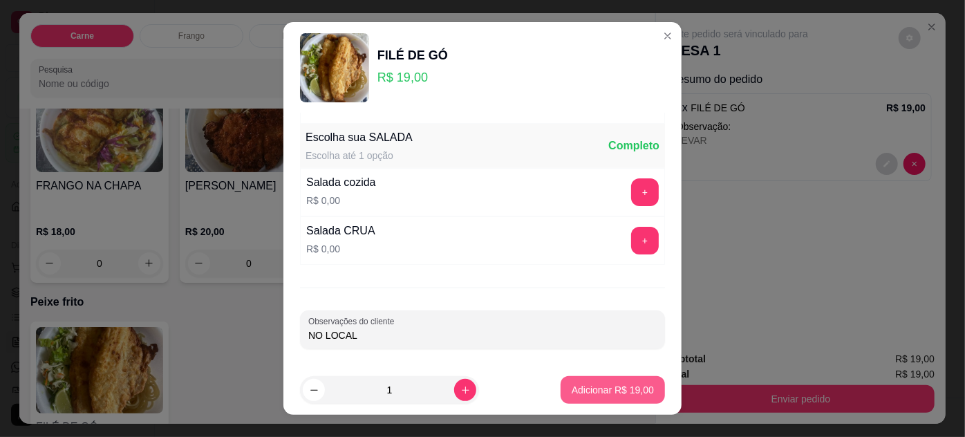
type input "NO LOCAL"
click at [610, 393] on p "Adicionar R$ 19,00" at bounding box center [613, 390] width 82 height 14
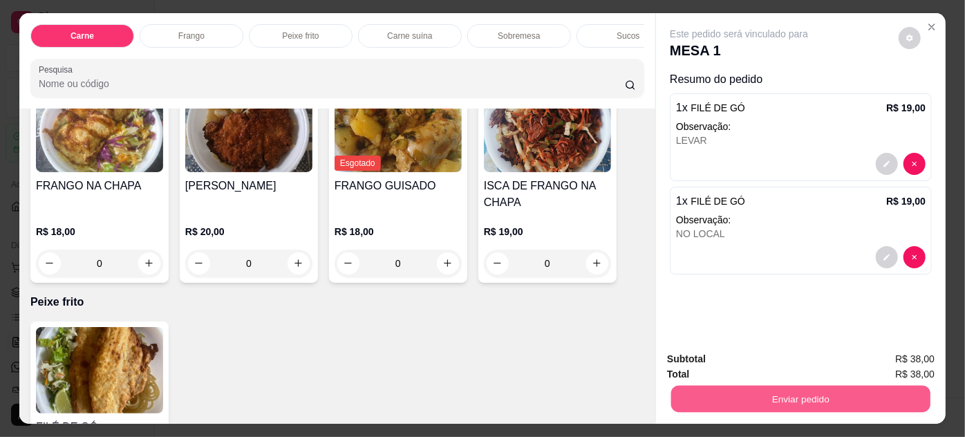
click at [756, 390] on button "Enviar pedido" at bounding box center [800, 399] width 259 height 27
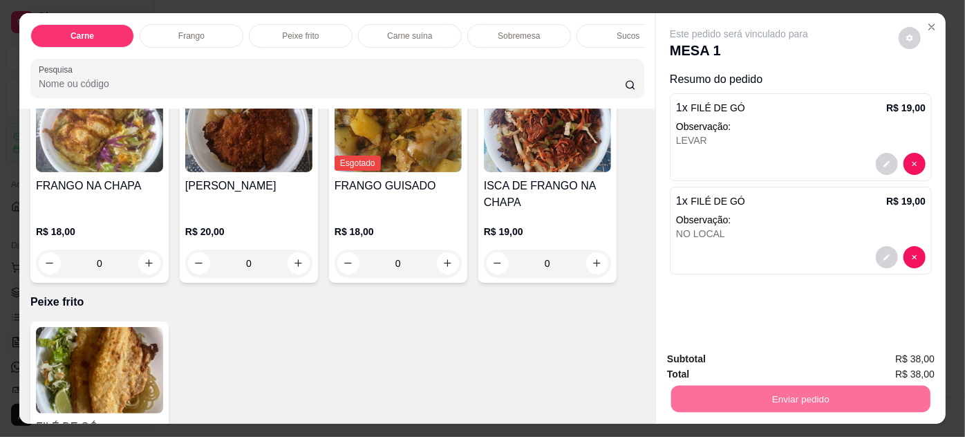
click at [879, 364] on button "Enviar pedido" at bounding box center [899, 360] width 78 height 26
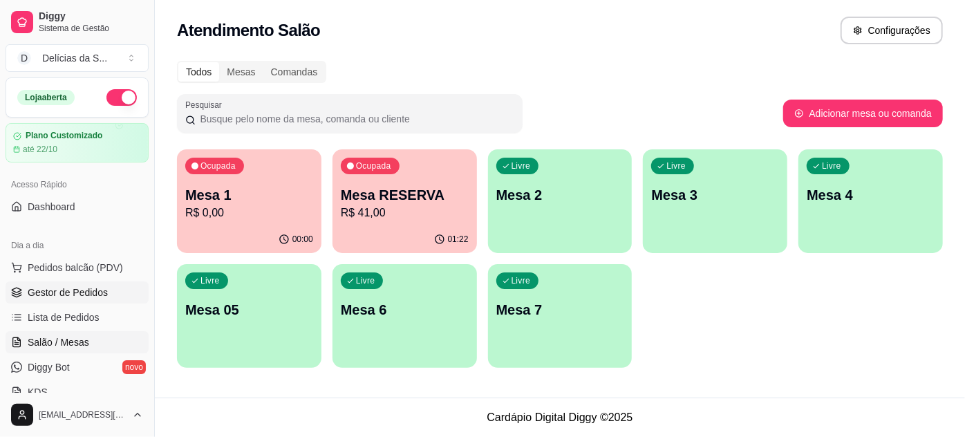
click at [79, 292] on span "Gestor de Pedidos" at bounding box center [68, 293] width 80 height 14
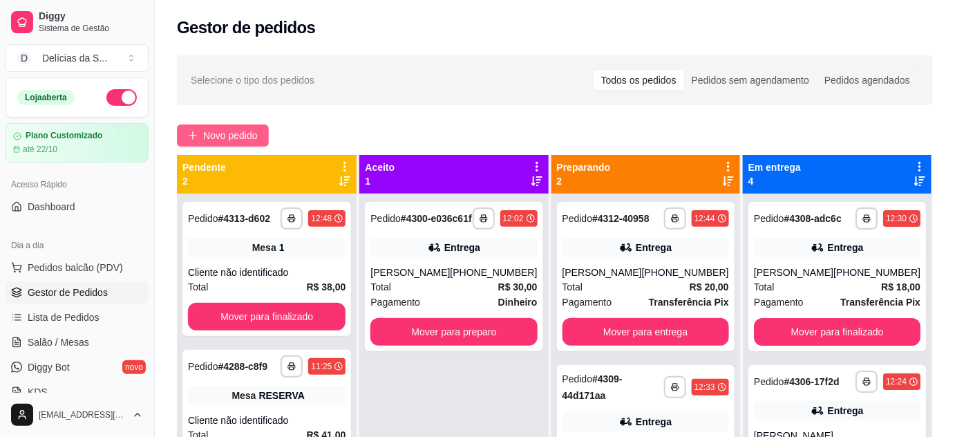
click at [223, 142] on span "Novo pedido" at bounding box center [230, 135] width 55 height 15
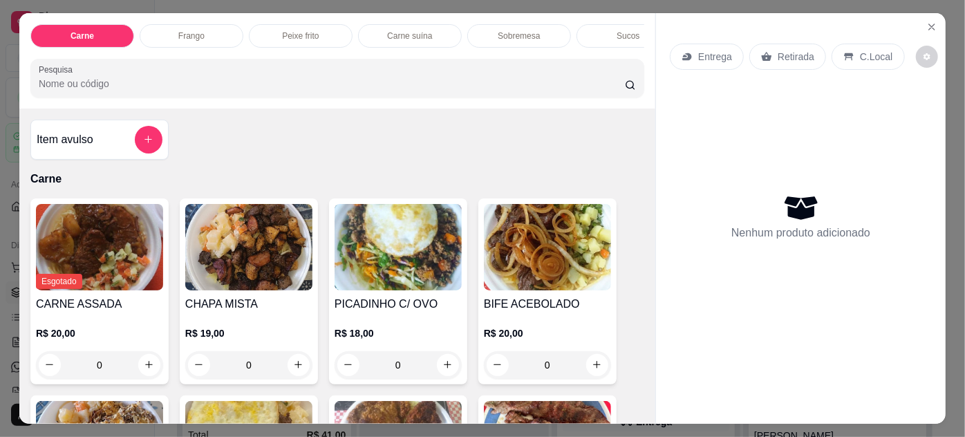
click at [490, 248] on img at bounding box center [547, 247] width 127 height 86
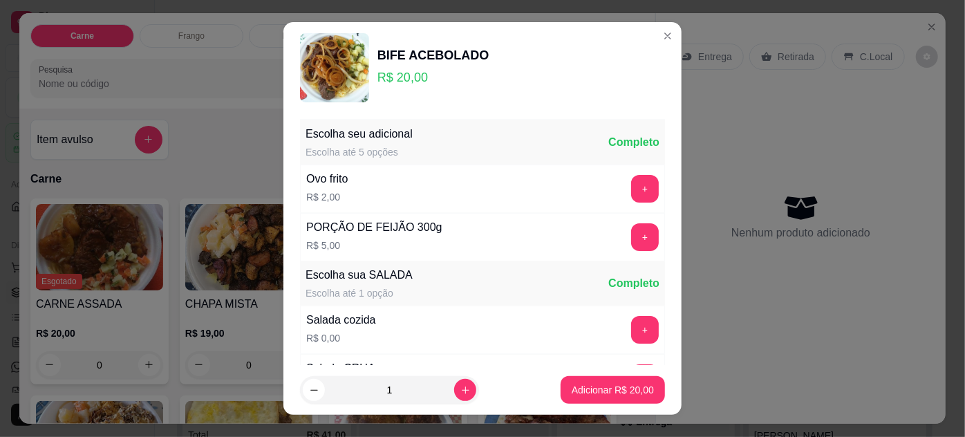
scroll to position [138, 0]
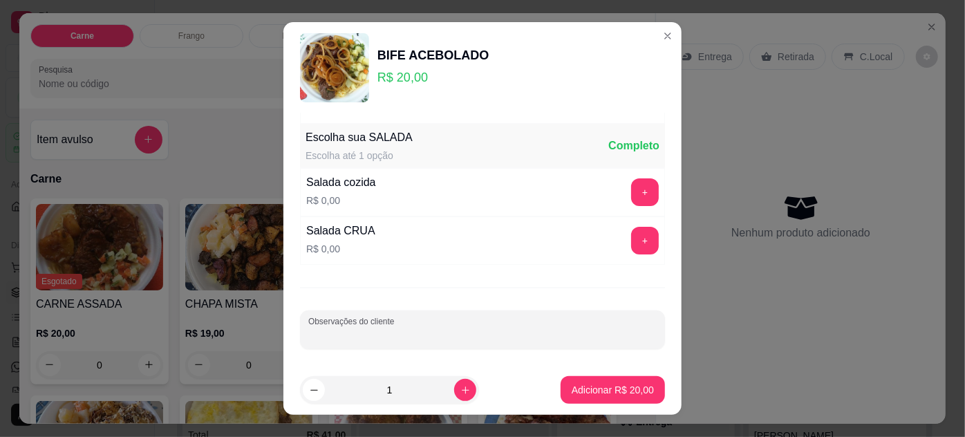
click at [554, 328] on input "Observações do cliente" at bounding box center [482, 335] width 348 height 14
type input "IFOOD - 69252 [PERSON_NAME]"
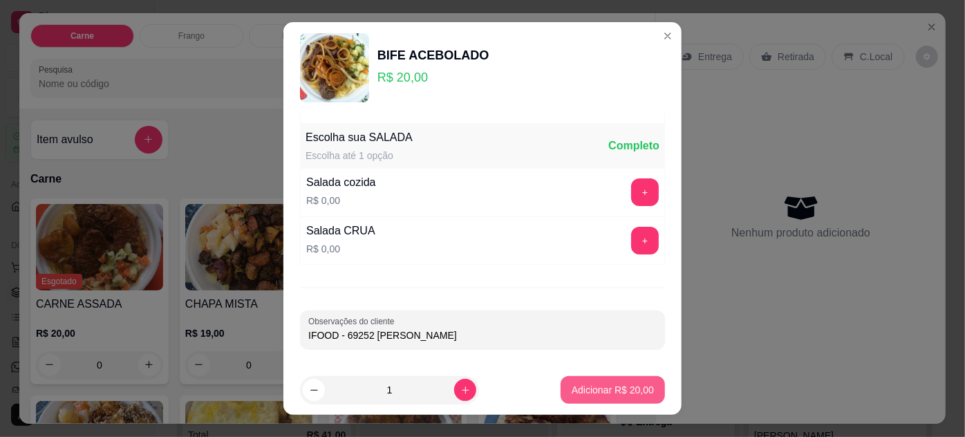
click at [628, 389] on p "Adicionar R$ 20,00" at bounding box center [613, 390] width 82 height 14
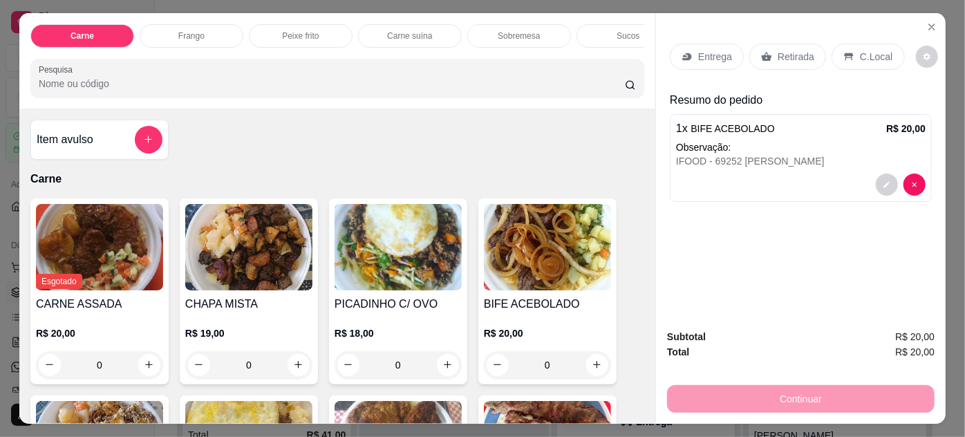
scroll to position [125, 0]
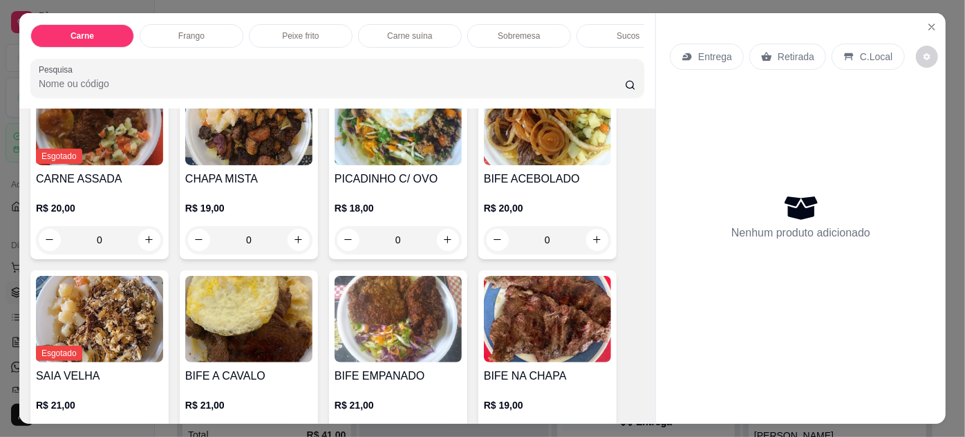
click at [247, 331] on img at bounding box center [248, 319] width 127 height 86
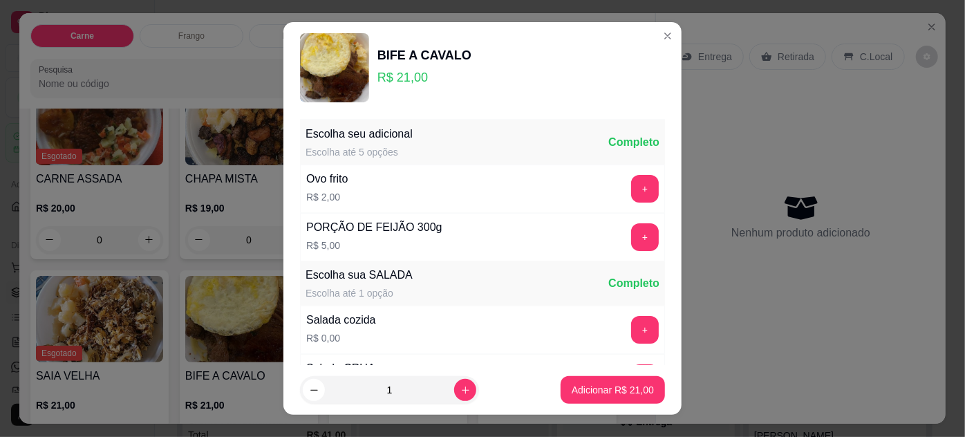
scroll to position [22, 0]
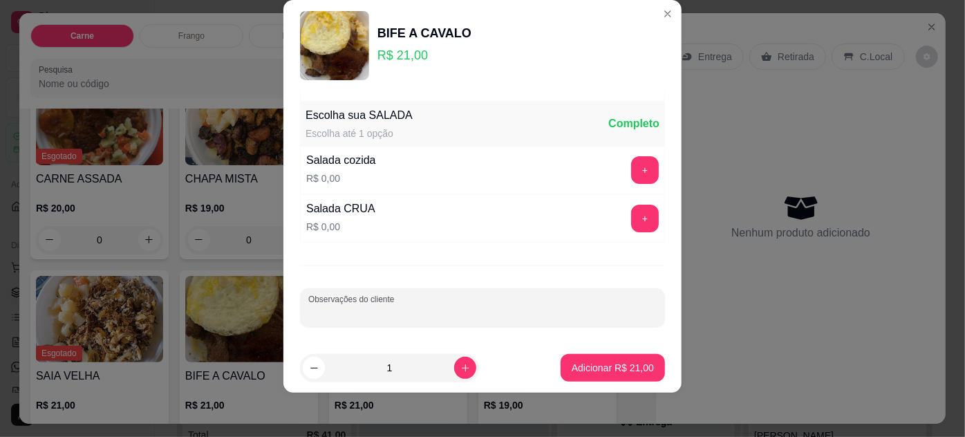
click at [409, 315] on input "Observações do cliente" at bounding box center [482, 313] width 348 height 14
type input "IFOOD - DYEDEN - 5611"
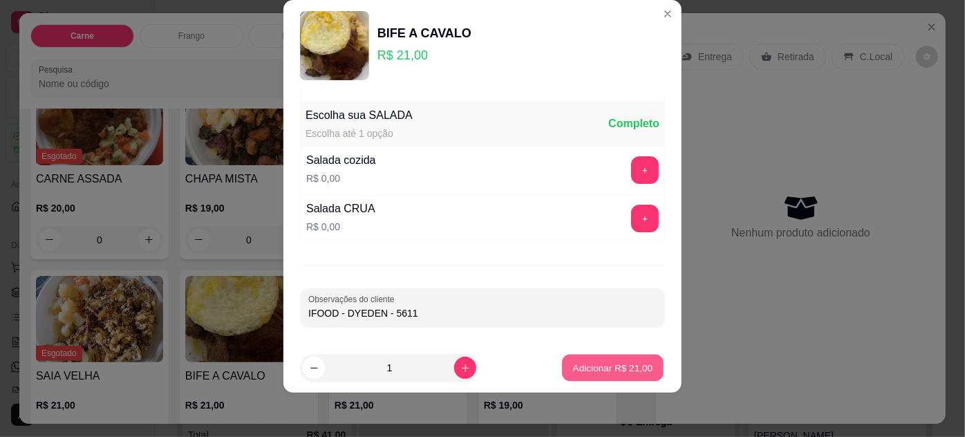
click at [623, 368] on p "Adicionar R$ 21,00" at bounding box center [613, 368] width 80 height 13
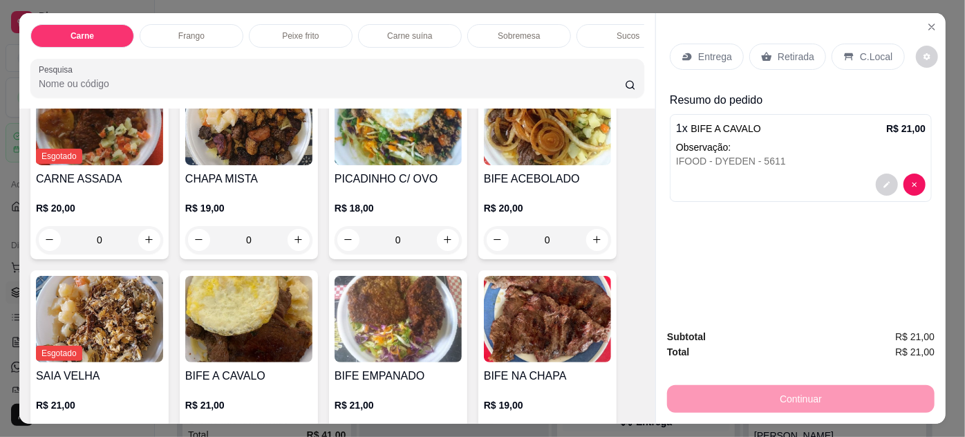
drag, startPoint x: 781, startPoint y: 53, endPoint x: 776, endPoint y: 60, distance: 9.4
click at [781, 55] on p "Retirada" at bounding box center [796, 57] width 37 height 14
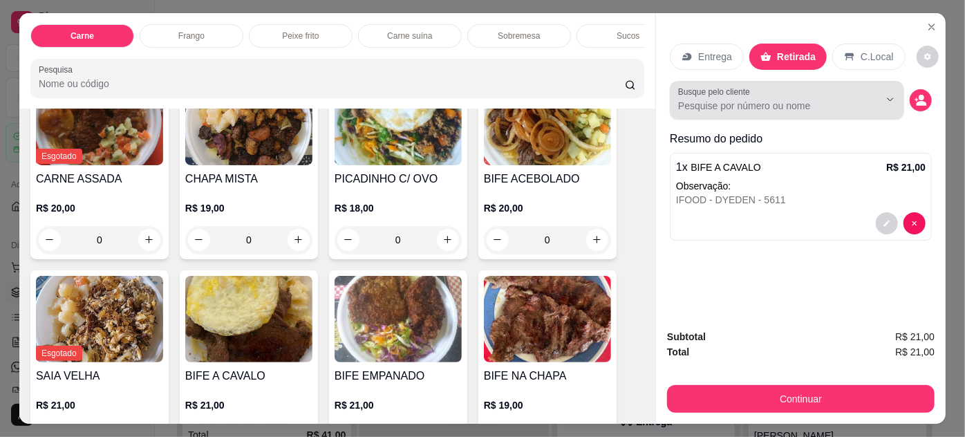
click at [760, 99] on input "Busque pelo cliente" at bounding box center [767, 106] width 179 height 14
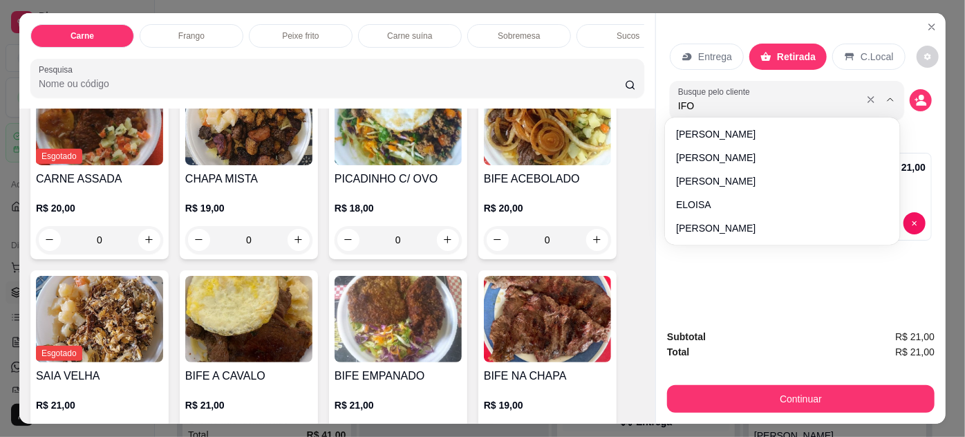
type input "IFOO"
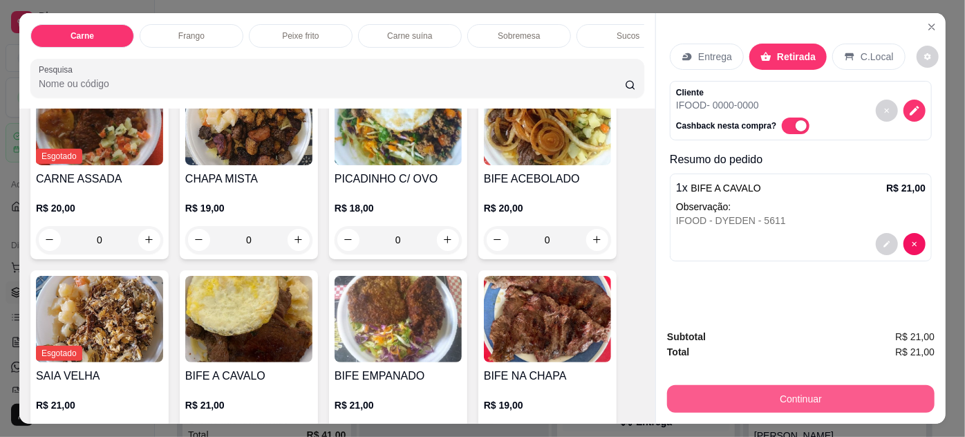
click at [797, 392] on button "Continuar" at bounding box center [801, 399] width 268 height 28
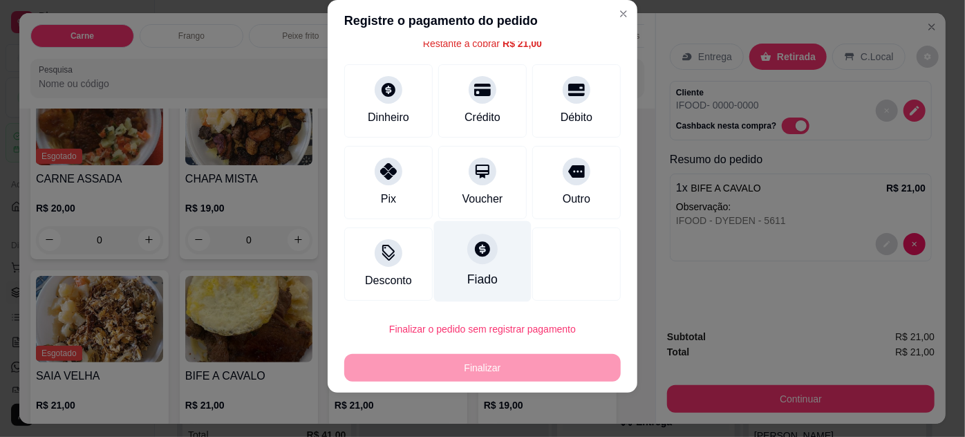
click at [481, 268] on div "Fiado" at bounding box center [482, 261] width 97 height 81
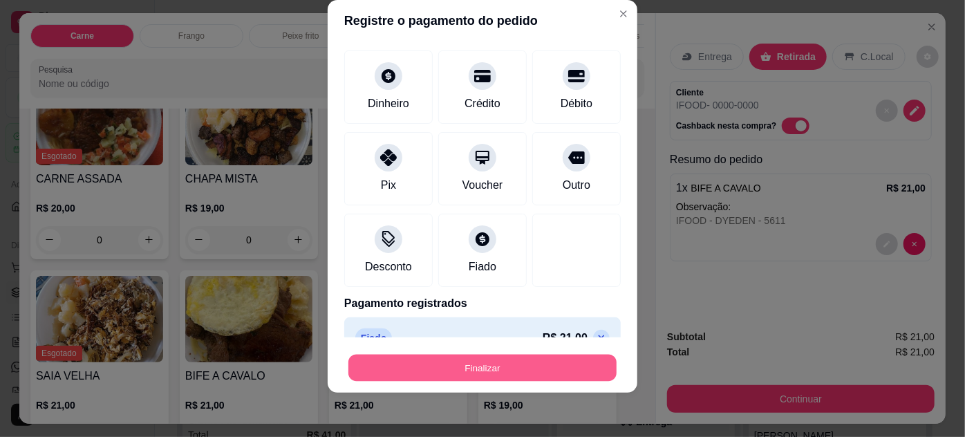
click at [509, 372] on button "Finalizar" at bounding box center [482, 368] width 268 height 27
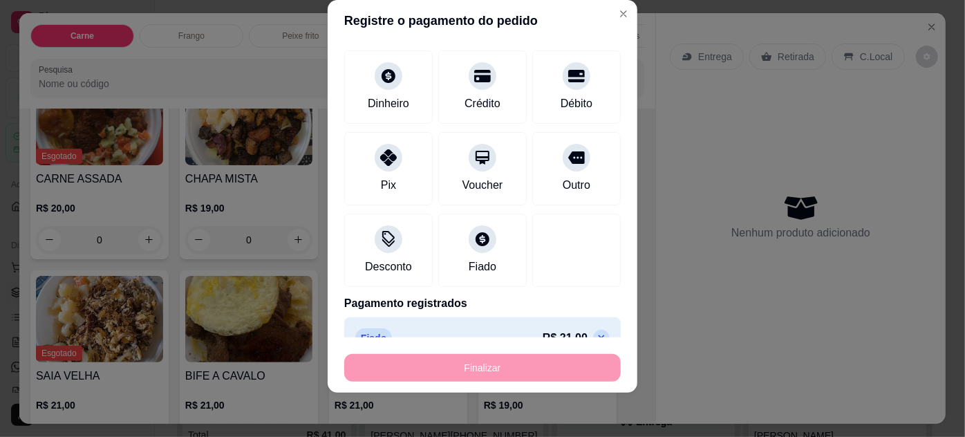
type input "-R$ 21,00"
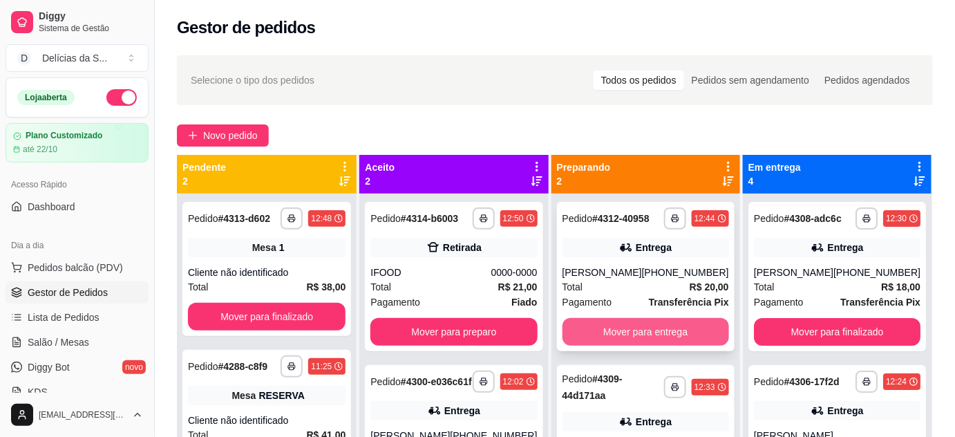
click at [604, 333] on button "Mover para entrega" at bounding box center [646, 332] width 167 height 28
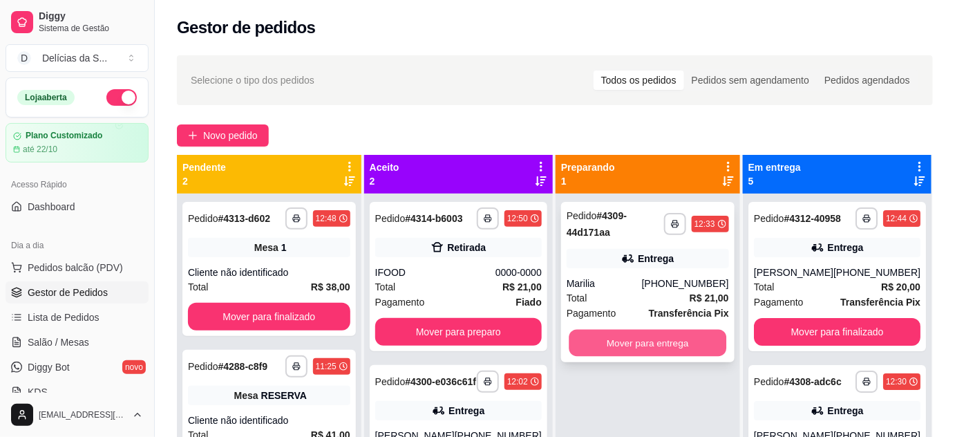
click at [617, 339] on button "Mover para entrega" at bounding box center [649, 343] width 158 height 27
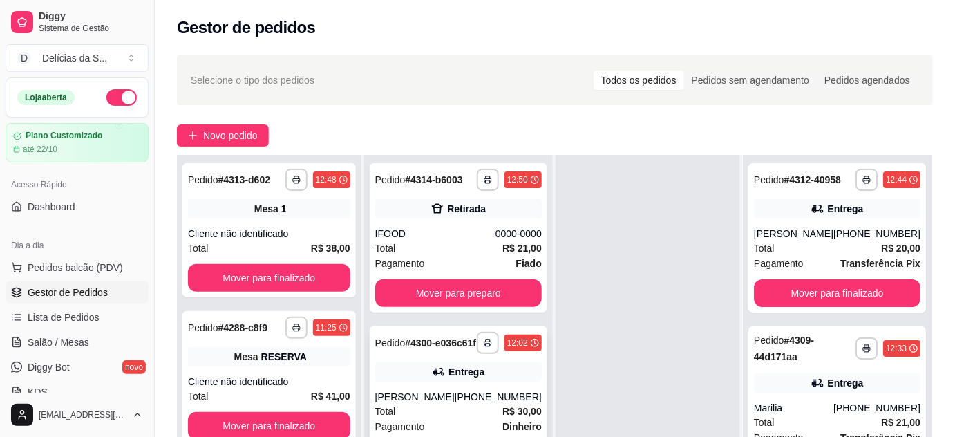
scroll to position [125, 0]
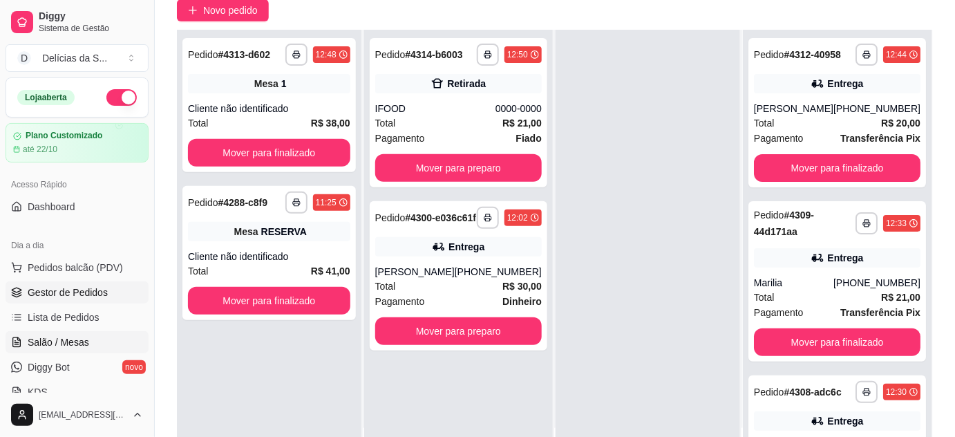
click at [80, 335] on span "Salão / Mesas" at bounding box center [59, 342] width 62 height 14
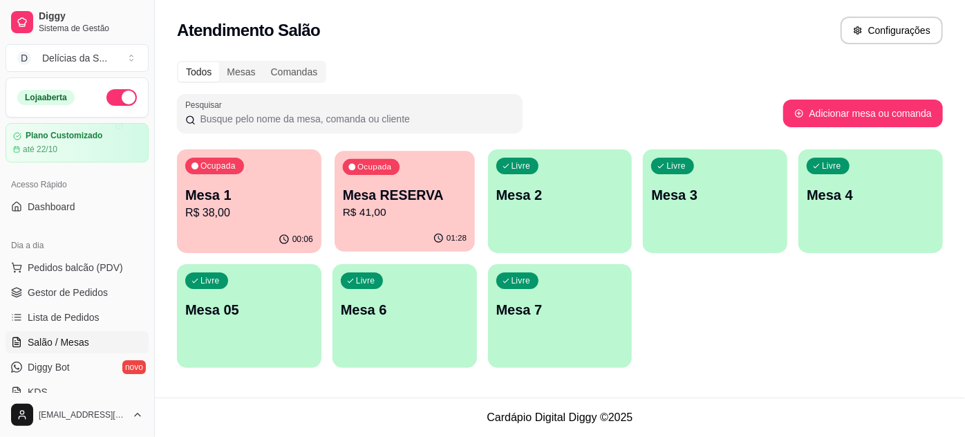
click at [373, 206] on p "R$ 41,00" at bounding box center [405, 213] width 124 height 16
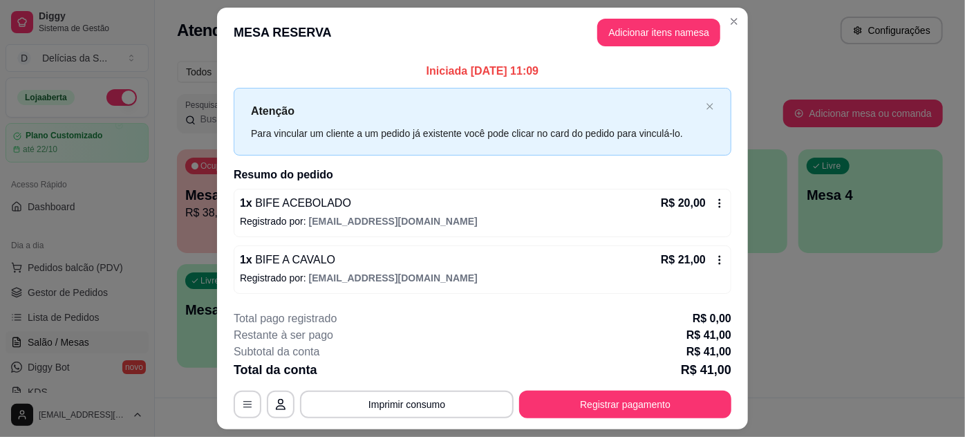
scroll to position [35, 0]
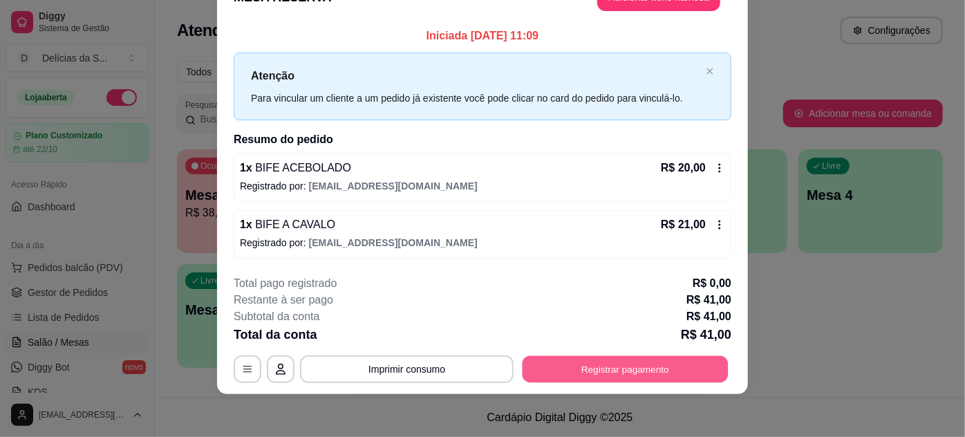
click at [587, 366] on button "Registrar pagamento" at bounding box center [626, 368] width 206 height 27
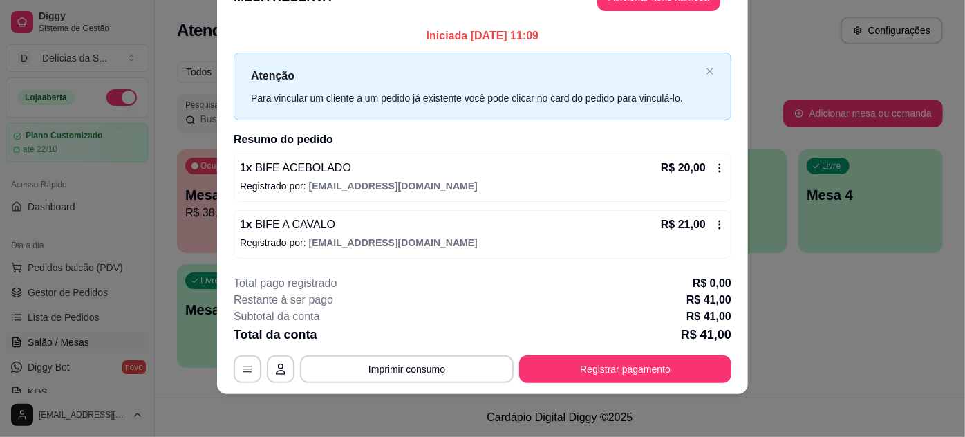
scroll to position [0, 0]
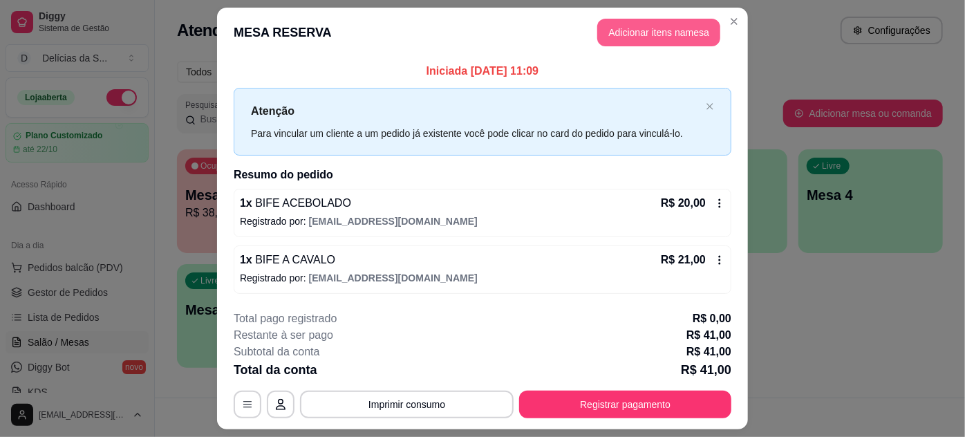
click at [651, 36] on button "Adicionar itens na mesa" at bounding box center [658, 33] width 123 height 28
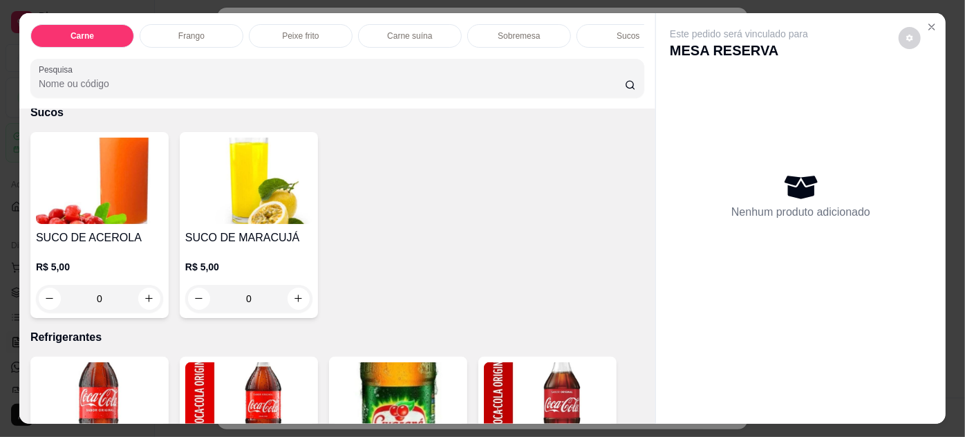
scroll to position [1508, 0]
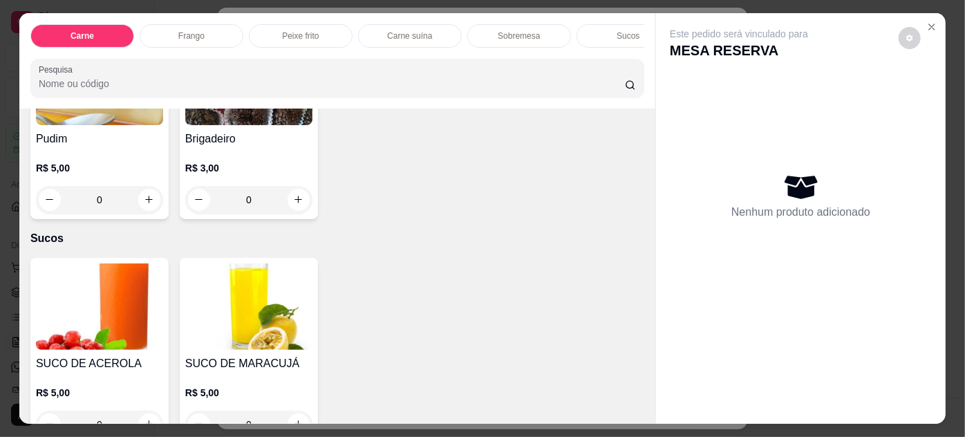
click at [120, 283] on img at bounding box center [99, 306] width 127 height 86
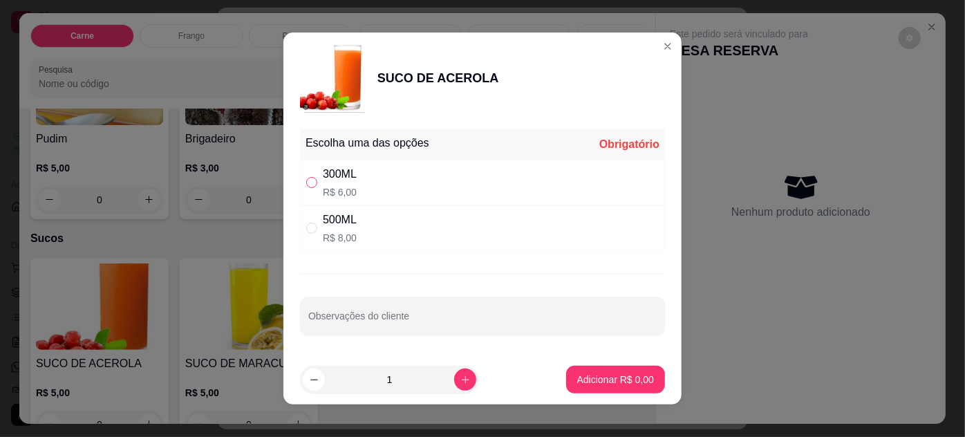
click at [310, 183] on input "" at bounding box center [311, 182] width 11 height 11
radio input "true"
click at [579, 370] on button "Adicionar R$ 6,00" at bounding box center [615, 380] width 99 height 28
type input "1"
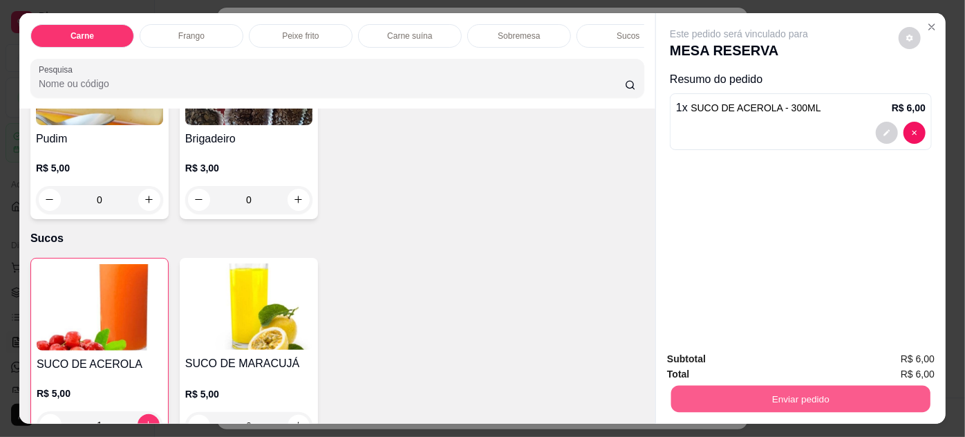
click at [703, 398] on button "Enviar pedido" at bounding box center [800, 399] width 259 height 27
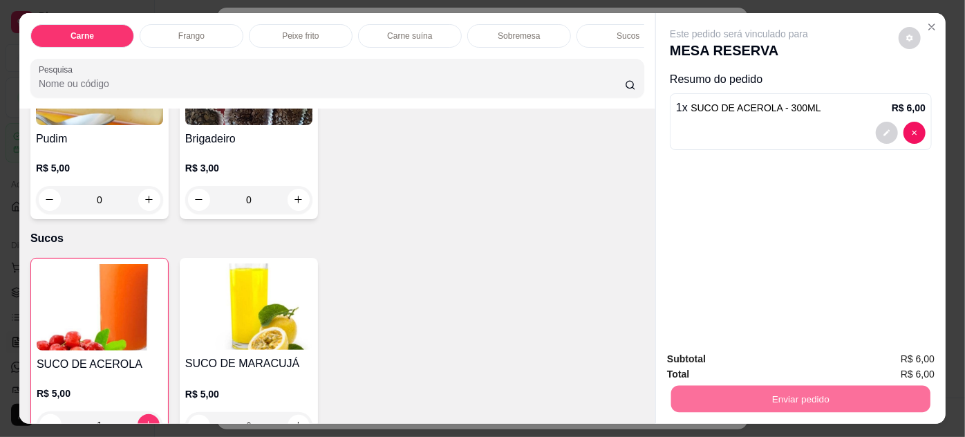
click at [883, 357] on button "Enviar pedido" at bounding box center [899, 360] width 76 height 26
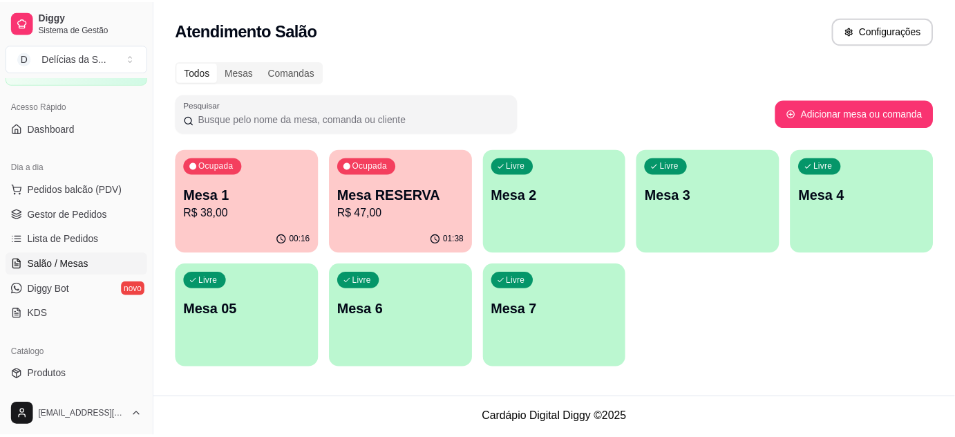
scroll to position [0, 0]
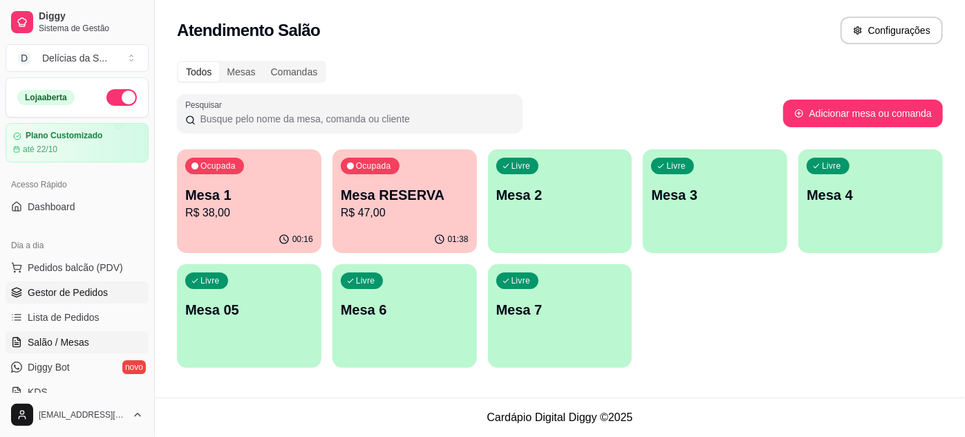
click at [87, 290] on span "Gestor de Pedidos" at bounding box center [68, 293] width 80 height 14
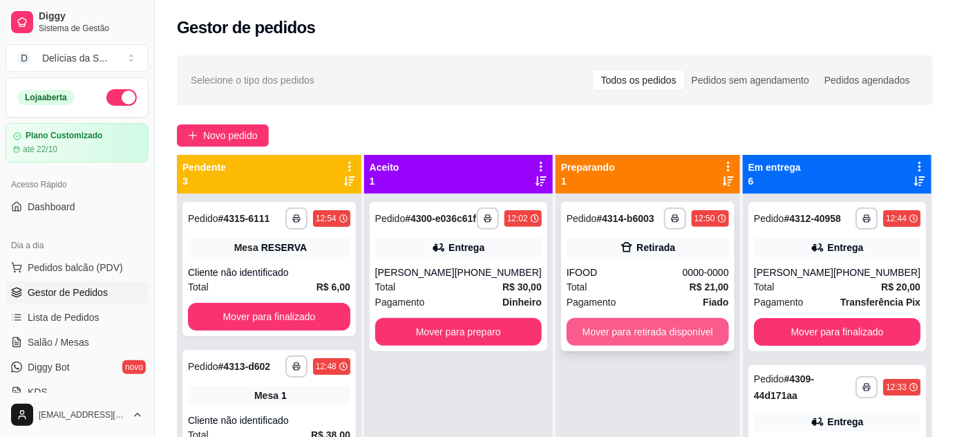
click at [676, 334] on button "Mover para retirada disponível" at bounding box center [648, 332] width 162 height 28
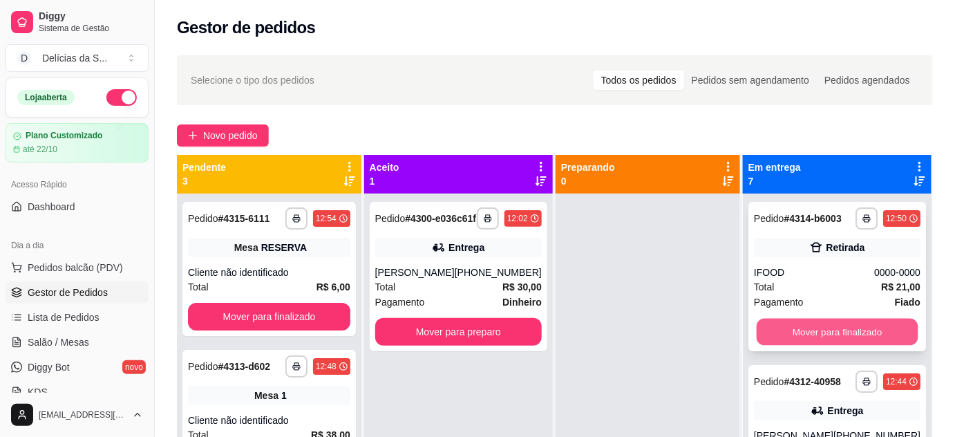
click at [789, 338] on button "Mover para finalizado" at bounding box center [837, 332] width 162 height 27
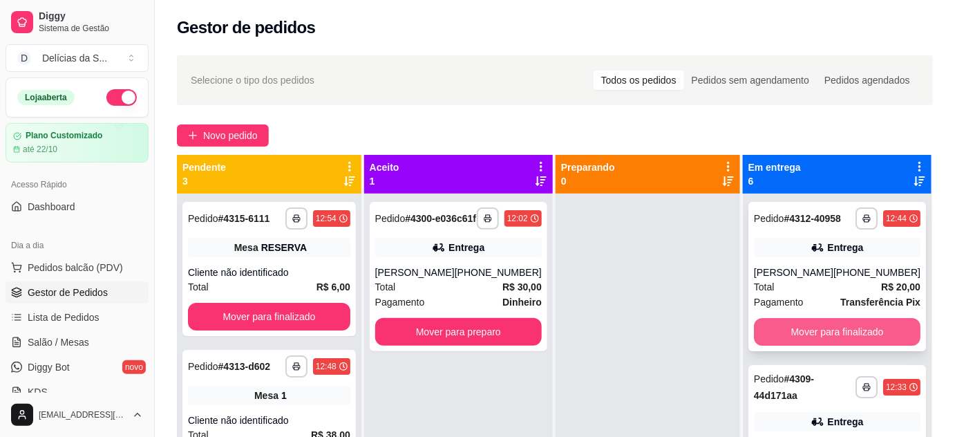
click at [794, 339] on button "Mover para finalizado" at bounding box center [837, 332] width 167 height 28
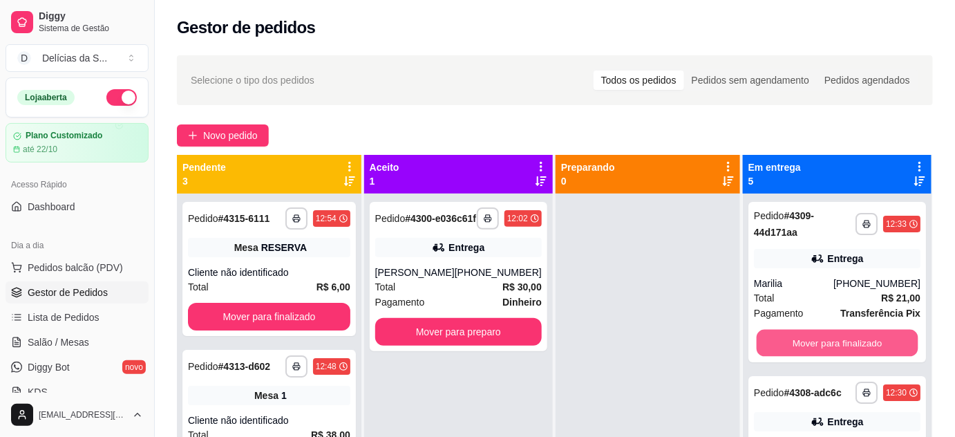
click at [794, 339] on button "Mover para finalizado" at bounding box center [837, 343] width 162 height 27
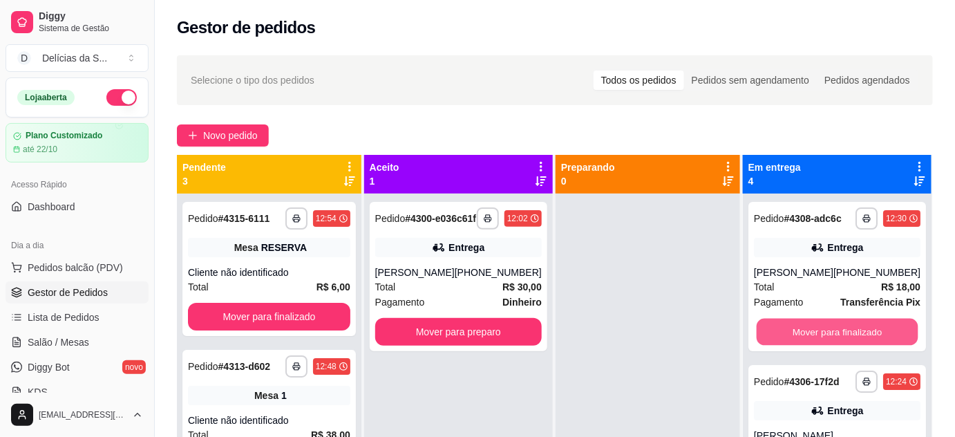
click at [794, 339] on button "Mover para finalizado" at bounding box center [837, 332] width 162 height 27
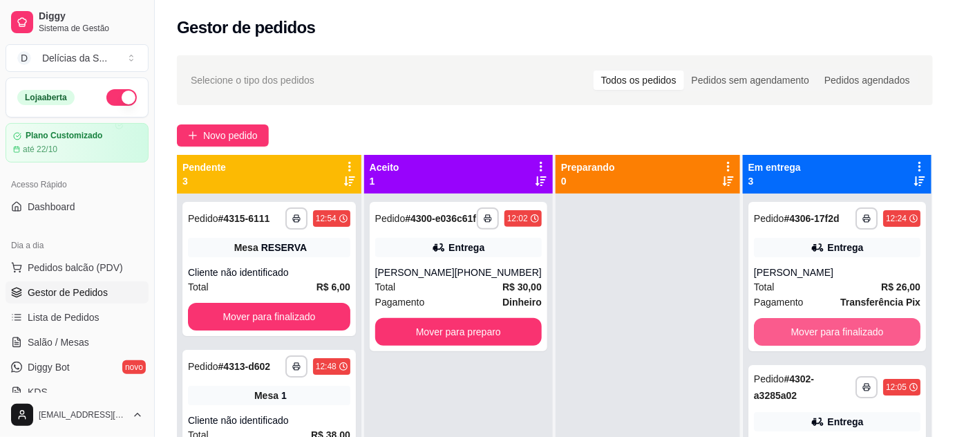
click at [794, 338] on button "Mover para finalizado" at bounding box center [837, 332] width 167 height 28
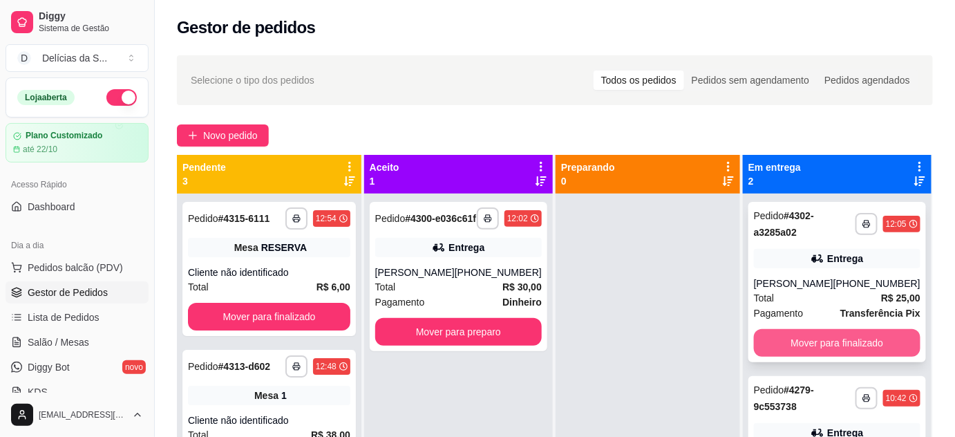
click at [802, 343] on button "Mover para finalizado" at bounding box center [837, 343] width 167 height 28
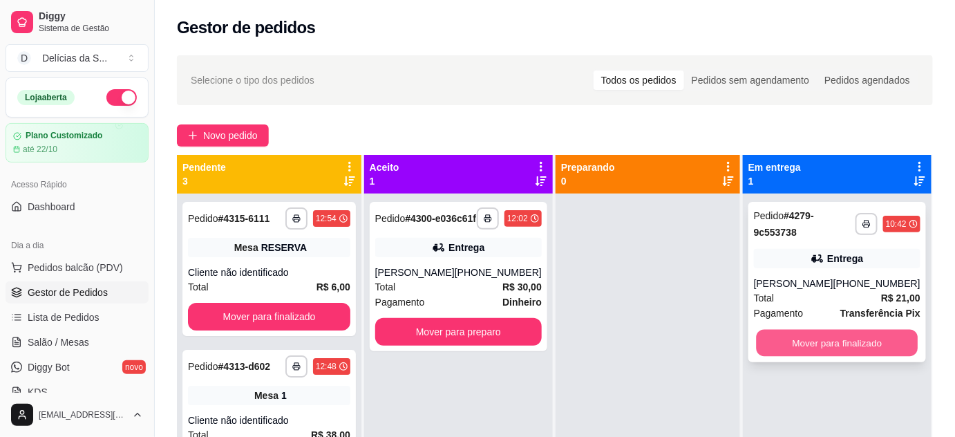
click at [804, 344] on button "Mover para finalizado" at bounding box center [837, 343] width 162 height 27
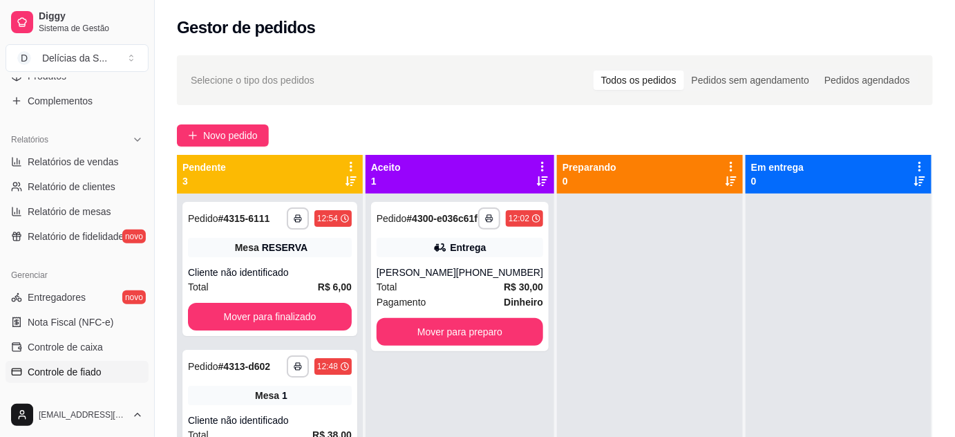
scroll to position [251, 0]
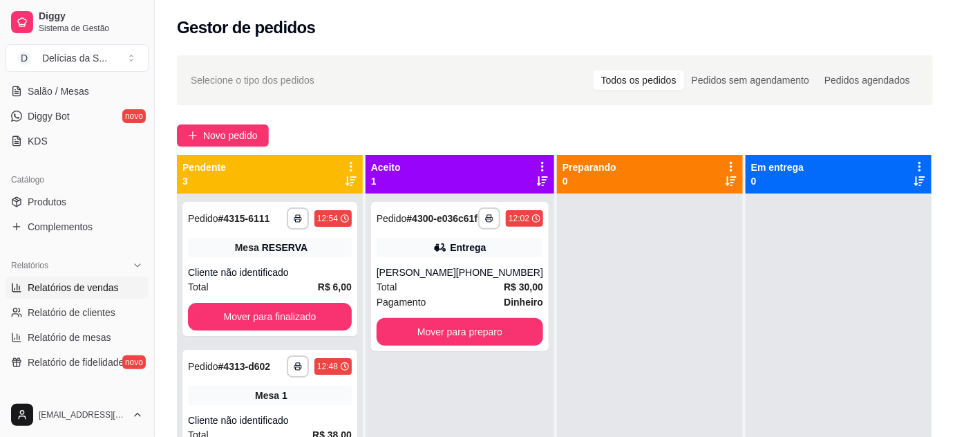
click at [94, 290] on span "Relatórios de vendas" at bounding box center [73, 288] width 91 height 14
select select "ALL"
select select "0"
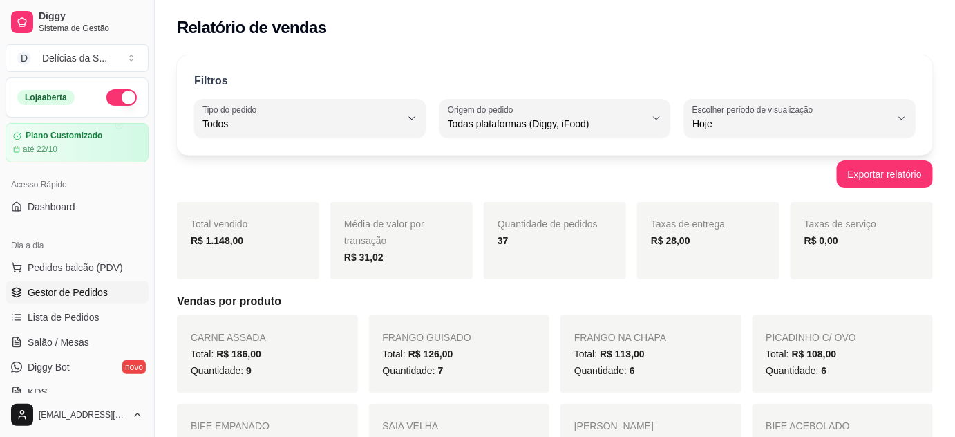
click at [66, 288] on span "Gestor de Pedidos" at bounding box center [68, 293] width 80 height 14
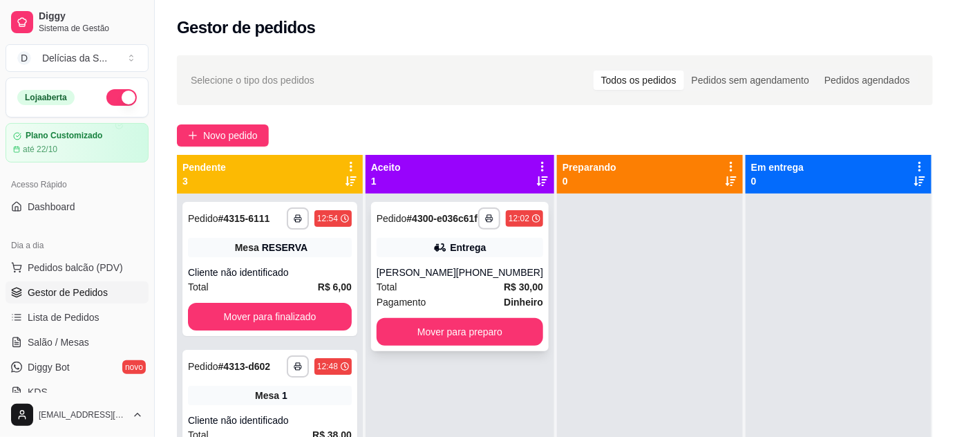
click at [520, 290] on span "R$ 30,00" at bounding box center [523, 286] width 39 height 15
click at [81, 340] on span "Salão / Mesas" at bounding box center [59, 342] width 62 height 14
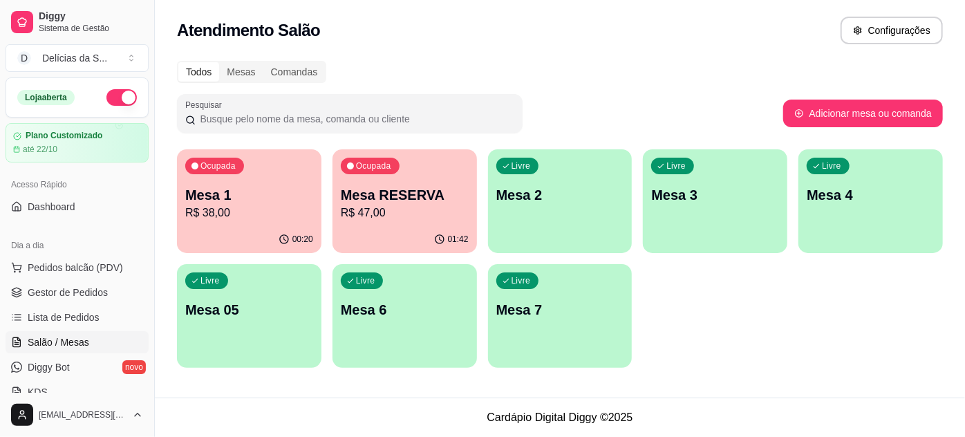
click at [256, 179] on div "Ocupada Mesa 1 R$ 38,00" at bounding box center [249, 187] width 144 height 77
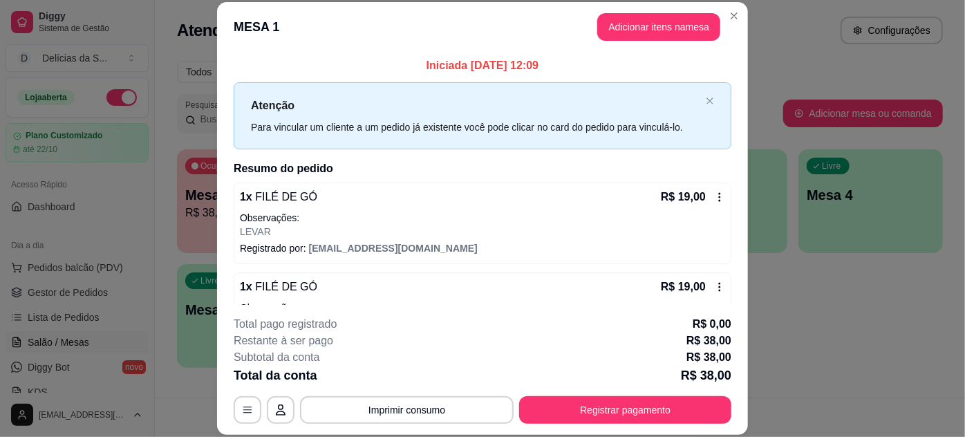
drag, startPoint x: 274, startPoint y: 196, endPoint x: 277, endPoint y: 147, distance: 49.9
drag, startPoint x: 277, startPoint y: 147, endPoint x: 344, endPoint y: 36, distance: 129.4
click at [344, 36] on header "MESA 1 Adicionar itens na mesa" at bounding box center [482, 27] width 531 height 50
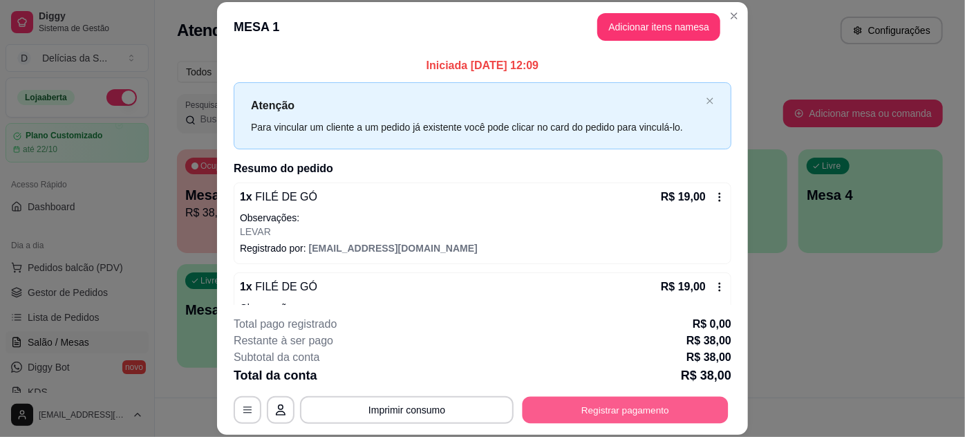
click at [599, 403] on button "Registrar pagamento" at bounding box center [626, 409] width 206 height 27
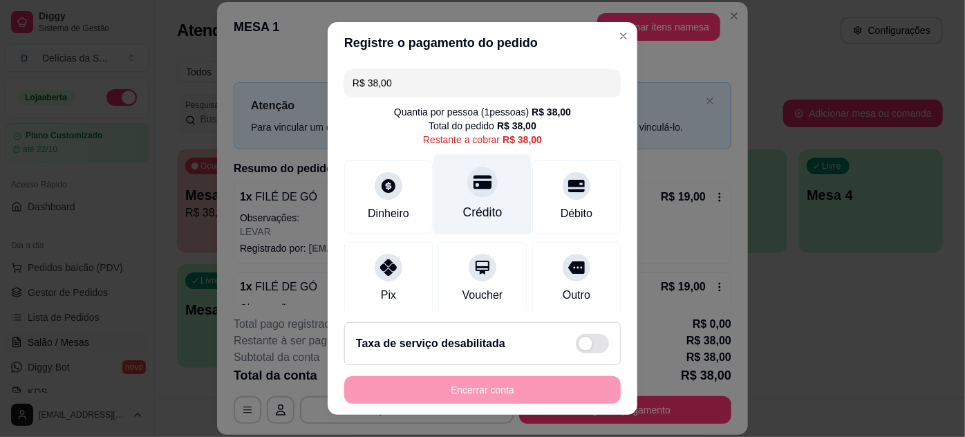
click at [476, 194] on div at bounding box center [482, 182] width 30 height 30
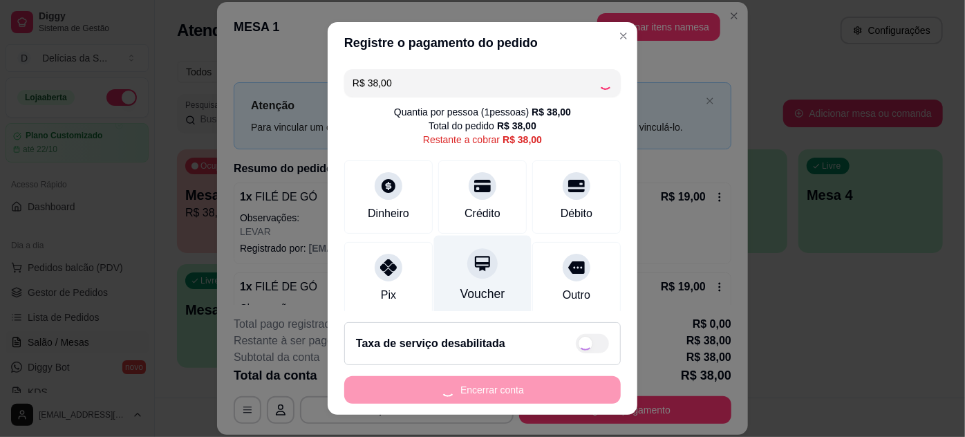
type input "R$ 0,00"
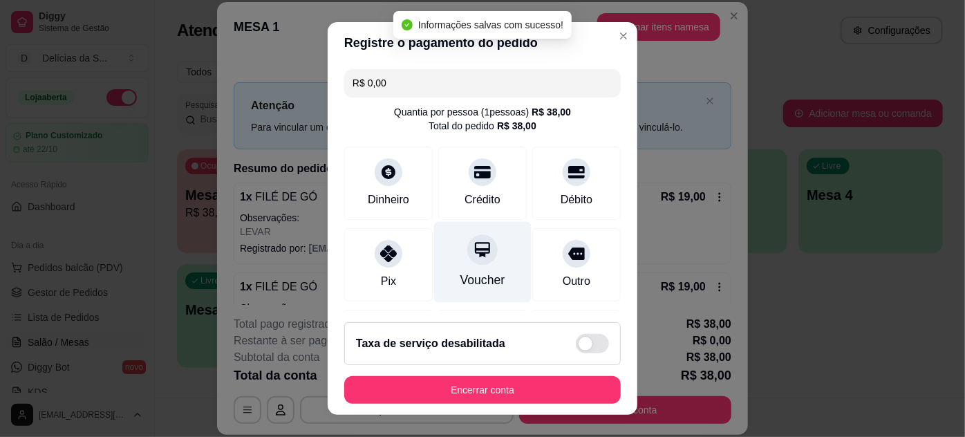
scroll to position [164, 0]
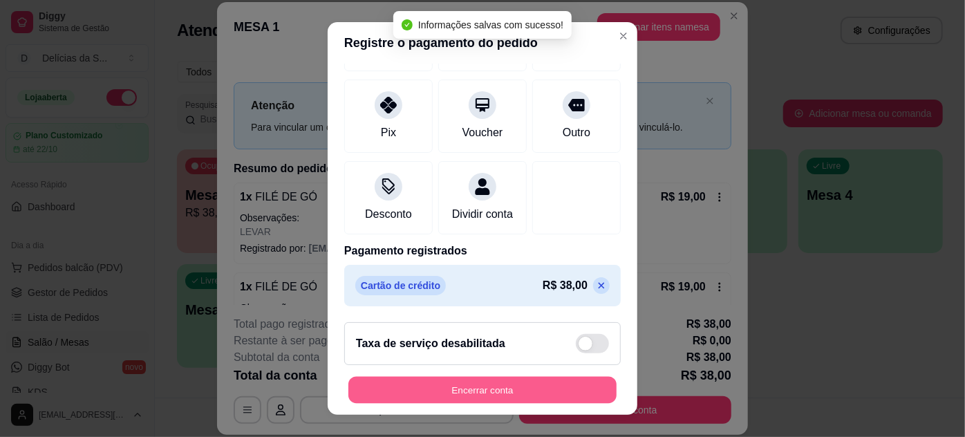
click at [541, 383] on button "Encerrar conta" at bounding box center [482, 390] width 268 height 27
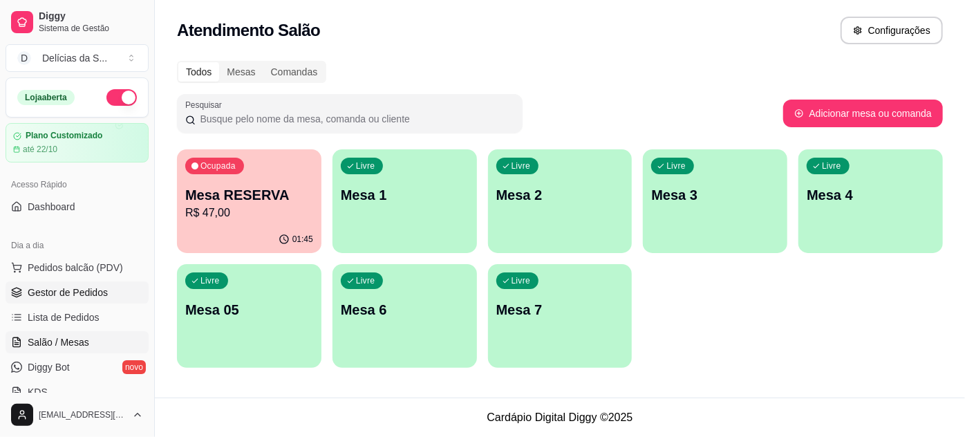
click at [91, 299] on link "Gestor de Pedidos" at bounding box center [77, 292] width 143 height 22
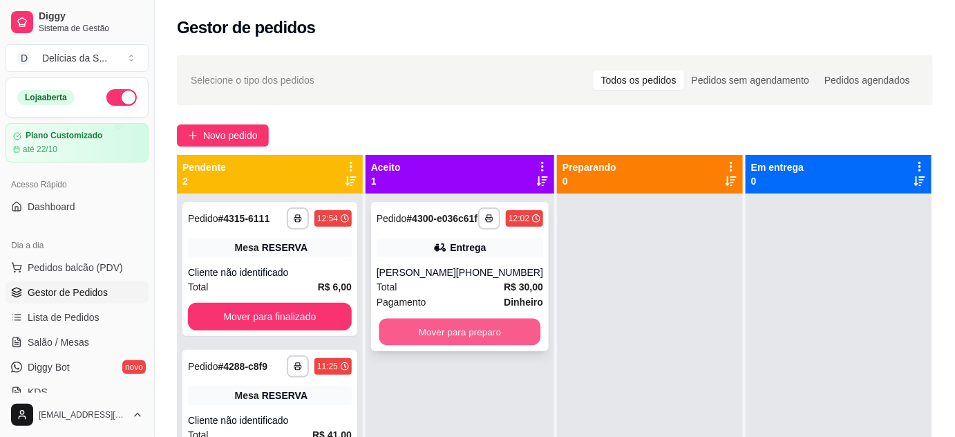
click at [485, 343] on button "Mover para preparo" at bounding box center [461, 332] width 162 height 27
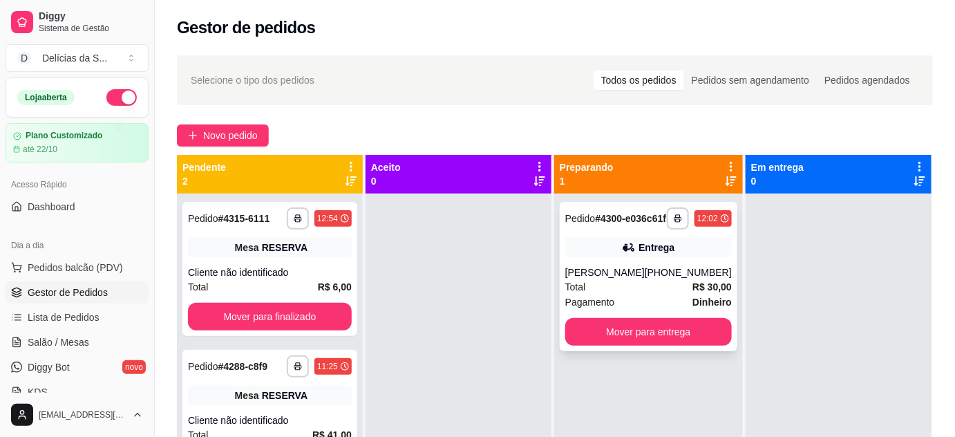
click at [626, 279] on div "[PERSON_NAME]" at bounding box center [606, 272] width 80 height 14
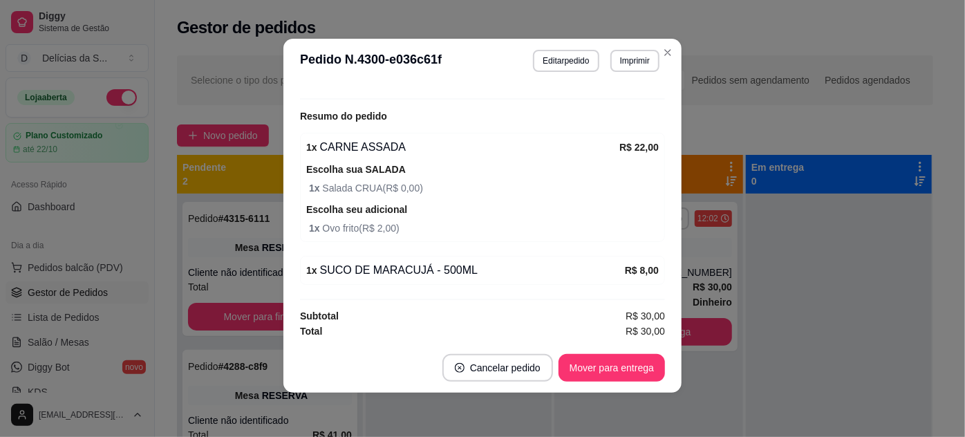
scroll to position [331, 0]
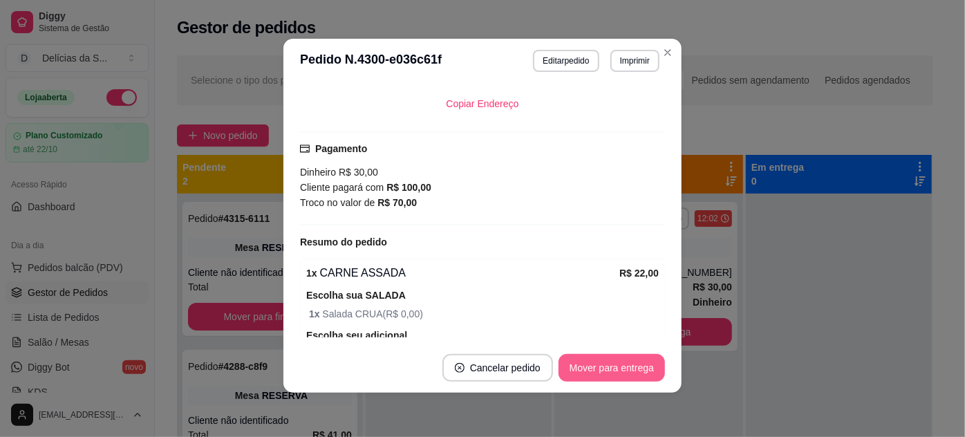
click at [598, 366] on button "Mover para entrega" at bounding box center [612, 368] width 106 height 28
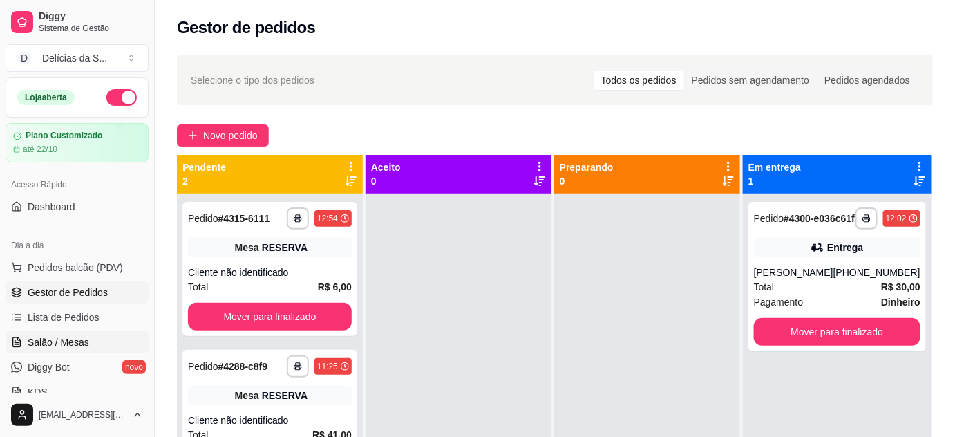
click at [79, 337] on span "Salão / Mesas" at bounding box center [59, 342] width 62 height 14
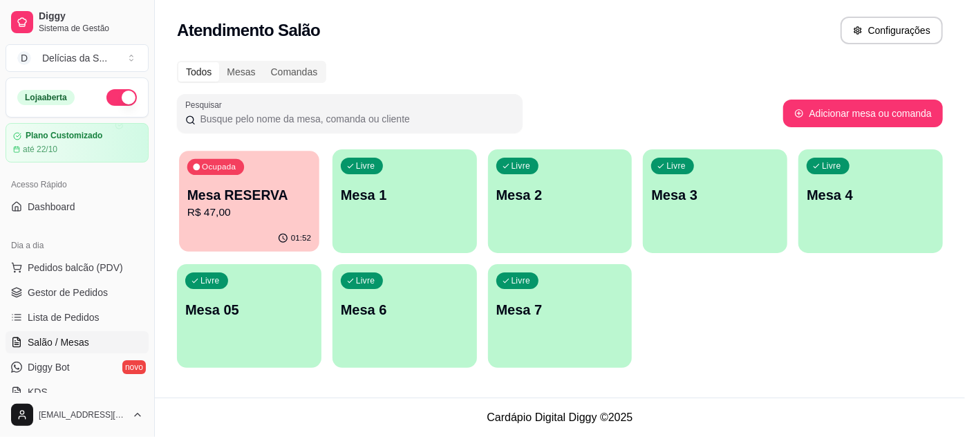
click at [260, 218] on p "R$ 47,00" at bounding box center [249, 213] width 124 height 16
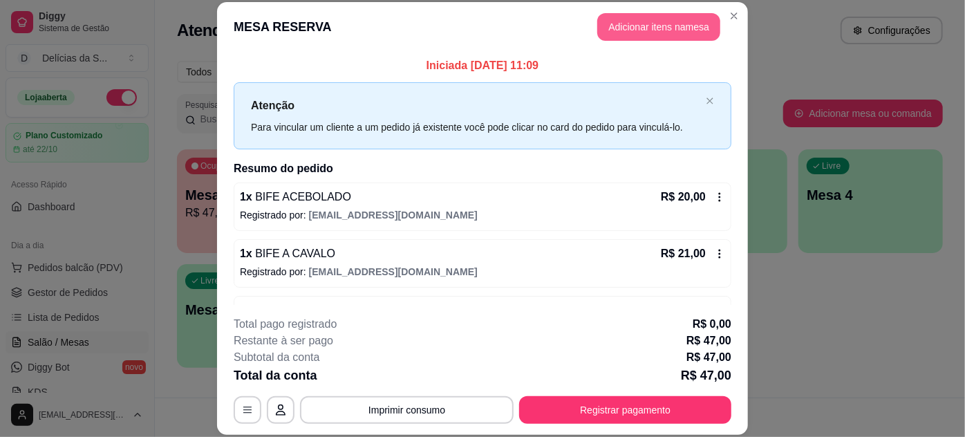
click at [650, 29] on button "Adicionar itens na mesa" at bounding box center [658, 27] width 123 height 28
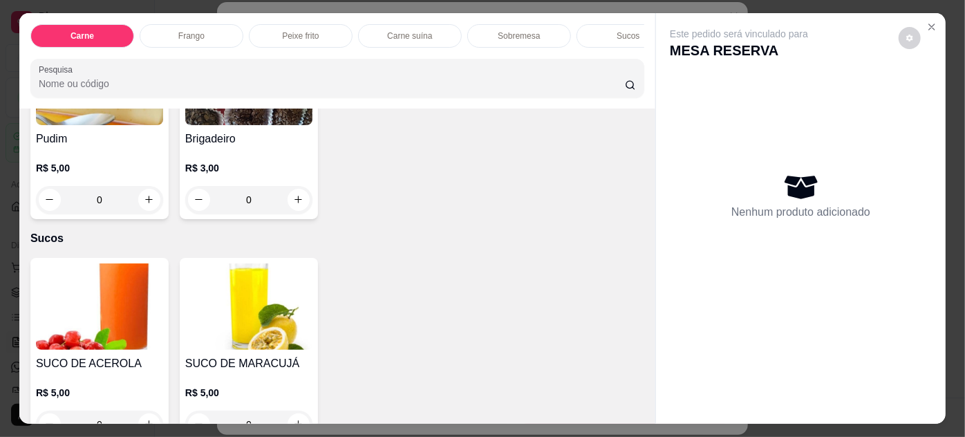
scroll to position [1634, 0]
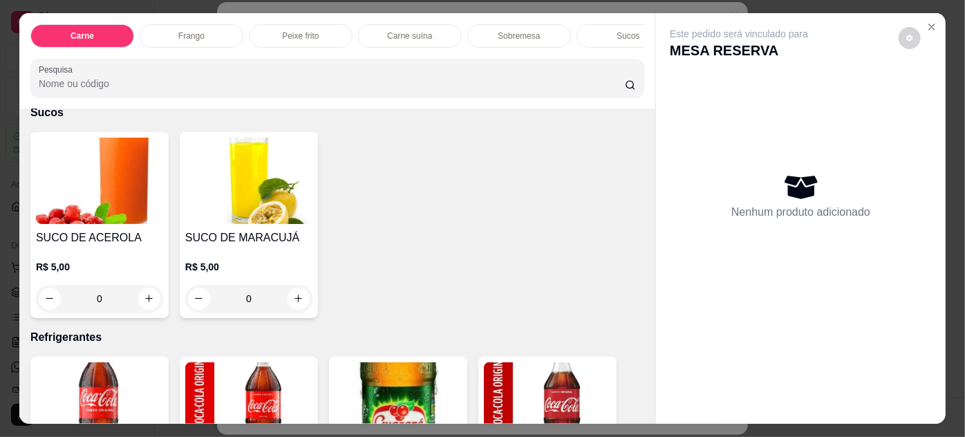
click at [145, 169] on img at bounding box center [99, 181] width 127 height 86
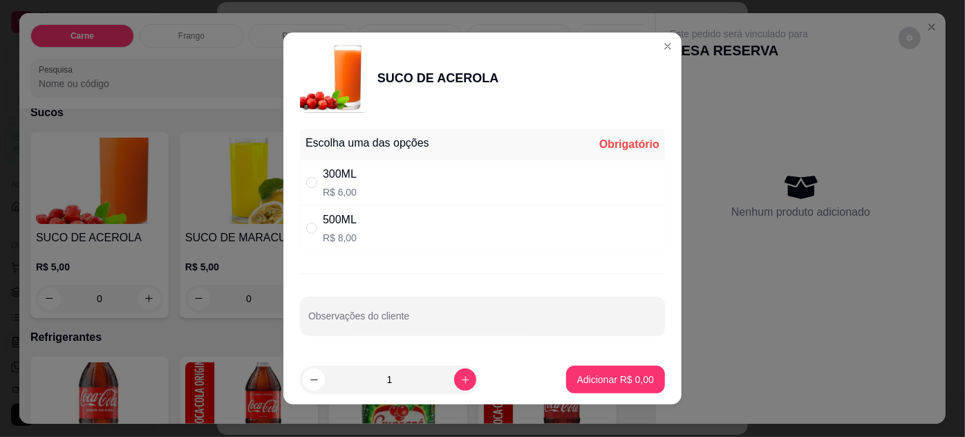
click at [384, 178] on div "300ML R$ 6,00" at bounding box center [482, 183] width 365 height 46
radio input "true"
click at [613, 375] on p "Adicionar R$ 6,00" at bounding box center [615, 380] width 77 height 14
type input "1"
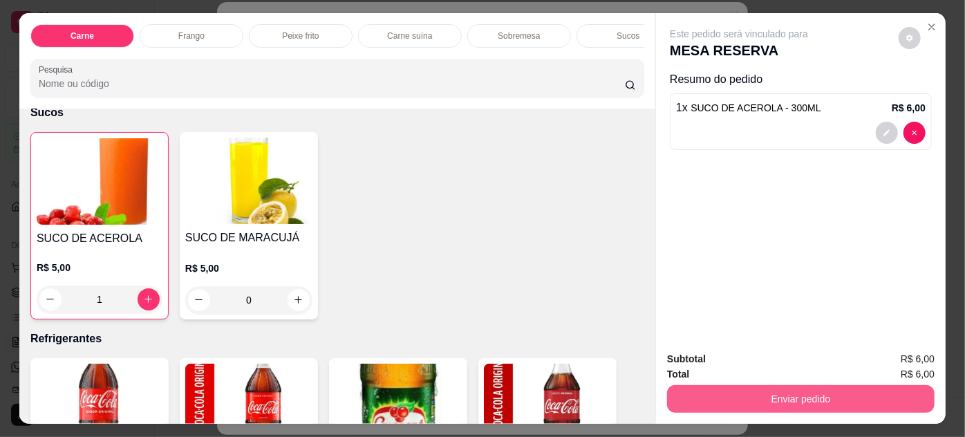
click at [684, 389] on button "Enviar pedido" at bounding box center [801, 399] width 268 height 28
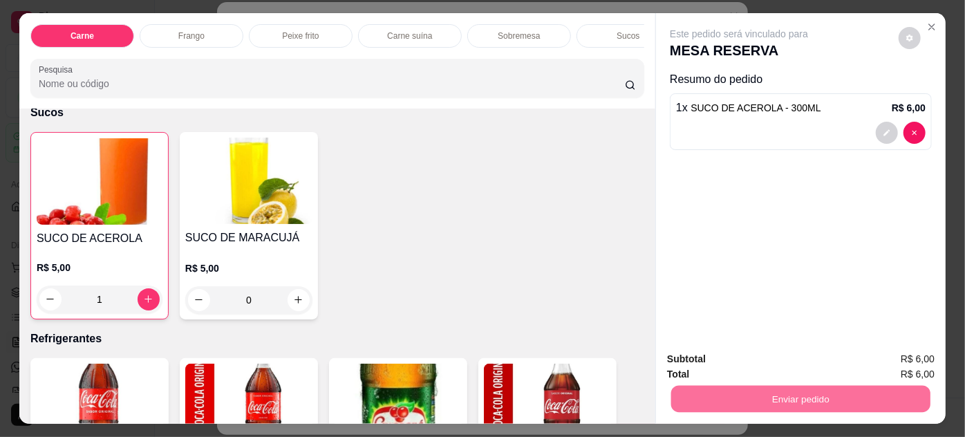
click at [888, 359] on button "Enviar pedido" at bounding box center [899, 360] width 76 height 26
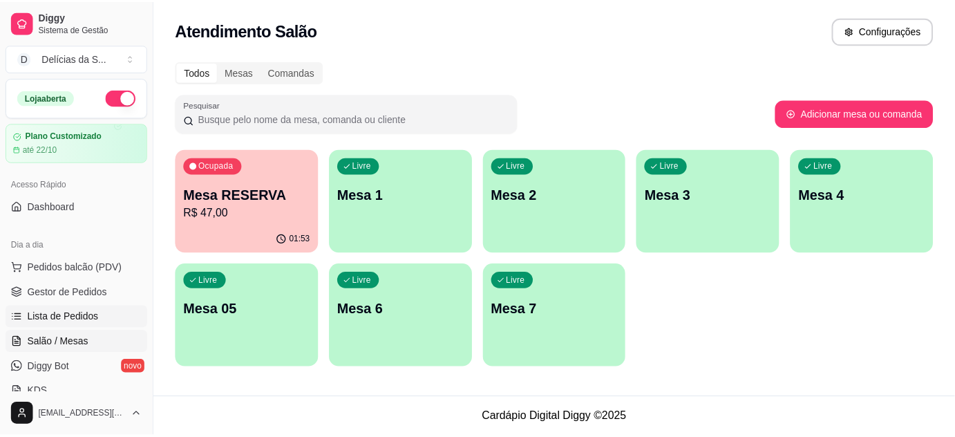
scroll to position [125, 0]
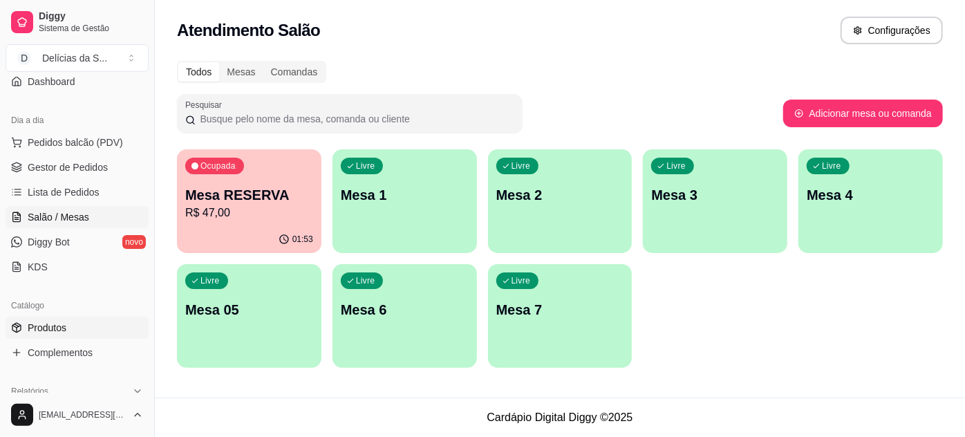
click at [62, 325] on span "Produtos" at bounding box center [47, 328] width 39 height 14
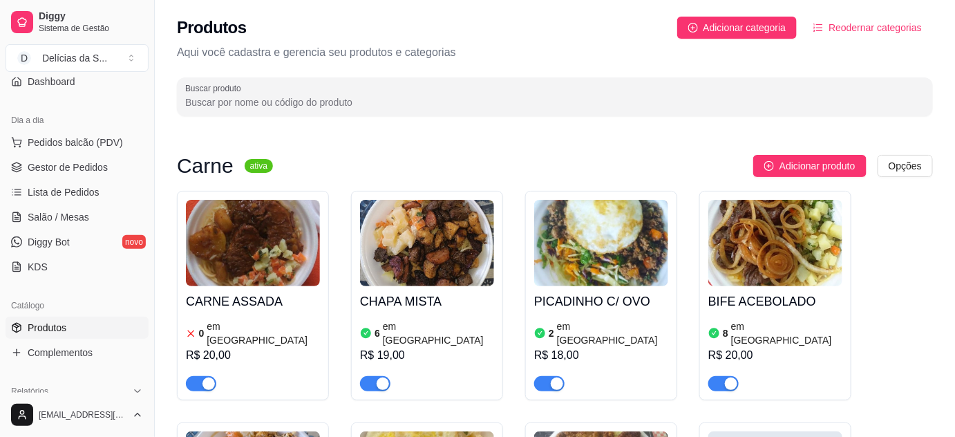
click at [239, 257] on img at bounding box center [253, 243] width 134 height 86
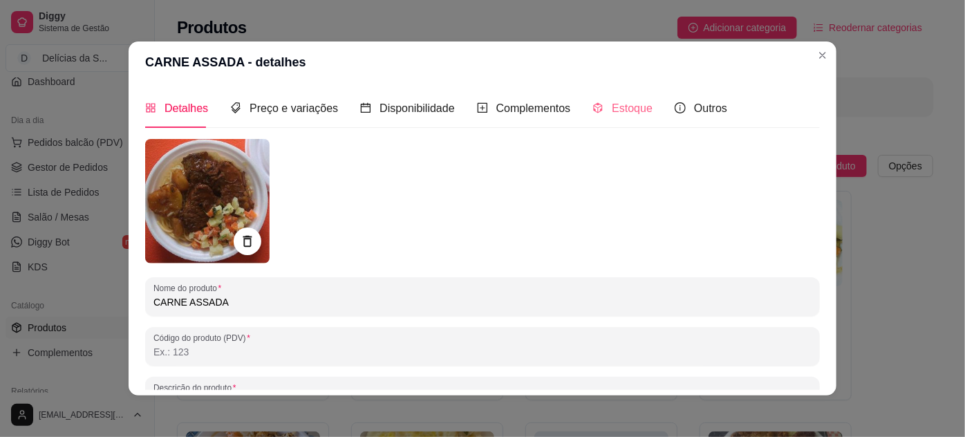
click at [624, 118] on div "Estoque" at bounding box center [622, 107] width 60 height 39
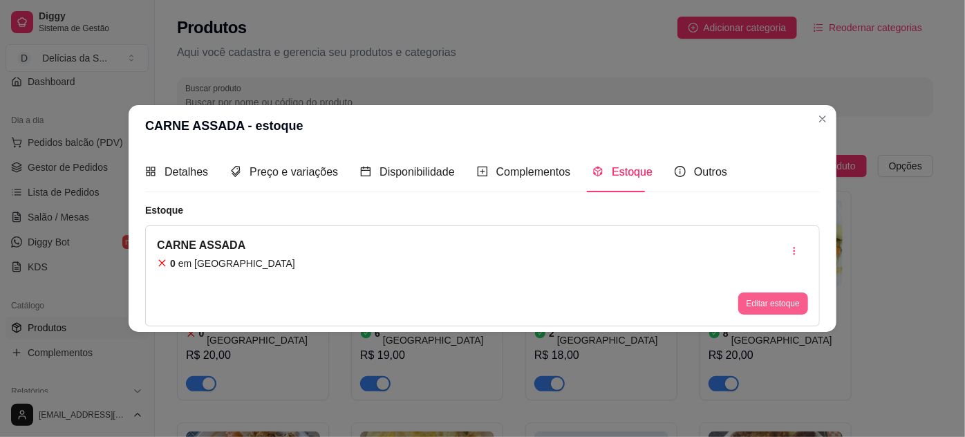
click at [769, 305] on button "Editar estoque" at bounding box center [773, 303] width 70 height 22
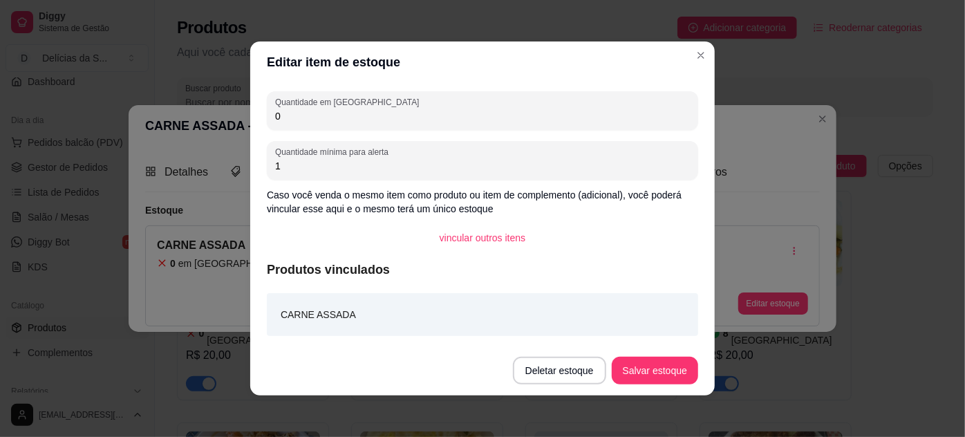
click at [621, 129] on div "Quantidade em estoque 0 Quantidade mínima para alerta 1 Caso você venda o mesmo…" at bounding box center [482, 214] width 465 height 263
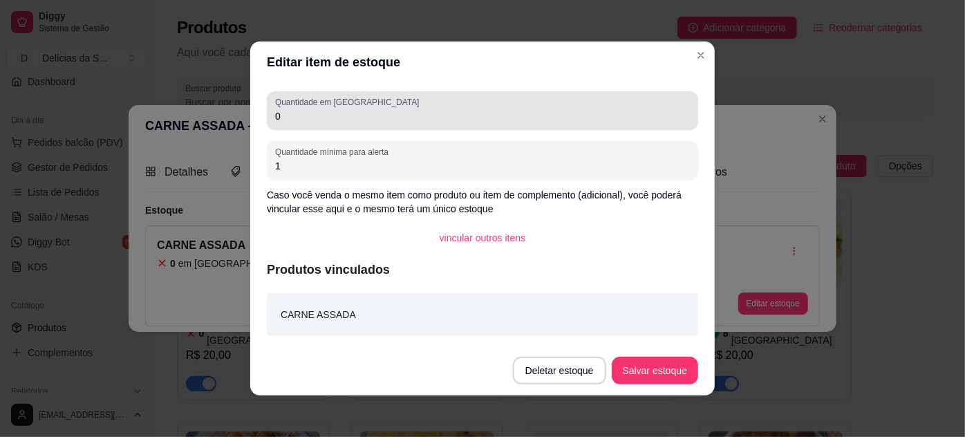
click at [619, 124] on div "0" at bounding box center [482, 111] width 415 height 28
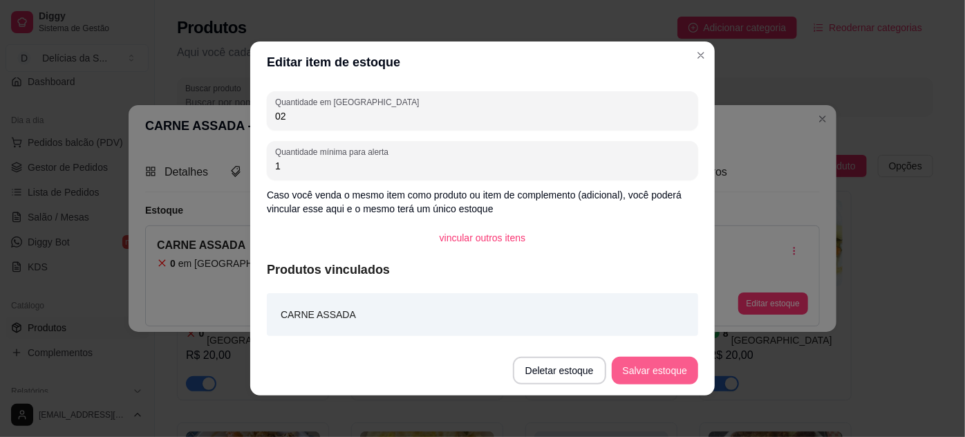
type input "02"
click at [647, 362] on button "Salvar estoque" at bounding box center [655, 371] width 86 height 28
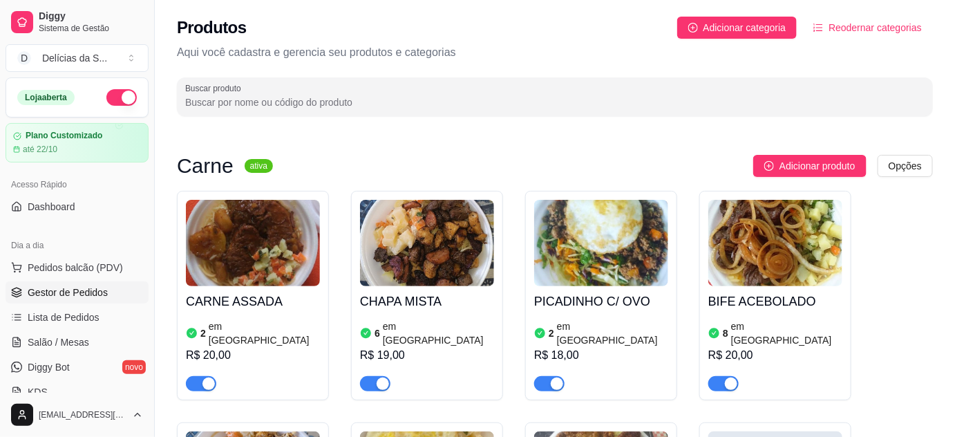
click at [68, 292] on span "Gestor de Pedidos" at bounding box center [68, 293] width 80 height 14
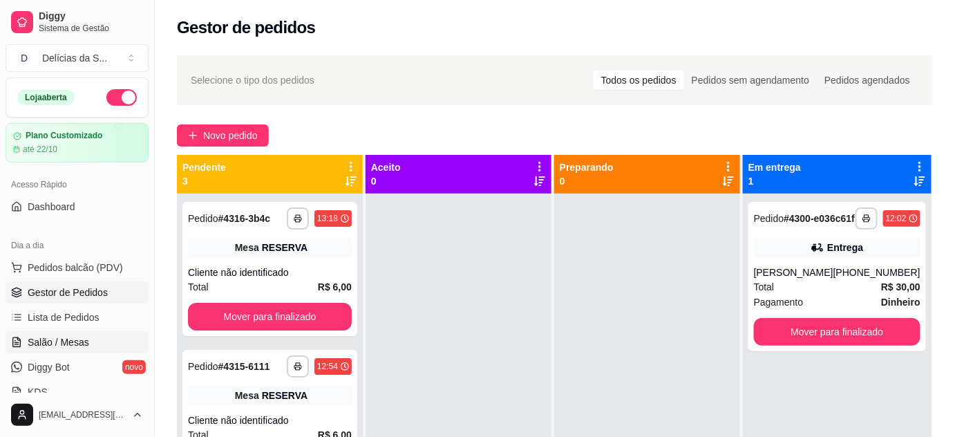
click at [67, 342] on span "Salão / Mesas" at bounding box center [59, 342] width 62 height 14
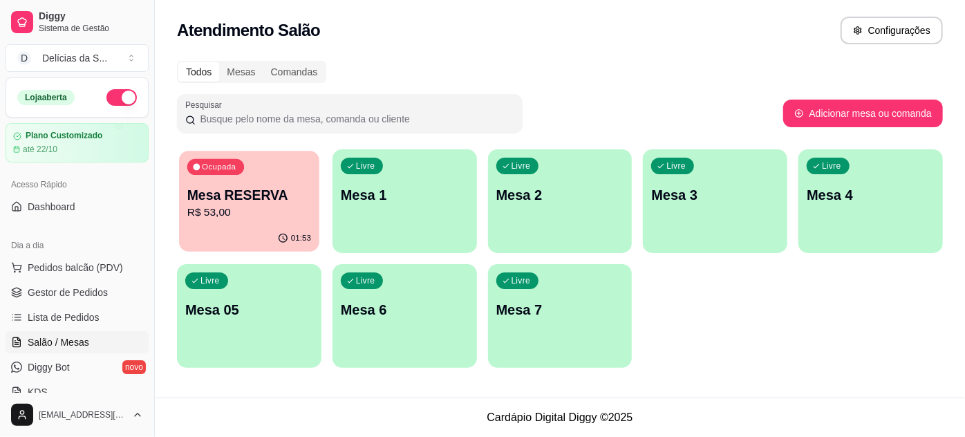
click at [254, 203] on p "Mesa RESERVA" at bounding box center [249, 195] width 124 height 19
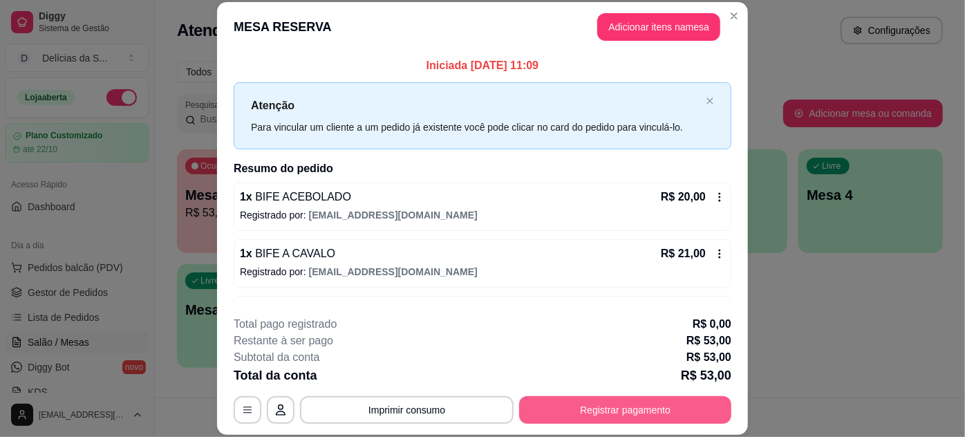
click at [613, 411] on button "Registrar pagamento" at bounding box center [625, 410] width 212 height 28
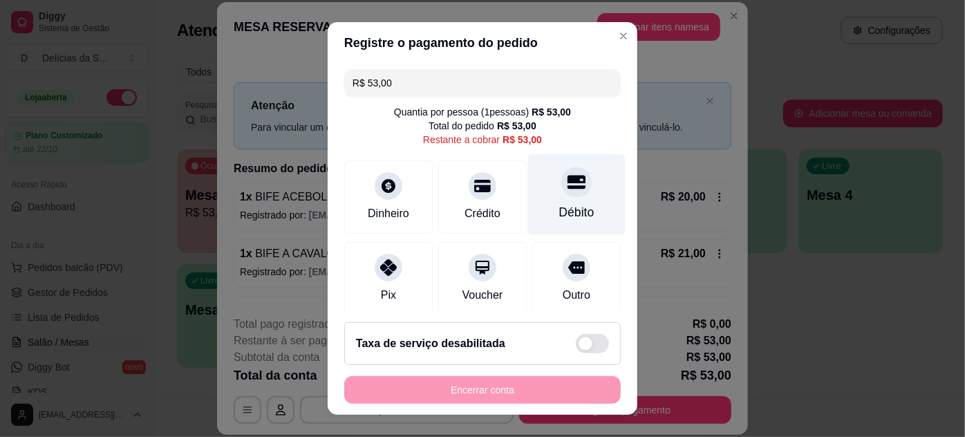
click at [568, 179] on icon at bounding box center [577, 182] width 18 height 14
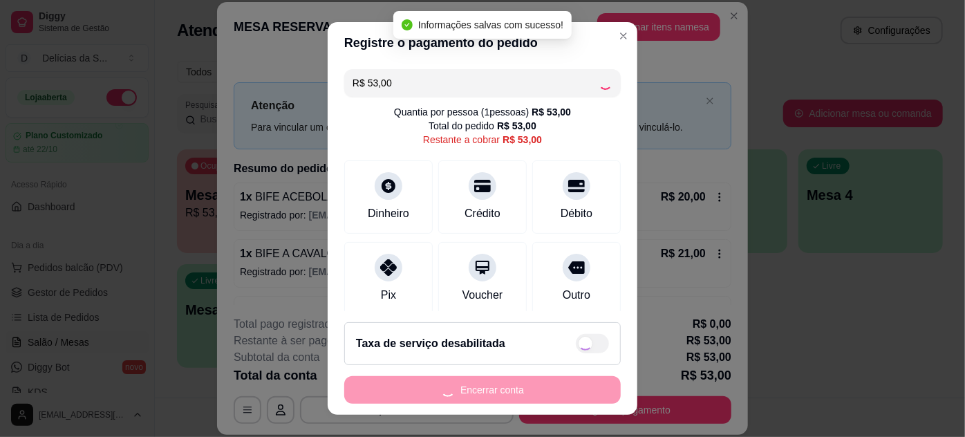
type input "R$ 0,00"
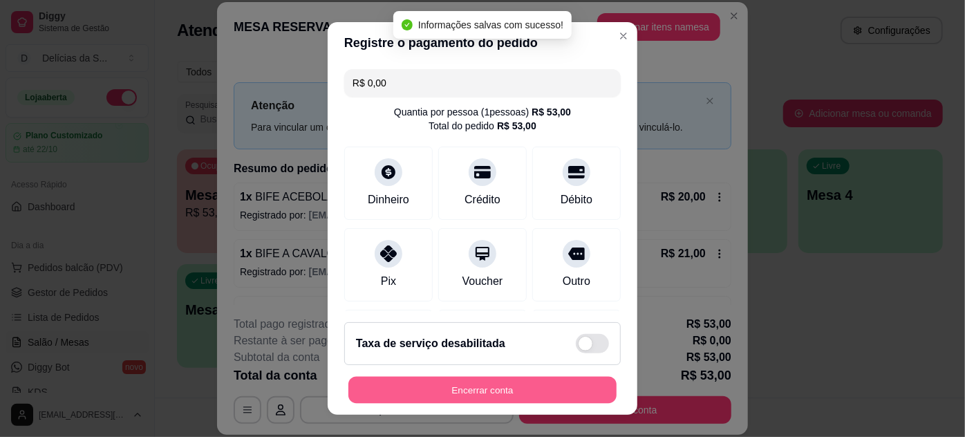
click at [527, 384] on button "Encerrar conta" at bounding box center [482, 390] width 268 height 27
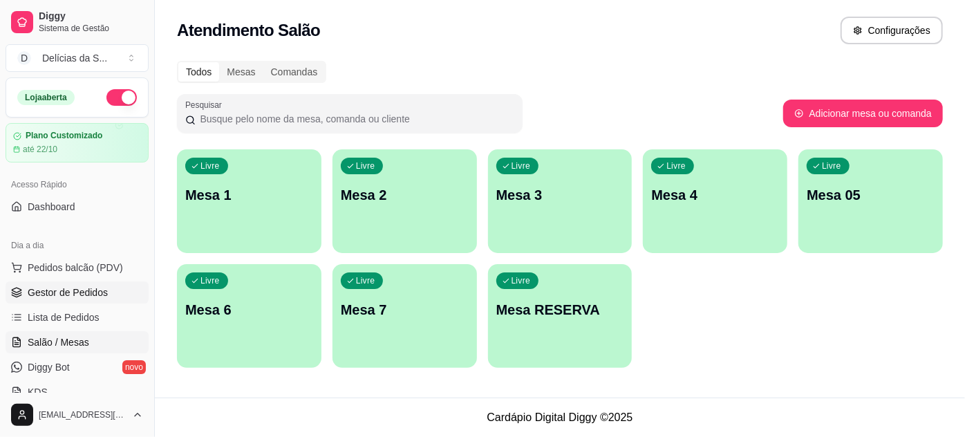
click at [95, 288] on span "Gestor de Pedidos" at bounding box center [68, 293] width 80 height 14
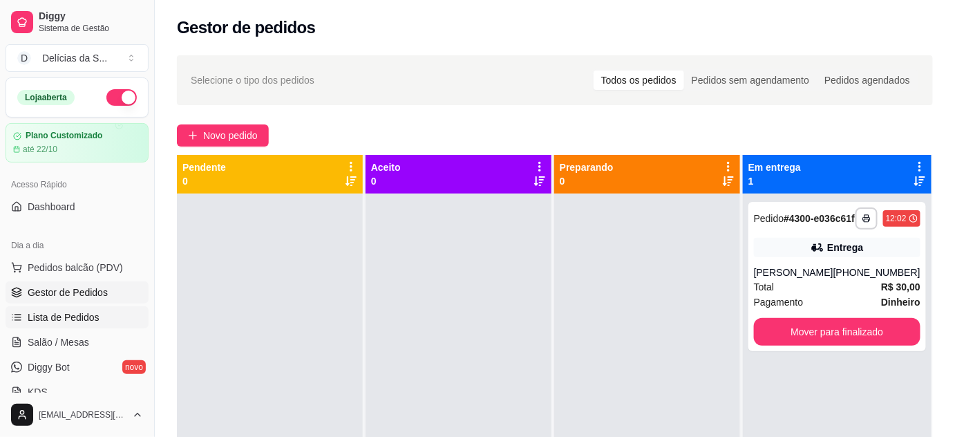
click at [84, 320] on span "Lista de Pedidos" at bounding box center [64, 317] width 72 height 14
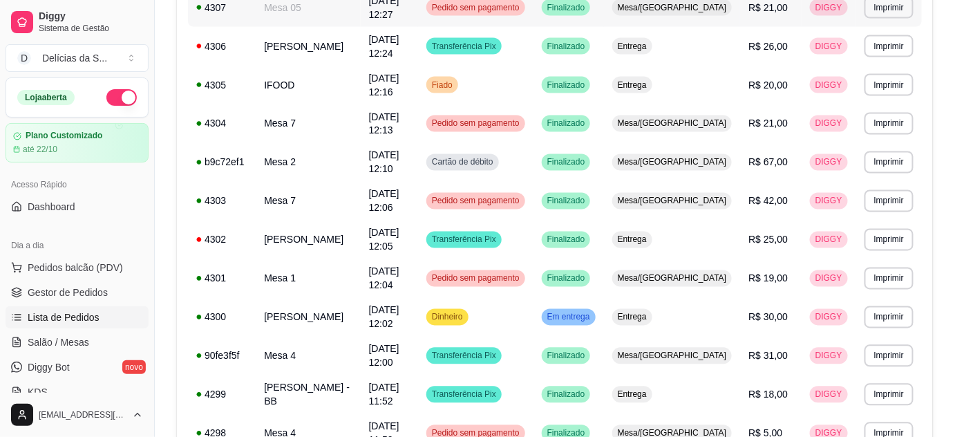
scroll to position [858, 0]
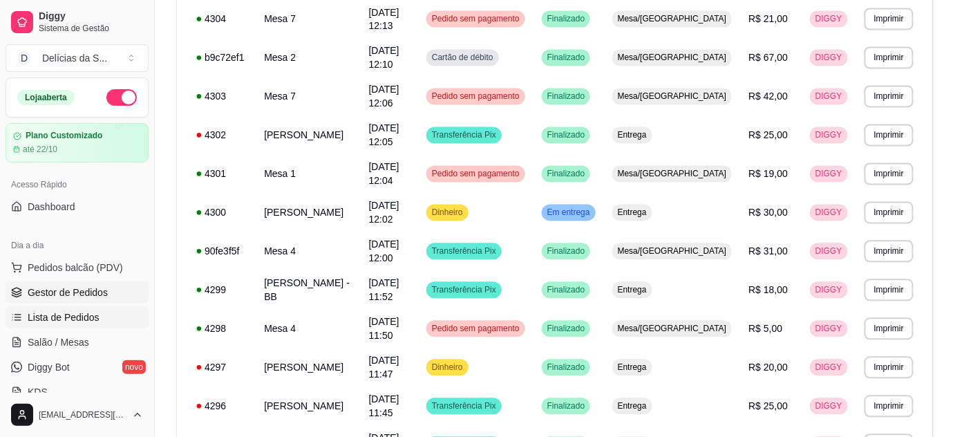
click at [77, 294] on span "Gestor de Pedidos" at bounding box center [68, 293] width 80 height 14
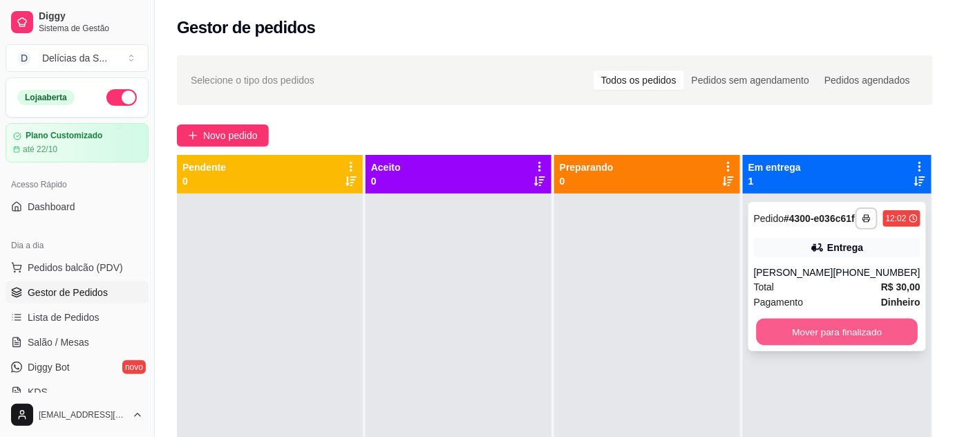
click at [857, 342] on button "Mover para finalizado" at bounding box center [837, 332] width 162 height 27
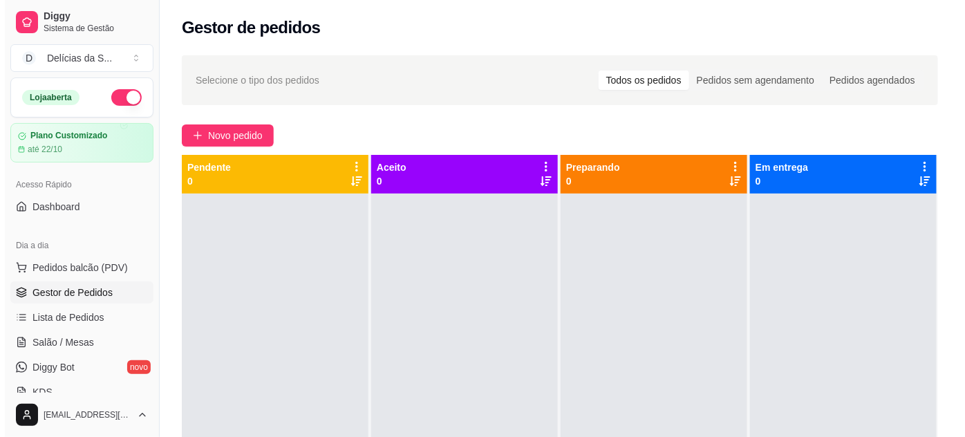
scroll to position [125, 0]
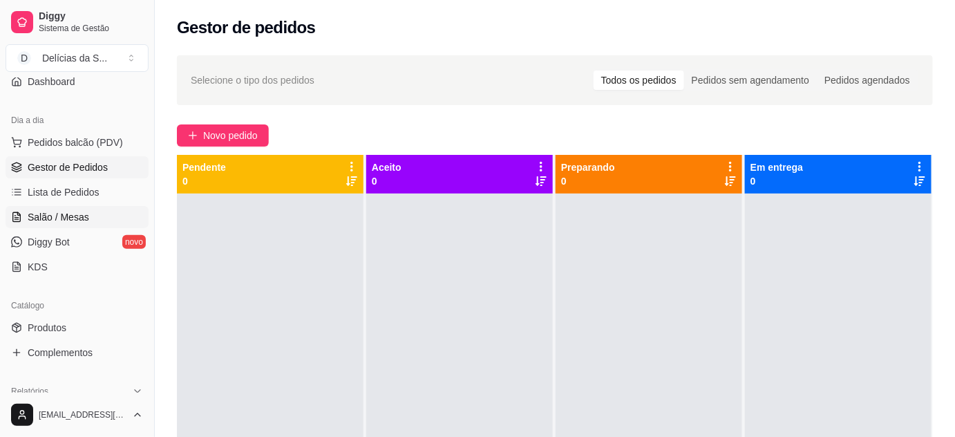
click at [62, 215] on span "Salão / Mesas" at bounding box center [59, 217] width 62 height 14
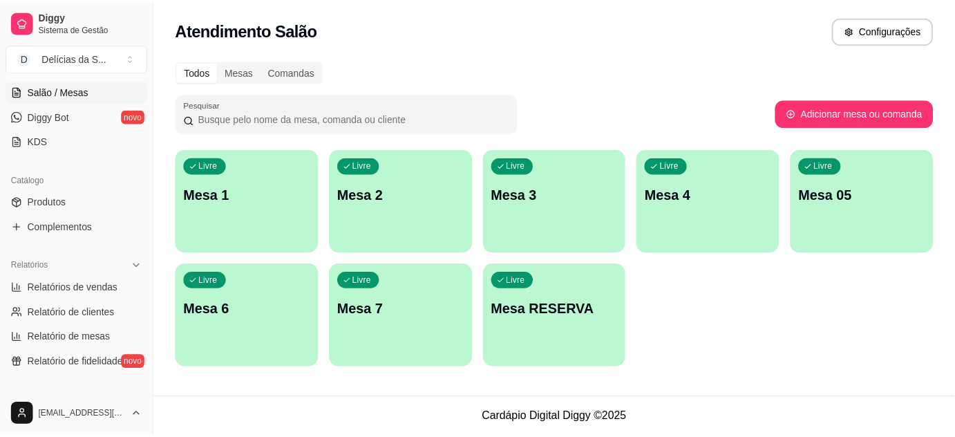
scroll to position [377, 0]
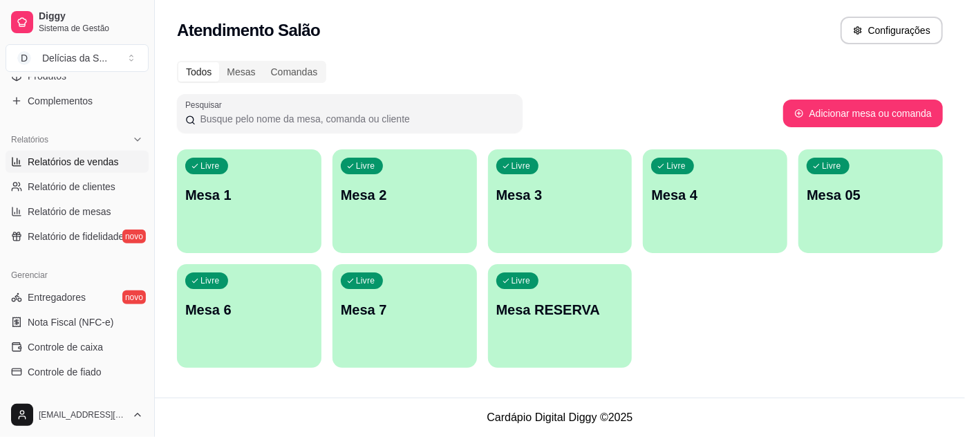
click at [92, 160] on span "Relatórios de vendas" at bounding box center [73, 162] width 91 height 14
select select "ALL"
select select "0"
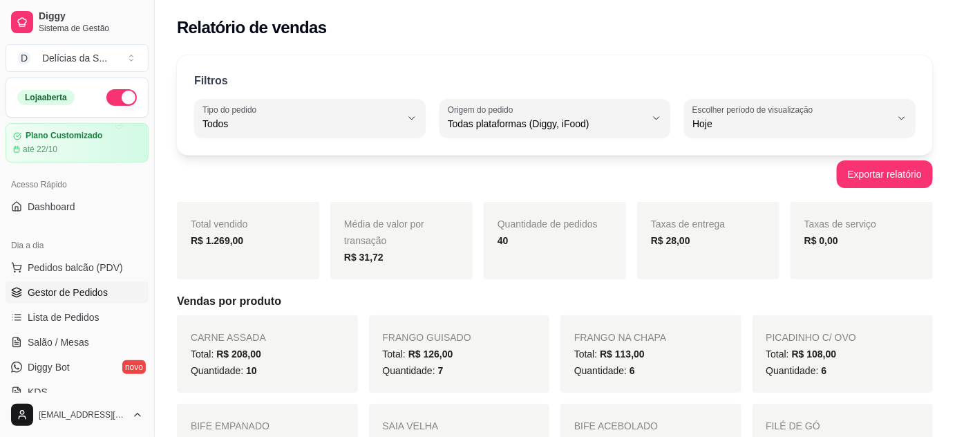
click at [75, 292] on span "Gestor de Pedidos" at bounding box center [68, 293] width 80 height 14
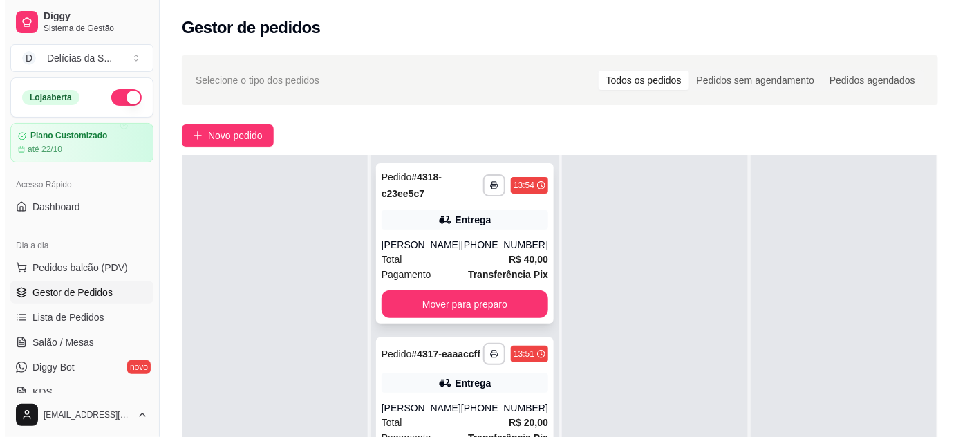
scroll to position [125, 0]
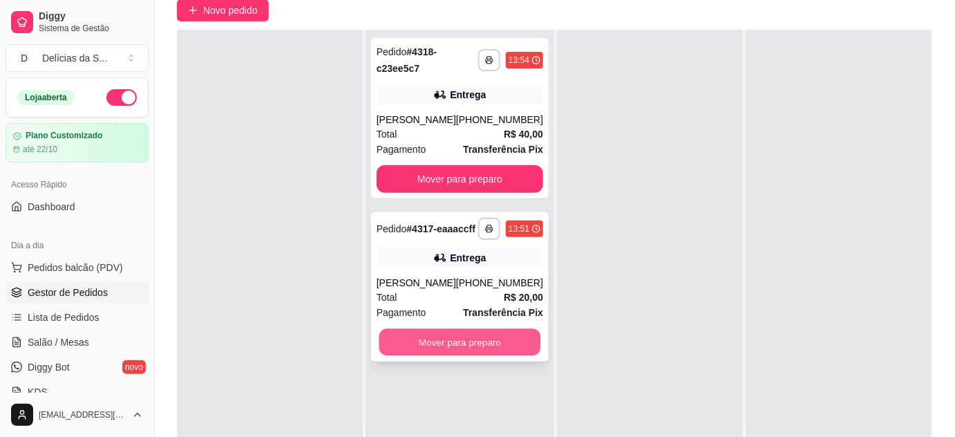
click at [493, 339] on button "Mover para preparo" at bounding box center [461, 342] width 162 height 27
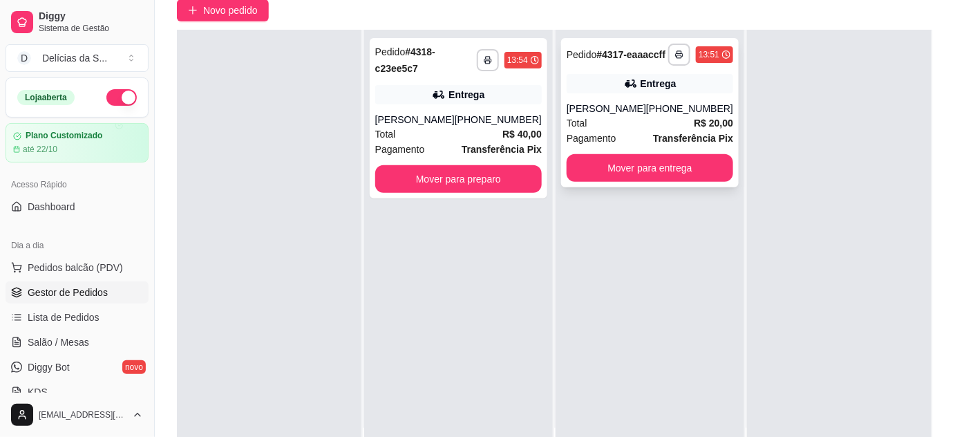
click at [626, 122] on div "Total R$ 20,00" at bounding box center [650, 122] width 167 height 15
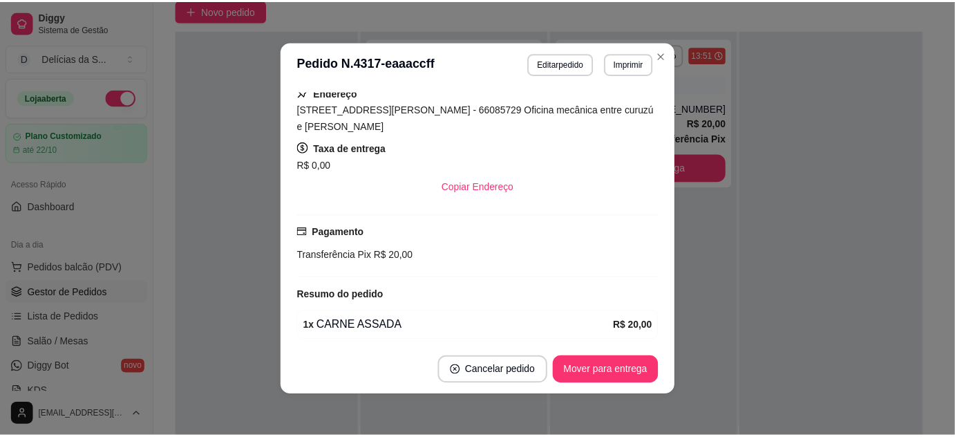
scroll to position [304, 0]
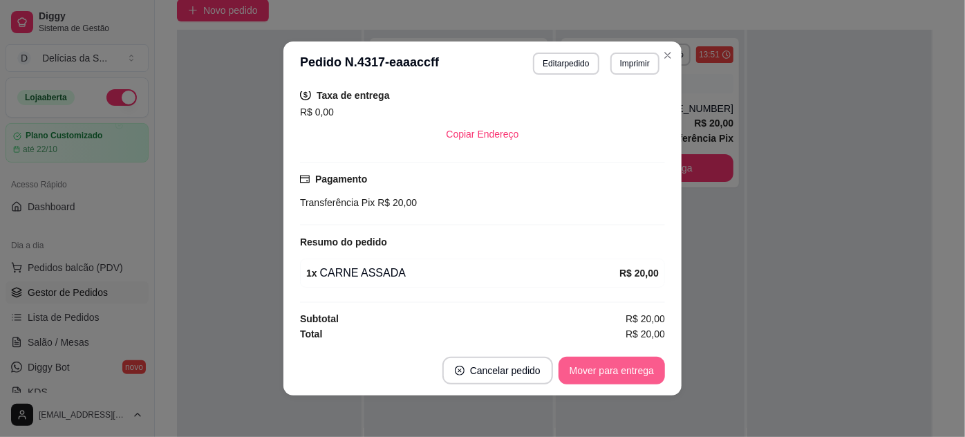
click at [619, 370] on button "Mover para entrega" at bounding box center [612, 371] width 106 height 28
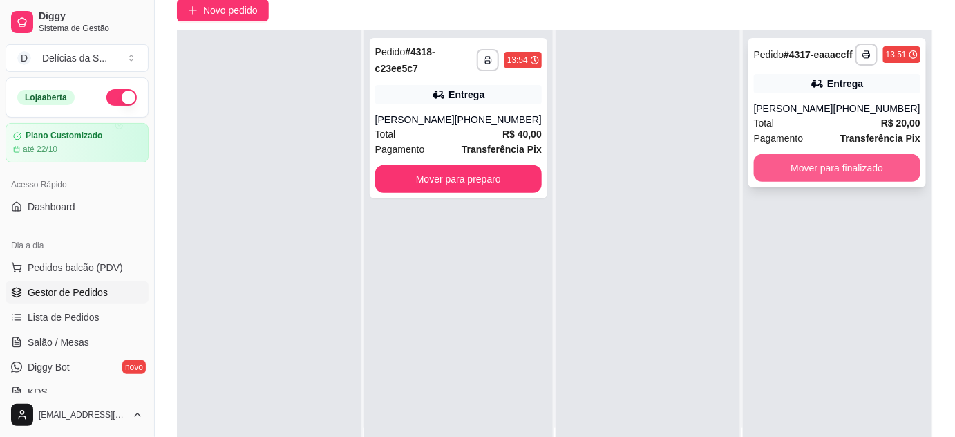
click at [793, 165] on button "Mover para finalizado" at bounding box center [837, 168] width 167 height 28
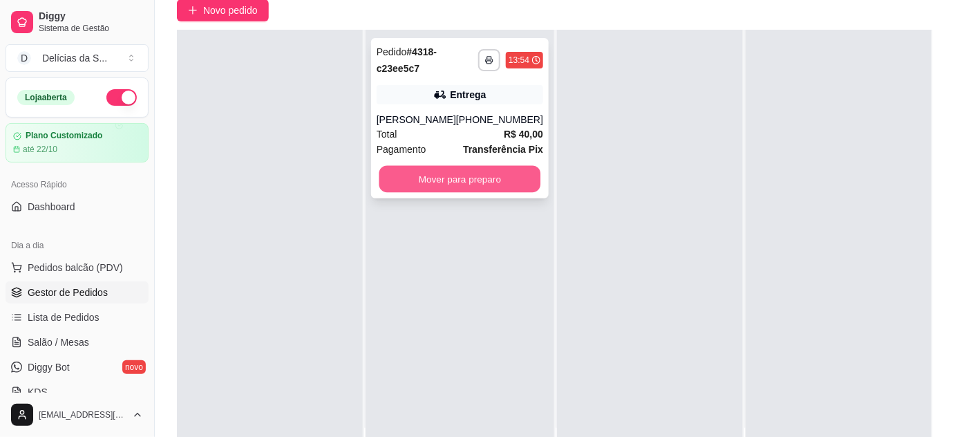
click at [510, 169] on button "Mover para preparo" at bounding box center [461, 179] width 162 height 27
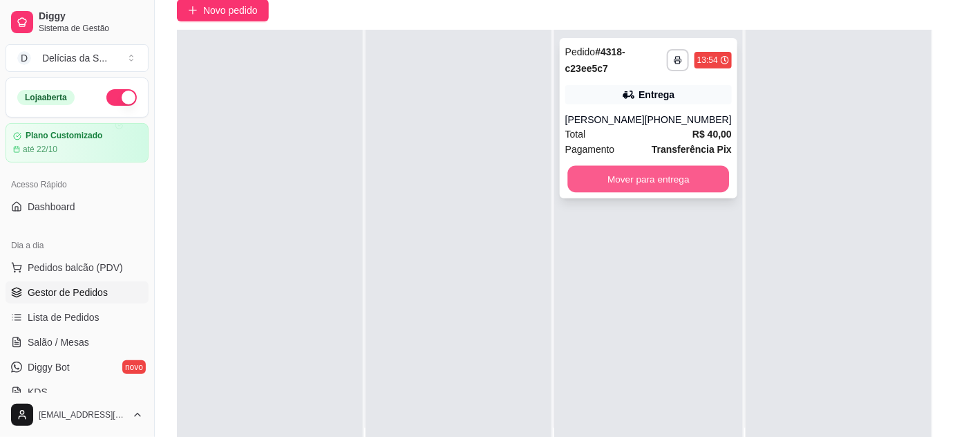
click at [624, 184] on button "Mover para entrega" at bounding box center [649, 179] width 162 height 27
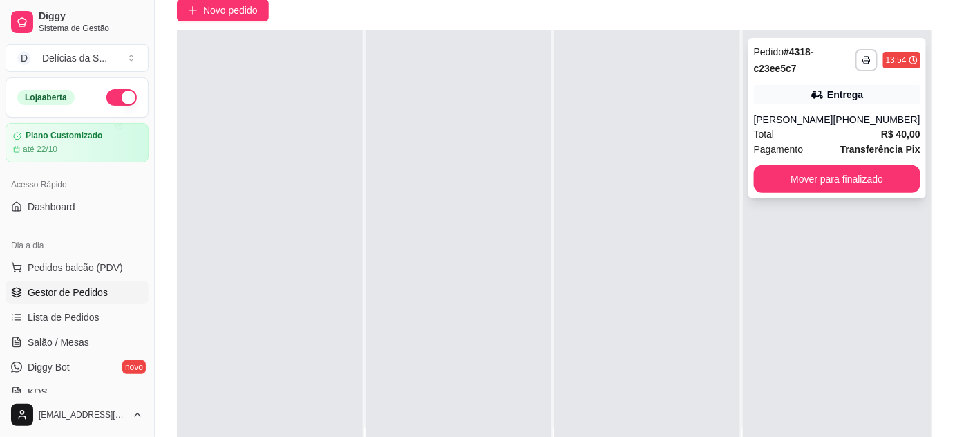
click at [861, 138] on div "Total R$ 40,00" at bounding box center [837, 134] width 167 height 15
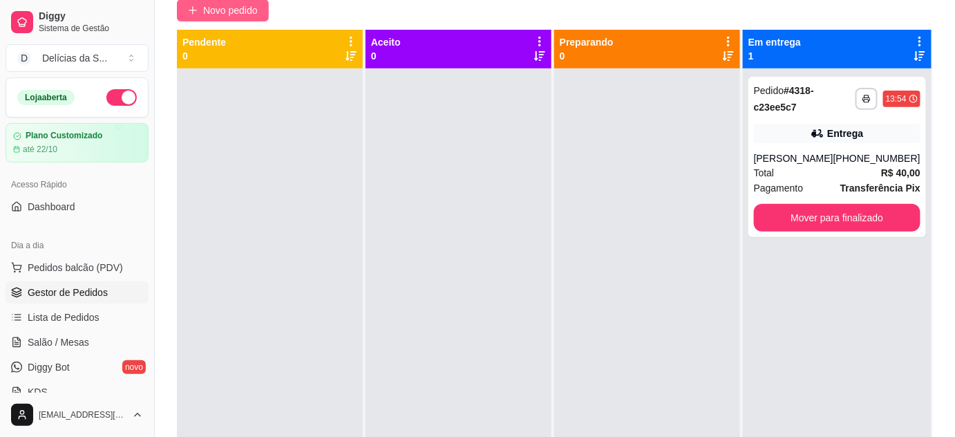
click at [229, 10] on span "Novo pedido" at bounding box center [230, 10] width 55 height 15
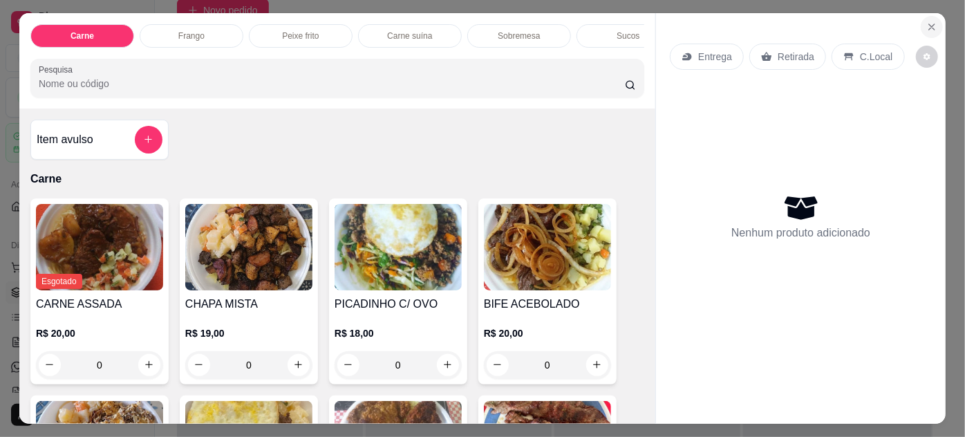
click at [928, 28] on button "Close" at bounding box center [932, 27] width 22 height 22
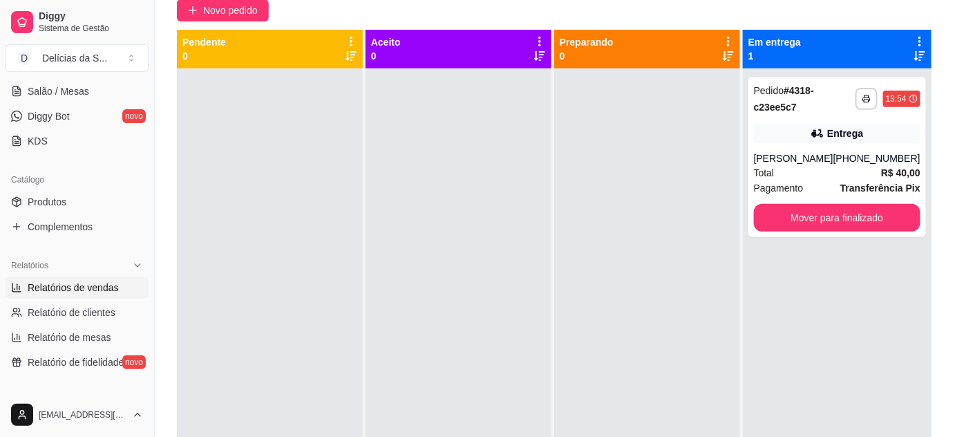
scroll to position [125, 0]
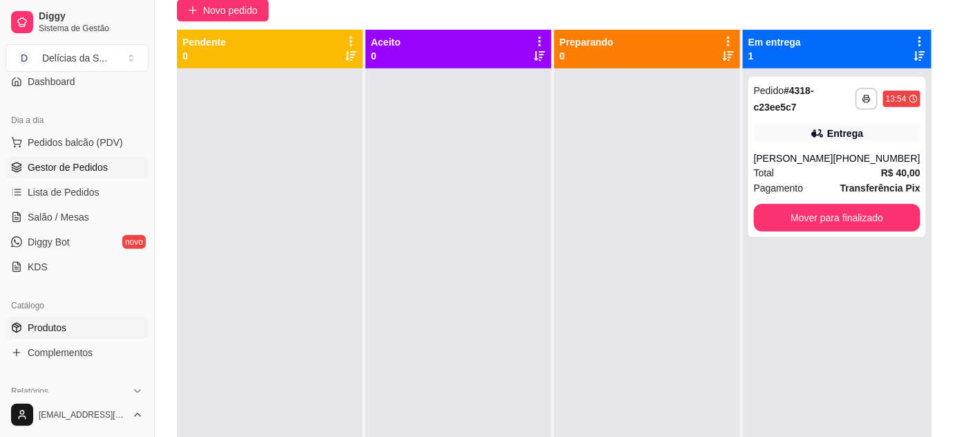
click at [54, 324] on span "Produtos" at bounding box center [47, 328] width 39 height 14
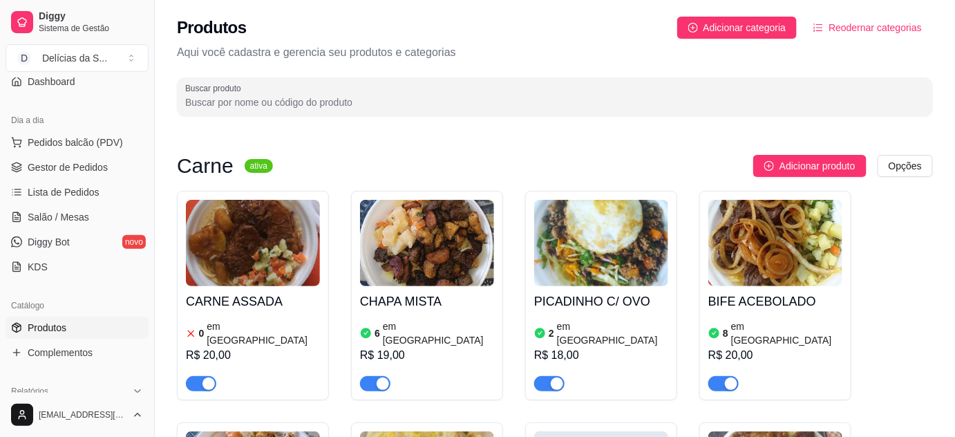
click at [282, 233] on img at bounding box center [253, 243] width 134 height 86
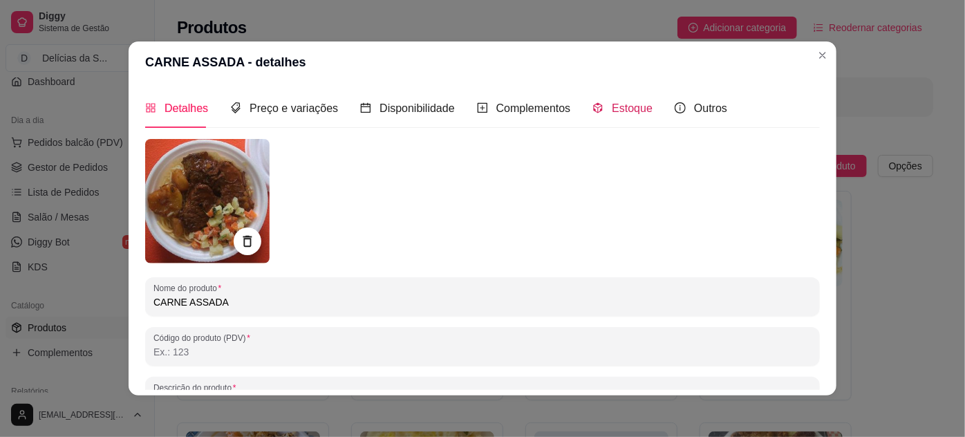
click at [612, 113] on span "Estoque" at bounding box center [632, 108] width 41 height 12
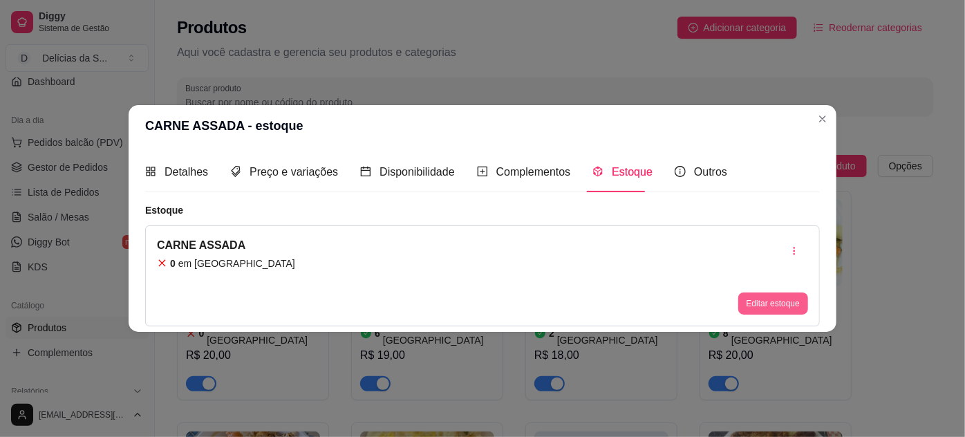
click at [751, 303] on button "Editar estoque" at bounding box center [773, 303] width 70 height 22
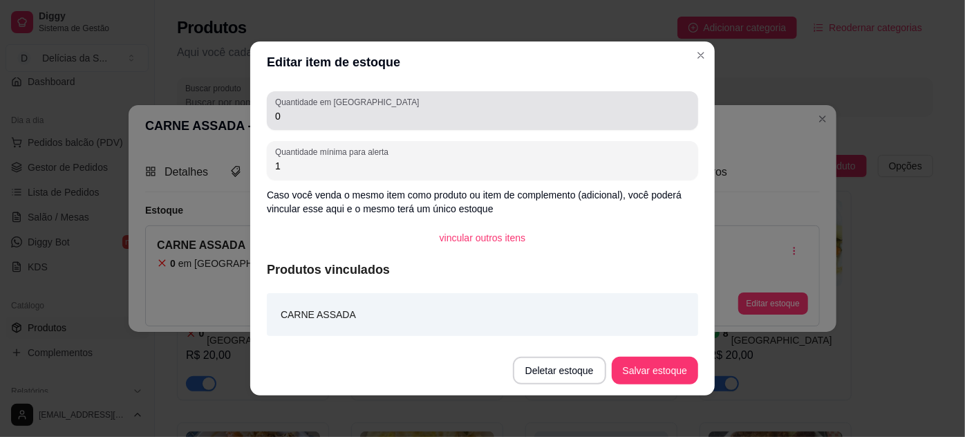
click at [631, 119] on input "0" at bounding box center [482, 116] width 415 height 14
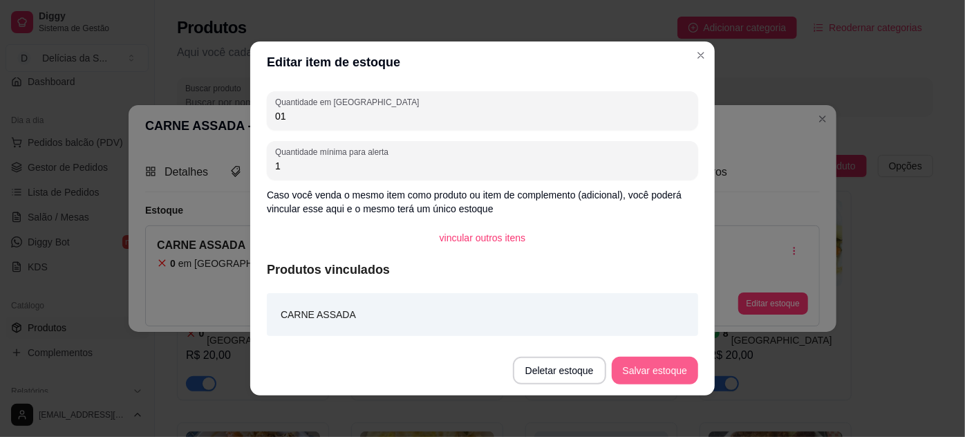
type input "01"
click at [638, 366] on button "Salvar estoque" at bounding box center [655, 371] width 86 height 28
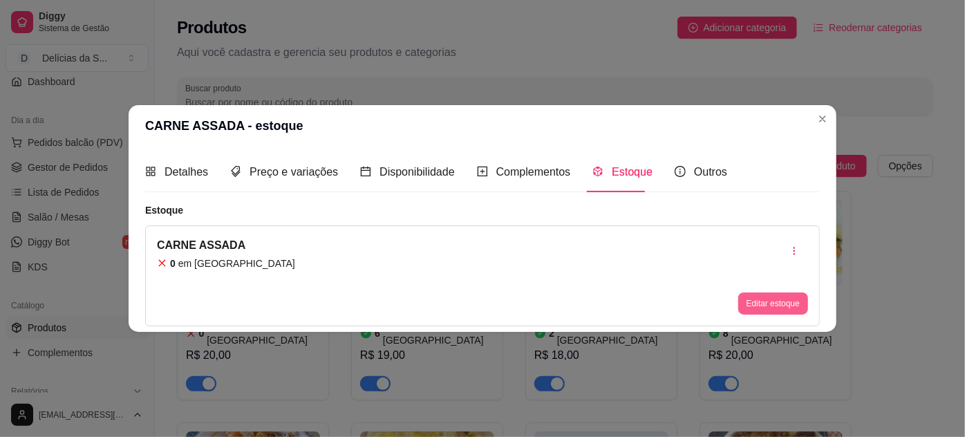
click at [763, 304] on button "Editar estoque" at bounding box center [773, 303] width 70 height 22
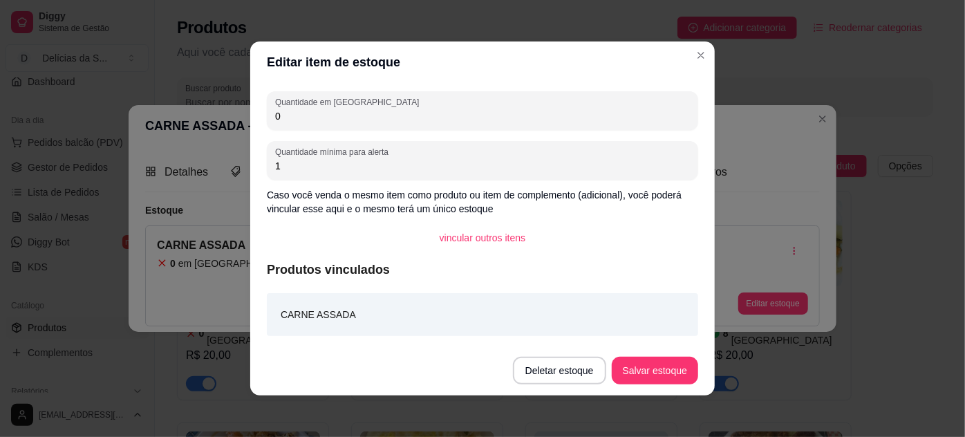
click at [540, 113] on input "0" at bounding box center [482, 116] width 415 height 14
type input "01"
click at [626, 377] on button "Salvar estoque" at bounding box center [655, 370] width 84 height 27
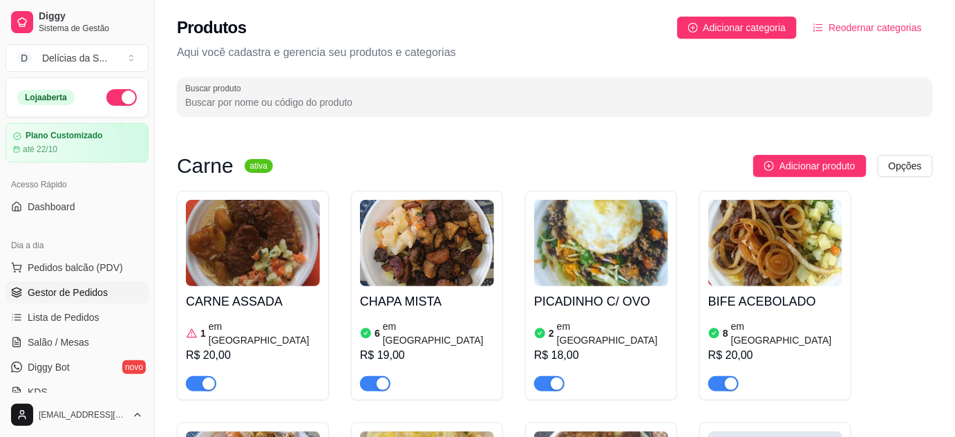
click at [96, 293] on span "Gestor de Pedidos" at bounding box center [68, 293] width 80 height 14
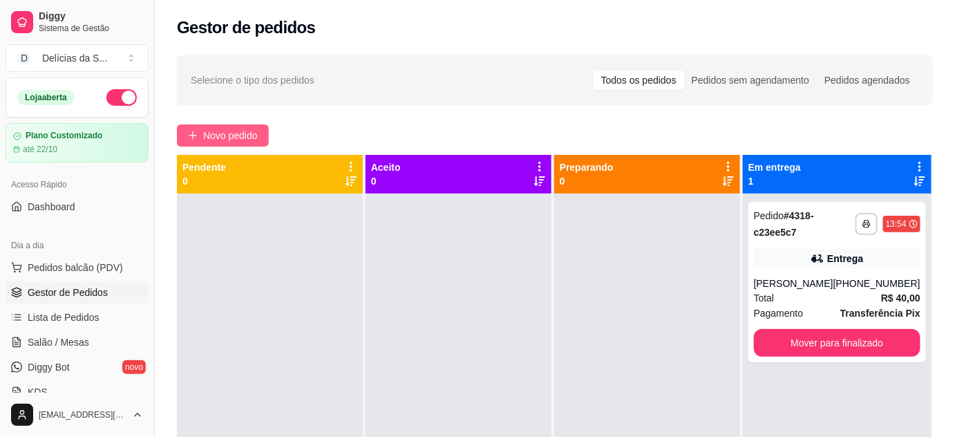
click at [230, 135] on span "Novo pedido" at bounding box center [230, 135] width 55 height 15
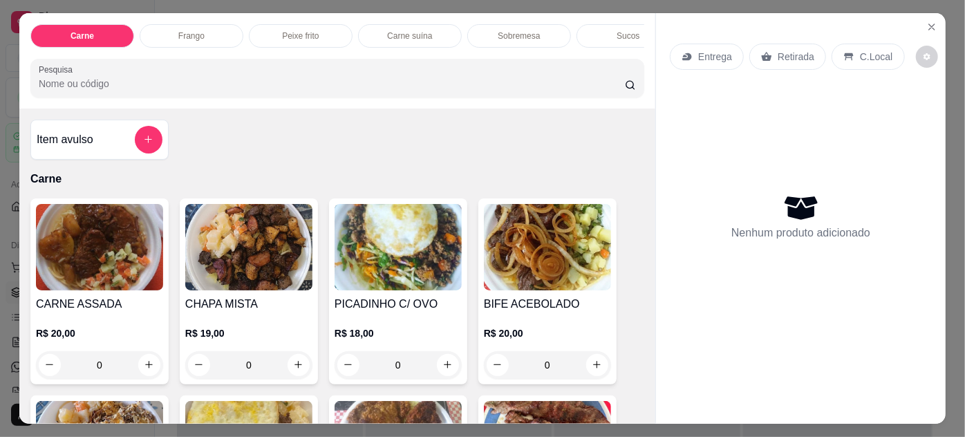
click at [107, 256] on img at bounding box center [99, 247] width 127 height 86
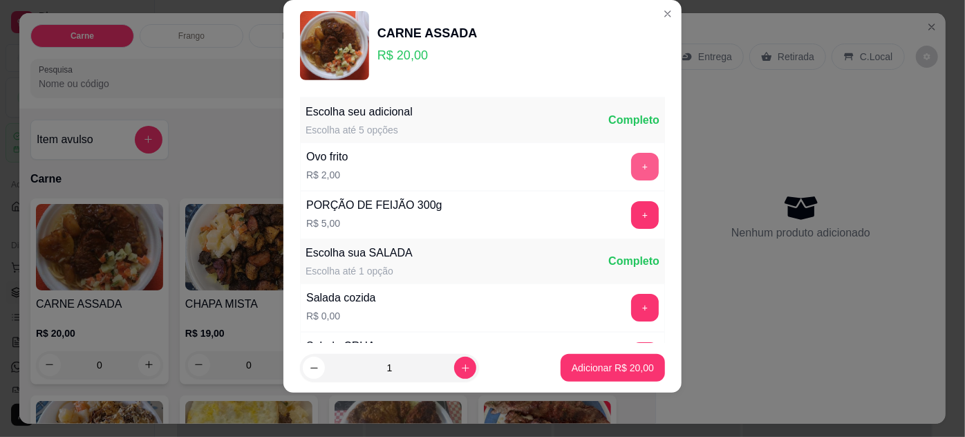
click at [631, 162] on button "+" at bounding box center [645, 167] width 28 height 28
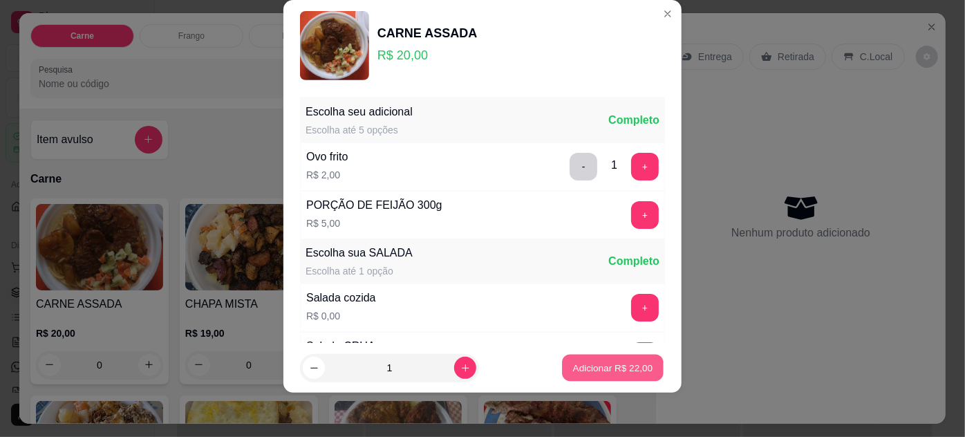
click at [597, 368] on p "Adicionar R$ 22,00" at bounding box center [613, 368] width 80 height 13
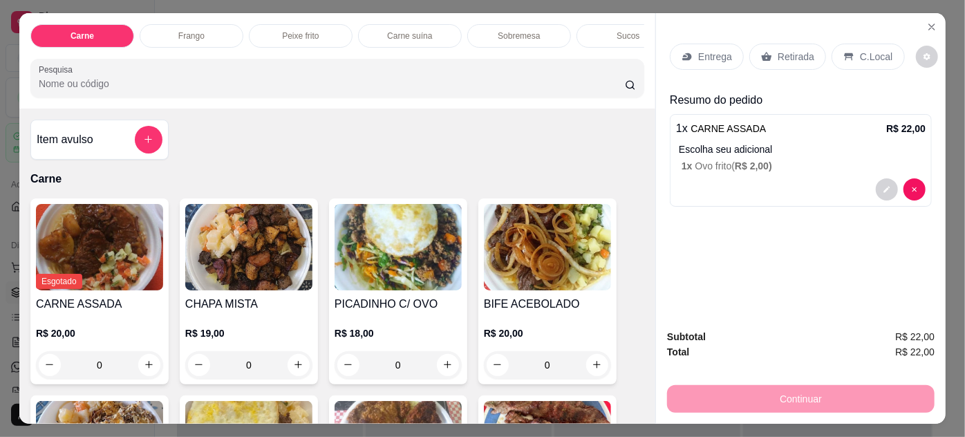
click at [698, 55] on p "Entrega" at bounding box center [715, 57] width 34 height 14
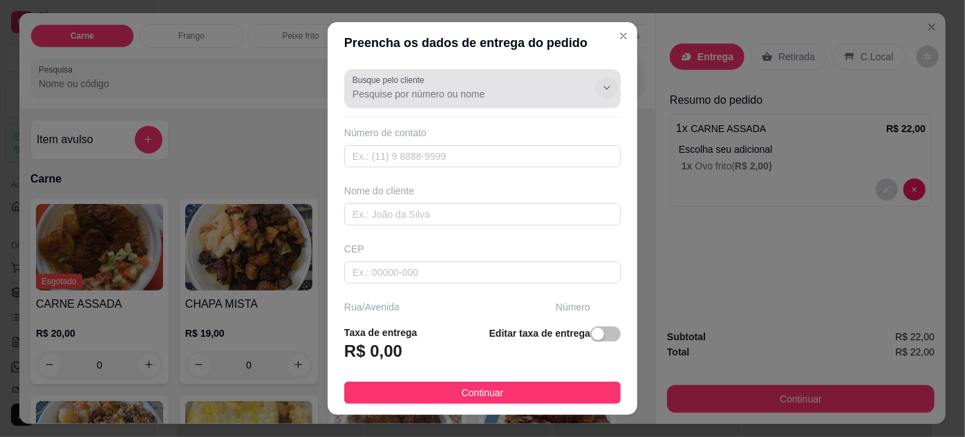
click at [596, 84] on button "Show suggestions" at bounding box center [607, 88] width 22 height 22
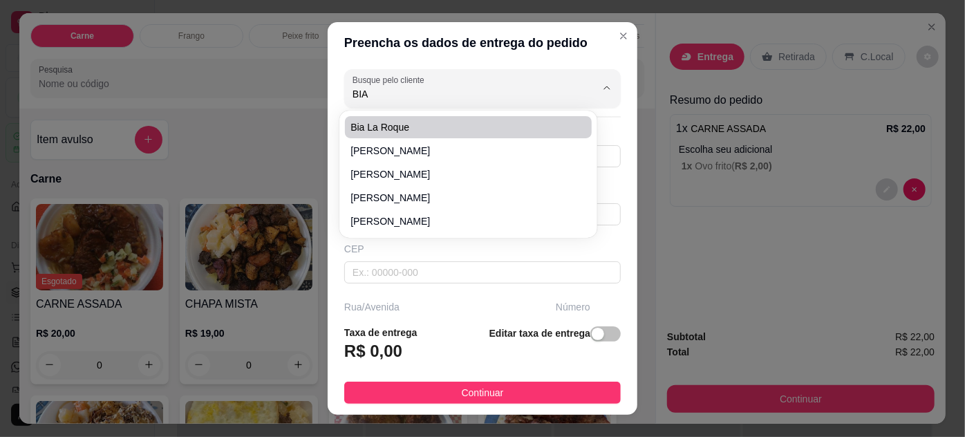
click at [505, 123] on span "Bia La Roque" at bounding box center [461, 127] width 221 height 14
type input "Bia La Roque"
type input "91991851944"
type input "Bia La Roque"
type input "66093677"
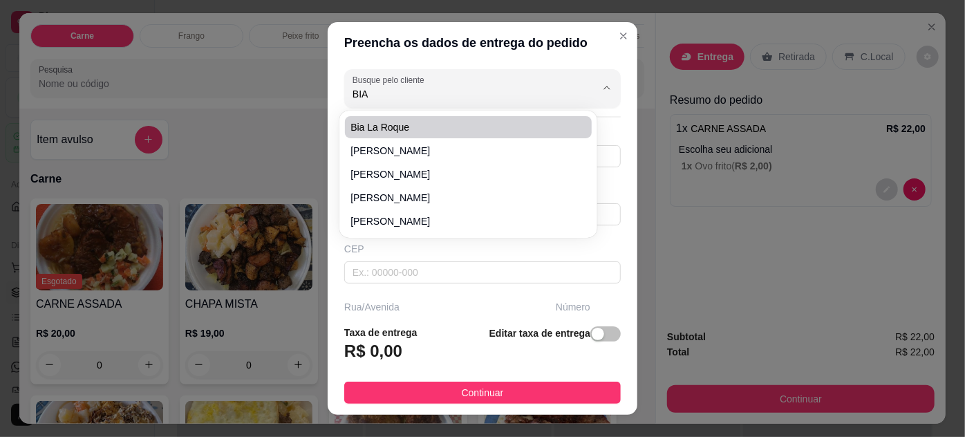
type input "Travessa Lomas Valentinas"
type input "2519"
type input "[PERSON_NAME]"
type input "[GEOGRAPHIC_DATA]"
type input "Casa com lajota preta e portão branco"
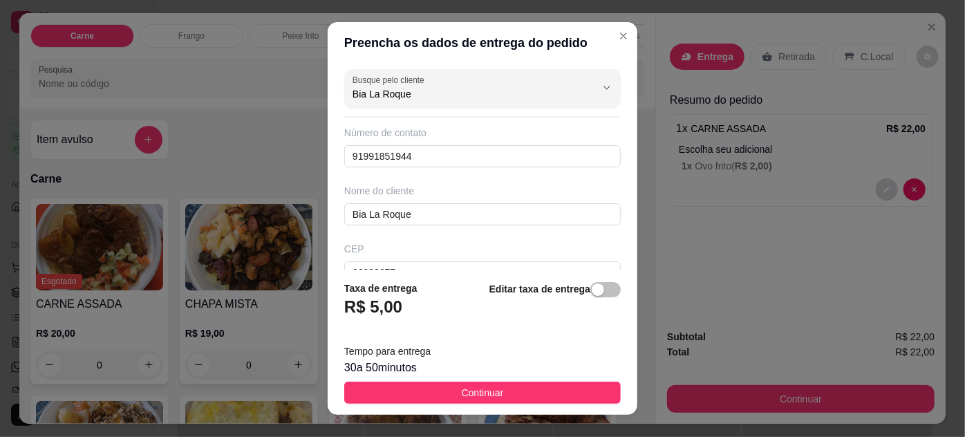
scroll to position [22, 0]
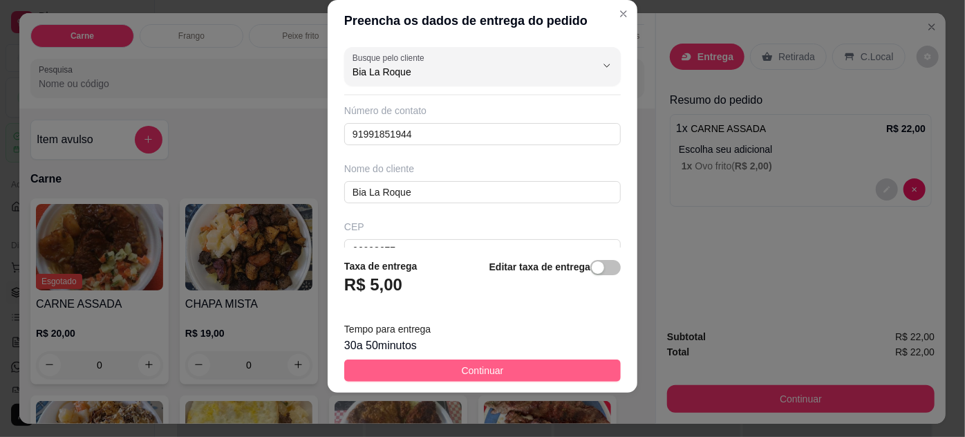
type input "Bia La Roque"
click at [518, 367] on button "Continuar" at bounding box center [482, 371] width 277 height 22
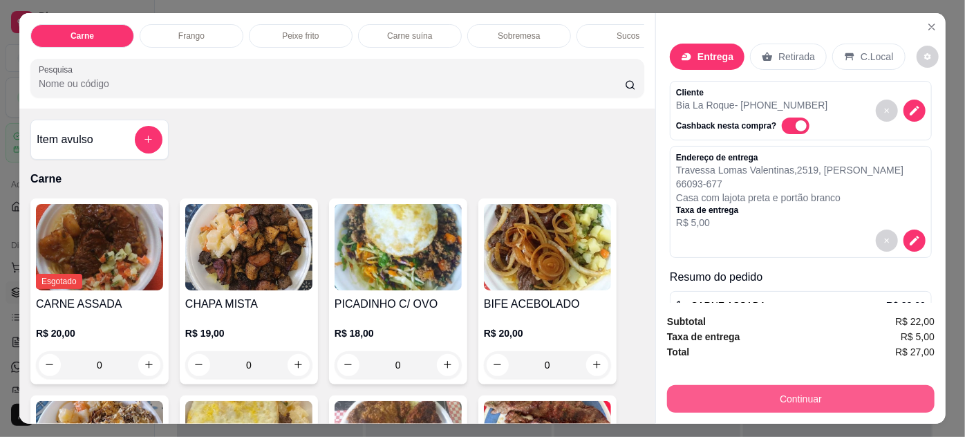
click at [739, 386] on button "Continuar" at bounding box center [801, 399] width 268 height 28
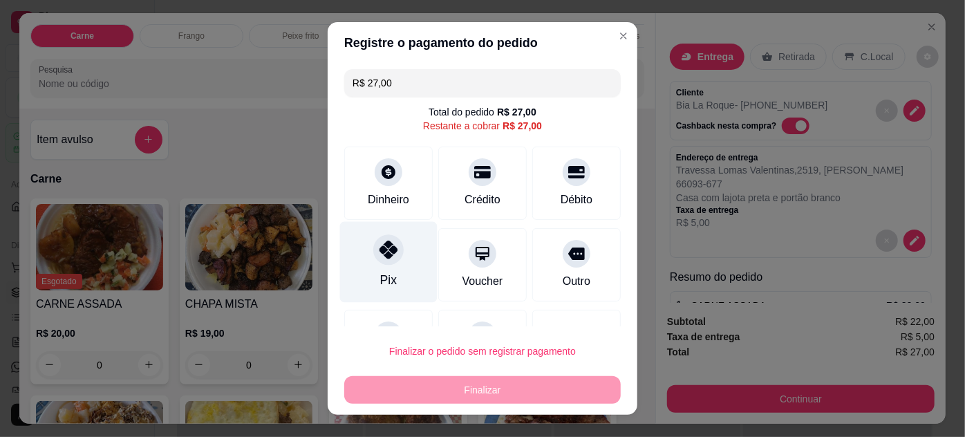
click at [380, 259] on div at bounding box center [388, 249] width 30 height 30
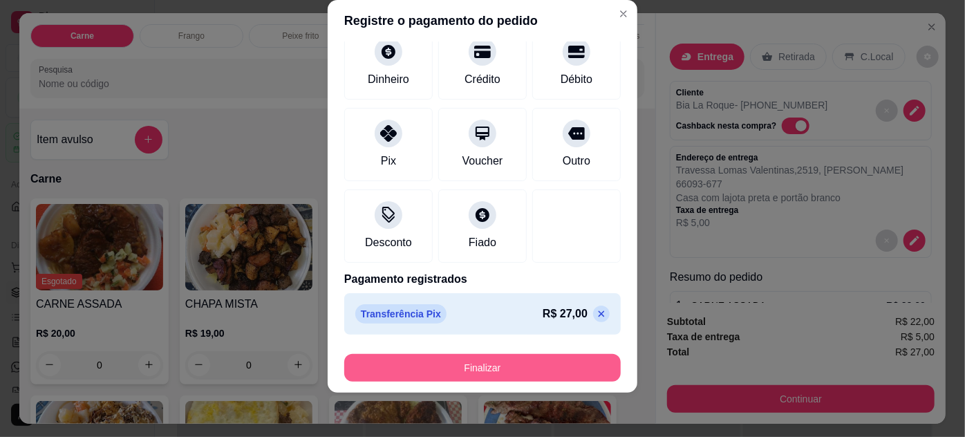
click at [563, 366] on button "Finalizar" at bounding box center [482, 368] width 277 height 28
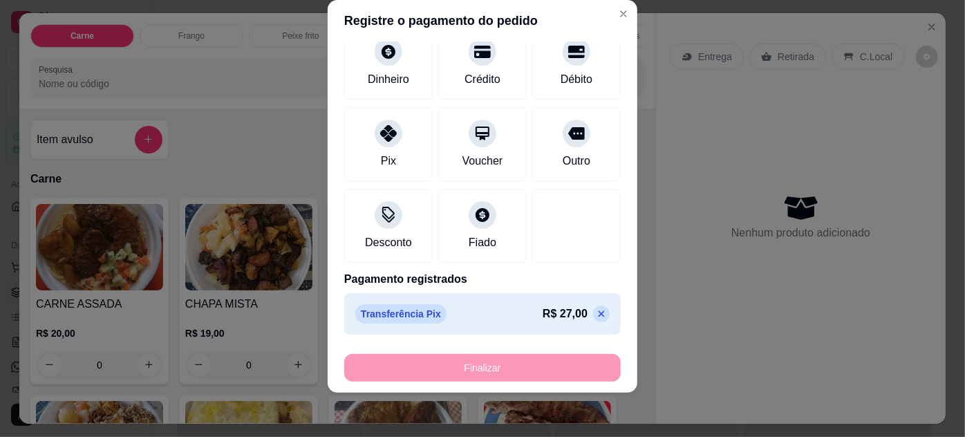
type input "-R$ 27,00"
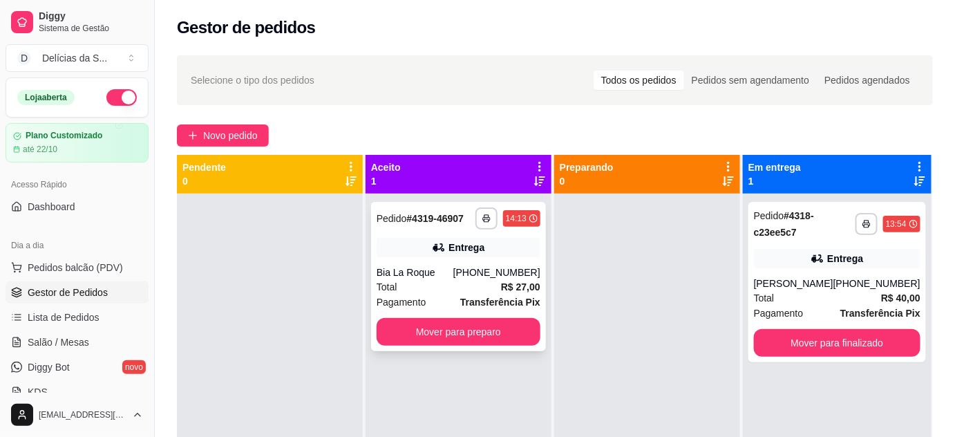
drag, startPoint x: 459, startPoint y: 224, endPoint x: 459, endPoint y: 234, distance: 9.7
click at [459, 234] on div "**********" at bounding box center [458, 276] width 175 height 149
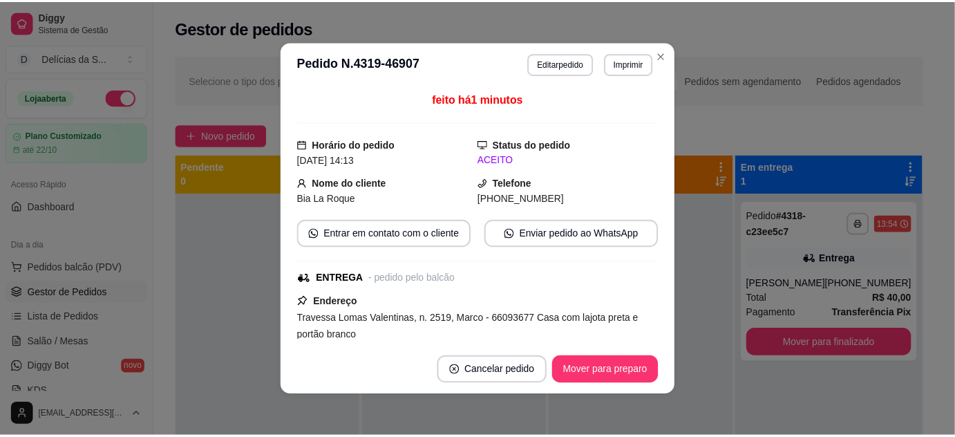
scroll to position [125, 0]
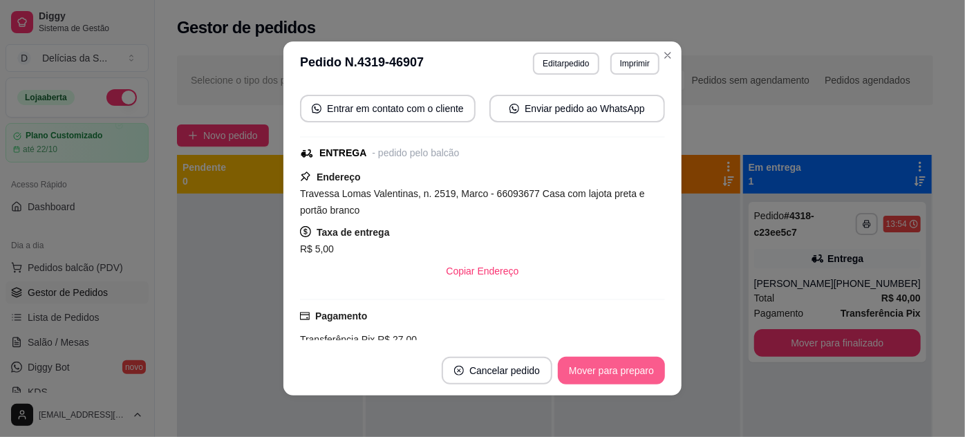
click at [597, 370] on button "Mover para preparo" at bounding box center [611, 371] width 107 height 28
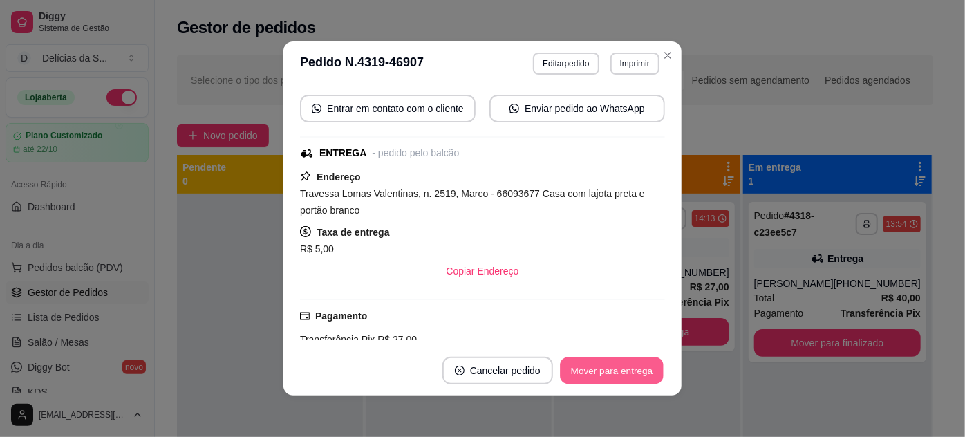
click at [597, 370] on button "Mover para entrega" at bounding box center [612, 370] width 104 height 27
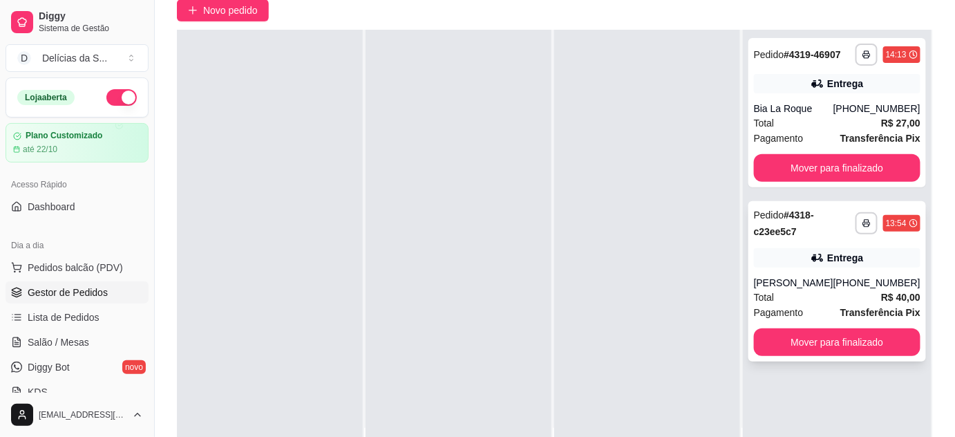
click at [834, 286] on div "[PERSON_NAME]" at bounding box center [794, 283] width 80 height 14
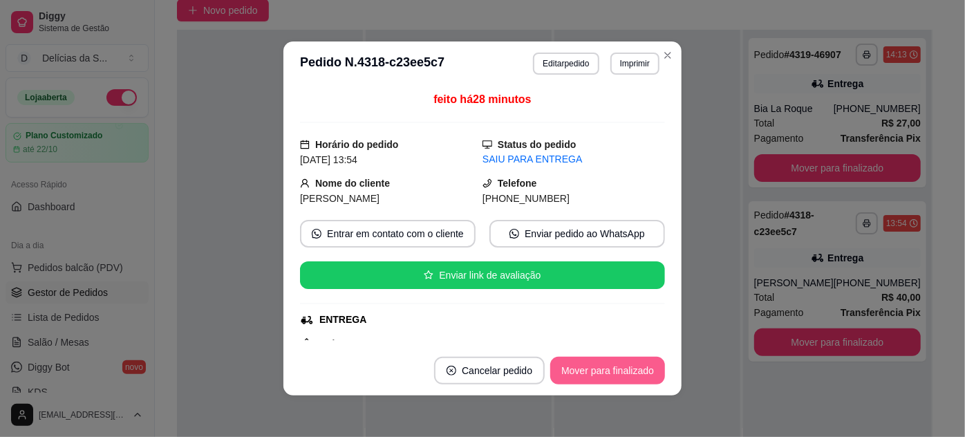
click at [590, 370] on button "Mover para finalizado" at bounding box center [607, 371] width 115 height 28
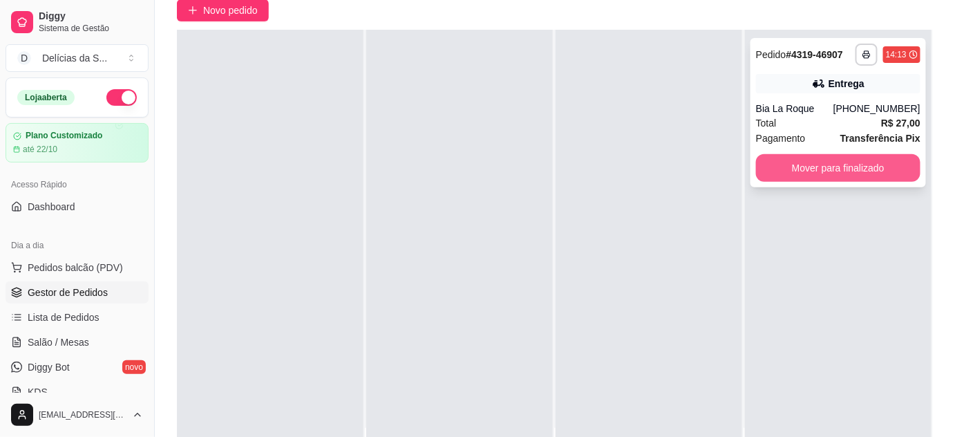
click at [806, 169] on button "Mover para finalizado" at bounding box center [838, 168] width 165 height 28
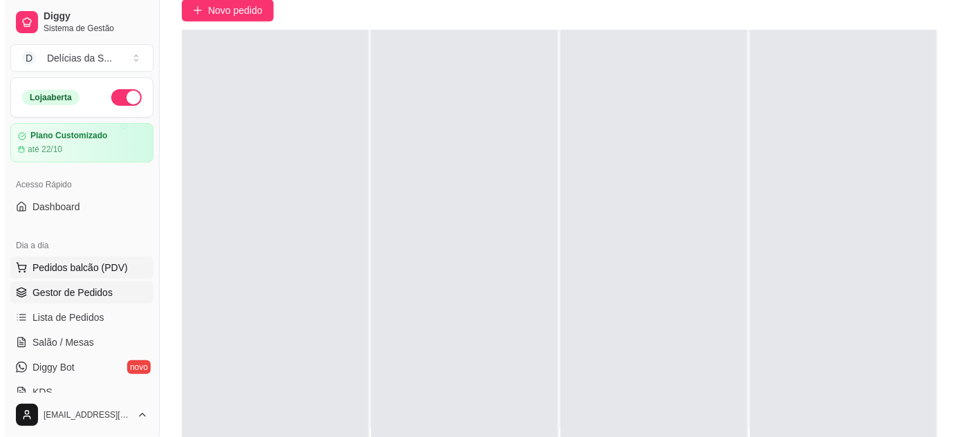
scroll to position [0, 0]
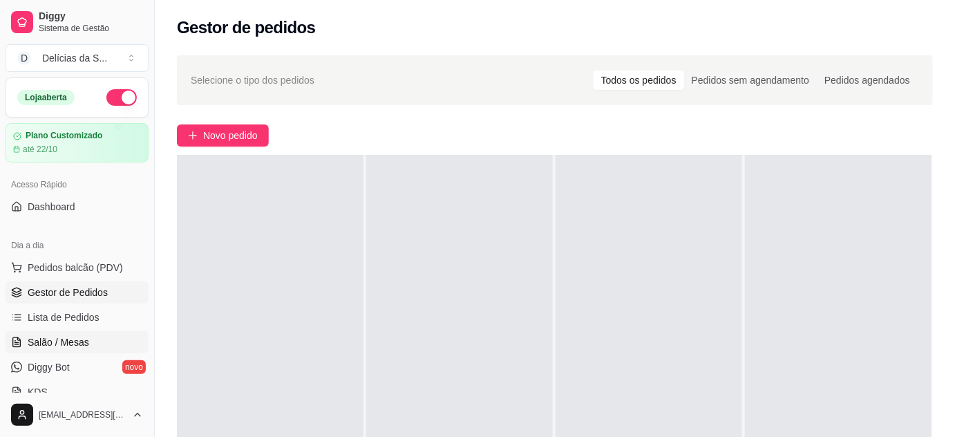
click at [68, 342] on span "Salão / Mesas" at bounding box center [59, 342] width 62 height 14
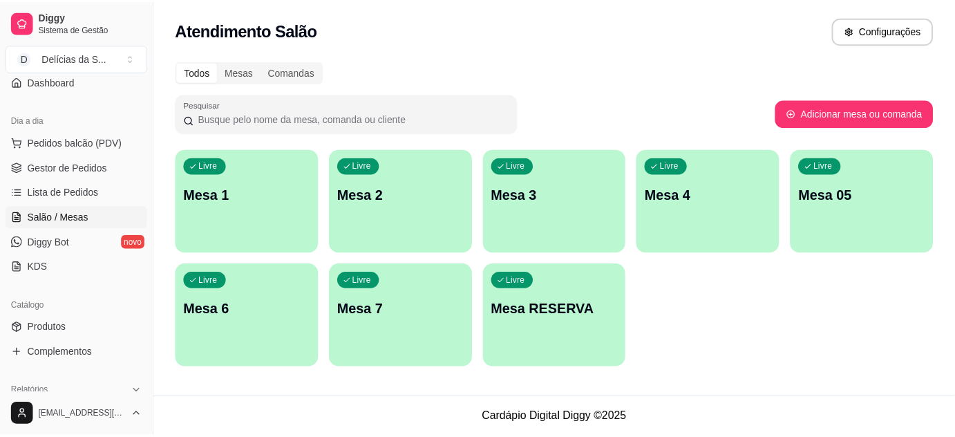
scroll to position [251, 0]
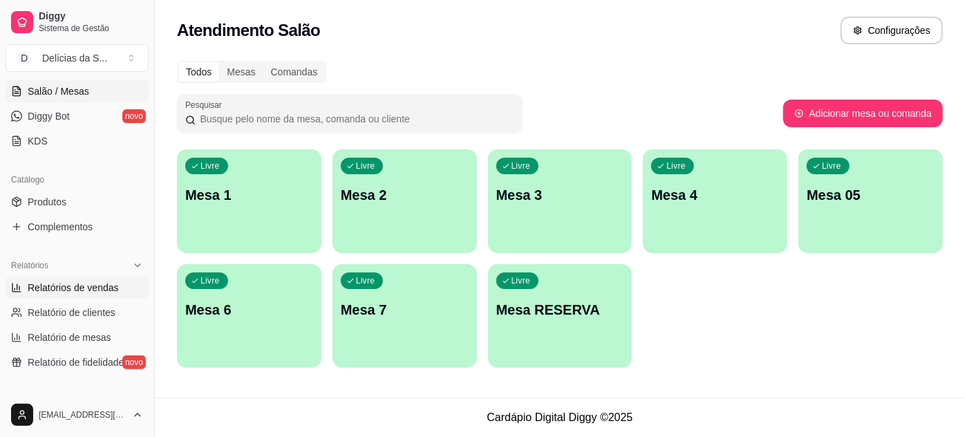
click at [82, 281] on span "Relatórios de vendas" at bounding box center [73, 288] width 91 height 14
select select "ALL"
select select "0"
